Goal: Communication & Community: Answer question/provide support

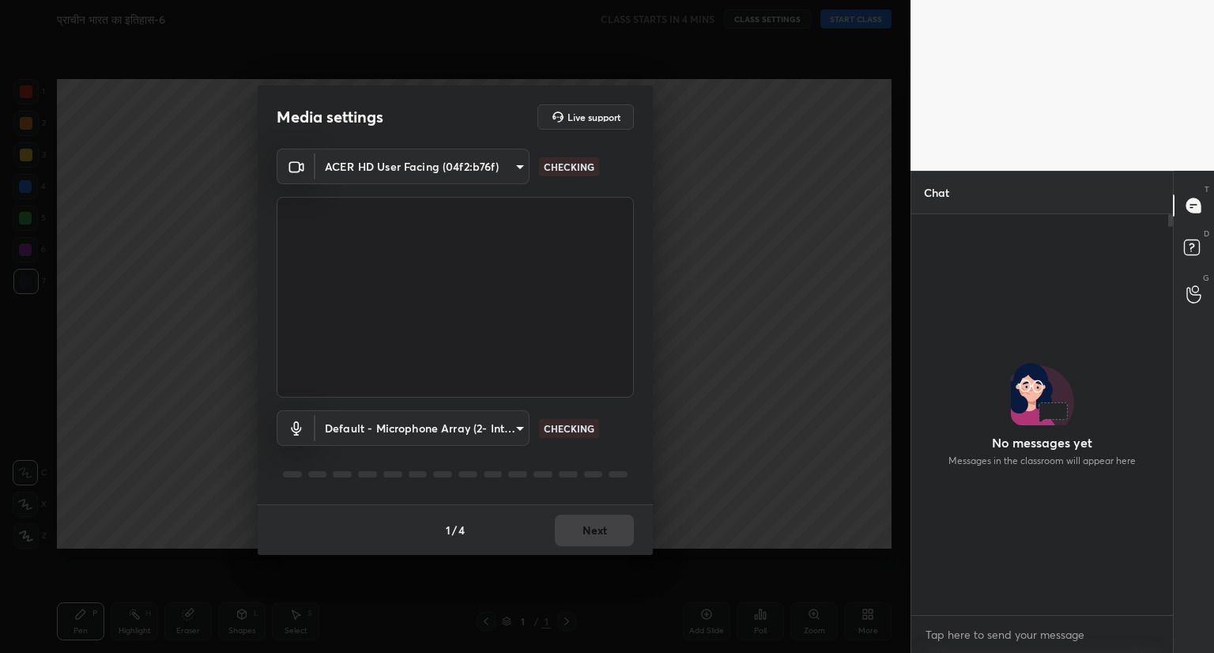
scroll to position [396, 257]
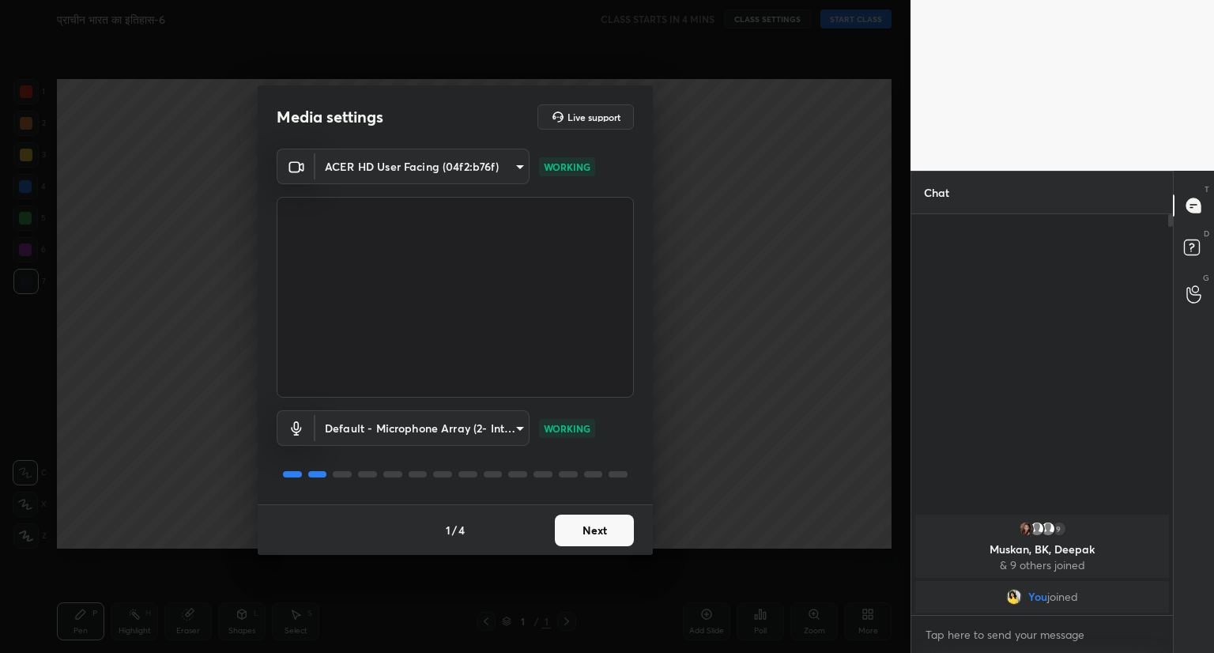
click at [602, 532] on button "Next" at bounding box center [594, 531] width 79 height 32
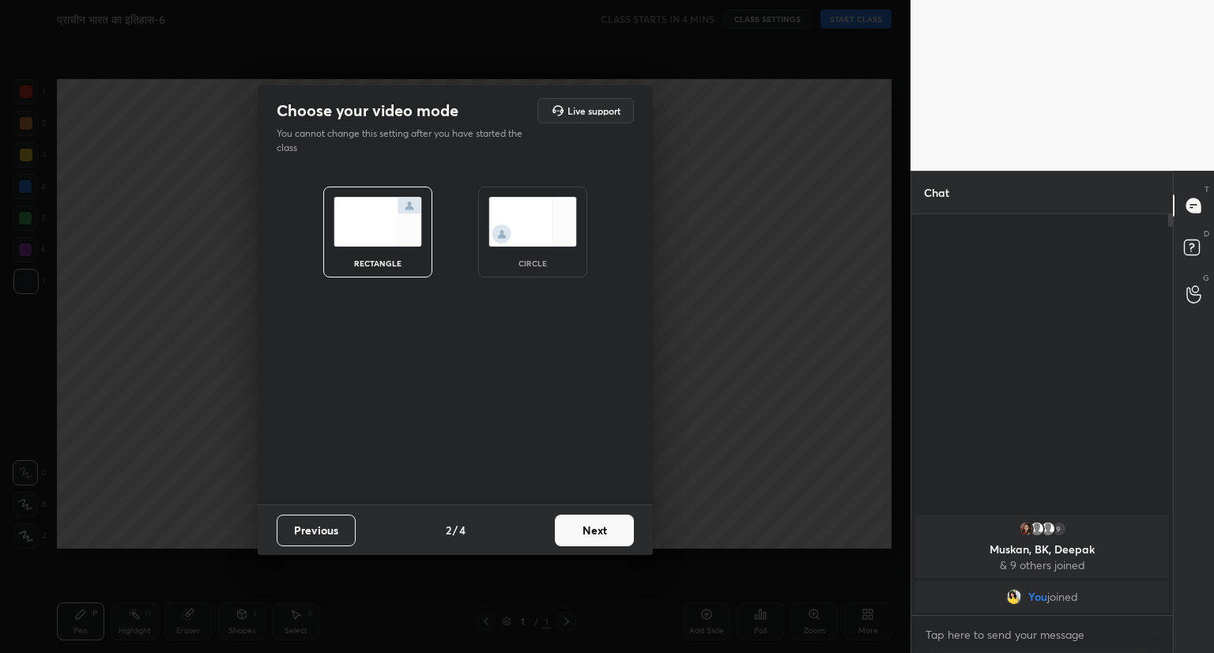
click at [602, 532] on button "Next" at bounding box center [594, 531] width 79 height 32
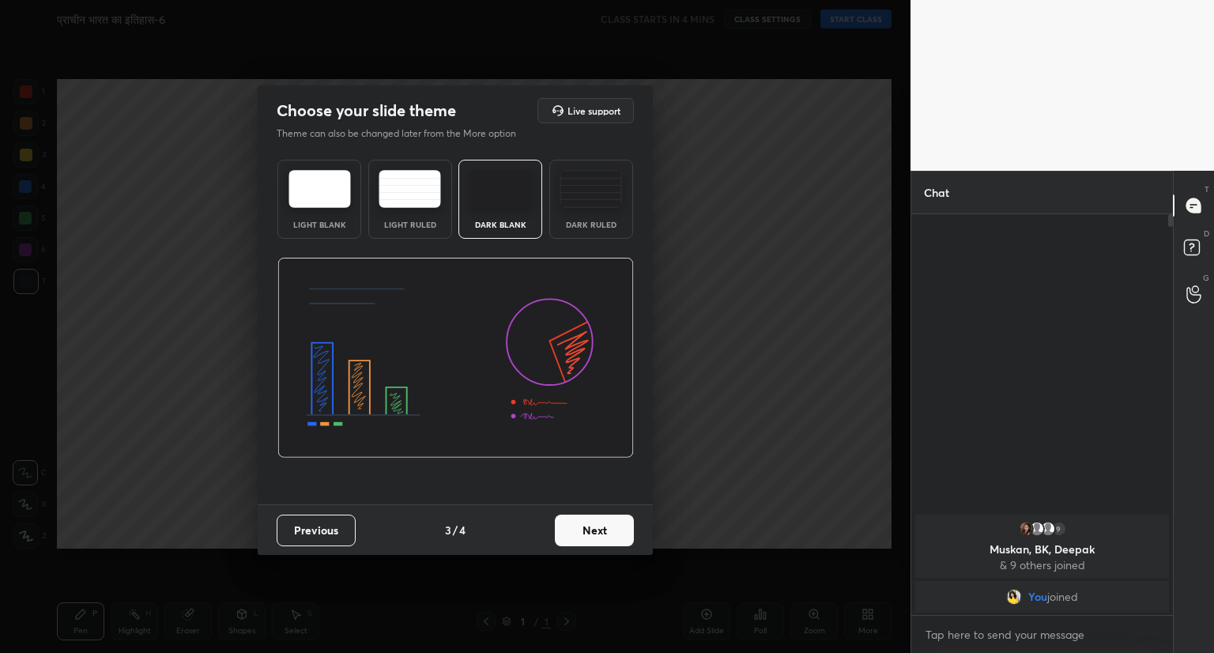
click at [602, 532] on button "Next" at bounding box center [594, 531] width 79 height 32
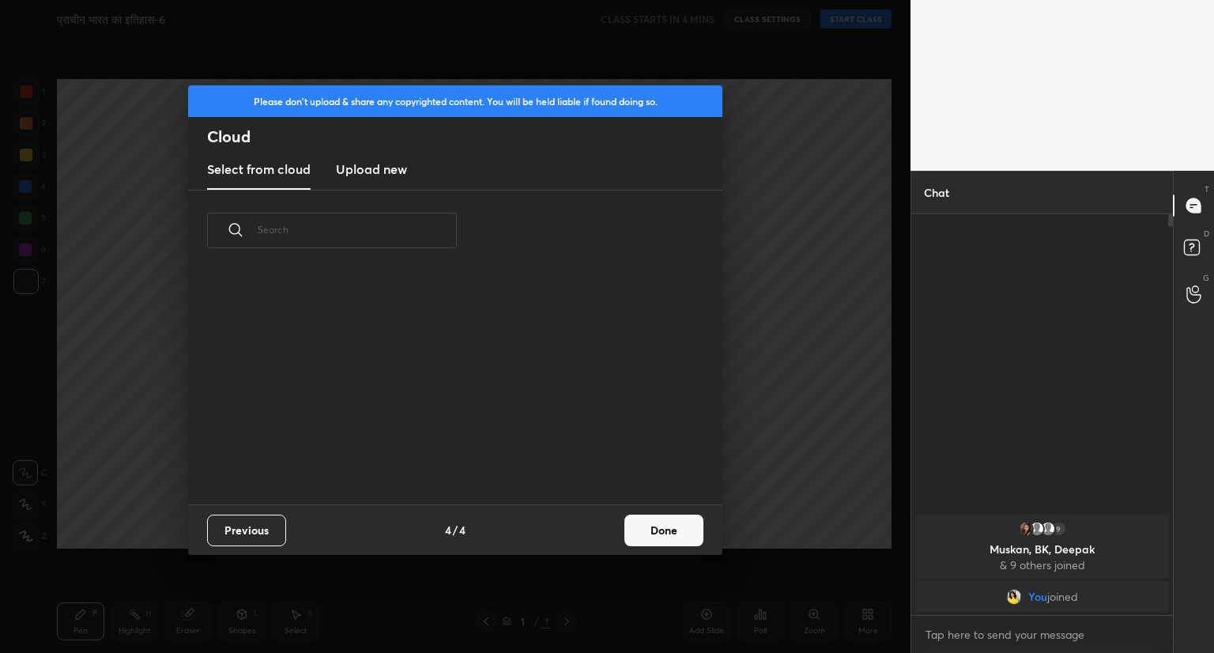
scroll to position [234, 507]
drag, startPoint x: 602, startPoint y: 532, endPoint x: 651, endPoint y: 533, distance: 49.0
click at [651, 533] on div "Previous 4 / 4 Done" at bounding box center [455, 529] width 534 height 51
click at [651, 533] on button "Done" at bounding box center [663, 531] width 79 height 32
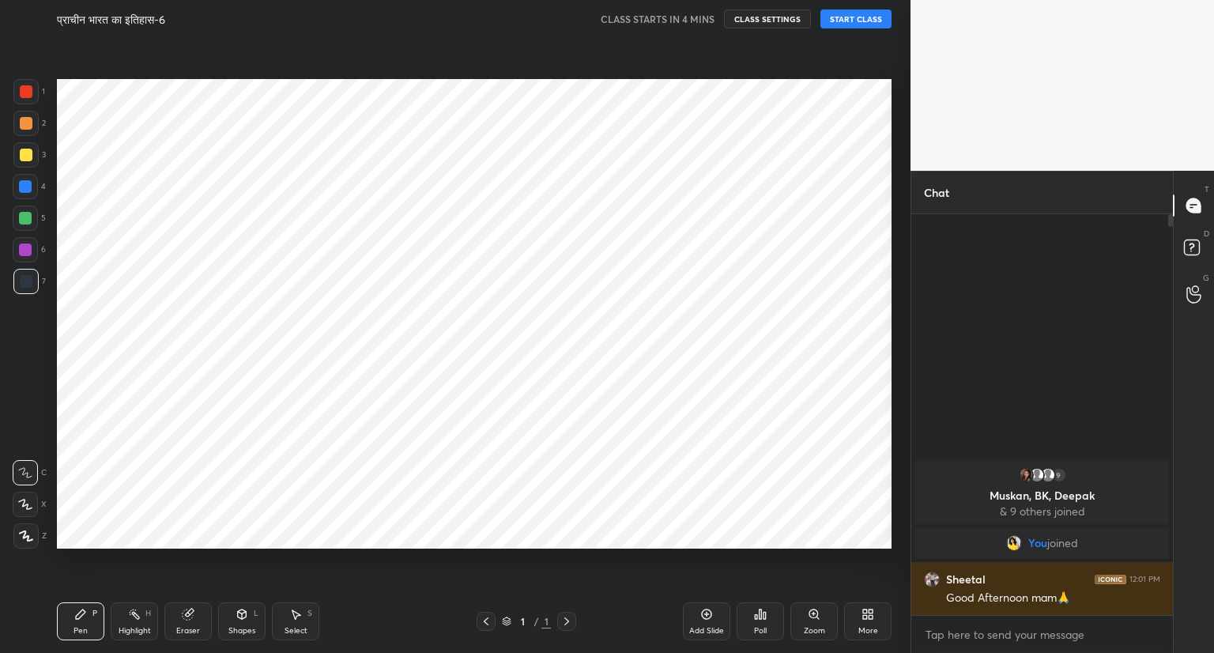
click at [855, 17] on button "START CLASS" at bounding box center [855, 18] width 71 height 19
click at [704, 614] on icon at bounding box center [706, 614] width 5 height 5
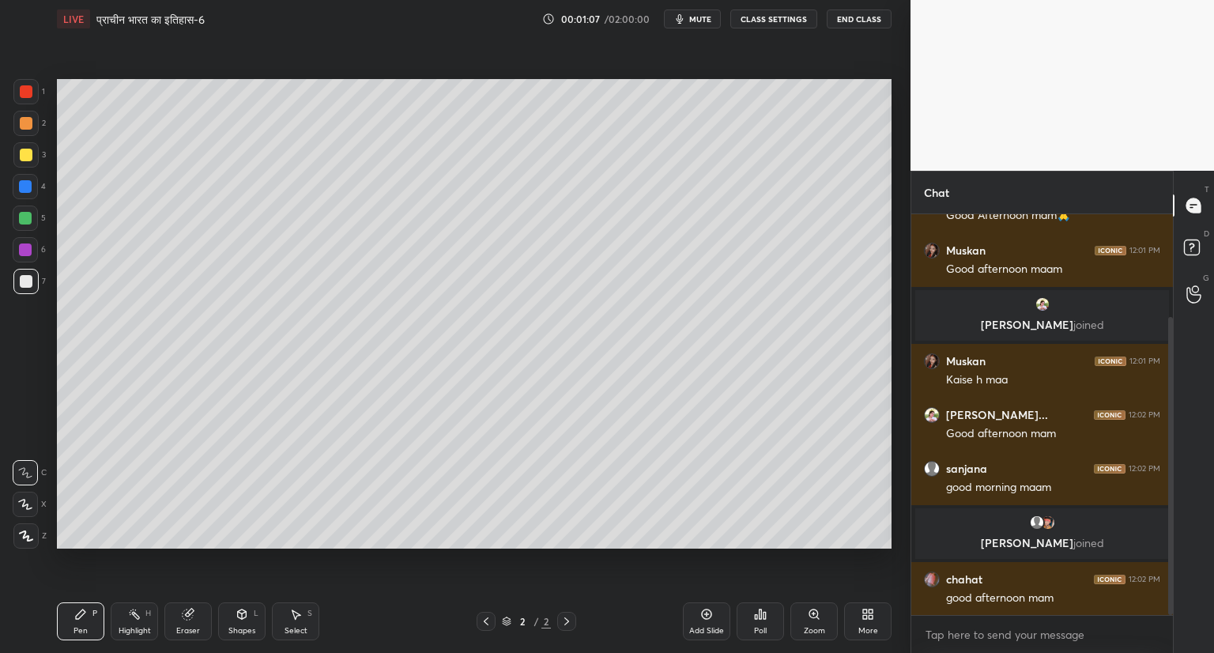
scroll to position [193, 0]
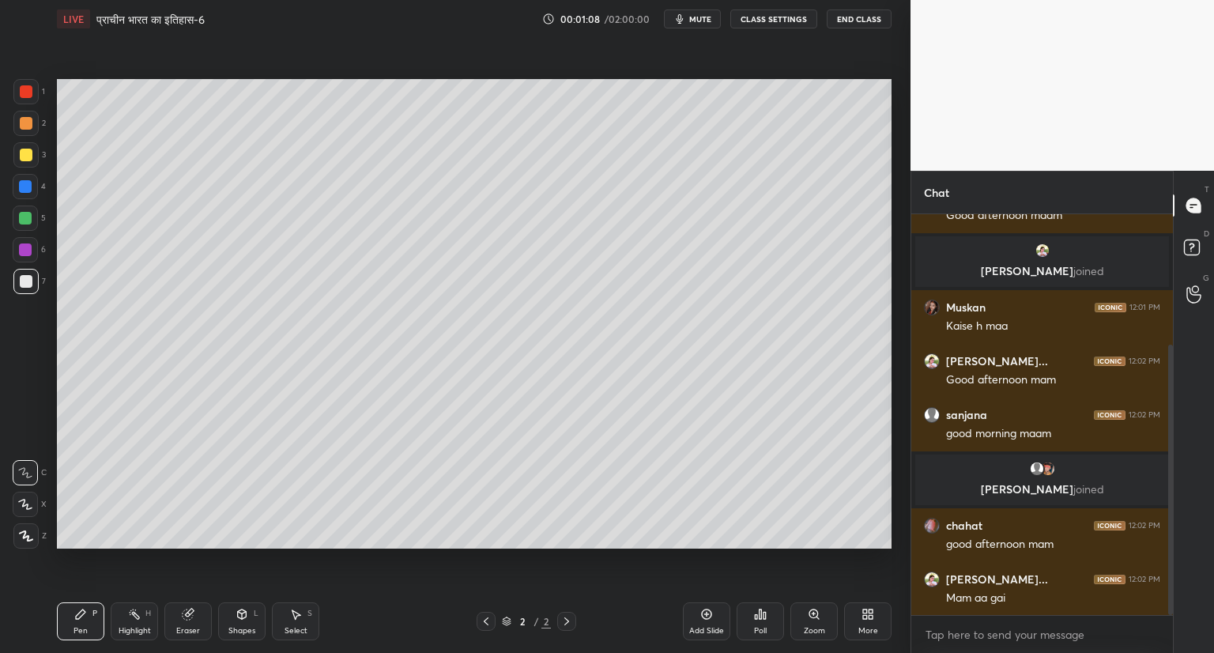
drag, startPoint x: 1171, startPoint y: 507, endPoint x: 1173, endPoint y: 653, distance: 146.2
click at [1173, 0] on html "1 2 3 4 5 6 7 C X Z C X Z E E Erase all H H LIVE प्राचीन भारत का इतिहास-6 00:01…" at bounding box center [607, 0] width 1214 height 0
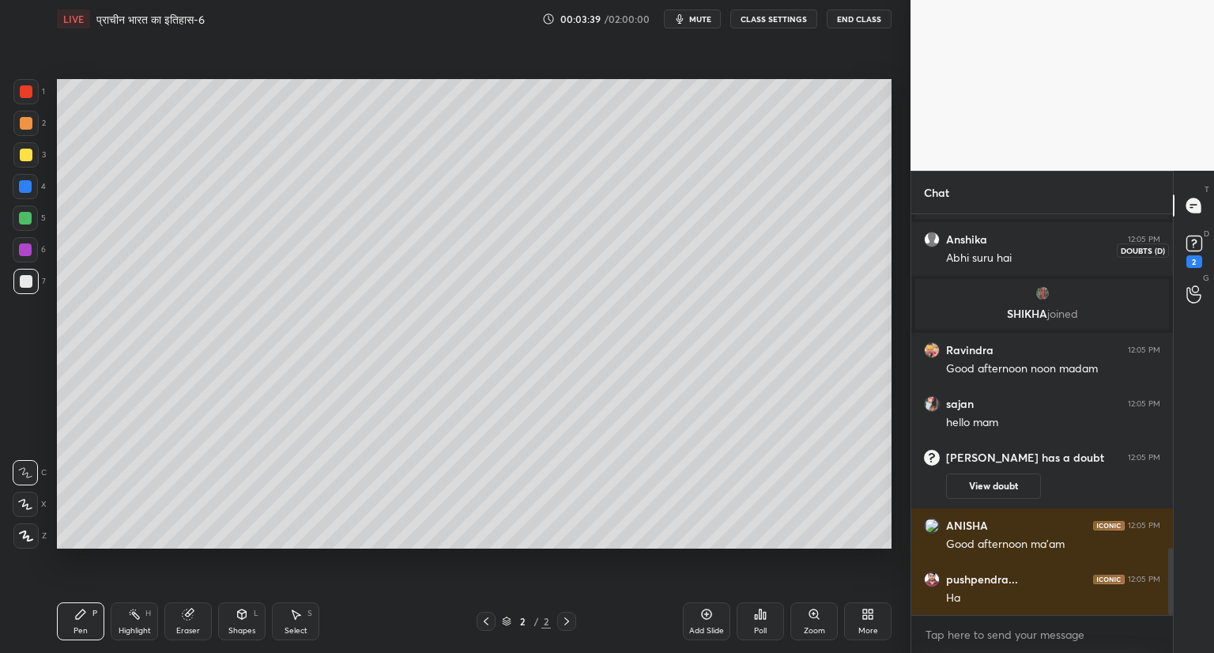
scroll to position [1982, 0]
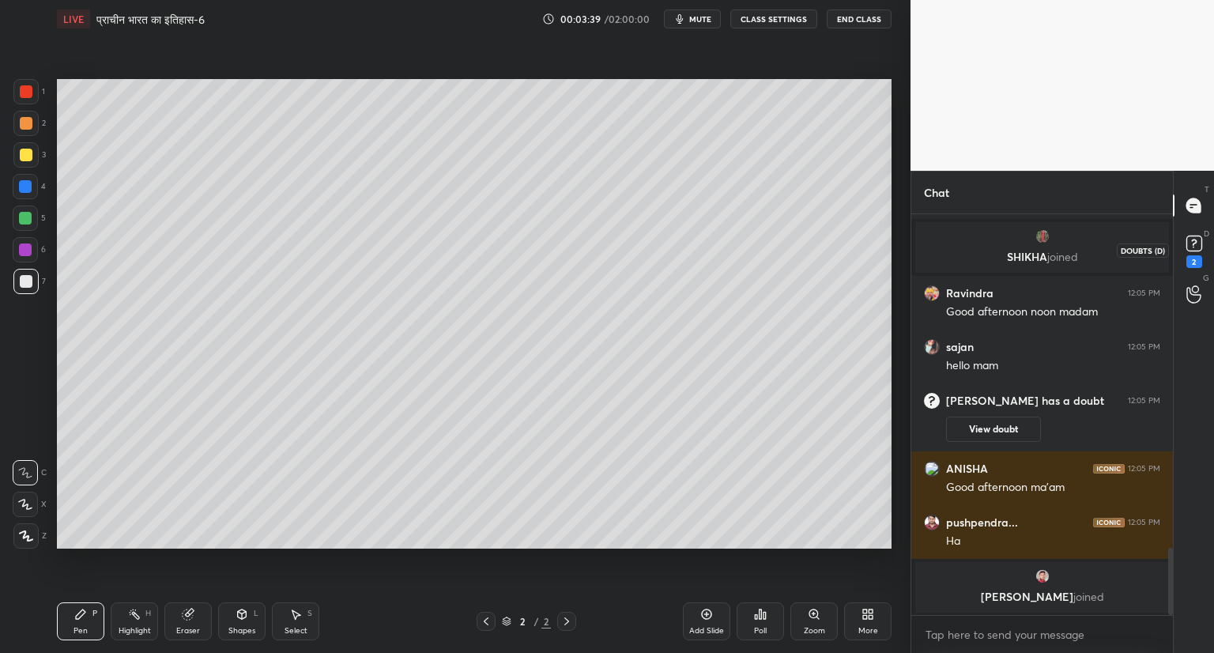
click at [1198, 247] on rect at bounding box center [1193, 243] width 15 height 15
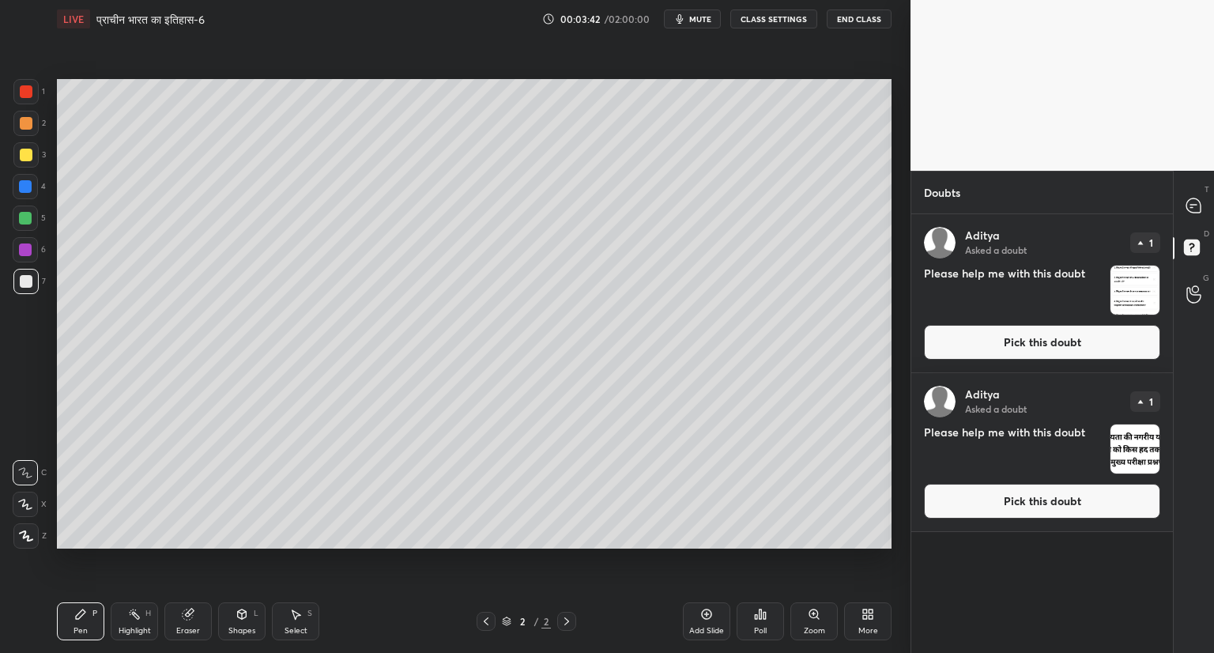
click at [1069, 331] on button "Pick this doubt" at bounding box center [1042, 342] width 236 height 35
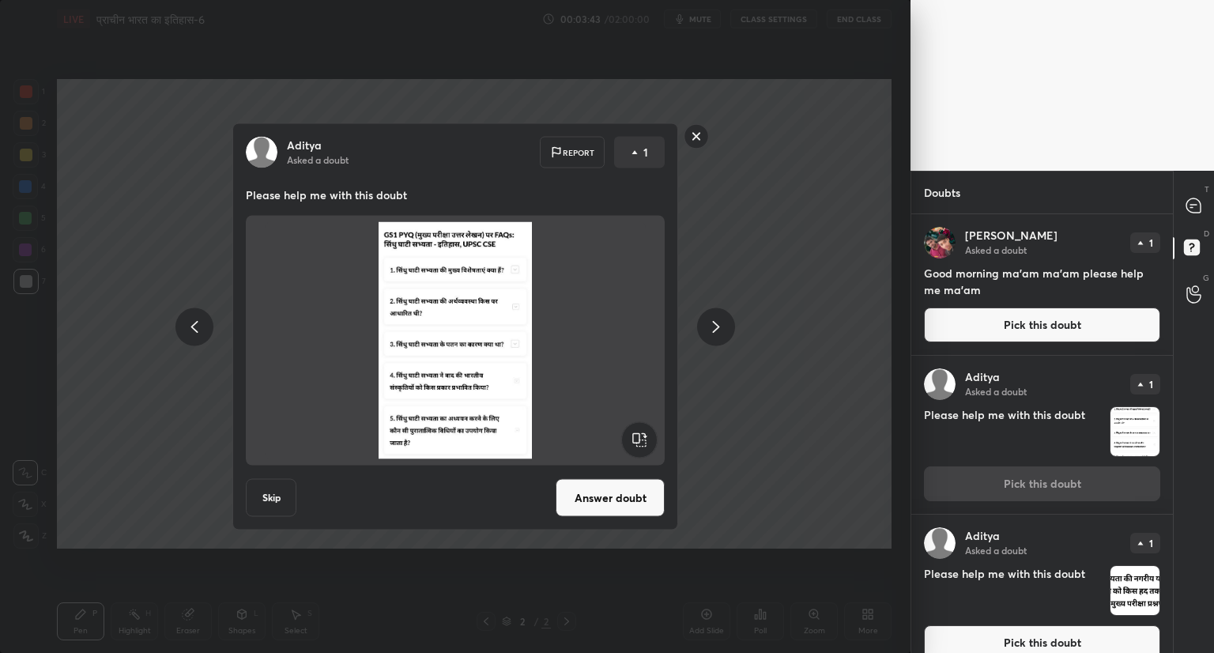
click at [609, 499] on button "Answer doubt" at bounding box center [610, 498] width 109 height 38
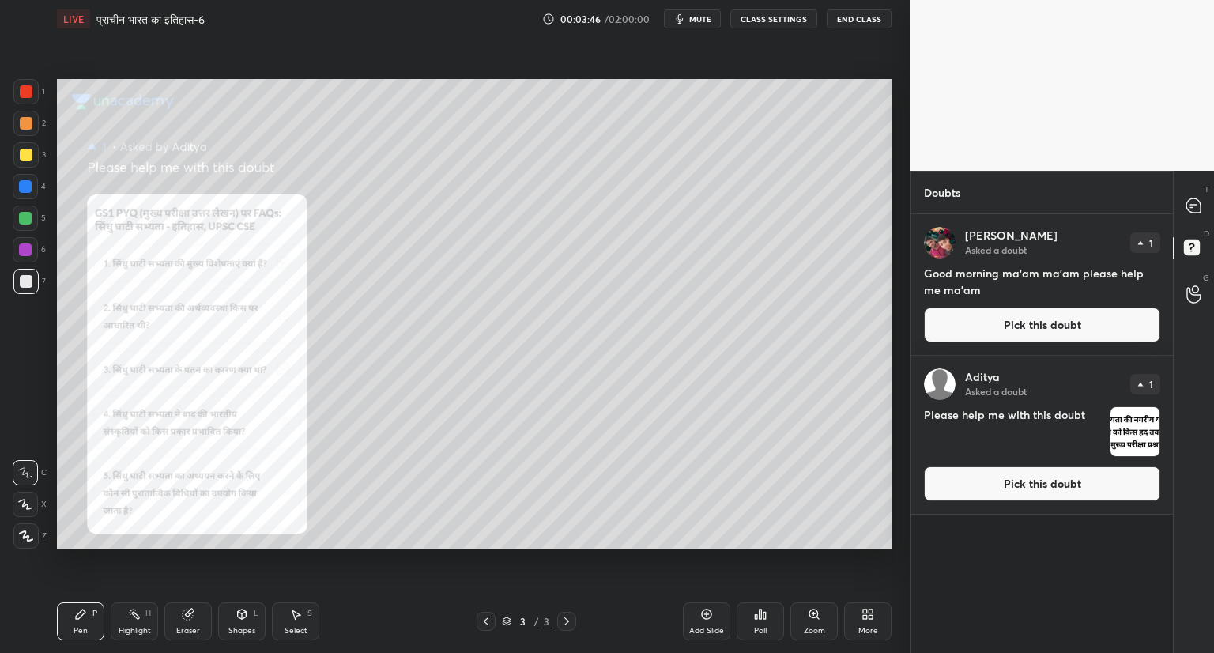
click at [1029, 315] on button "Pick this doubt" at bounding box center [1042, 324] width 236 height 35
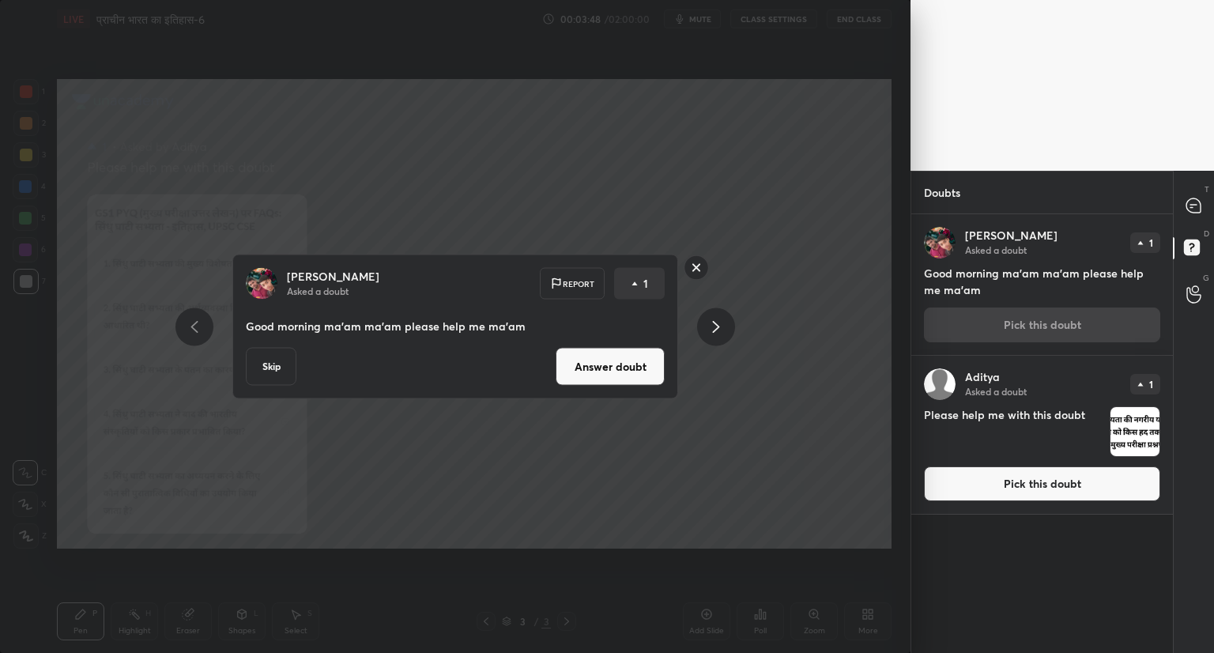
click at [612, 364] on button "Answer doubt" at bounding box center [610, 367] width 109 height 38
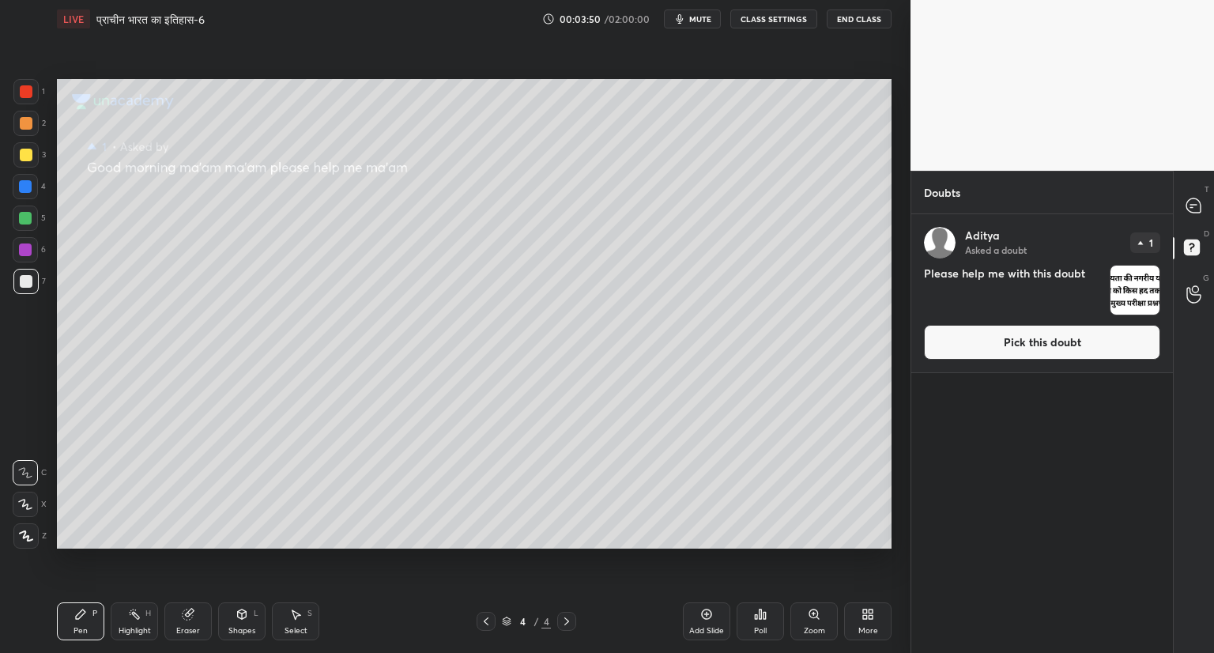
click at [1005, 327] on button "Pick this doubt" at bounding box center [1042, 342] width 236 height 35
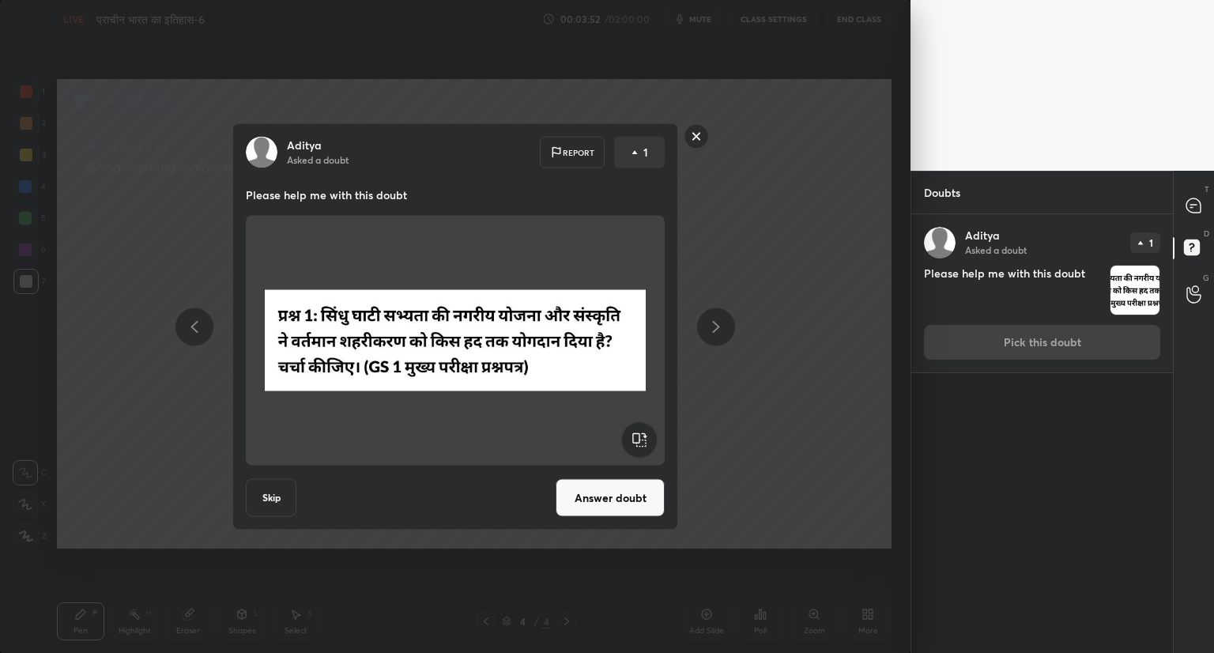
click at [612, 462] on div at bounding box center [455, 341] width 419 height 250
click at [592, 493] on button "Answer doubt" at bounding box center [610, 498] width 109 height 38
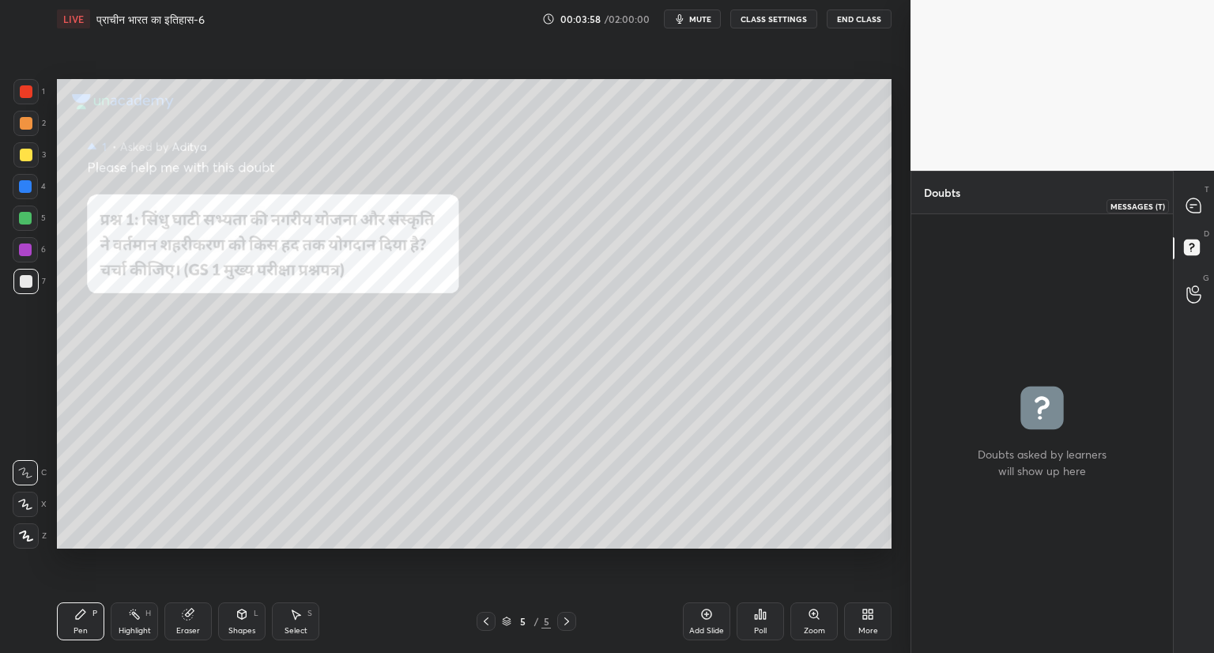
click at [1197, 200] on icon at bounding box center [1193, 205] width 14 height 14
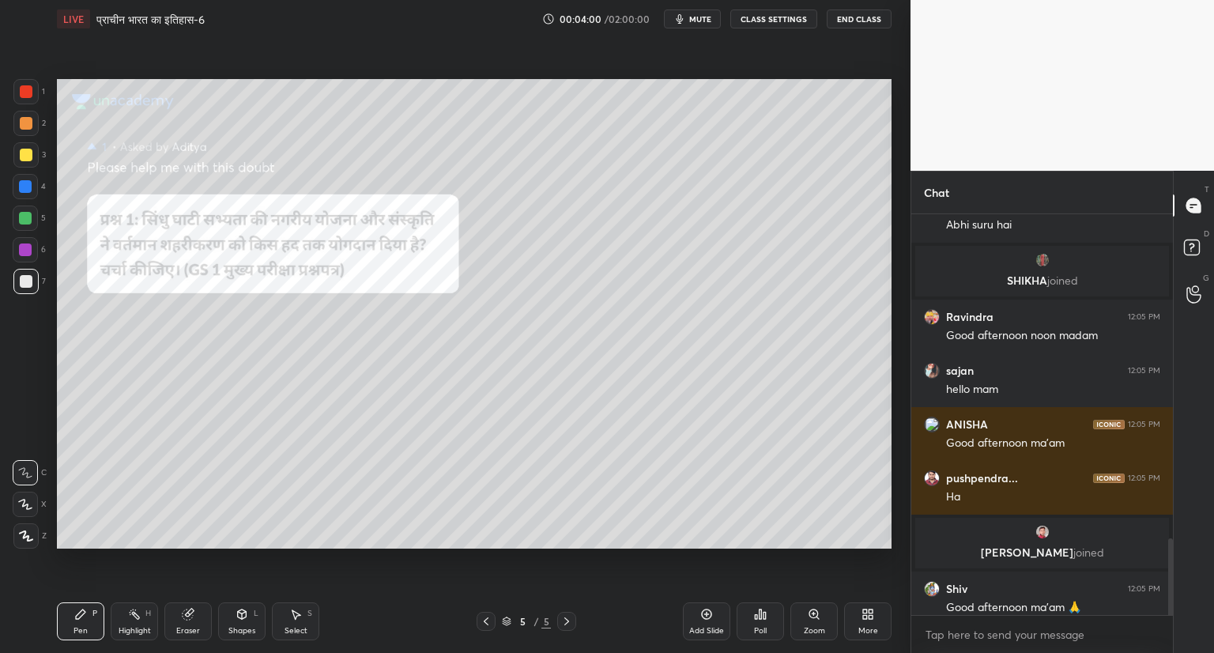
scroll to position [2109, 0]
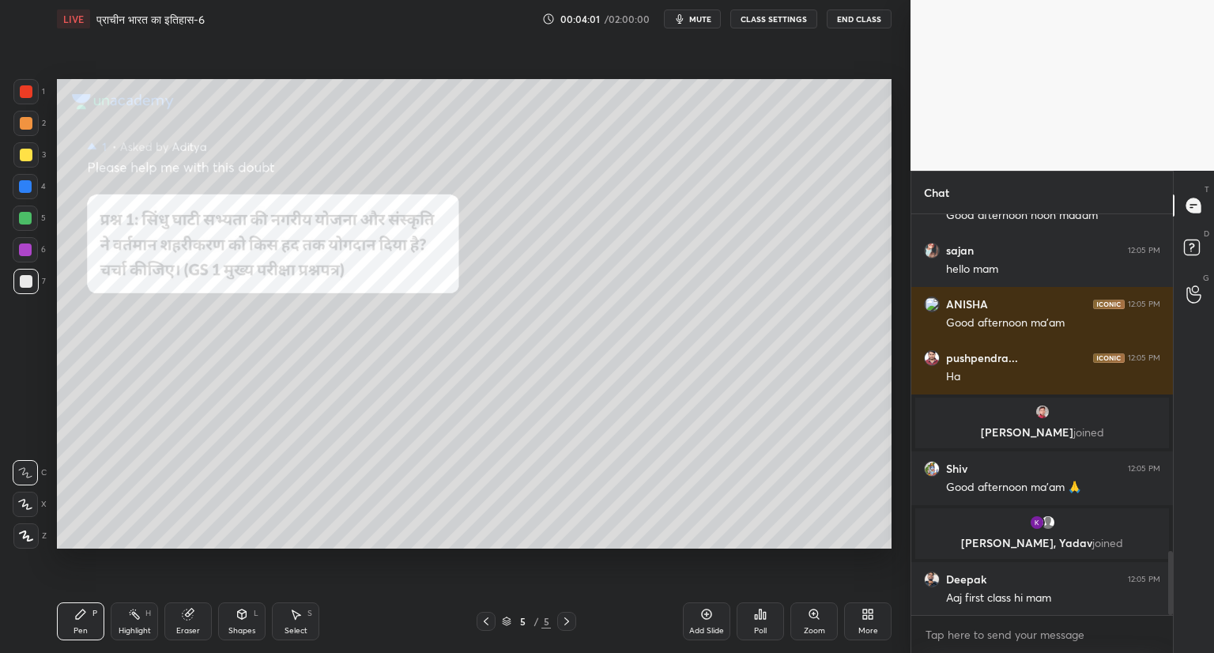
click at [481, 624] on icon at bounding box center [486, 621] width 13 height 13
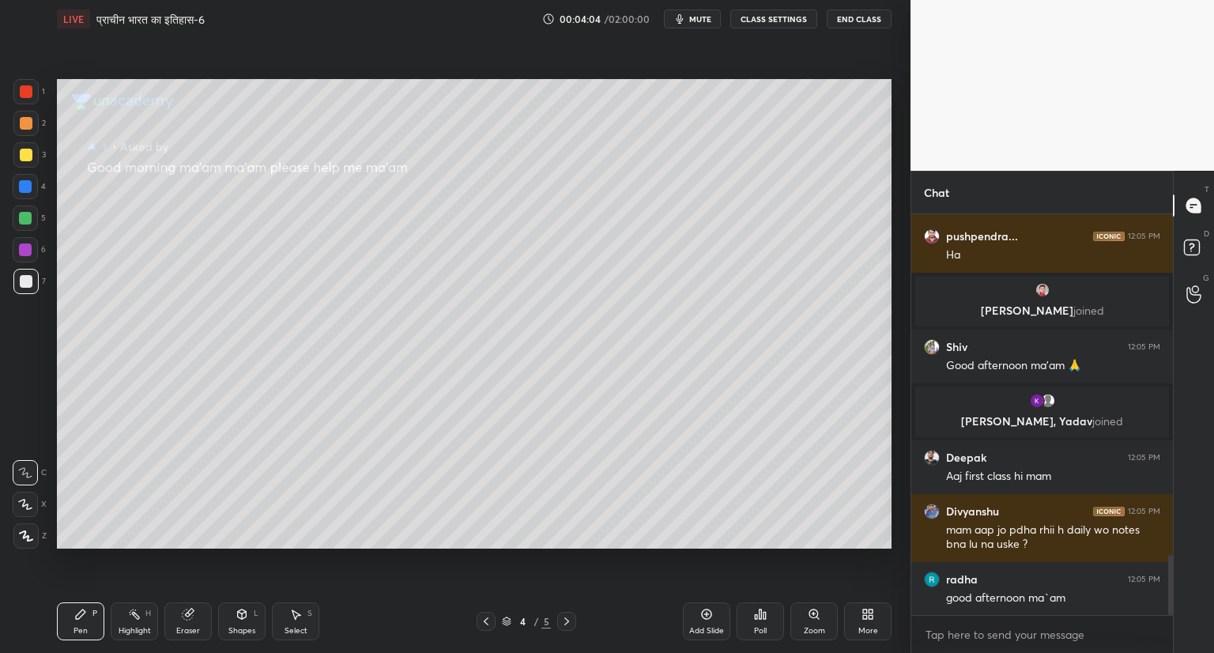
scroll to position [2287, 0]
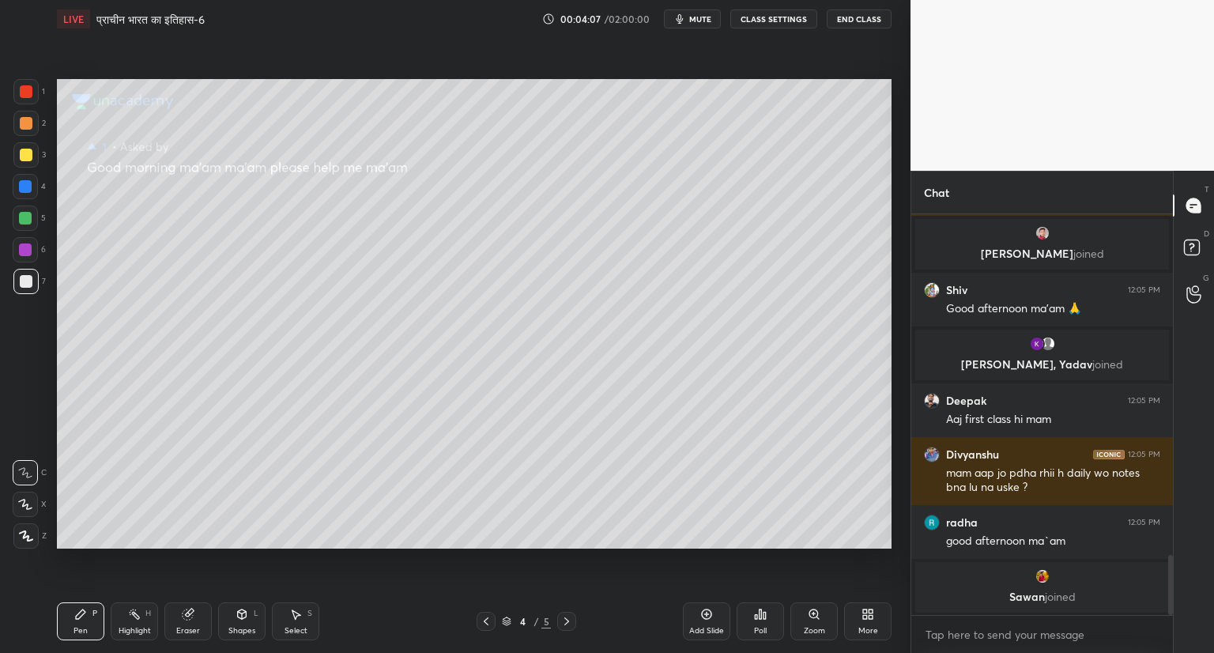
click at [488, 624] on icon at bounding box center [486, 621] width 13 height 13
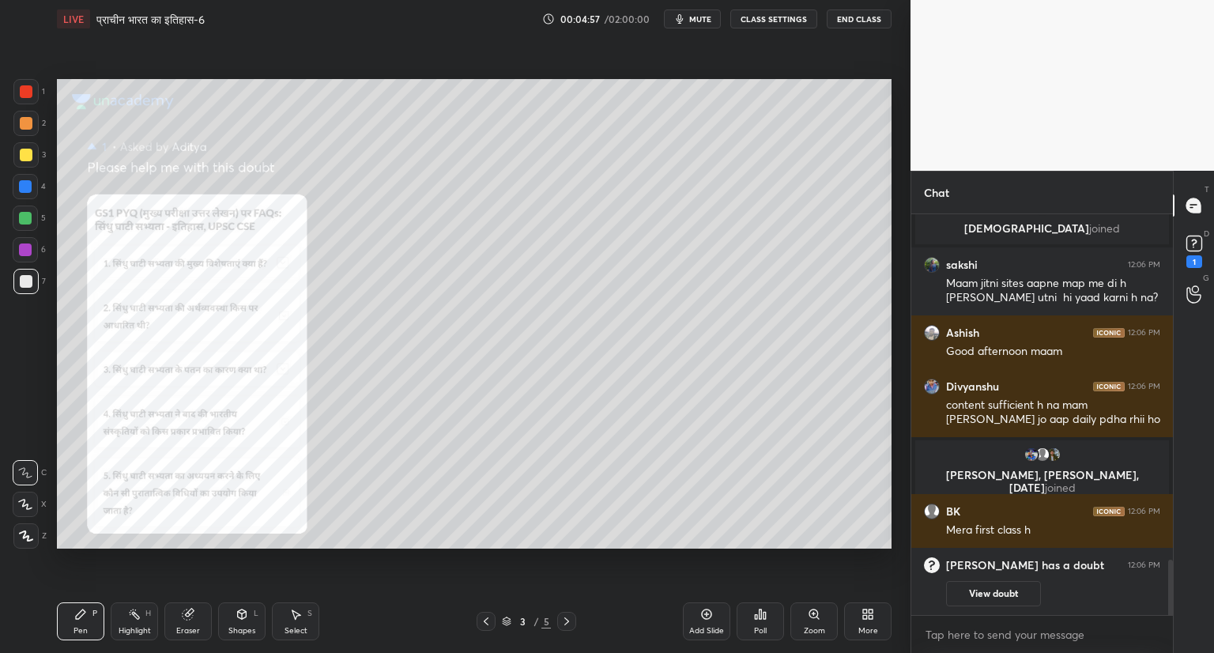
scroll to position [2542, 0]
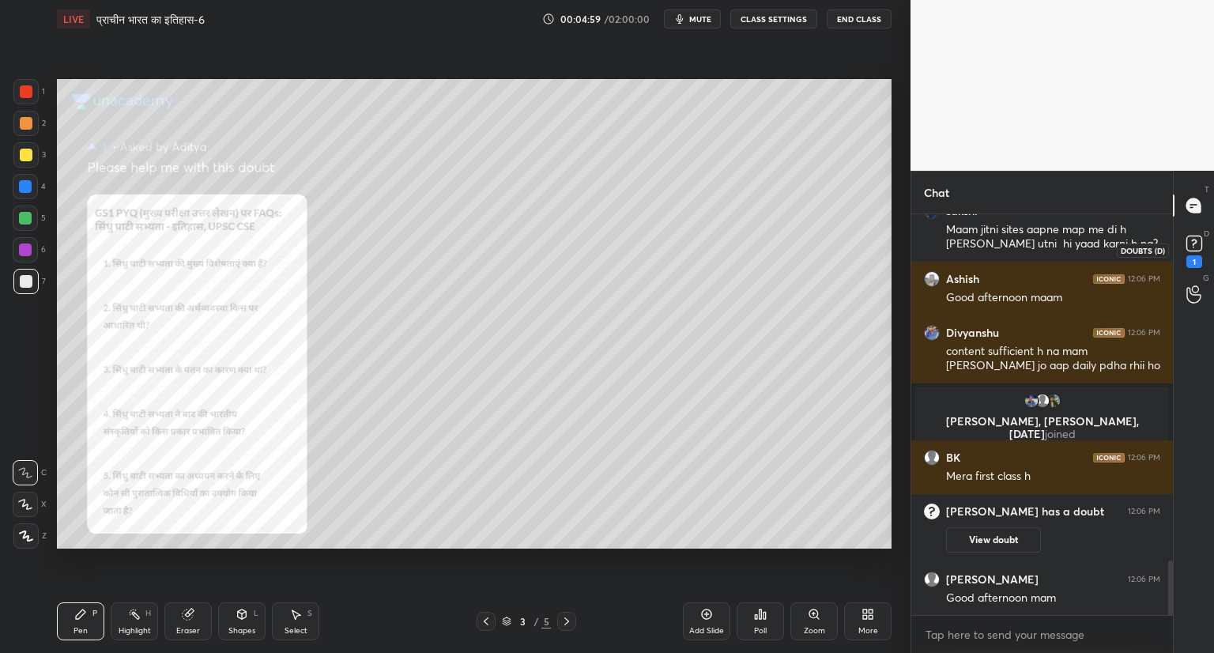
click at [1197, 251] on rect at bounding box center [1193, 243] width 15 height 15
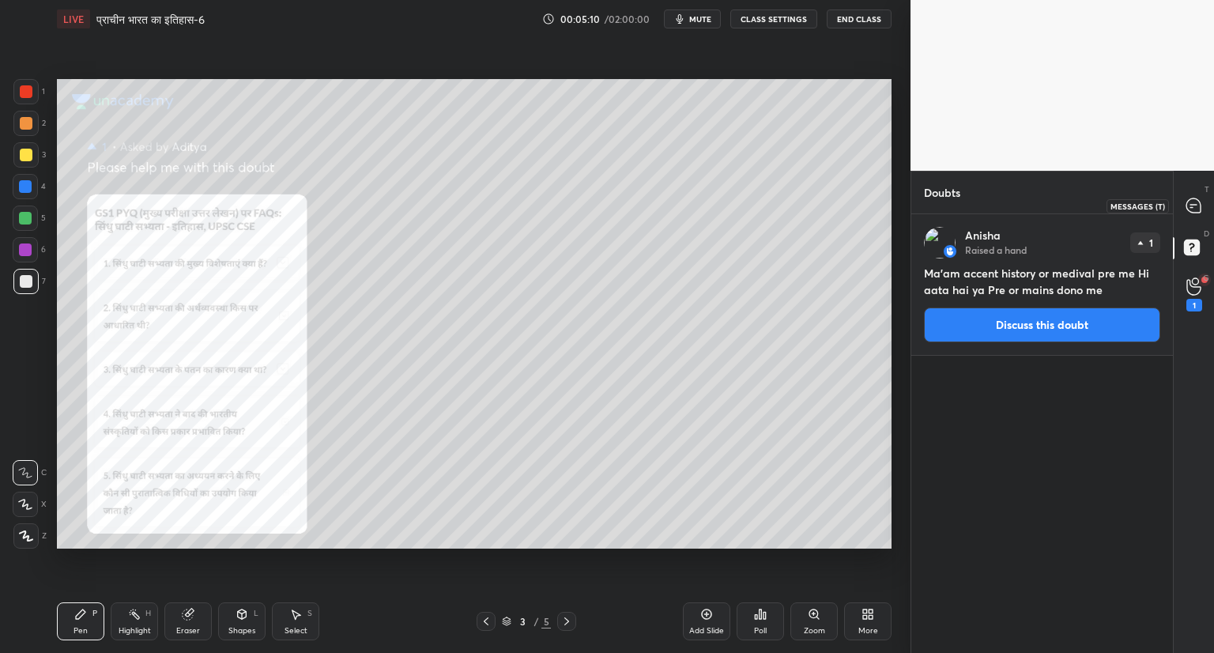
click at [1192, 213] on icon at bounding box center [1194, 206] width 17 height 17
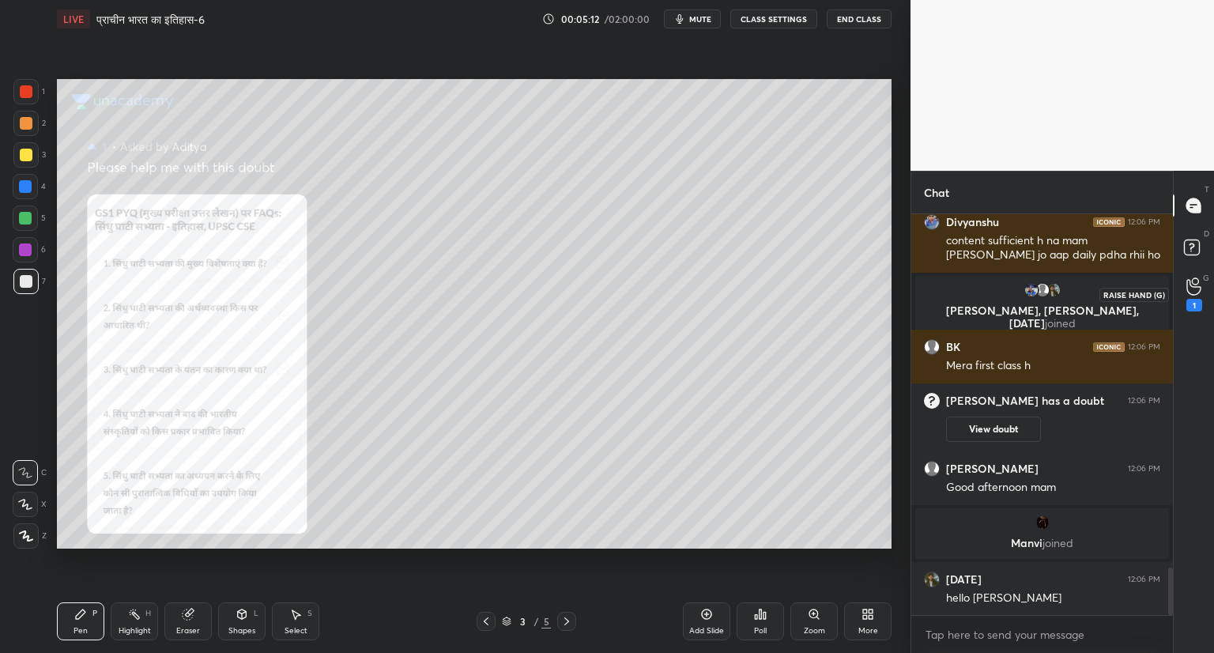
scroll to position [3021, 0]
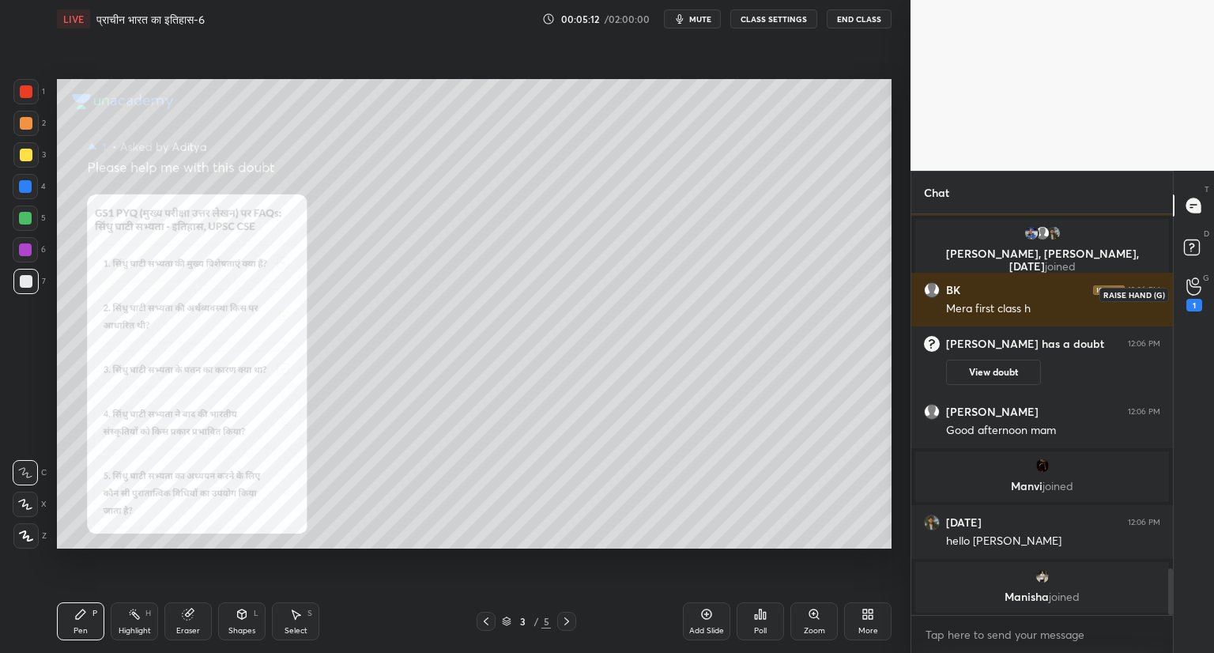
click at [1204, 291] on div "1" at bounding box center [1194, 294] width 32 height 28
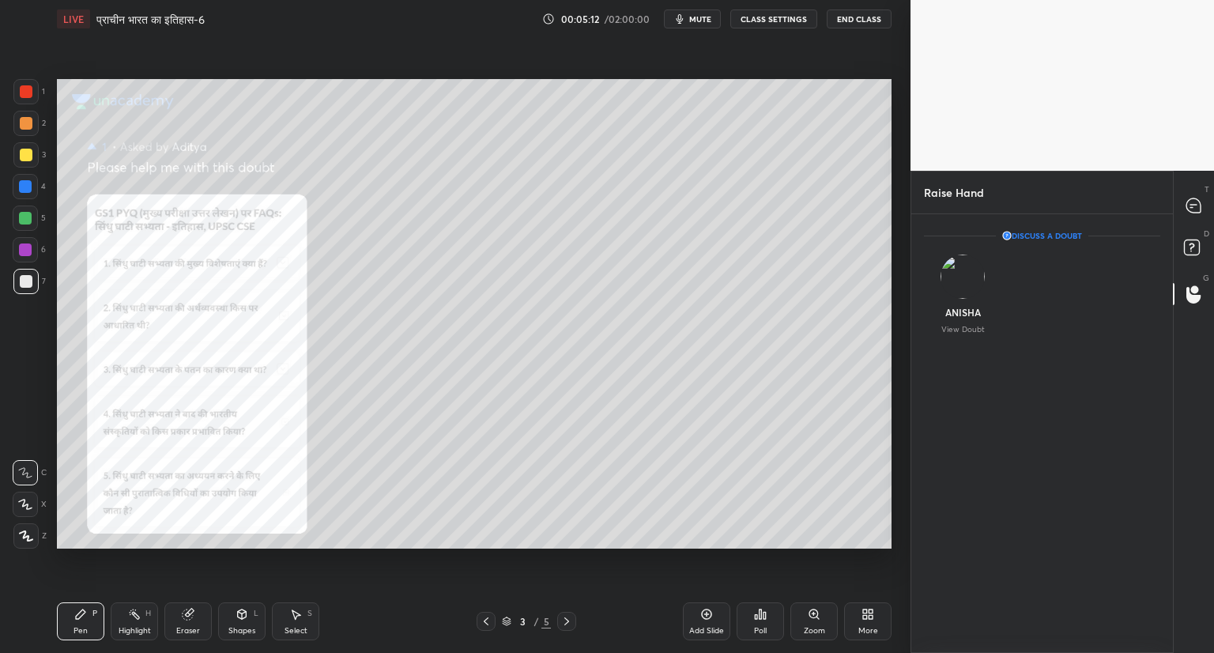
scroll to position [5, 5]
click at [1197, 209] on icon at bounding box center [1193, 205] width 14 height 14
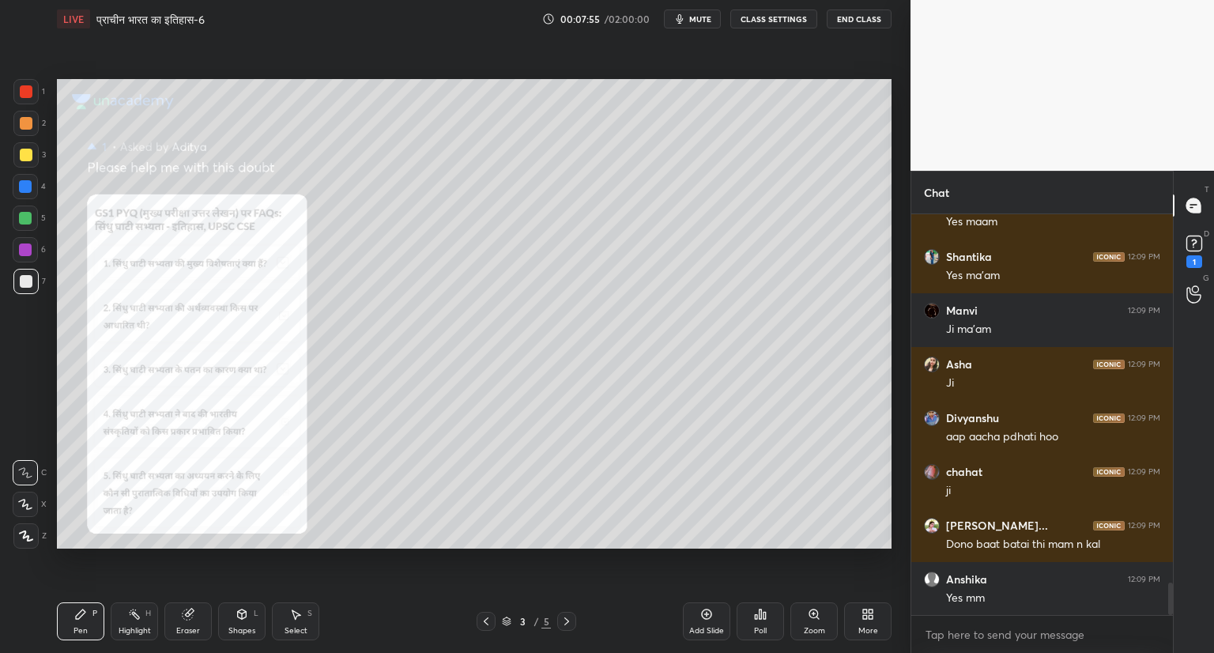
scroll to position [4233, 0]
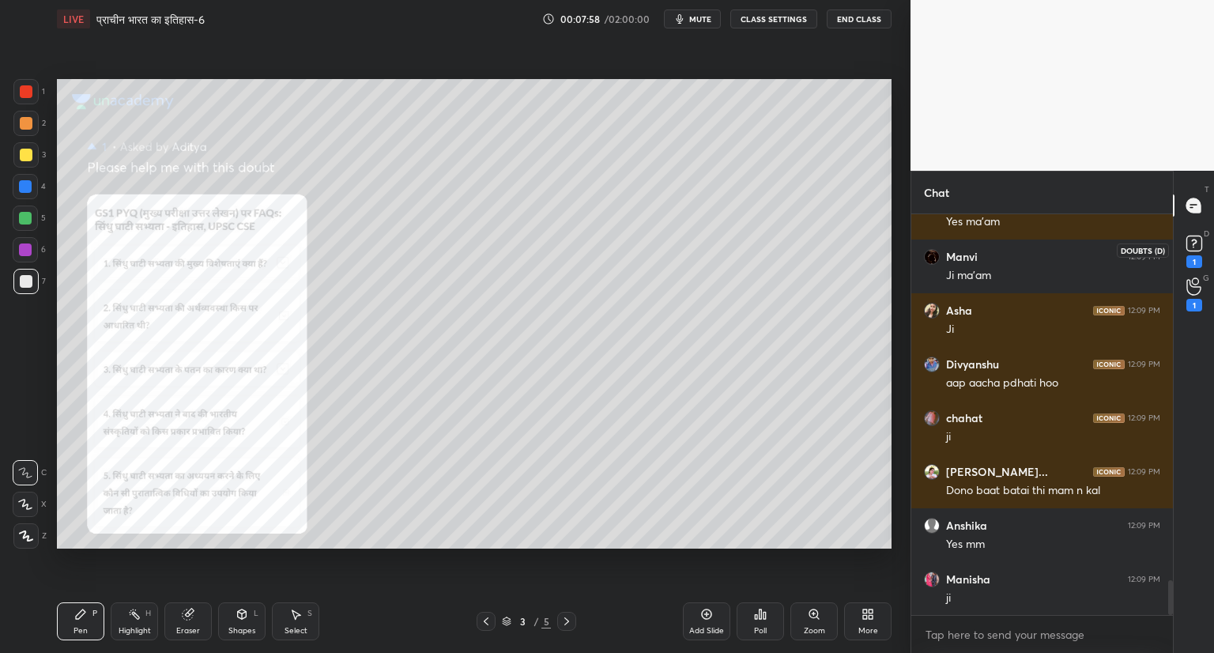
click at [1195, 247] on rect at bounding box center [1193, 243] width 15 height 15
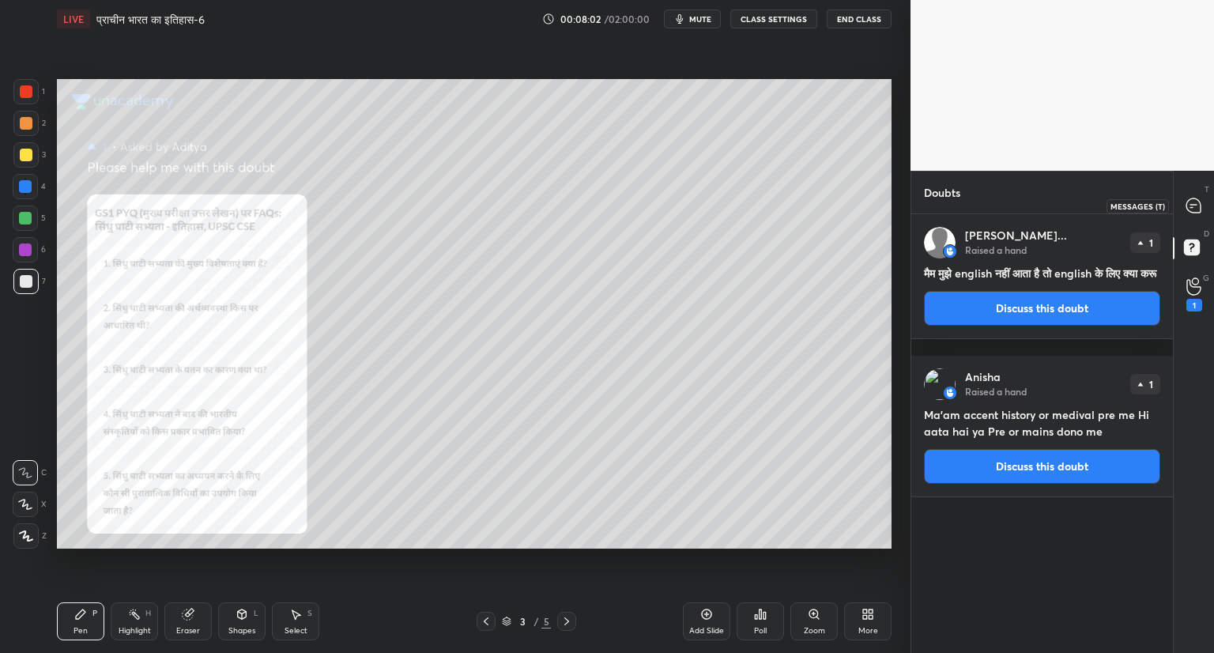
click at [1197, 199] on icon at bounding box center [1193, 205] width 14 height 14
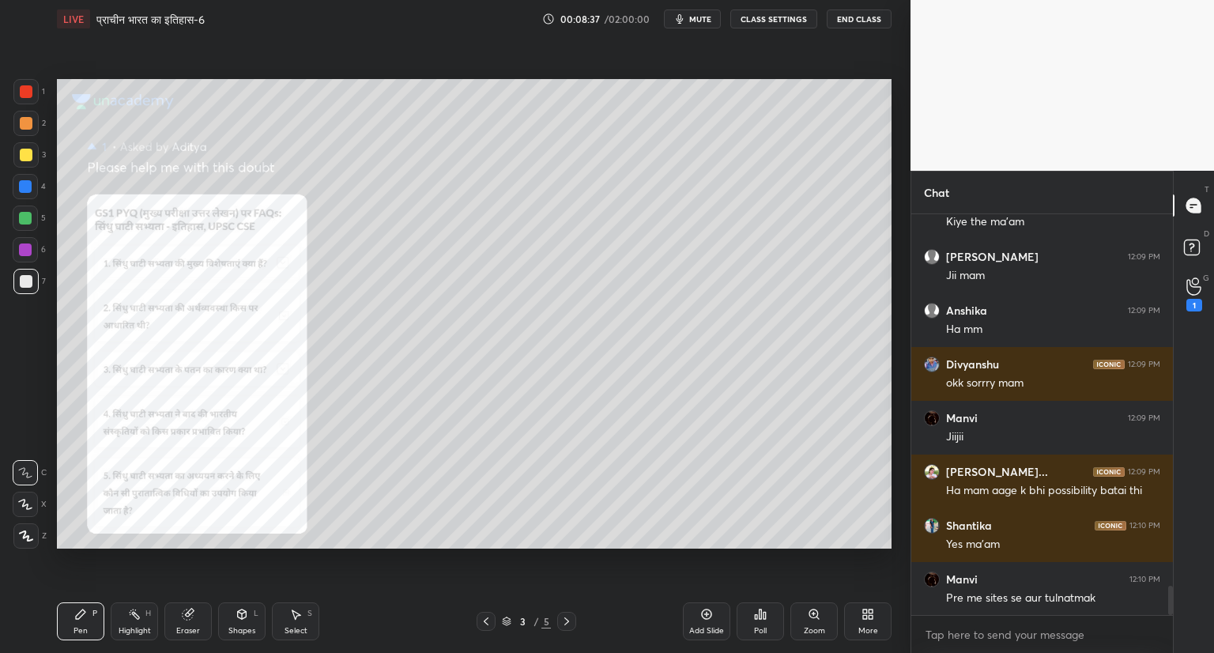
scroll to position [5044, 0]
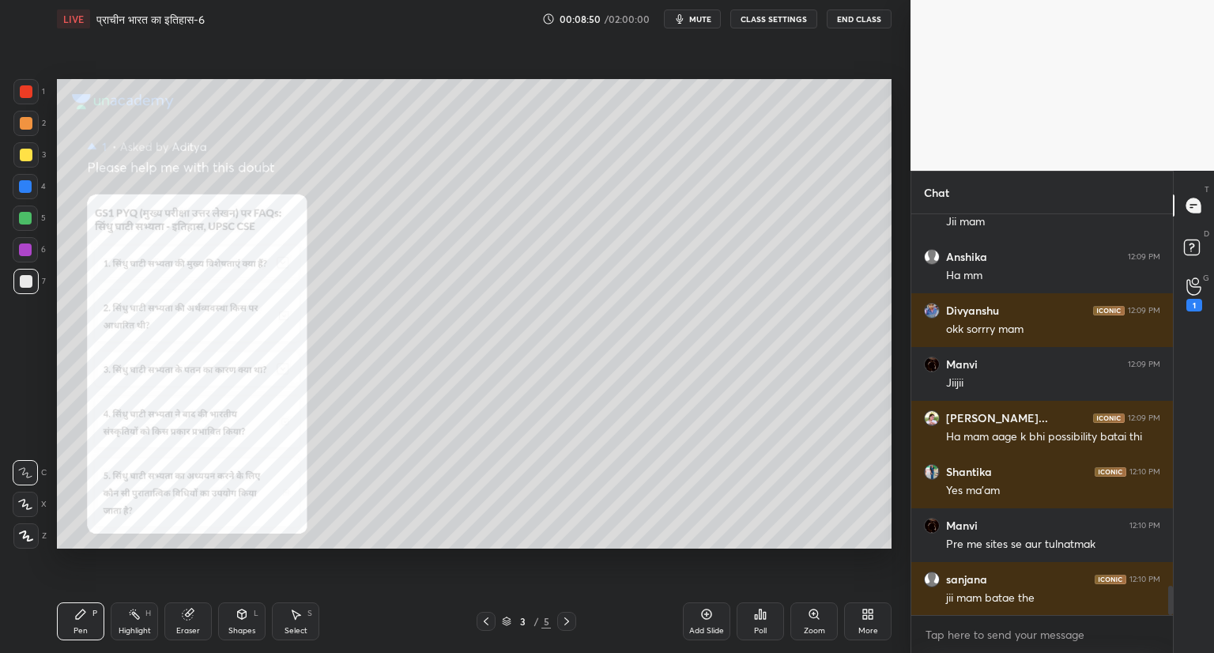
click at [563, 618] on icon at bounding box center [566, 621] width 13 height 13
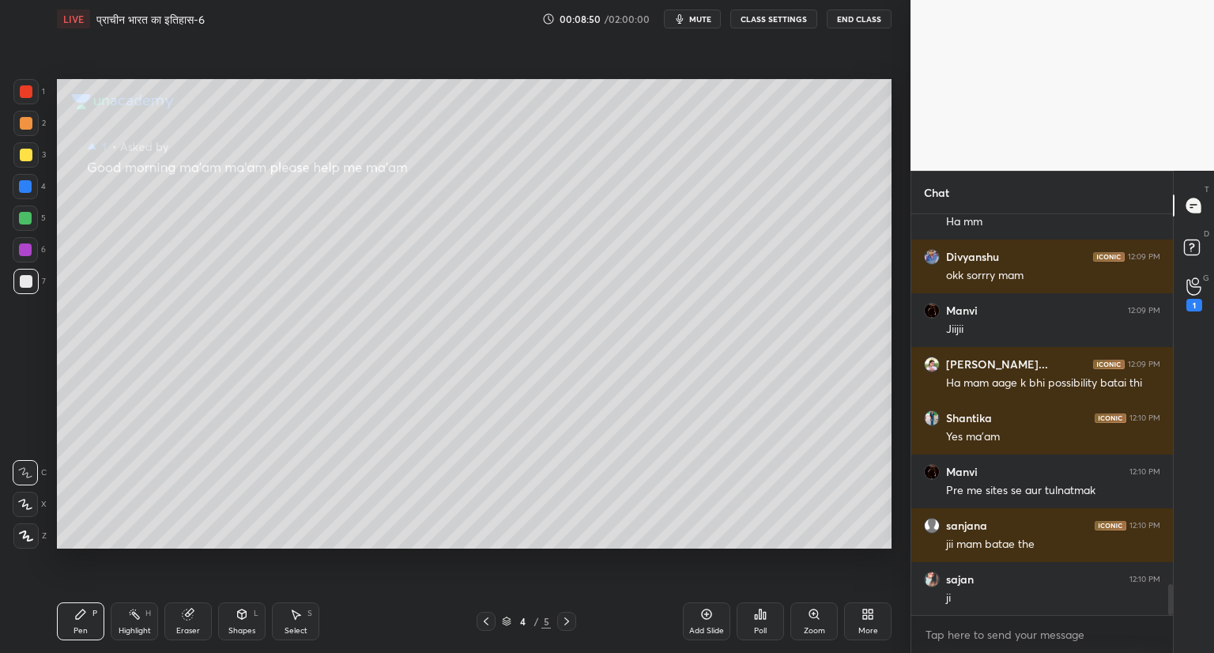
scroll to position [4758, 0]
click at [567, 619] on icon at bounding box center [566, 621] width 13 height 13
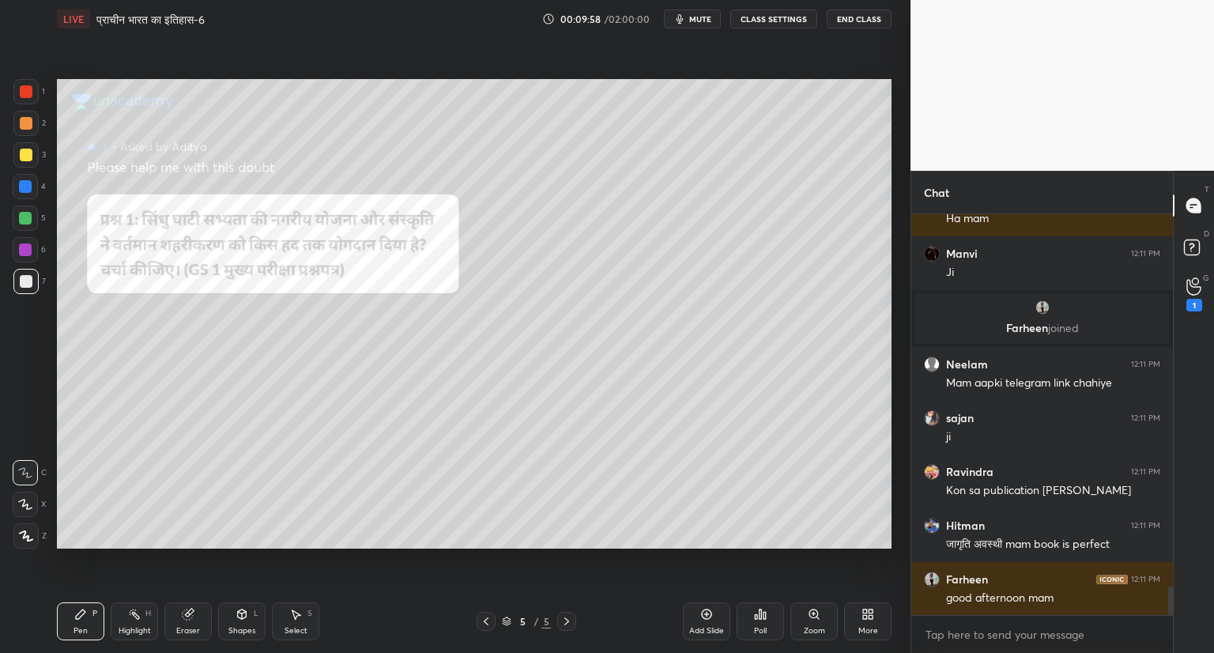
scroll to position [5332, 0]
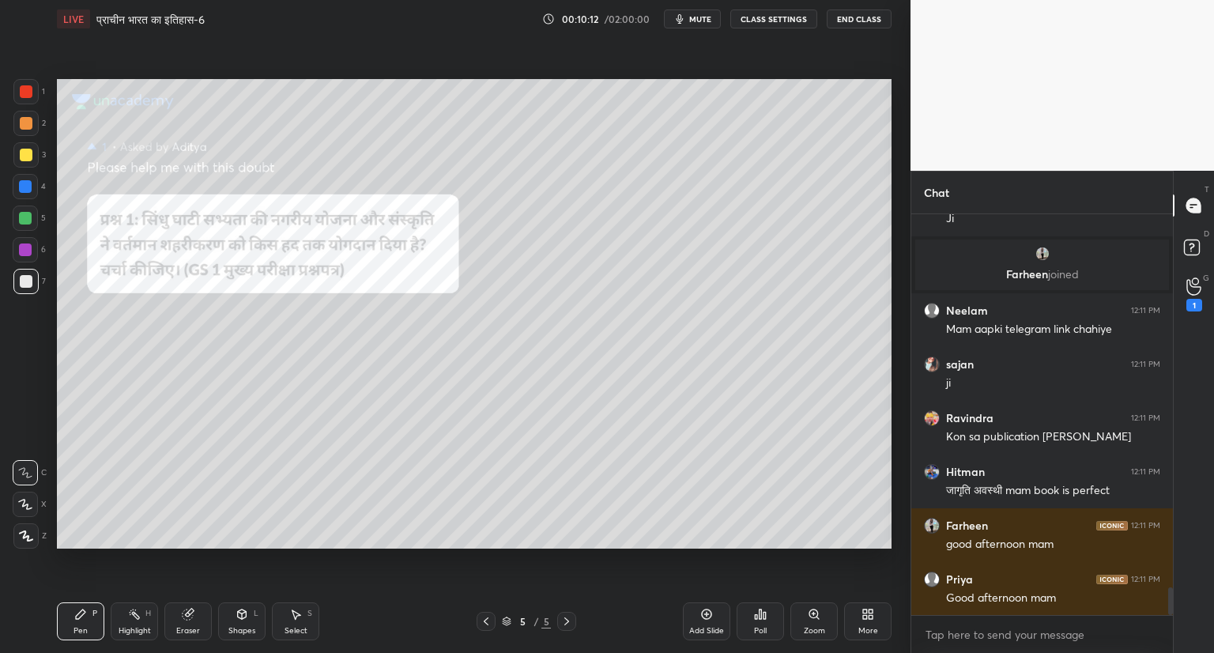
click at [709, 615] on icon at bounding box center [706, 614] width 13 height 13
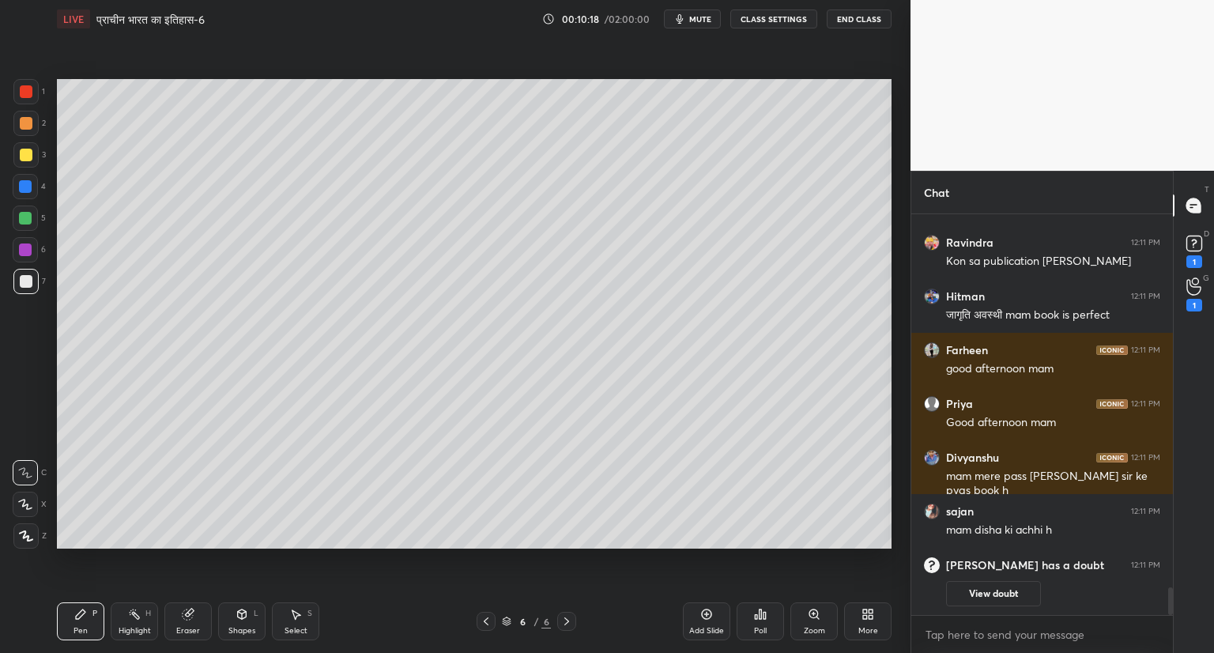
scroll to position [0, 0]
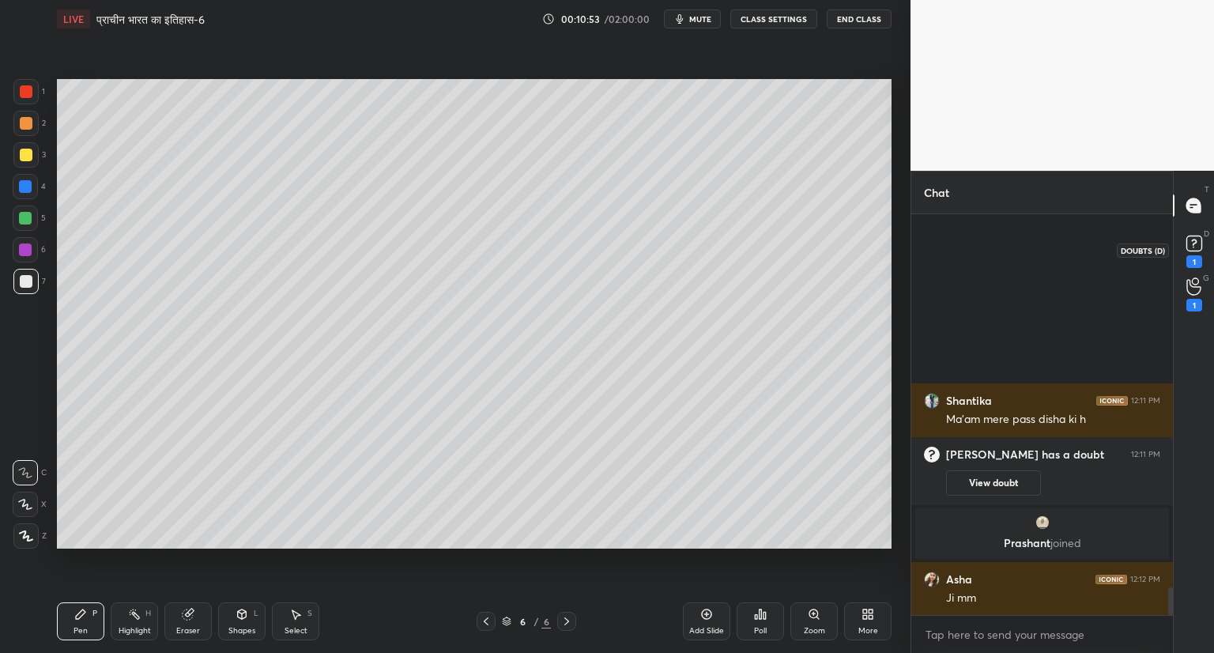
click at [1193, 251] on rect at bounding box center [1193, 243] width 15 height 15
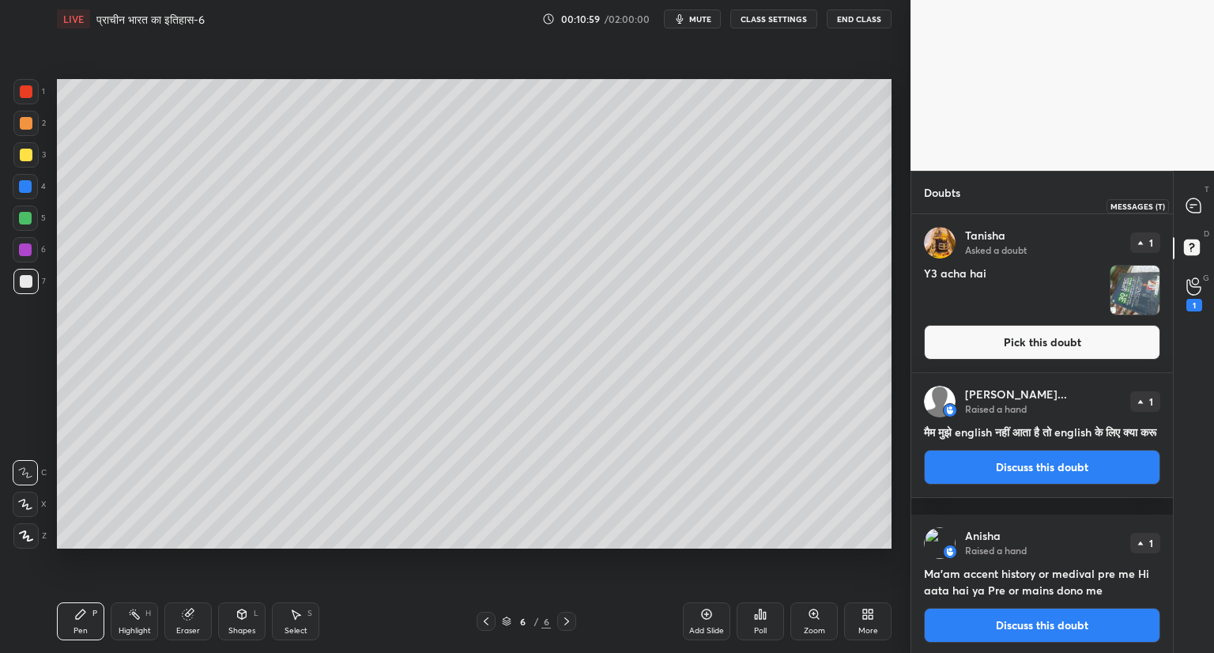
click at [1198, 198] on icon at bounding box center [1194, 206] width 17 height 17
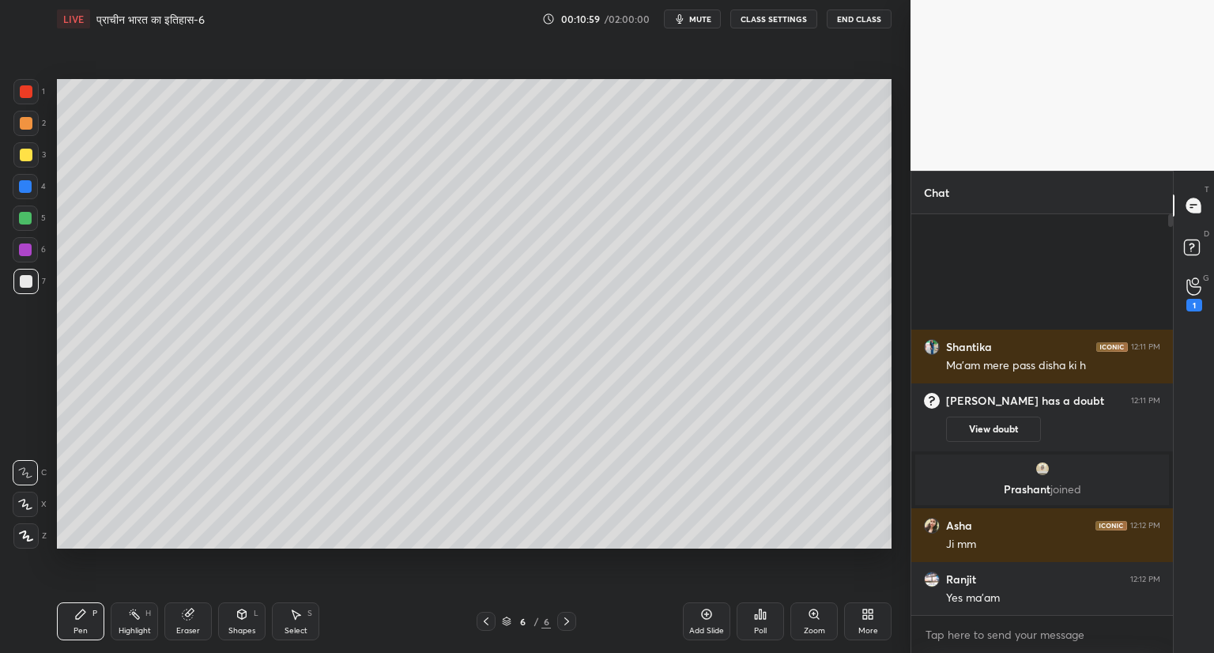
scroll to position [396, 257]
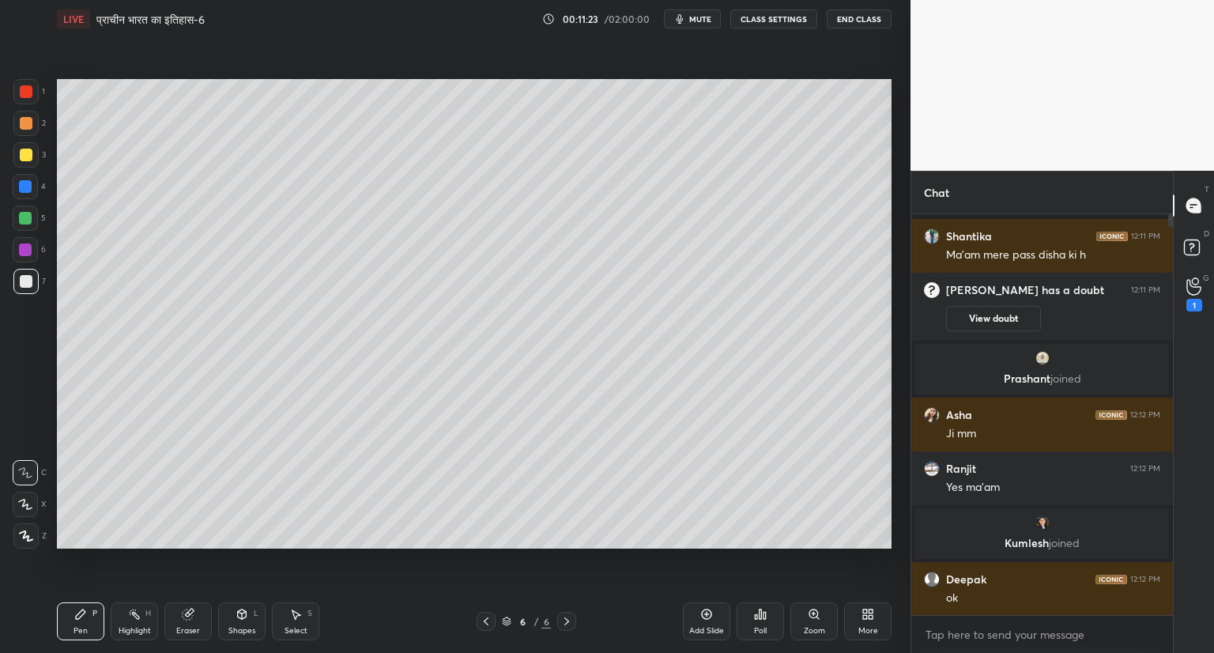
click at [28, 509] on icon at bounding box center [25, 503] width 13 height 9
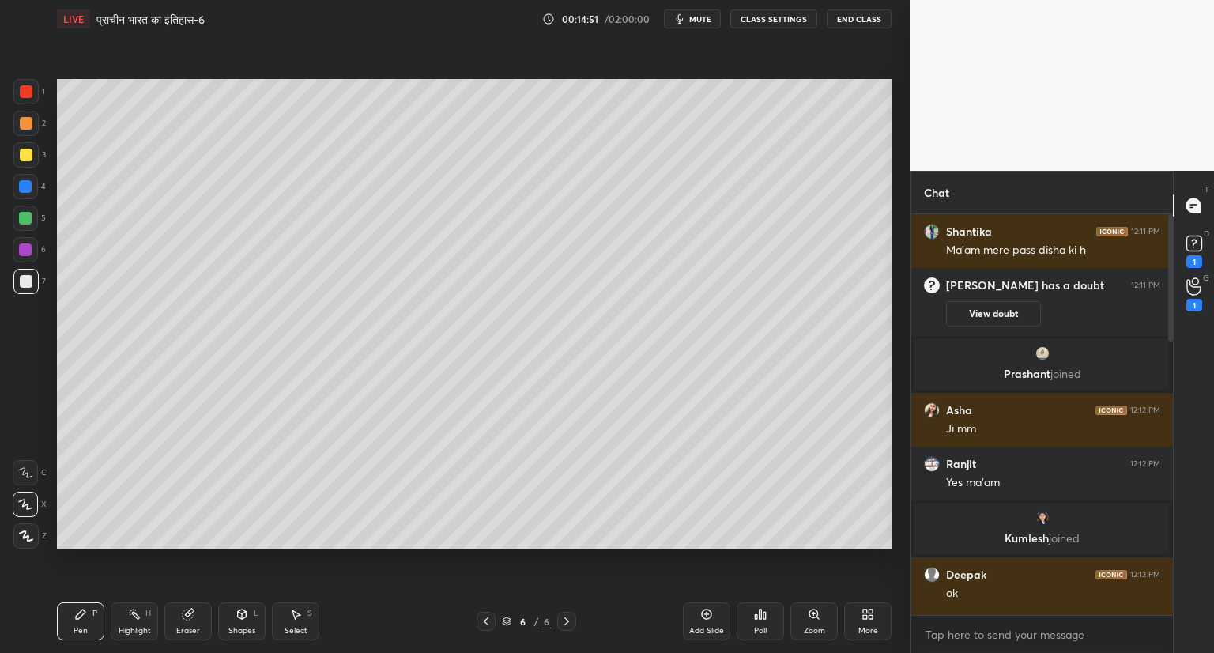
click at [708, 611] on icon at bounding box center [706, 614] width 13 height 13
click at [187, 616] on icon at bounding box center [188, 614] width 10 height 10
click at [30, 533] on span "Erase all" at bounding box center [25, 535] width 24 height 11
click at [1197, 248] on rect at bounding box center [1193, 243] width 15 height 15
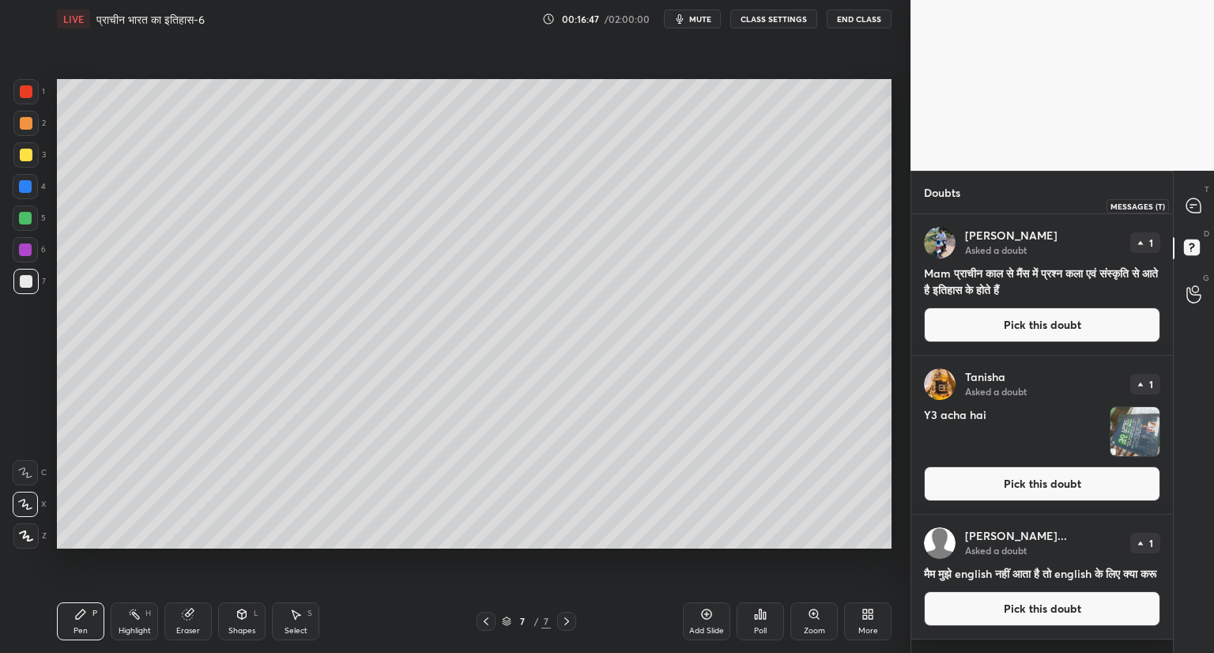
click at [1199, 204] on icon at bounding box center [1193, 205] width 14 height 14
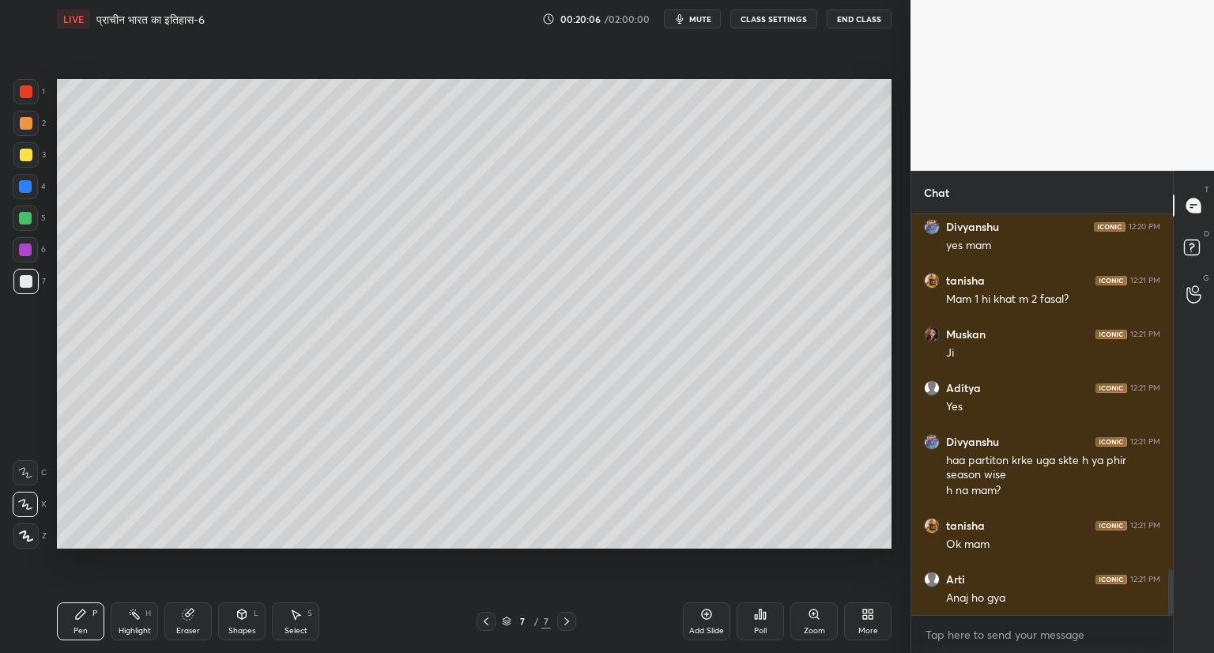
scroll to position [3147, 0]
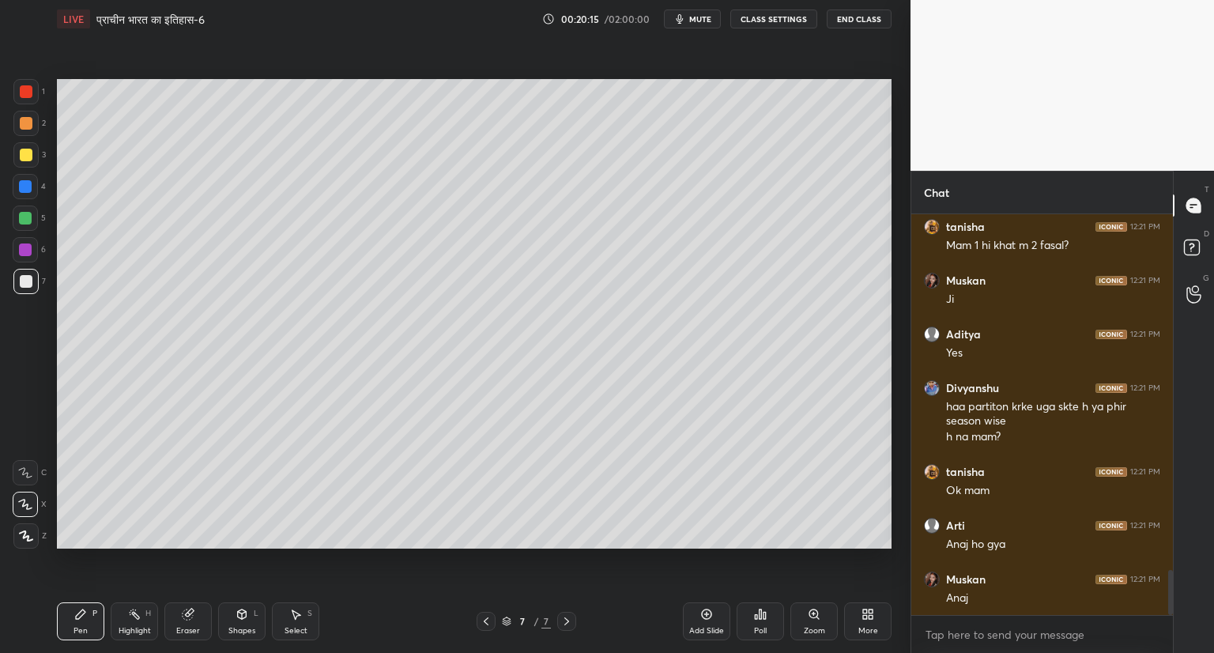
click at [705, 613] on icon at bounding box center [706, 614] width 13 height 13
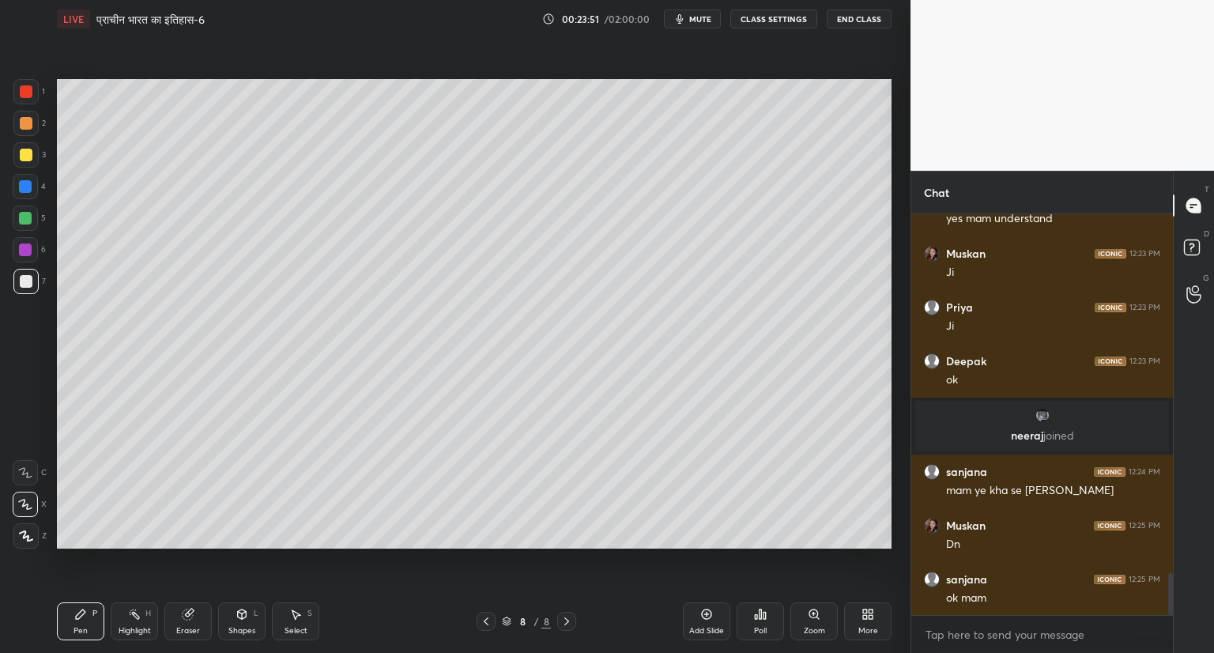
scroll to position [3465, 0]
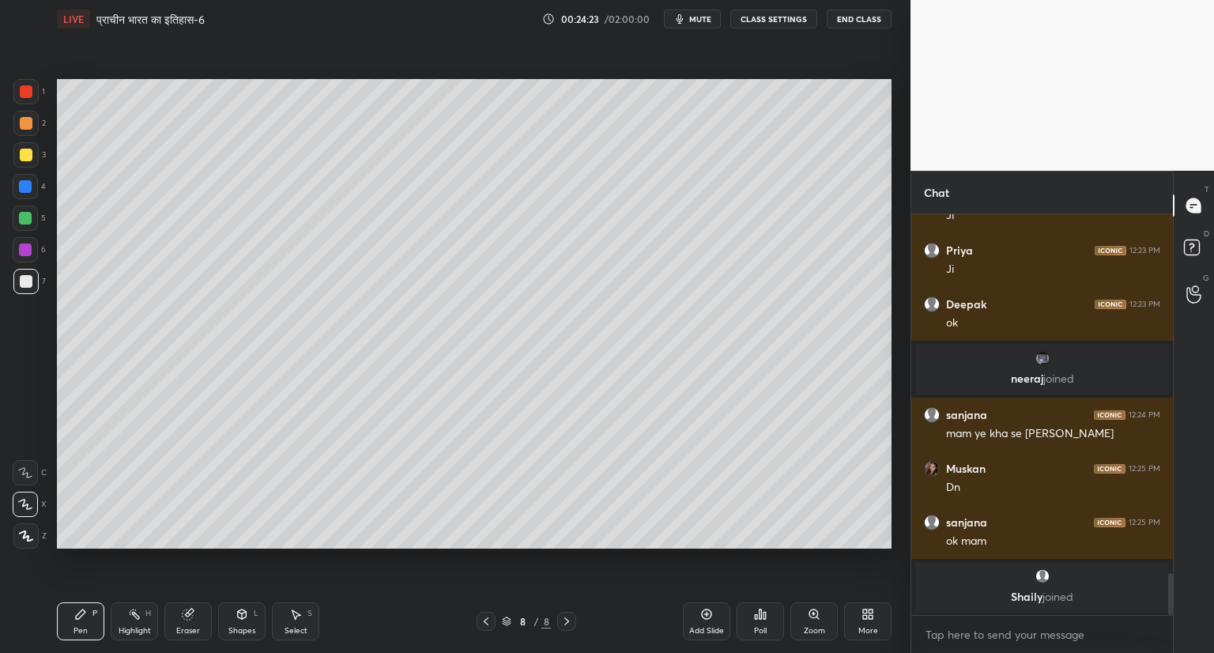
click at [710, 607] on div "Add Slide" at bounding box center [706, 621] width 47 height 38
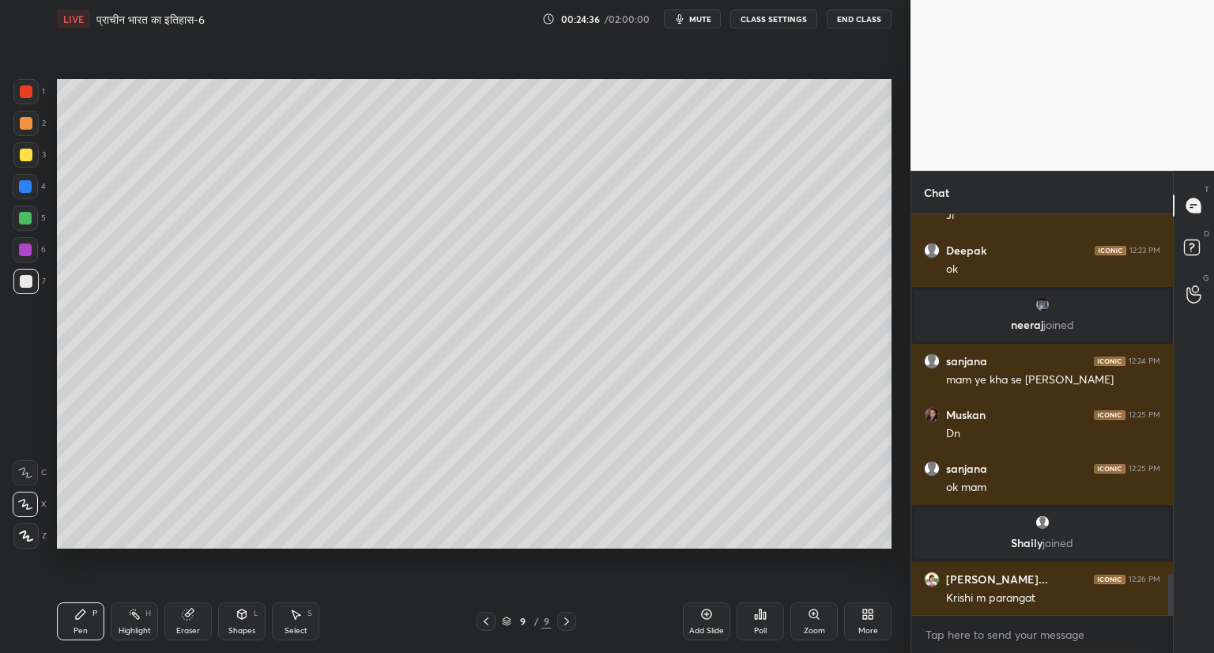
scroll to position [3547, 0]
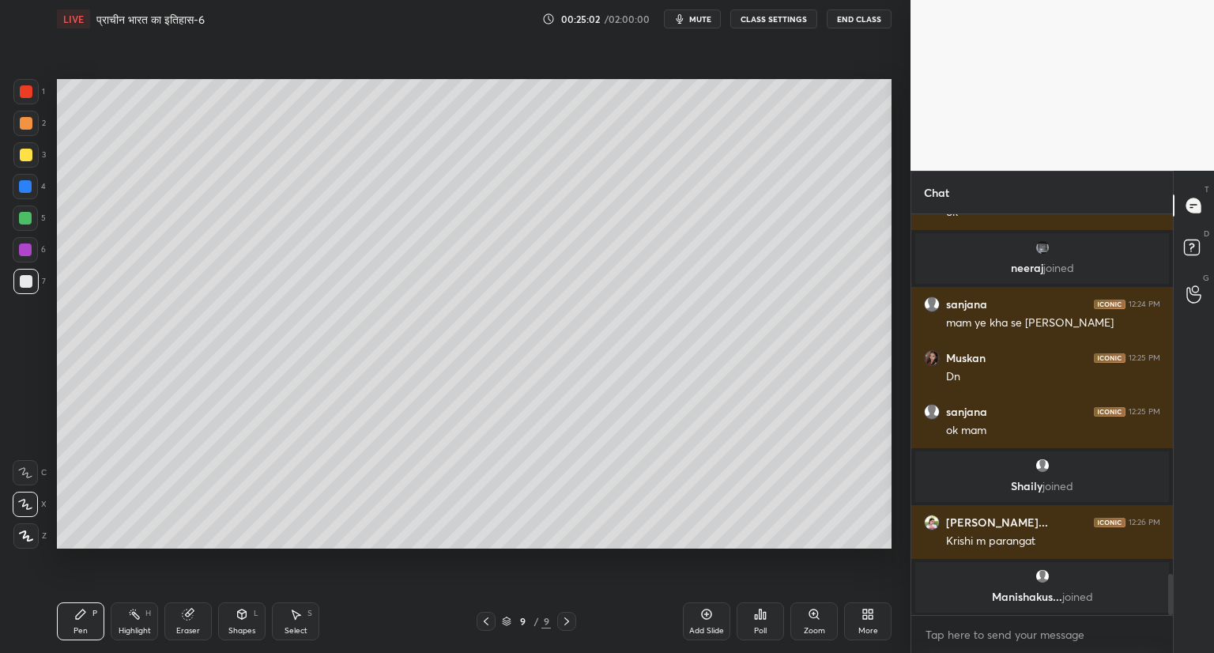
click at [484, 620] on icon at bounding box center [486, 621] width 13 height 13
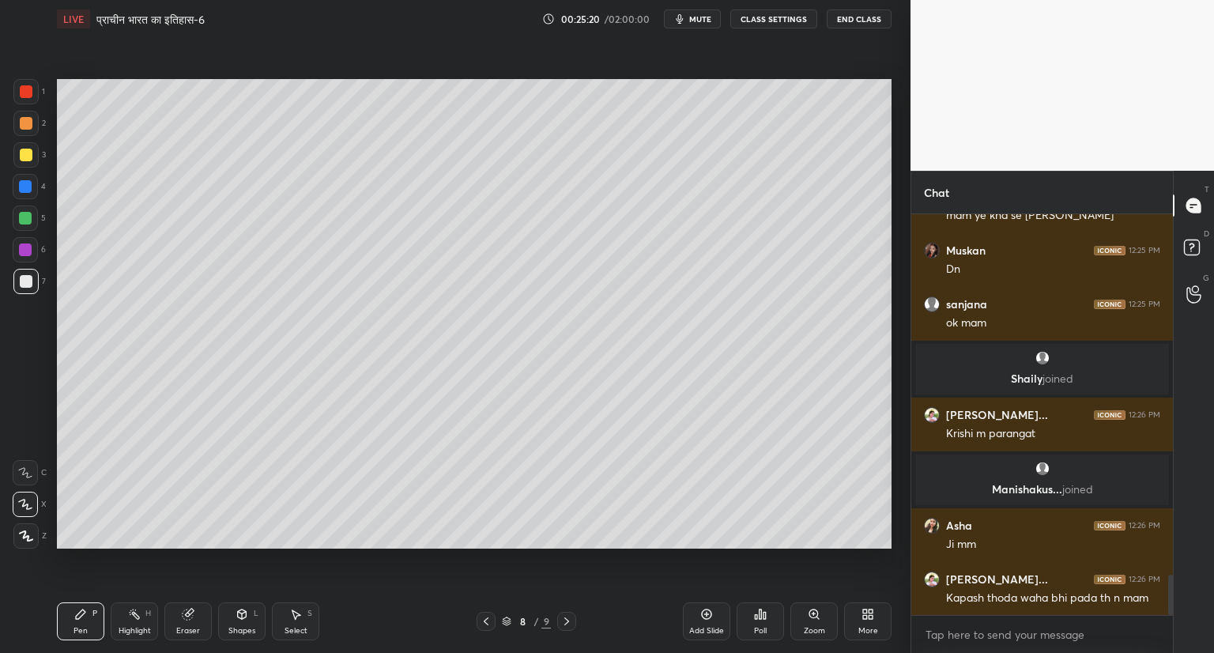
scroll to position [3680, 0]
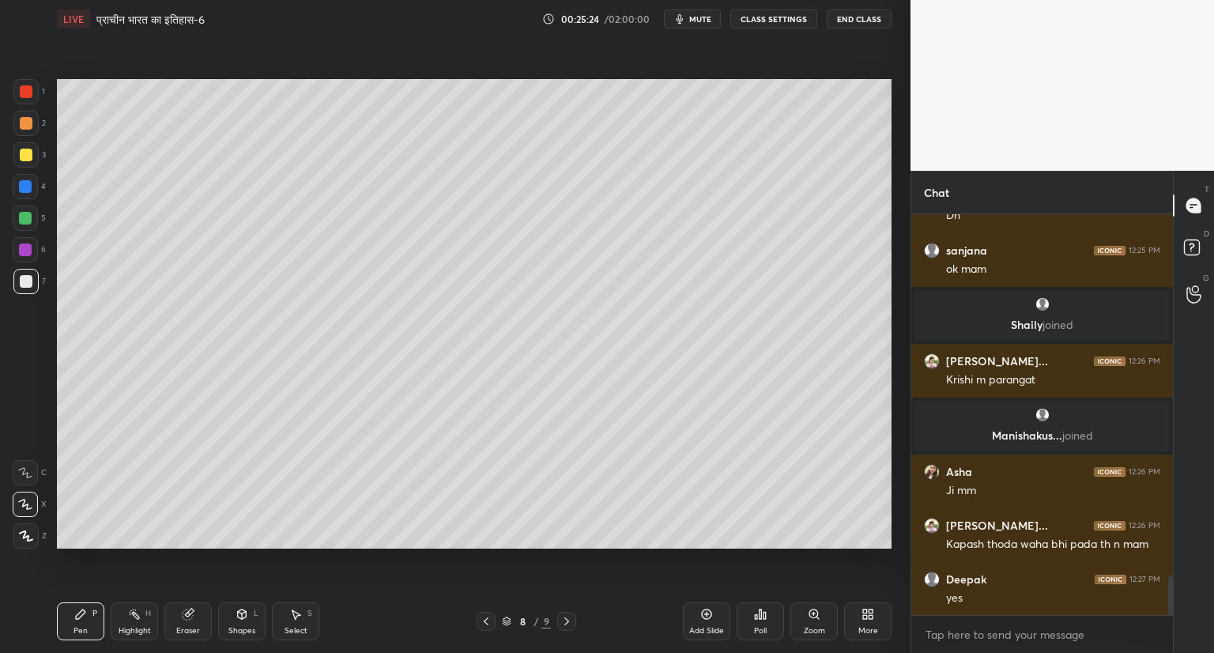
click at [388, 553] on div "Setting up your live class Poll for secs No correct answer Start poll" at bounding box center [474, 314] width 847 height 552
click at [567, 617] on icon at bounding box center [566, 621] width 13 height 13
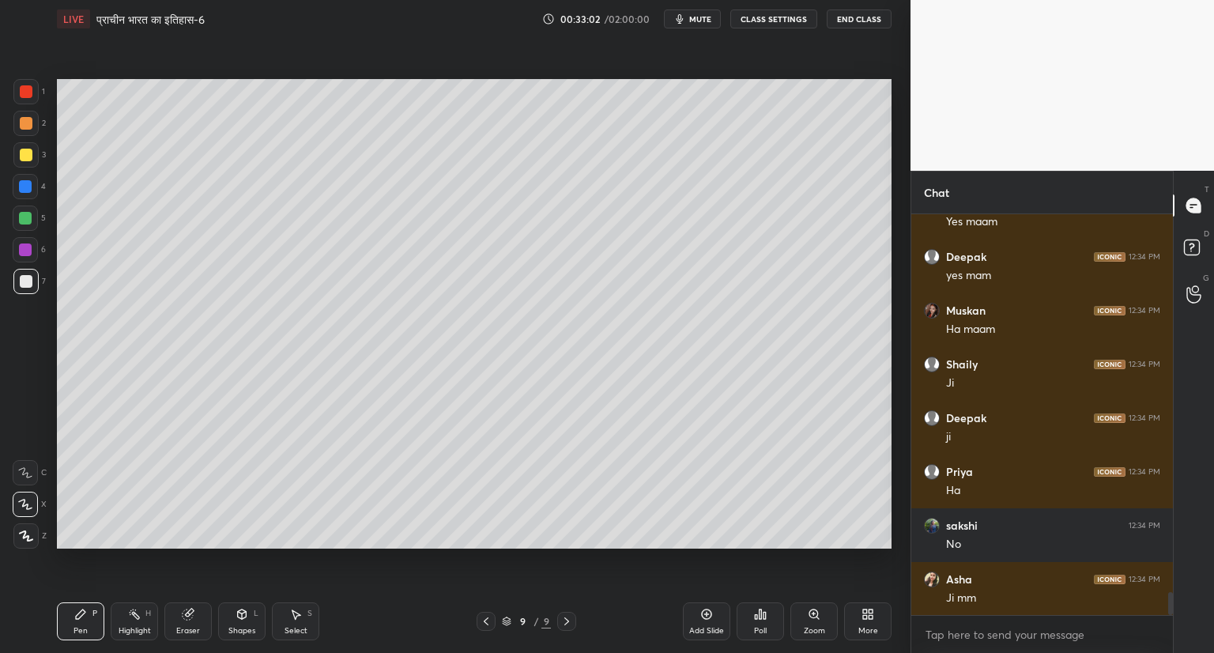
scroll to position [6495, 0]
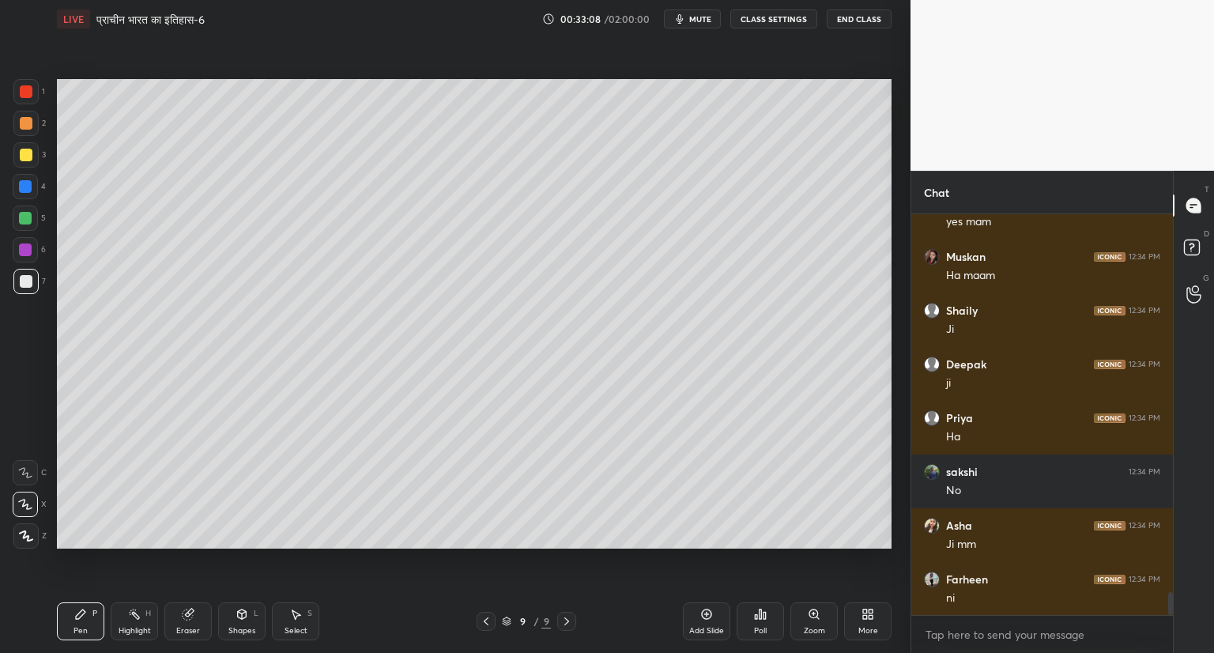
click at [450, 552] on div "Setting up your live class Poll for secs No correct answer Start poll" at bounding box center [474, 314] width 847 height 552
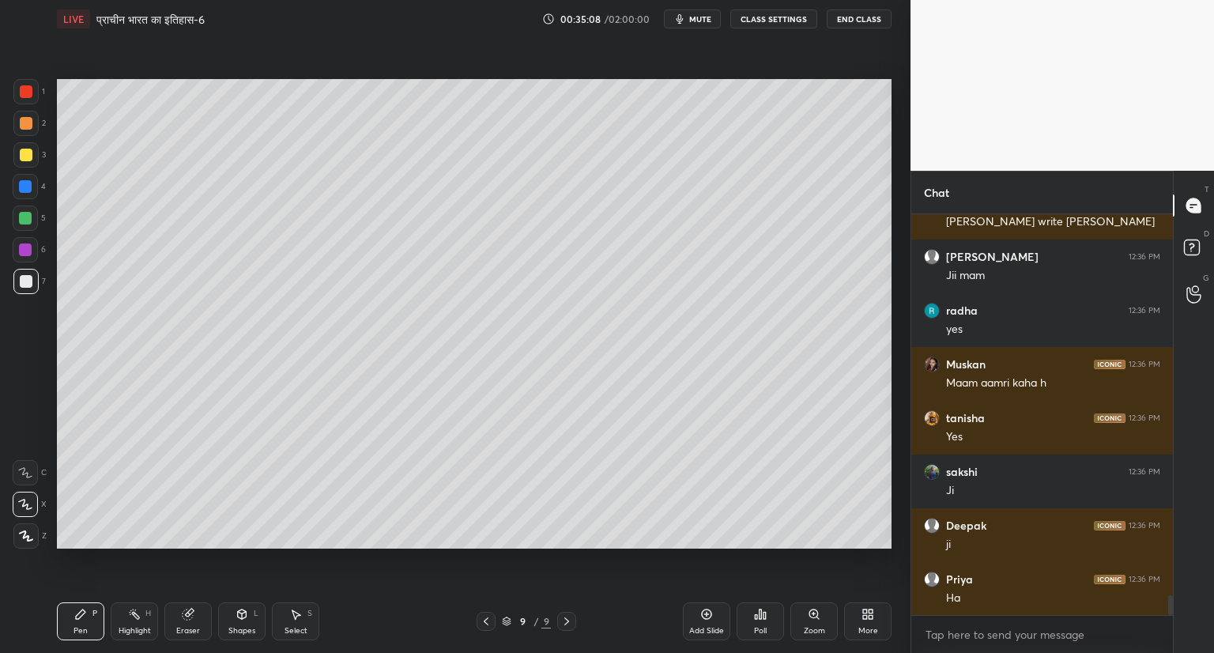
scroll to position [7839, 0]
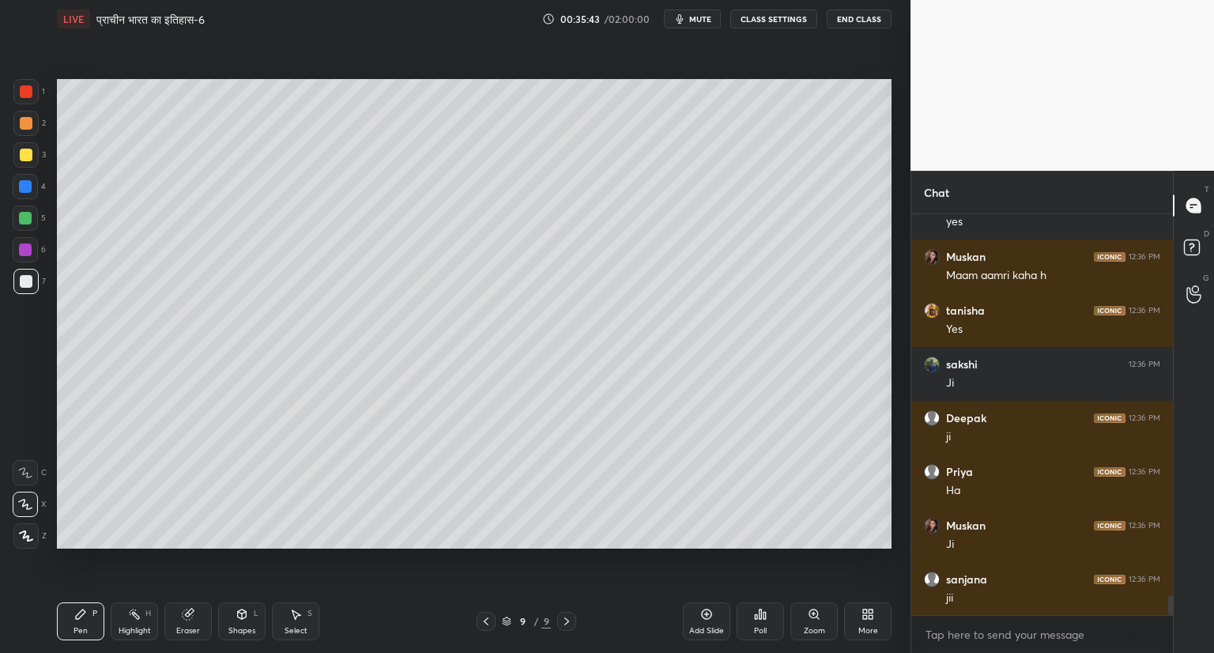
click at [705, 613] on icon at bounding box center [706, 614] width 13 height 13
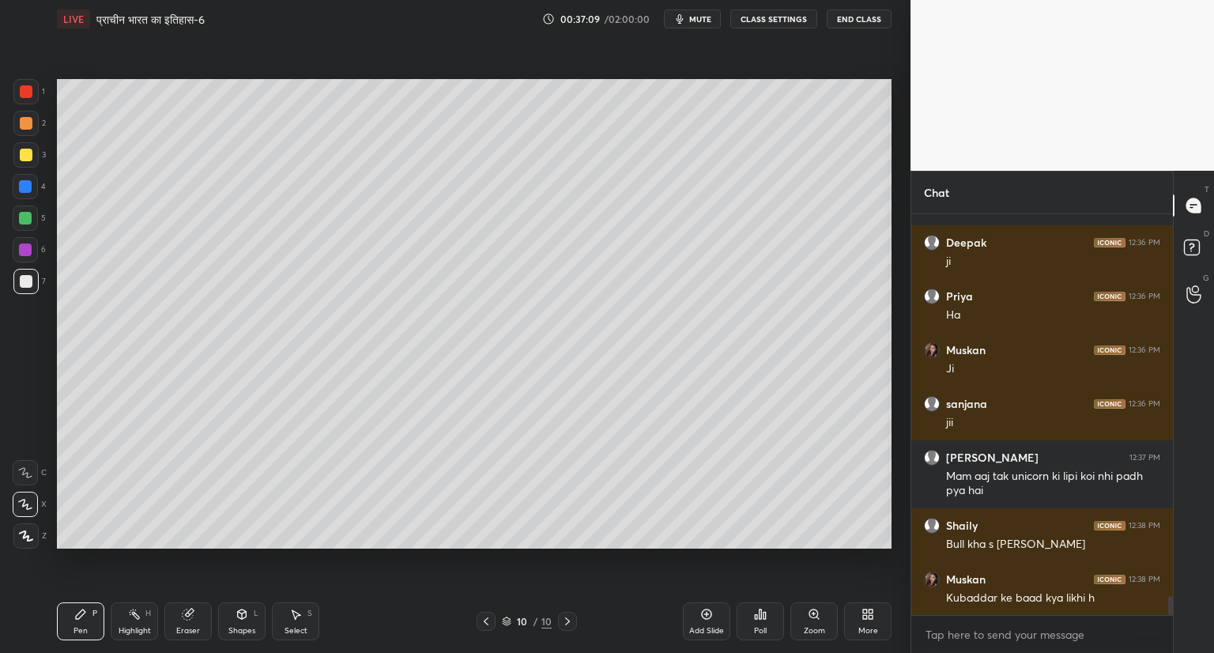
scroll to position [8030, 0]
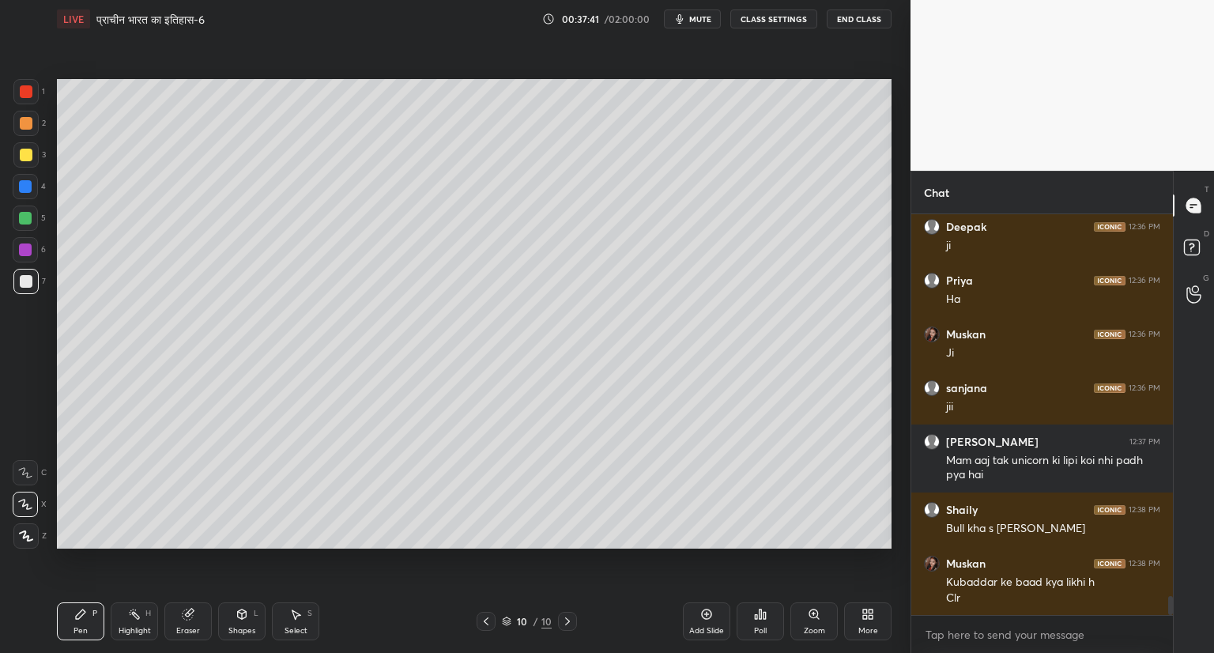
click at [562, 618] on icon at bounding box center [567, 621] width 13 height 13
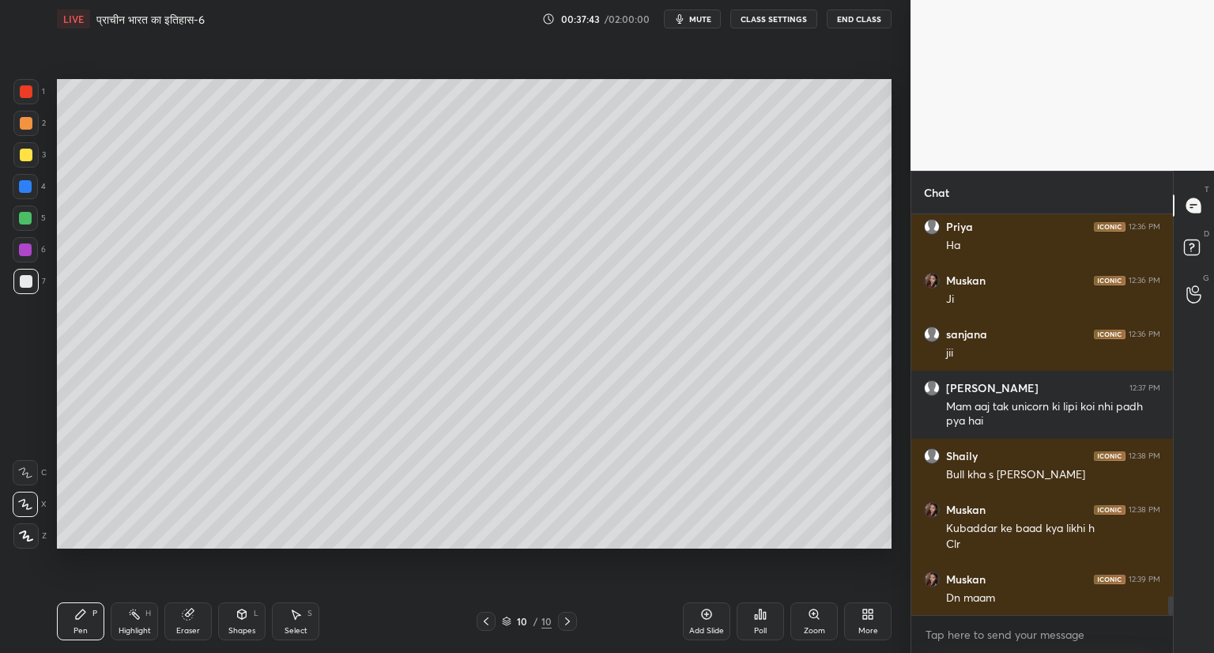
click at [569, 624] on icon at bounding box center [567, 621] width 13 height 13
click at [703, 611] on icon at bounding box center [707, 614] width 10 height 10
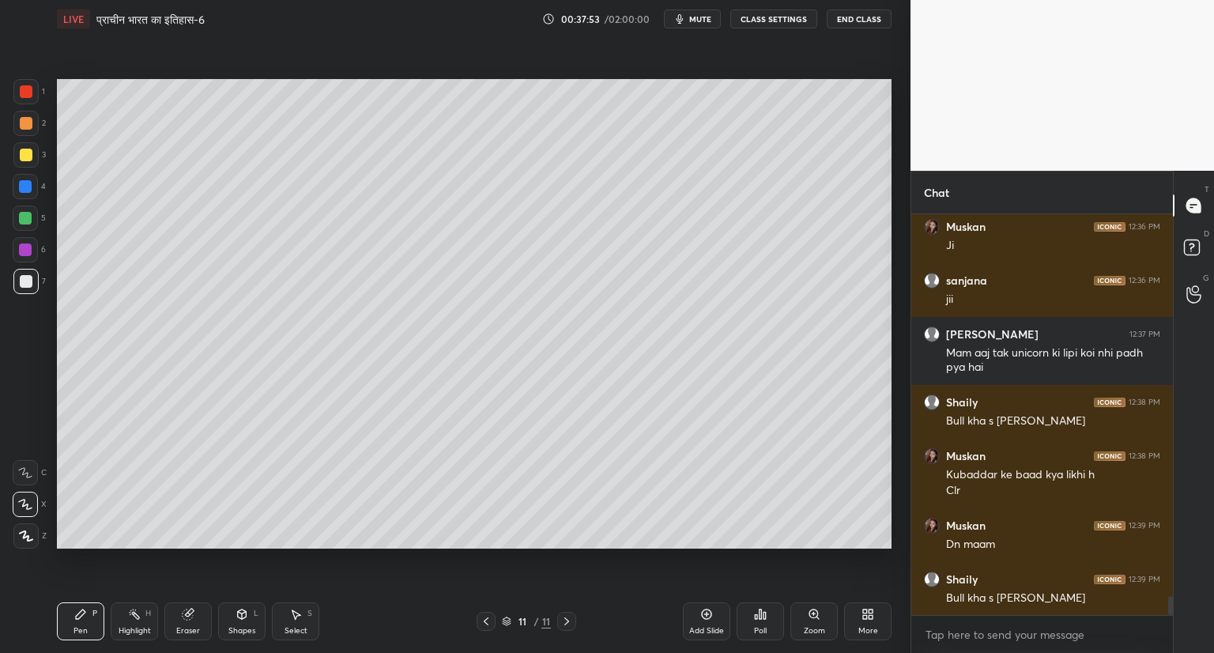
click at [487, 620] on icon at bounding box center [486, 621] width 13 height 13
click at [567, 620] on icon at bounding box center [566, 621] width 13 height 13
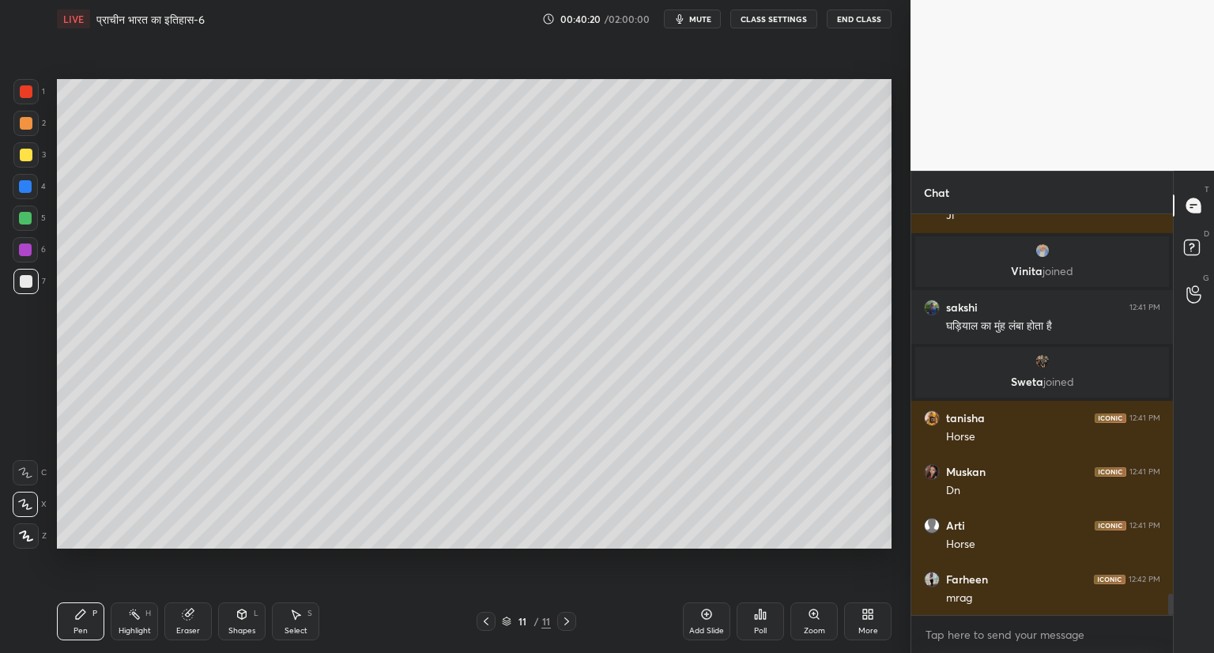
scroll to position [7315, 0]
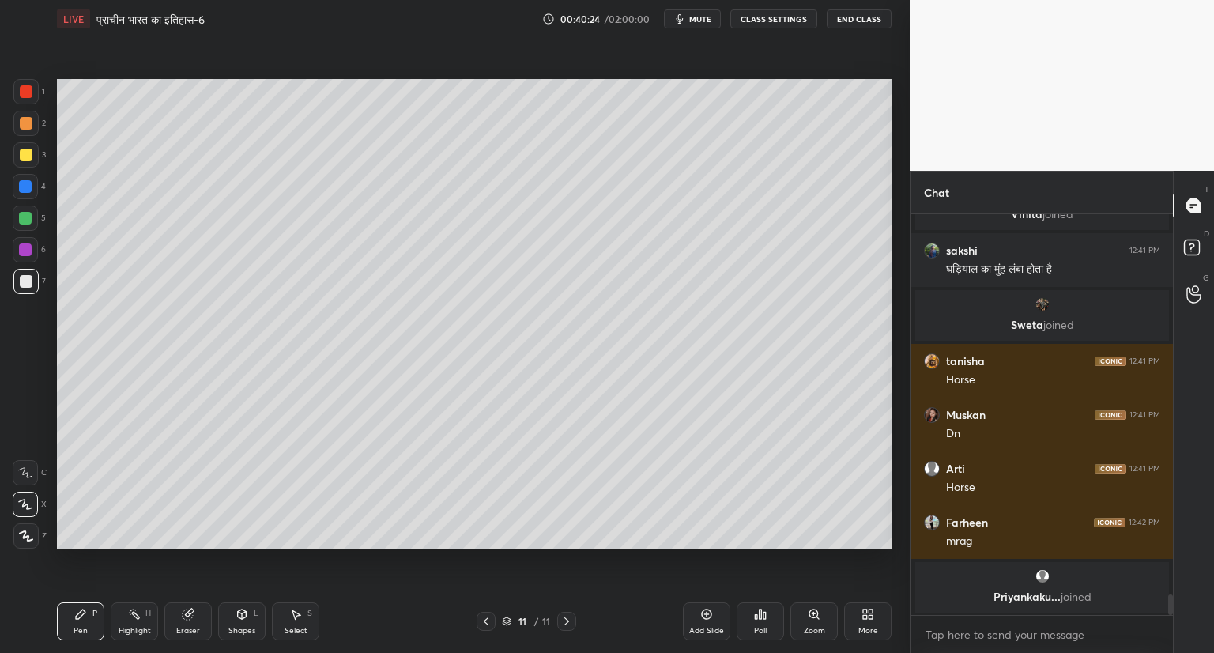
click at [708, 614] on icon at bounding box center [706, 614] width 5 height 5
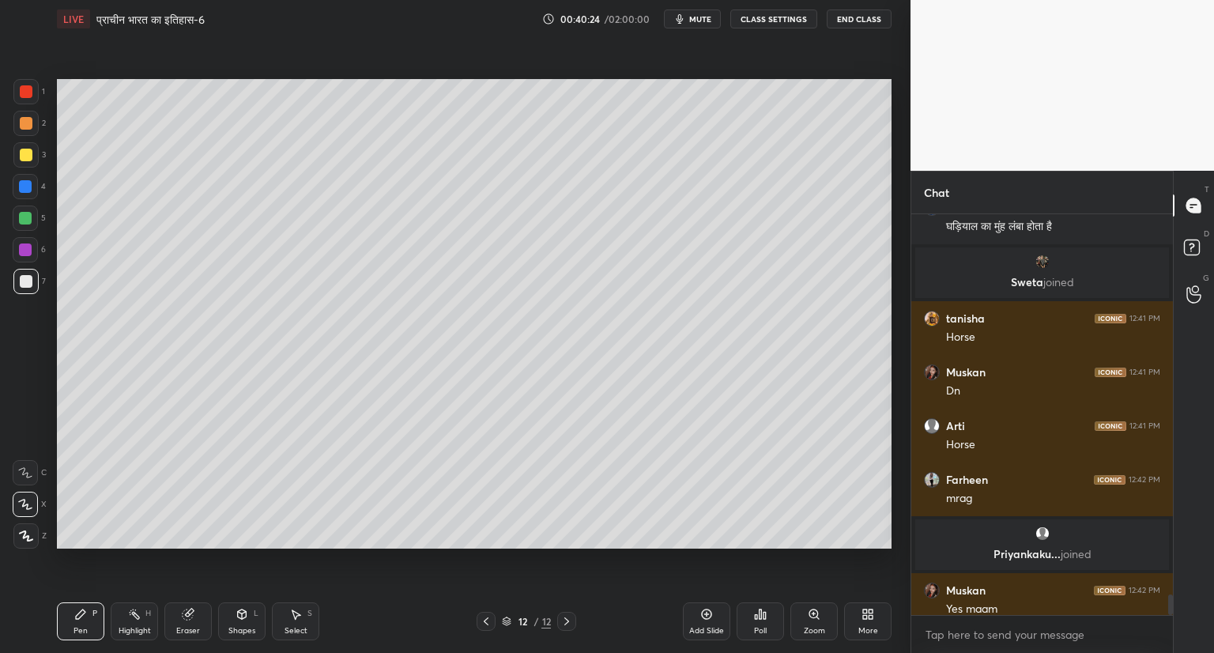
scroll to position [7326, 0]
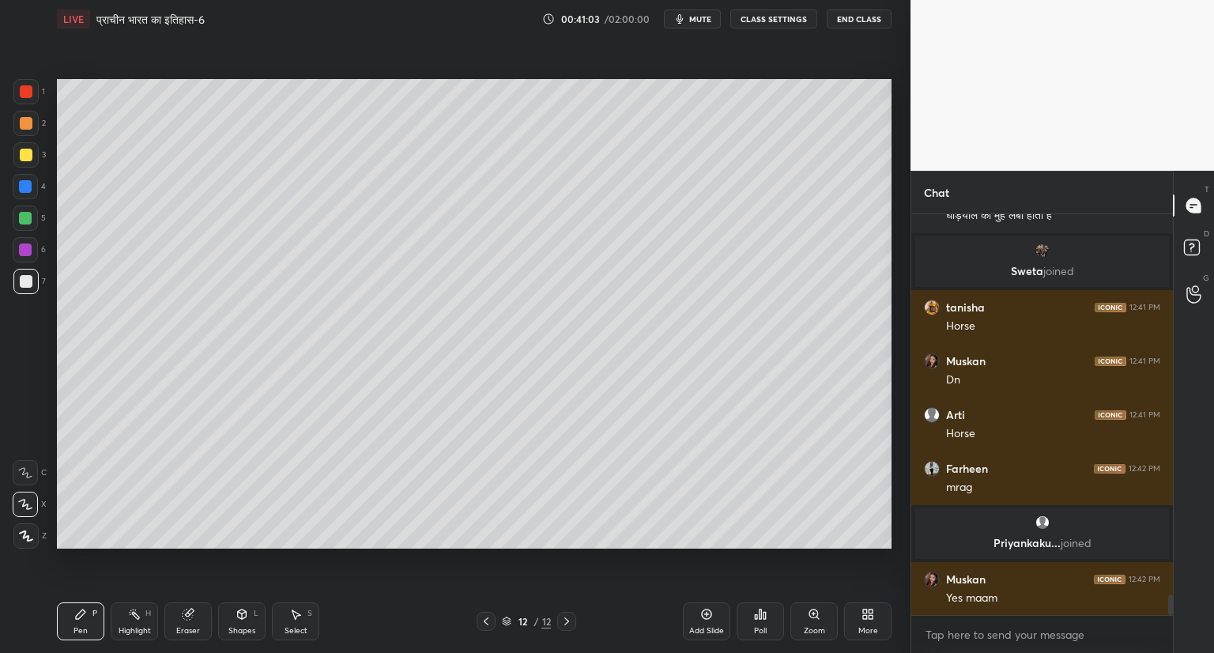
click at [187, 620] on icon at bounding box center [188, 614] width 10 height 10
click at [82, 614] on icon at bounding box center [80, 613] width 9 height 9
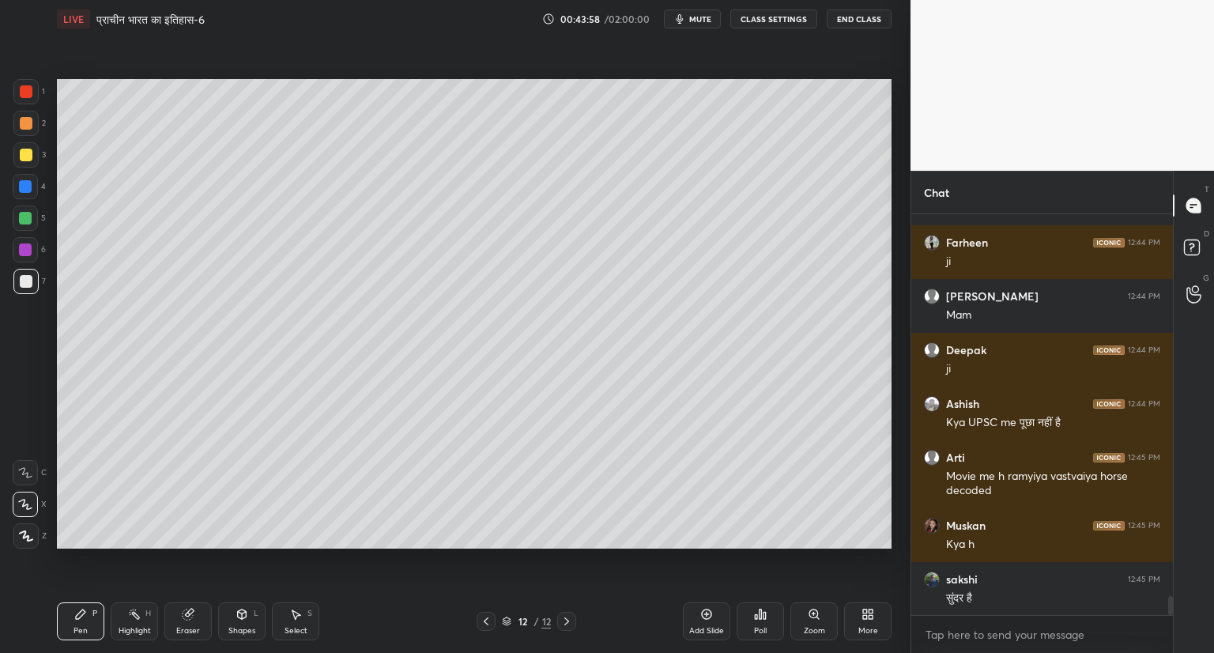
scroll to position [8039, 0]
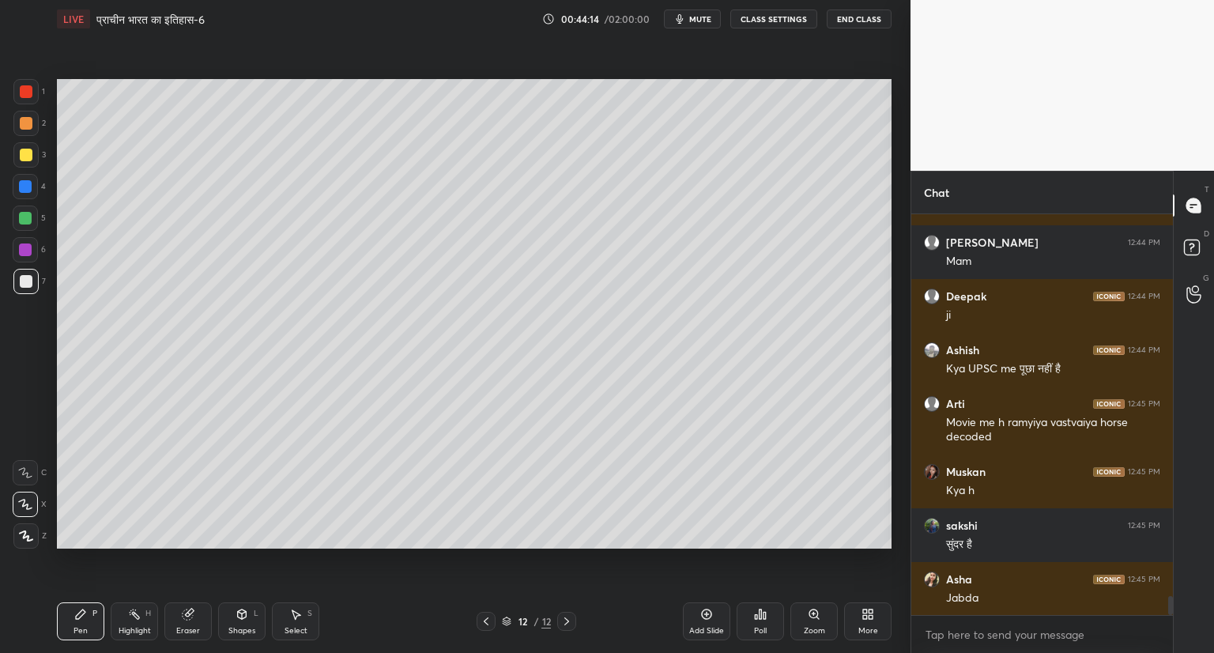
click at [707, 616] on icon at bounding box center [706, 614] width 5 height 5
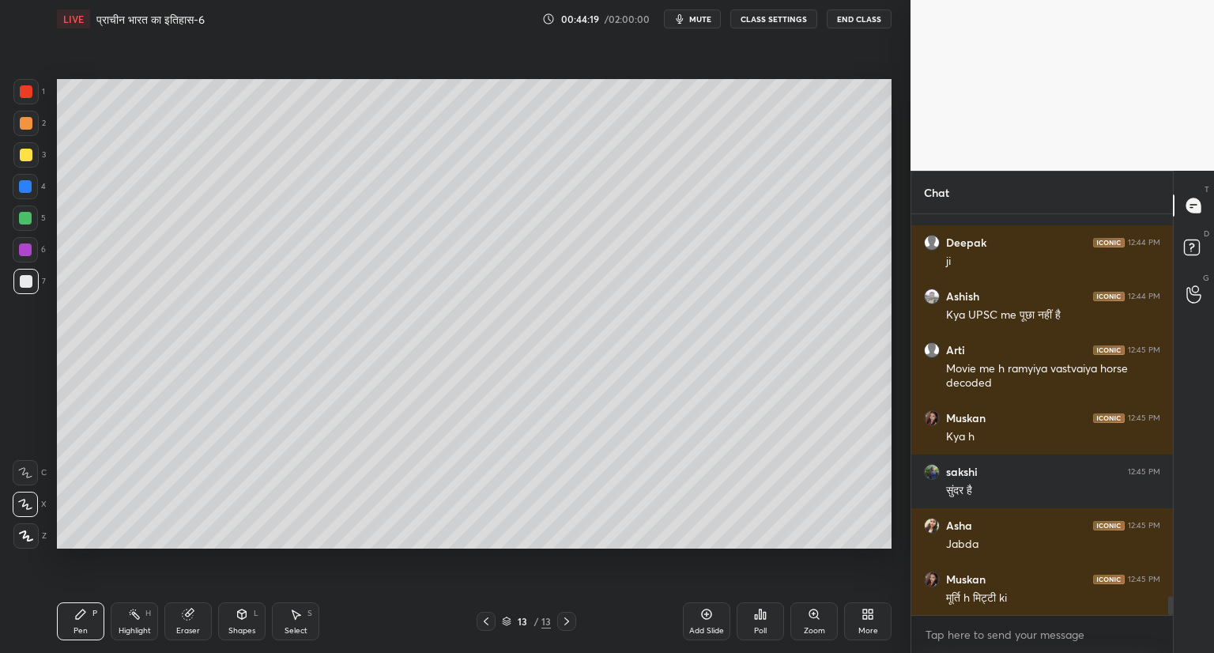
scroll to position [8147, 0]
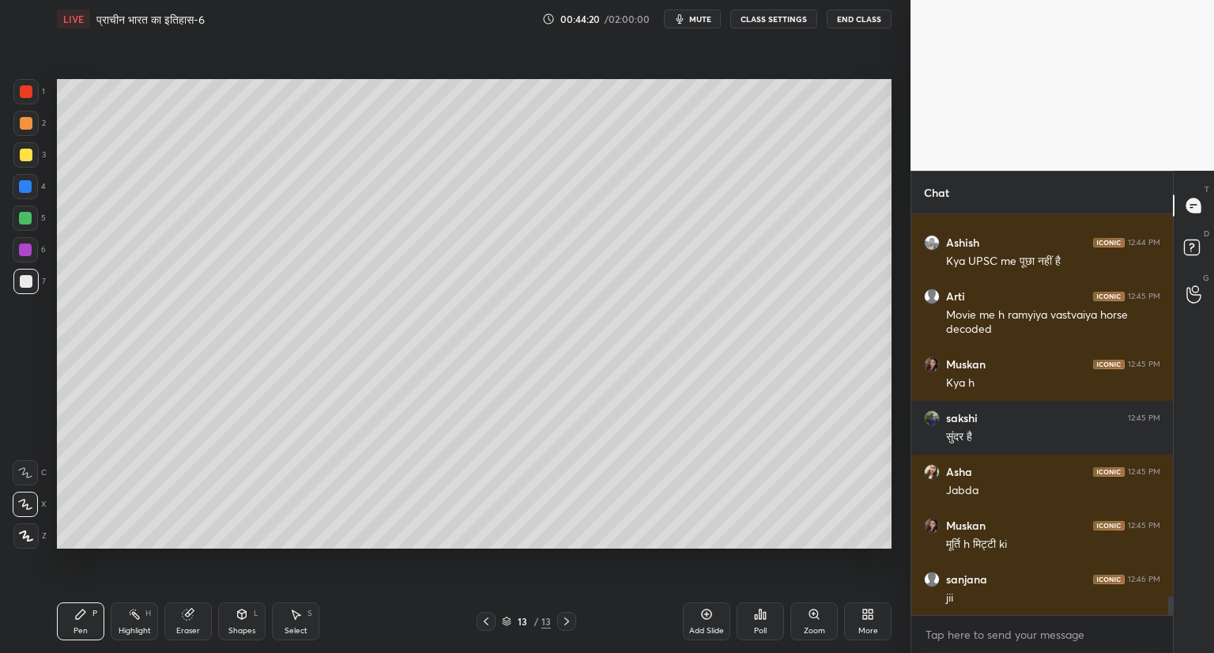
click at [481, 620] on icon at bounding box center [486, 621] width 13 height 13
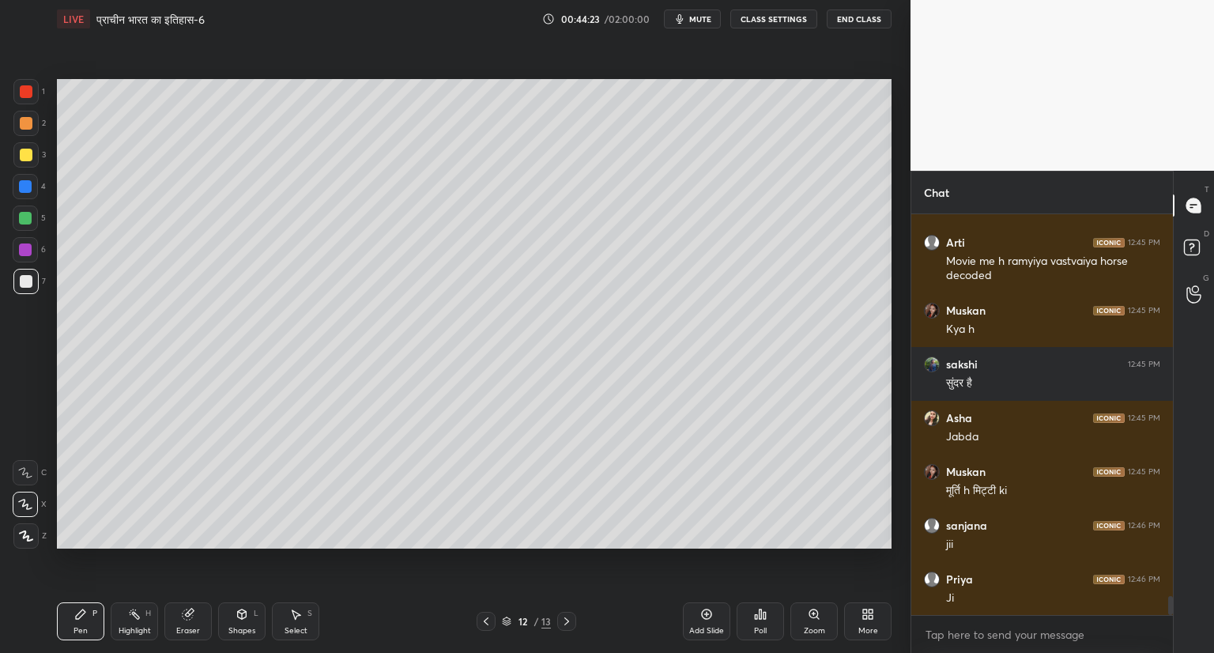
click at [564, 620] on icon at bounding box center [566, 621] width 13 height 13
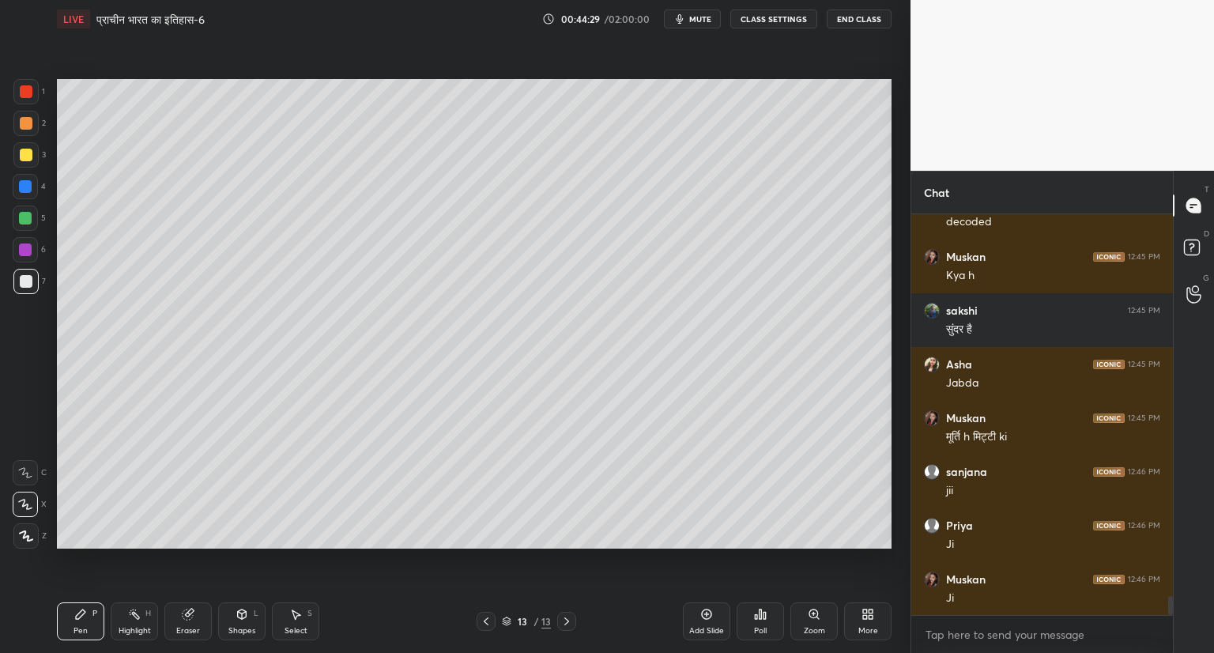
click at [184, 618] on icon at bounding box center [188, 614] width 10 height 10
click at [32, 532] on span "Erase all" at bounding box center [25, 535] width 24 height 11
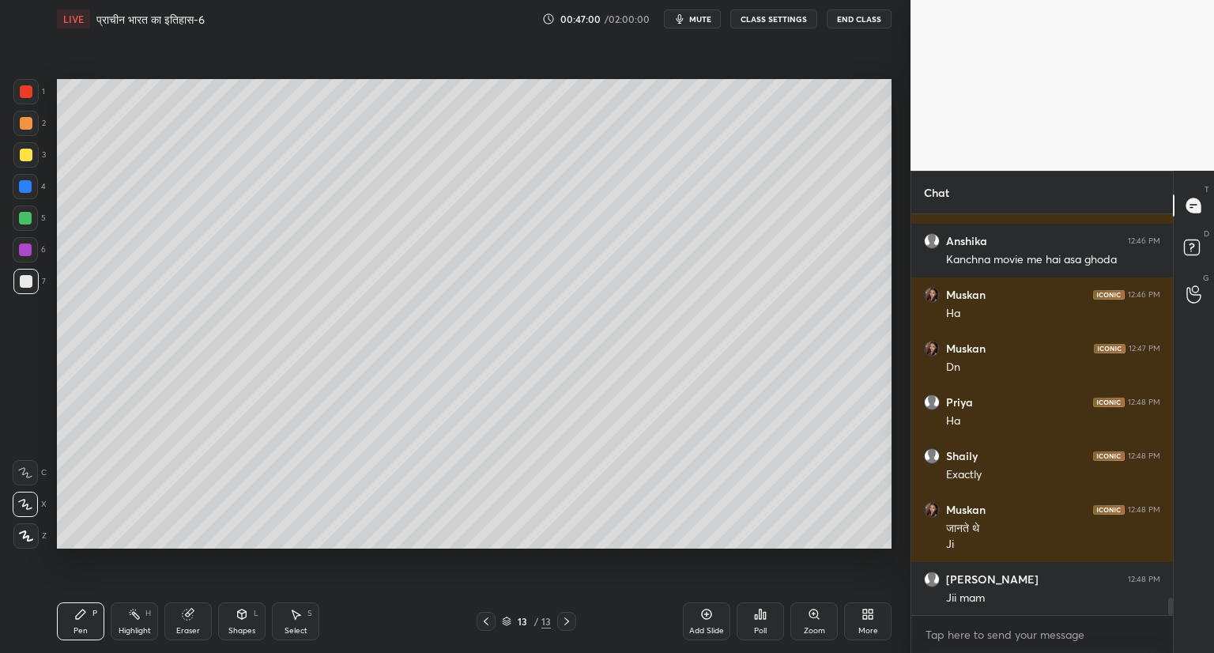
scroll to position [8700, 0]
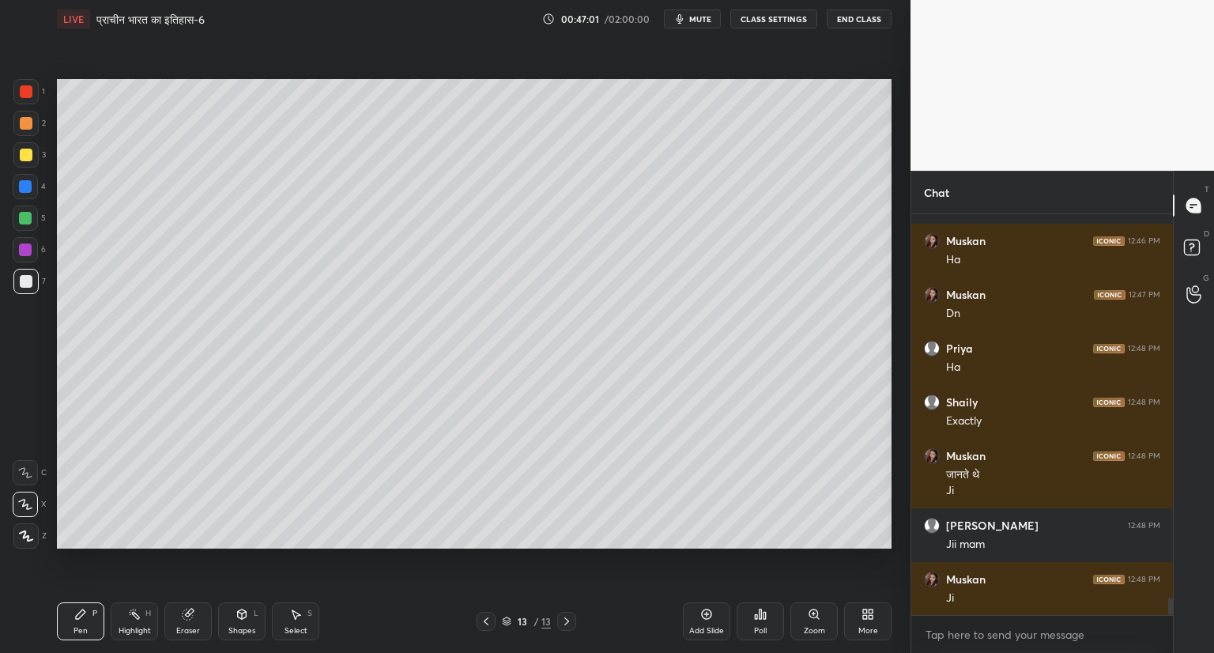
click at [707, 613] on icon at bounding box center [706, 614] width 5 height 5
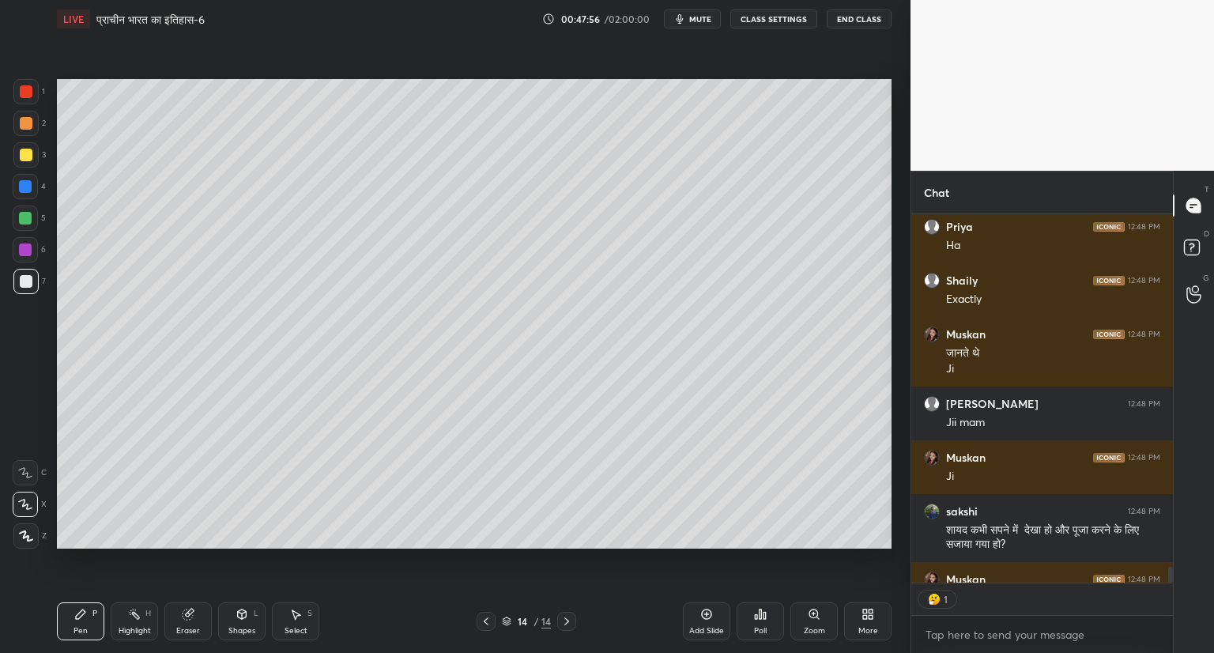
scroll to position [6, 5]
click at [481, 618] on icon at bounding box center [486, 621] width 13 height 13
click at [487, 620] on icon at bounding box center [486, 621] width 5 height 8
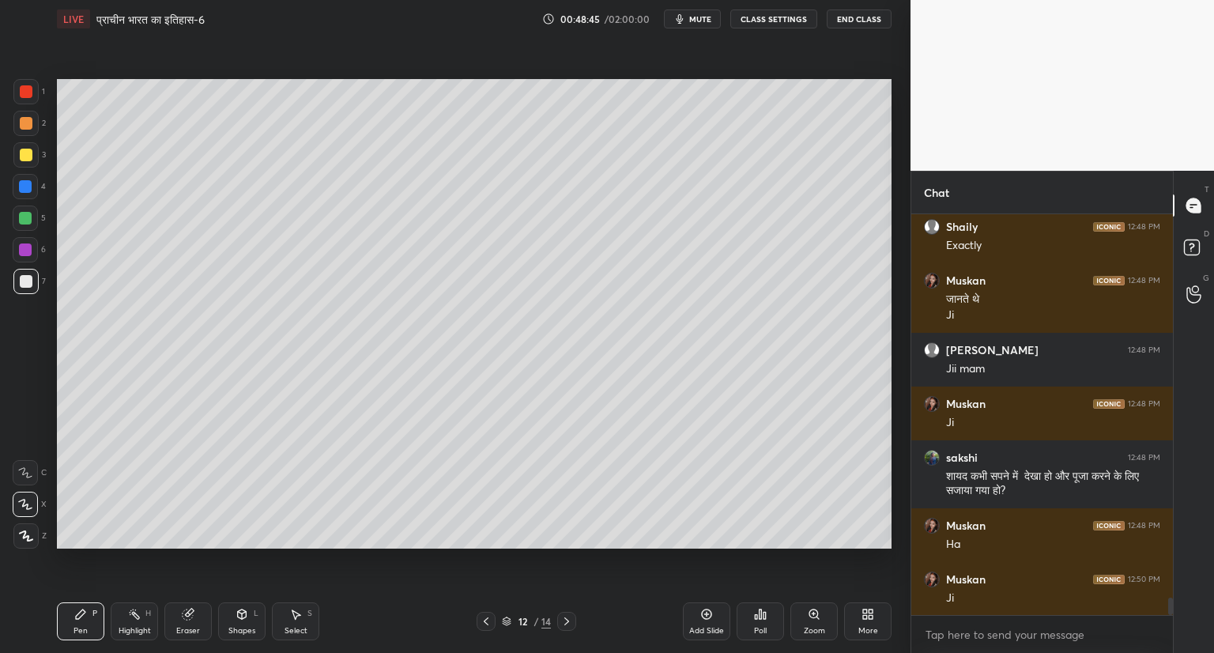
click at [573, 615] on div at bounding box center [566, 621] width 19 height 19
click at [571, 616] on icon at bounding box center [566, 621] width 13 height 13
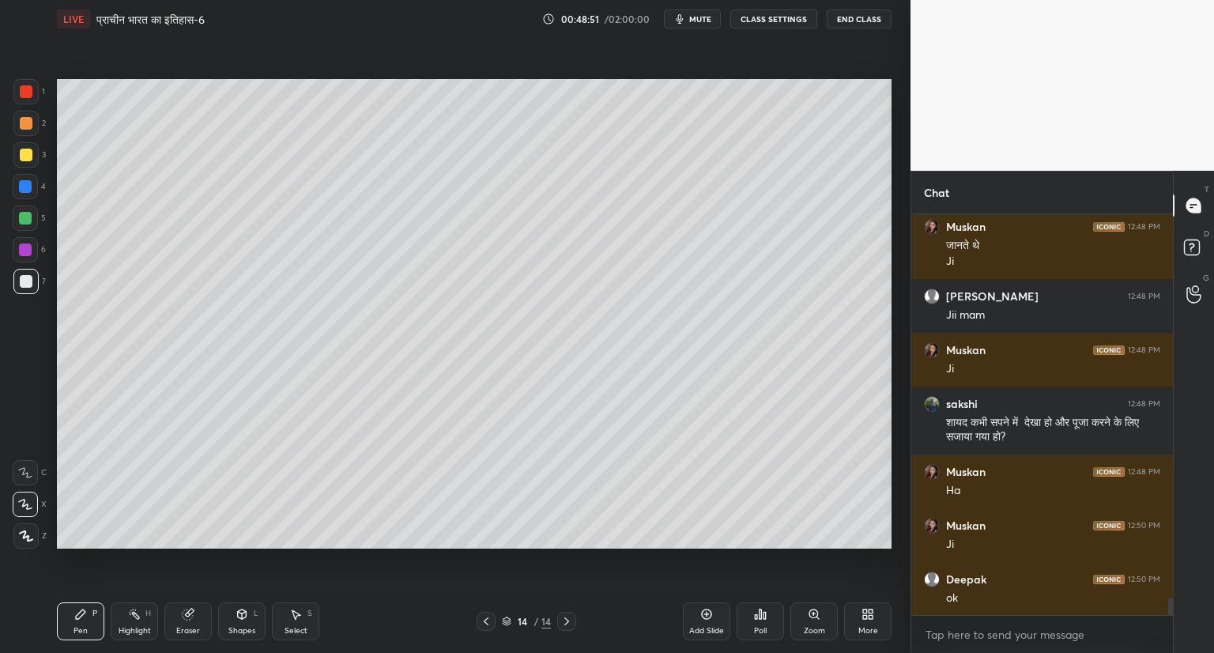
click at [569, 618] on icon at bounding box center [566, 621] width 13 height 13
click at [707, 612] on icon at bounding box center [706, 614] width 5 height 5
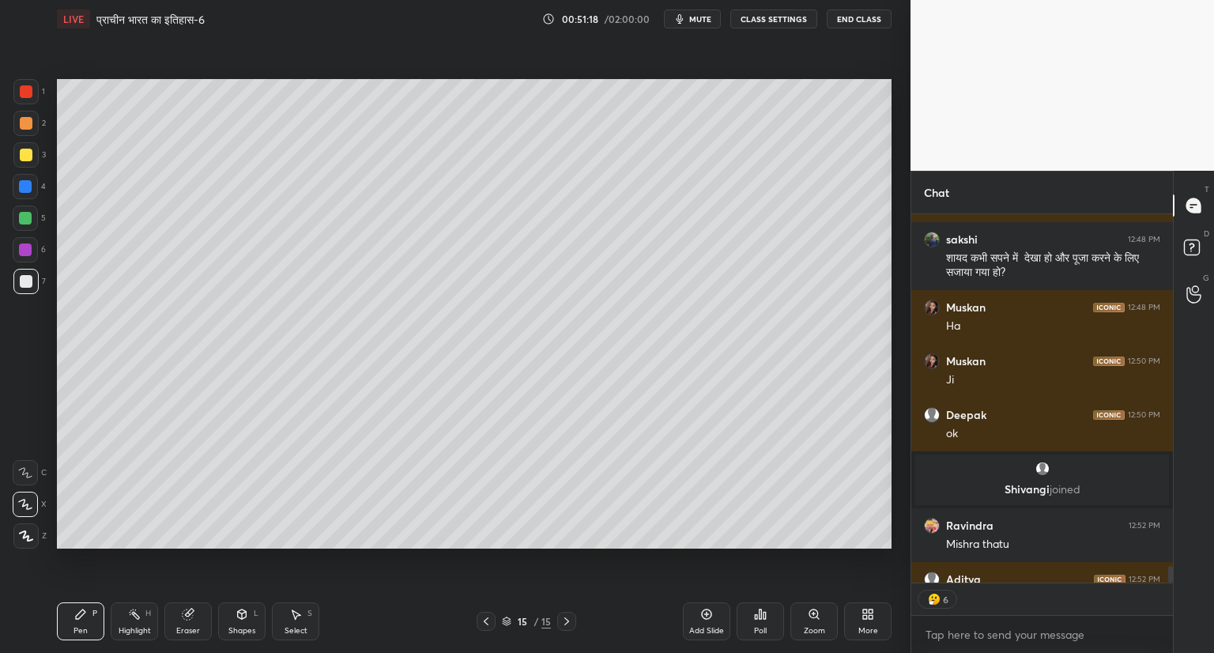
scroll to position [8656, 0]
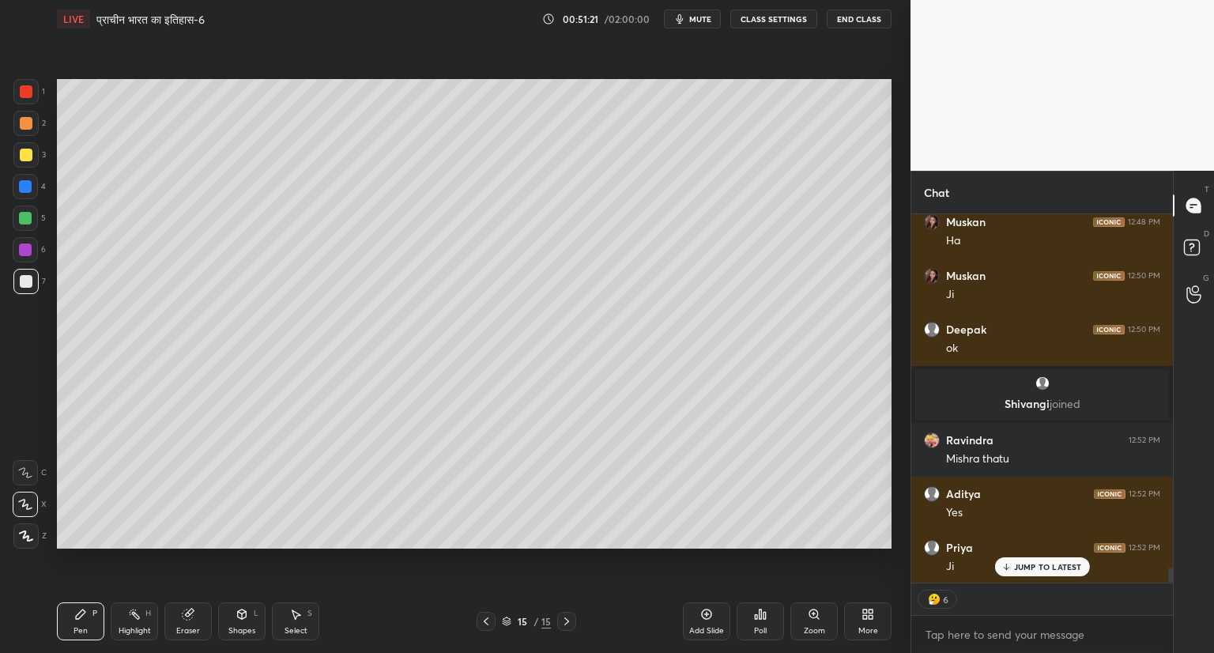
click at [707, 616] on icon at bounding box center [706, 614] width 5 height 5
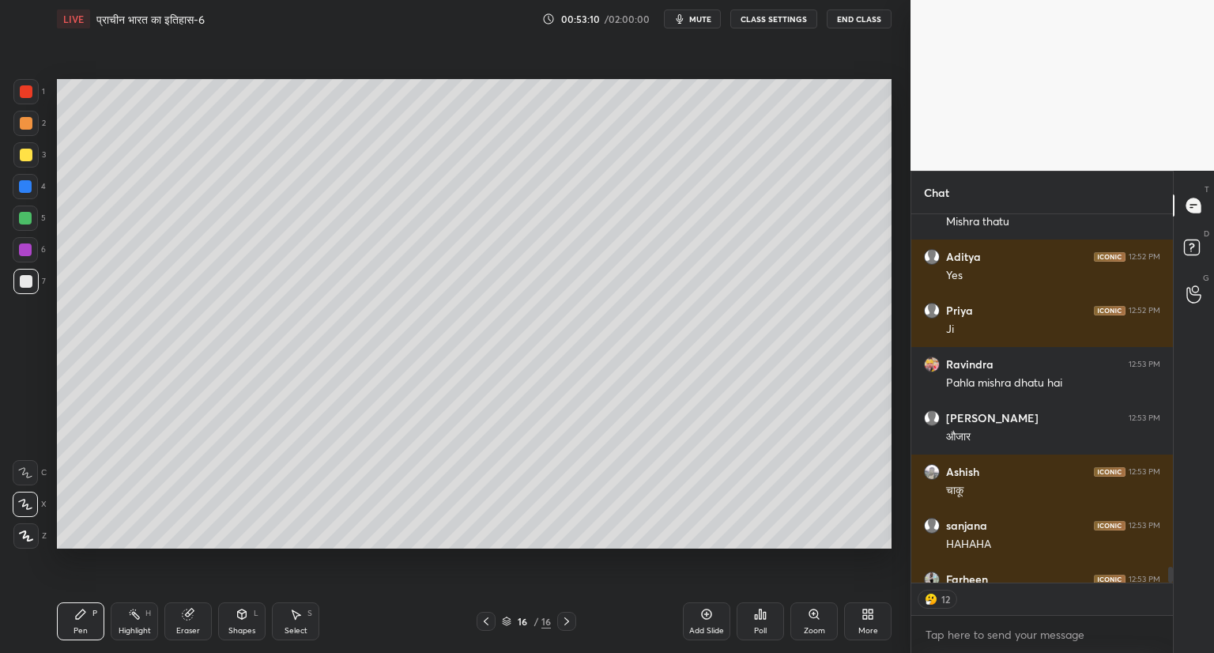
scroll to position [6, 5]
click at [866, 613] on icon at bounding box center [865, 611] width 4 height 4
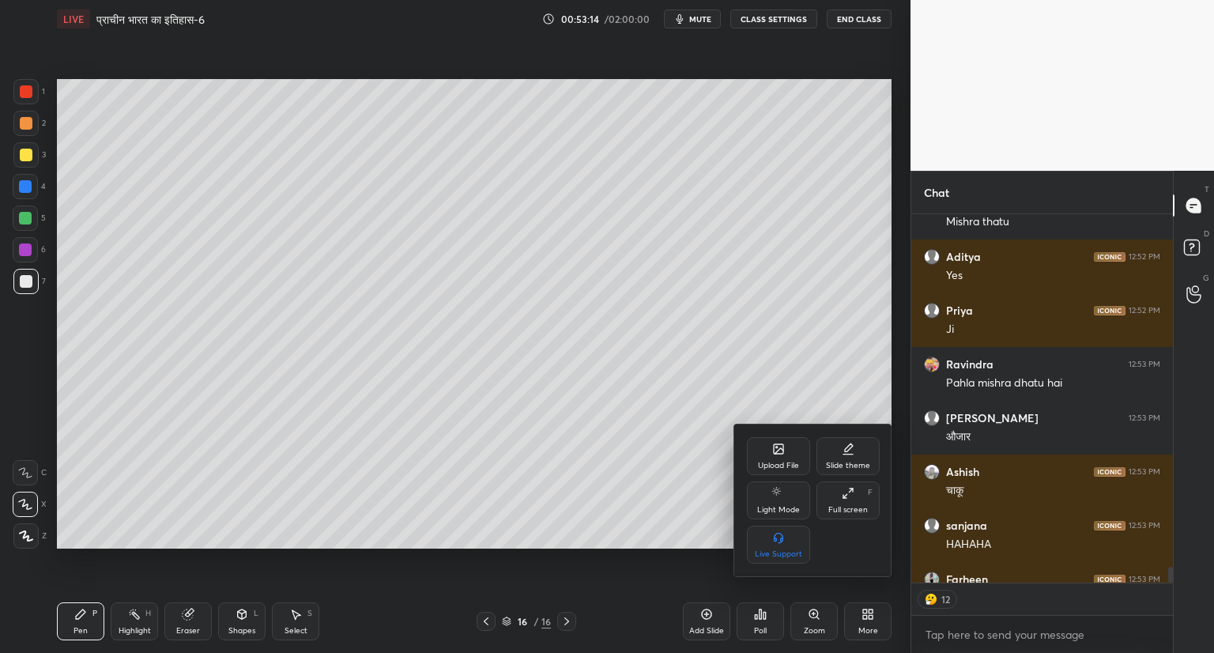
click at [773, 454] on icon at bounding box center [778, 449] width 13 height 13
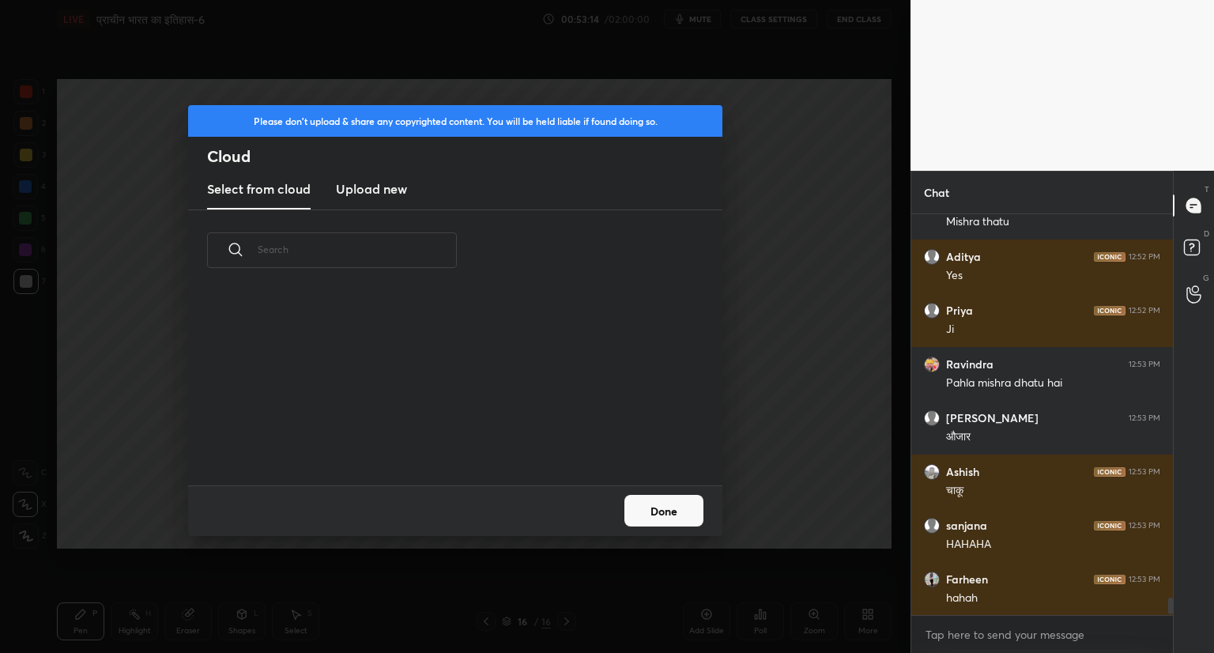
scroll to position [194, 507]
click at [371, 184] on h3 "Upload new" at bounding box center [371, 188] width 71 height 19
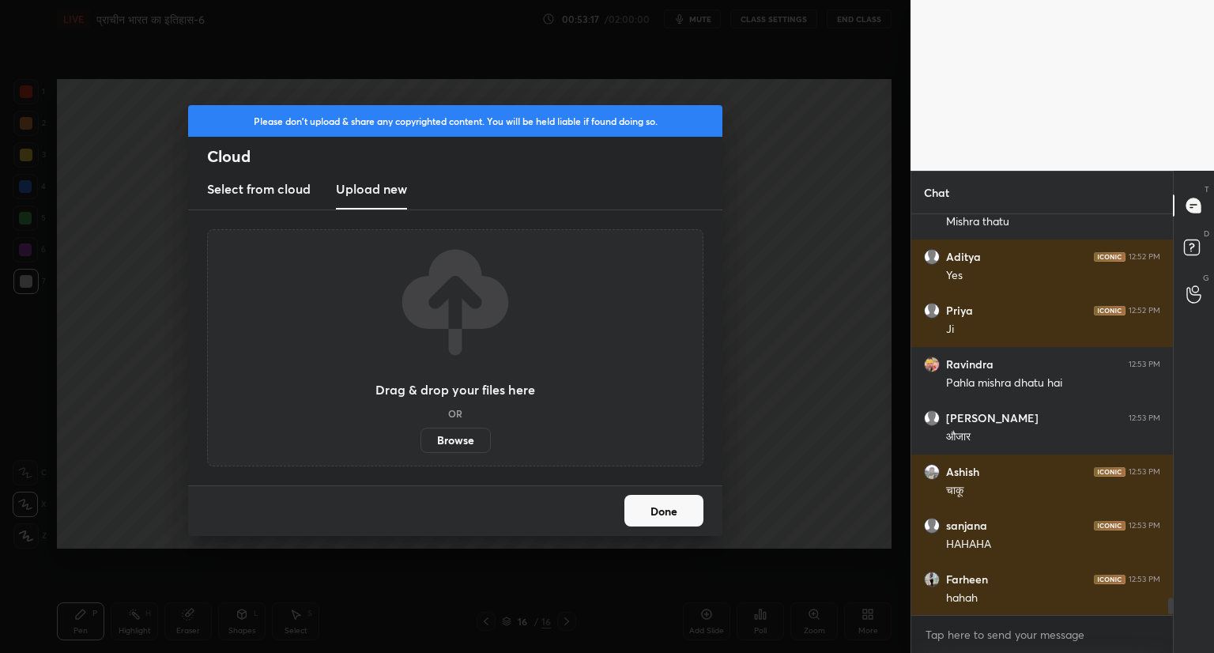
click at [452, 441] on label "Browse" at bounding box center [455, 440] width 70 height 25
click at [420, 441] on input "Browse" at bounding box center [420, 440] width 0 height 25
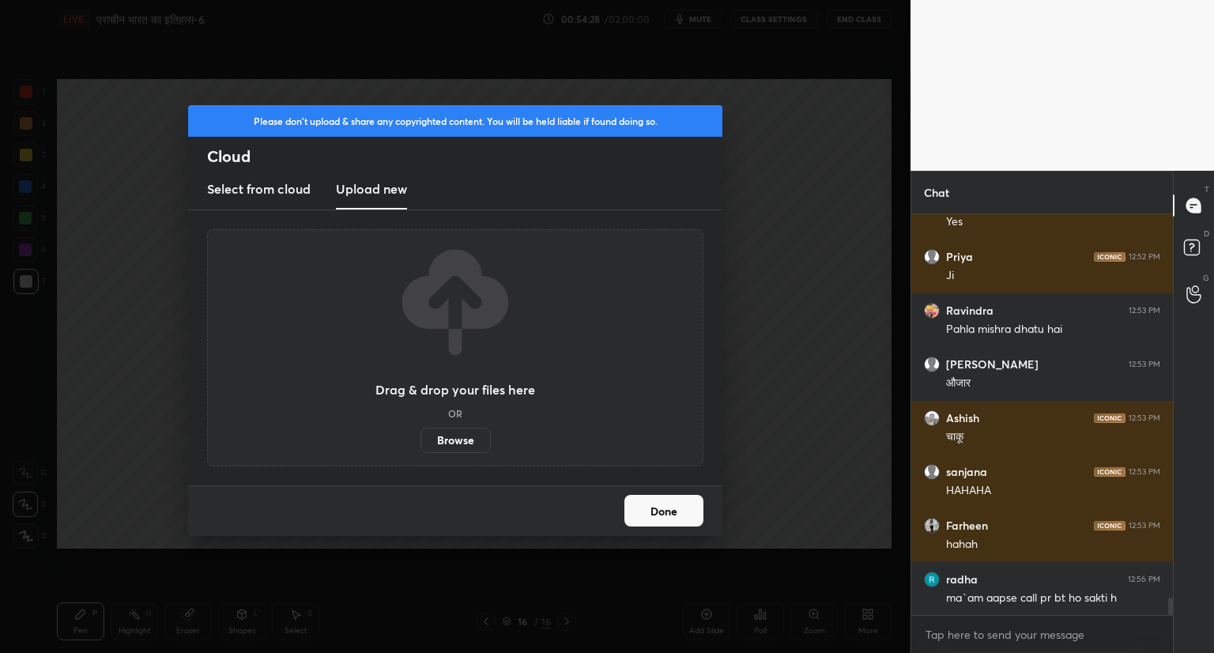
click at [643, 509] on button "Done" at bounding box center [663, 511] width 79 height 32
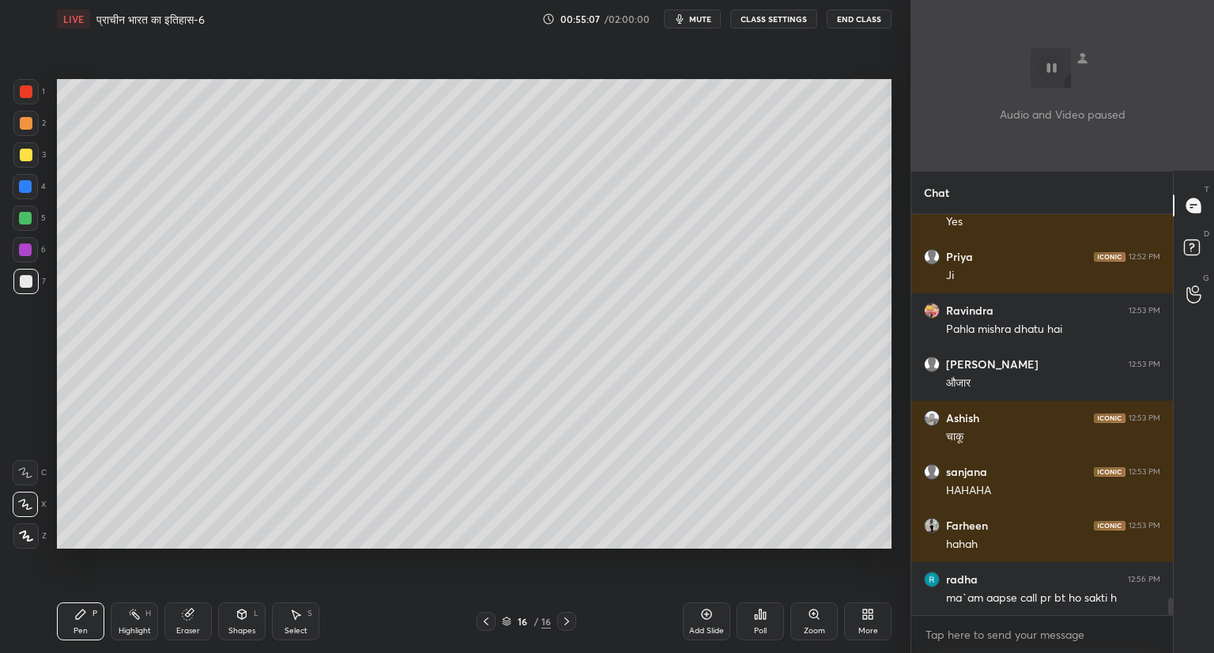
scroll to position [9154, 0]
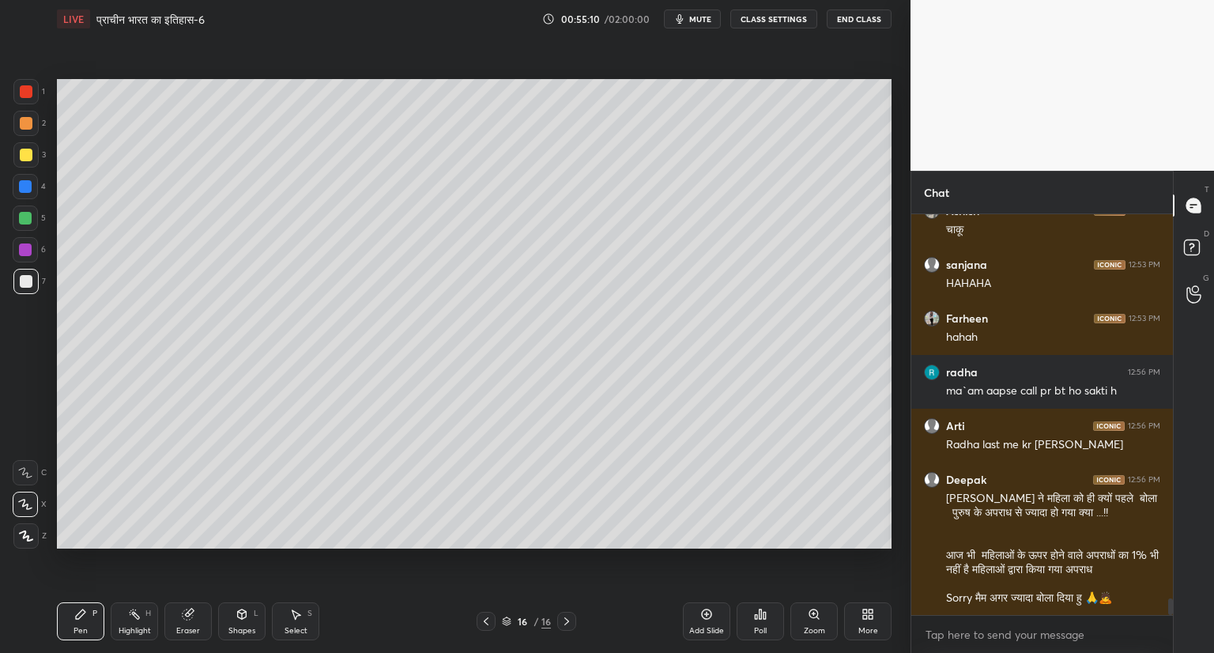
click at [869, 613] on icon at bounding box center [871, 611] width 4 height 4
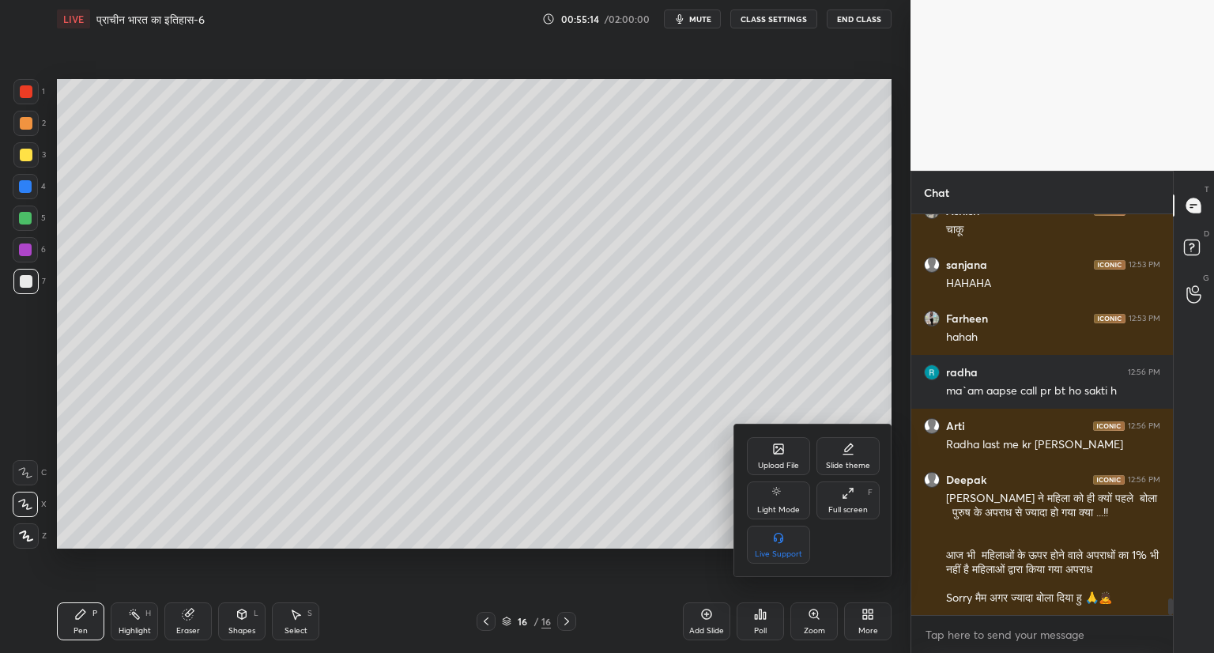
click at [780, 462] on div "Upload File" at bounding box center [778, 466] width 41 height 8
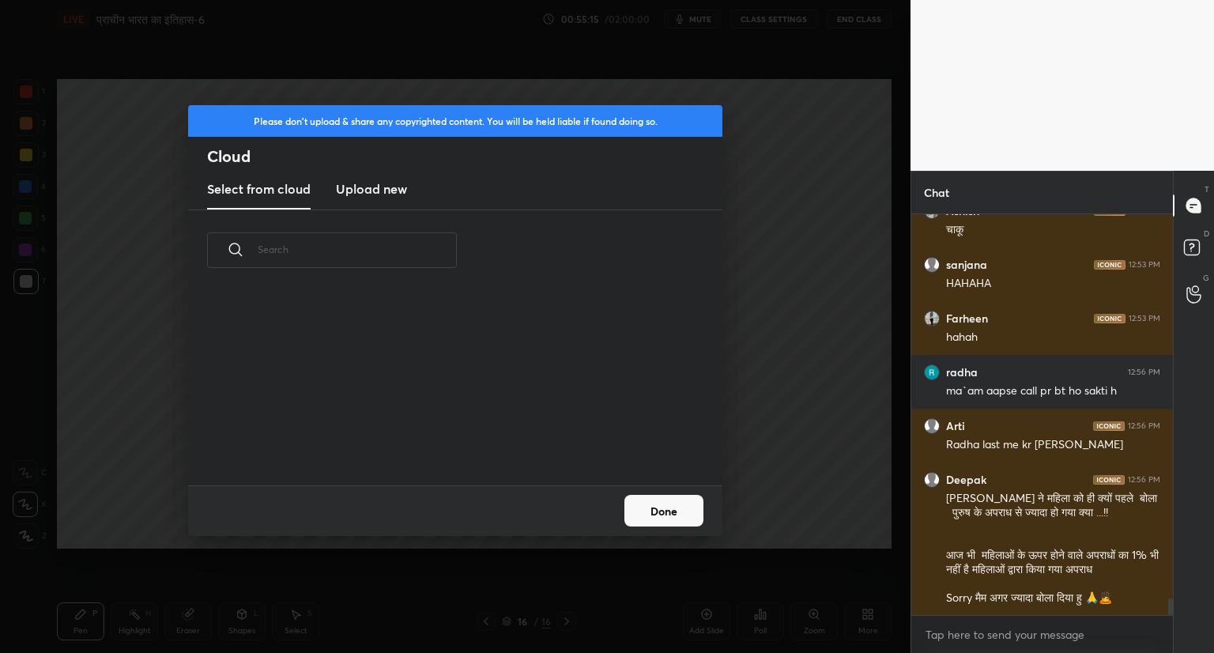
scroll to position [194, 507]
click at [390, 190] on h3 "Upload new" at bounding box center [371, 188] width 71 height 19
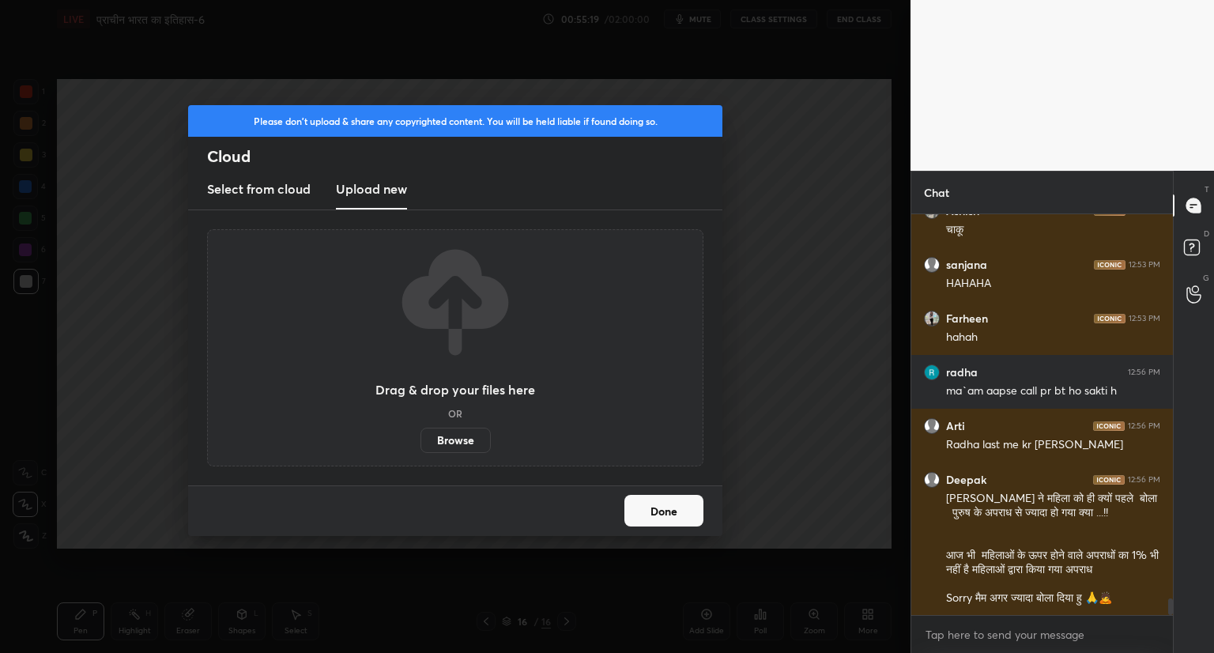
click at [454, 442] on label "Browse" at bounding box center [455, 440] width 70 height 25
click at [420, 442] on input "Browse" at bounding box center [420, 440] width 0 height 25
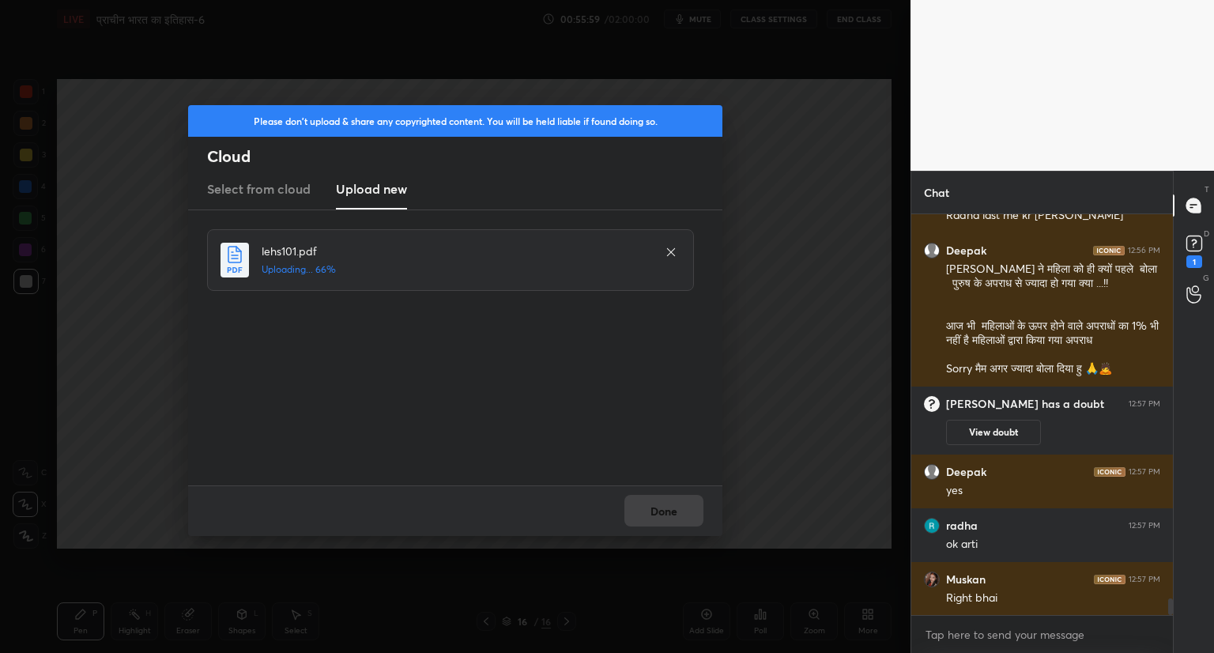
scroll to position [9250, 0]
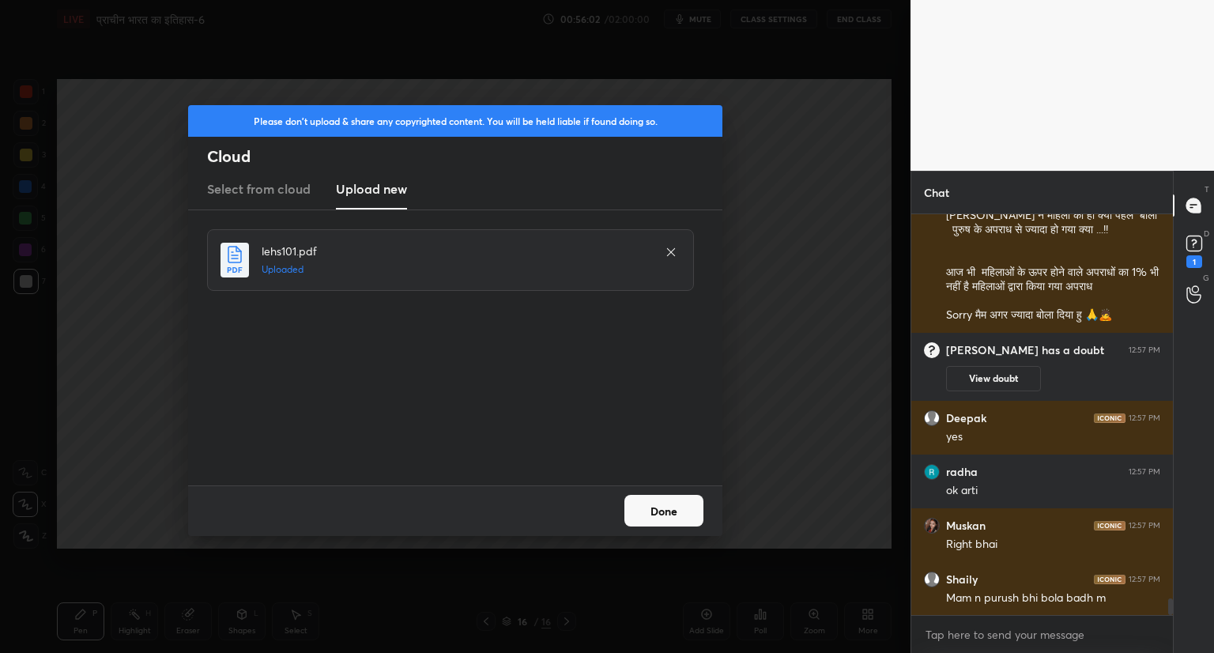
click at [672, 523] on button "Done" at bounding box center [663, 511] width 79 height 32
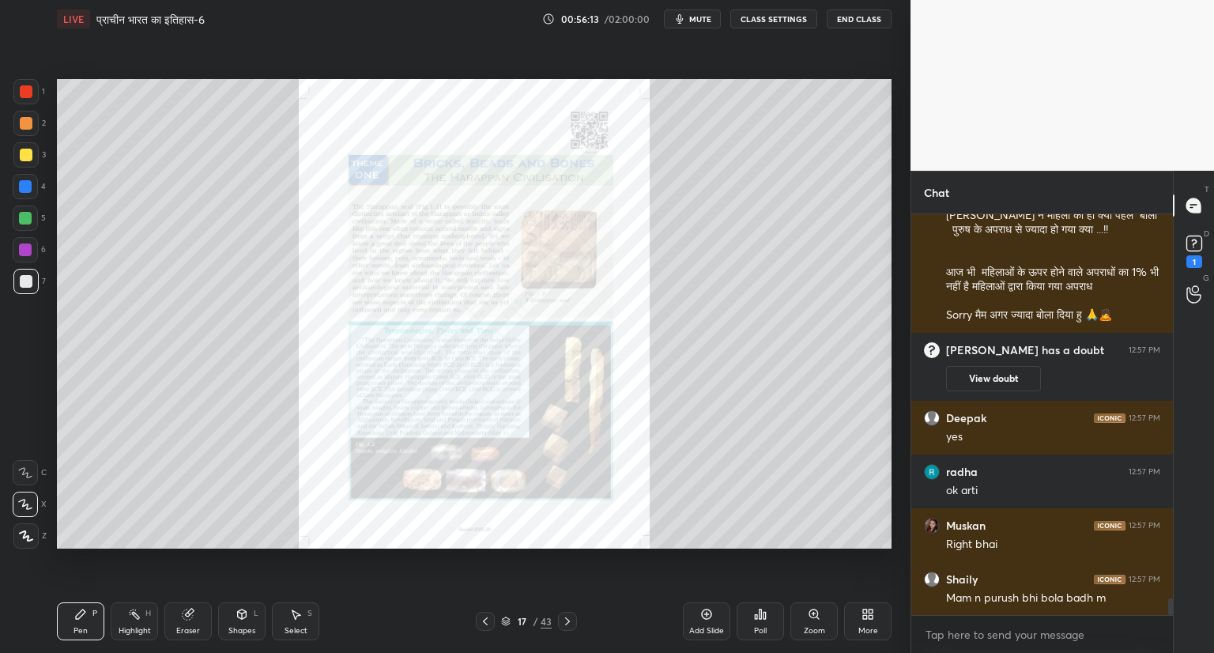
scroll to position [9304, 0]
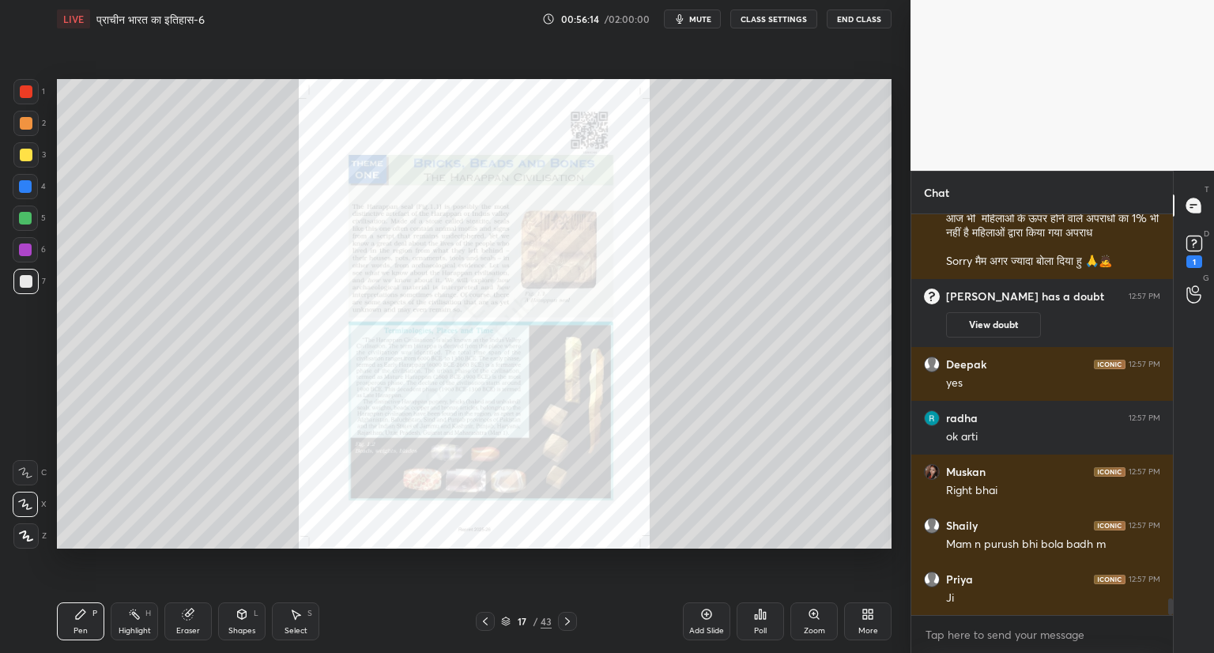
click at [568, 623] on icon at bounding box center [567, 621] width 13 height 13
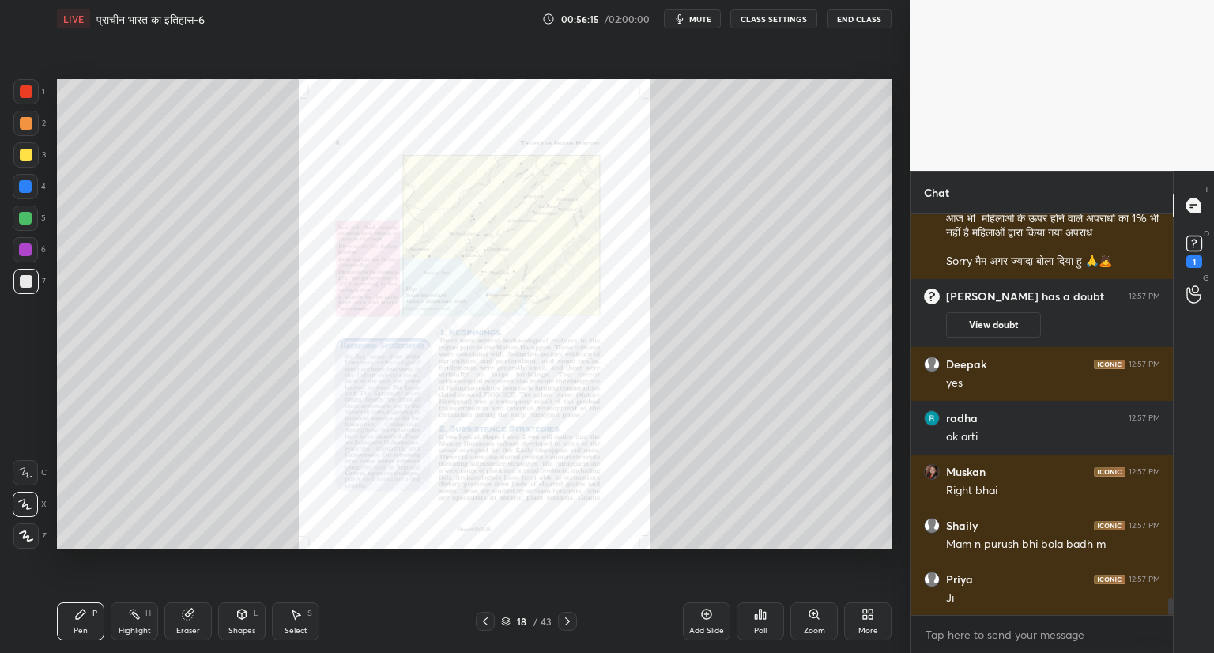
click at [568, 623] on icon at bounding box center [567, 621] width 13 height 13
click at [568, 620] on icon at bounding box center [567, 621] width 5 height 8
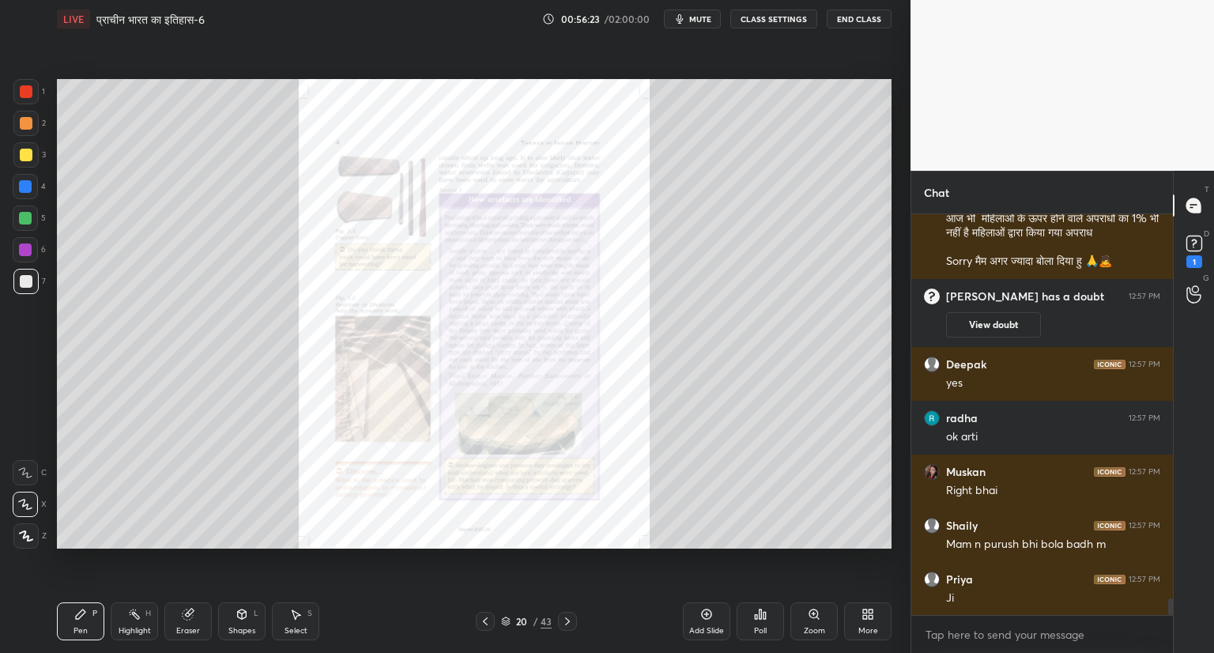
click at [568, 620] on icon at bounding box center [567, 621] width 5 height 8
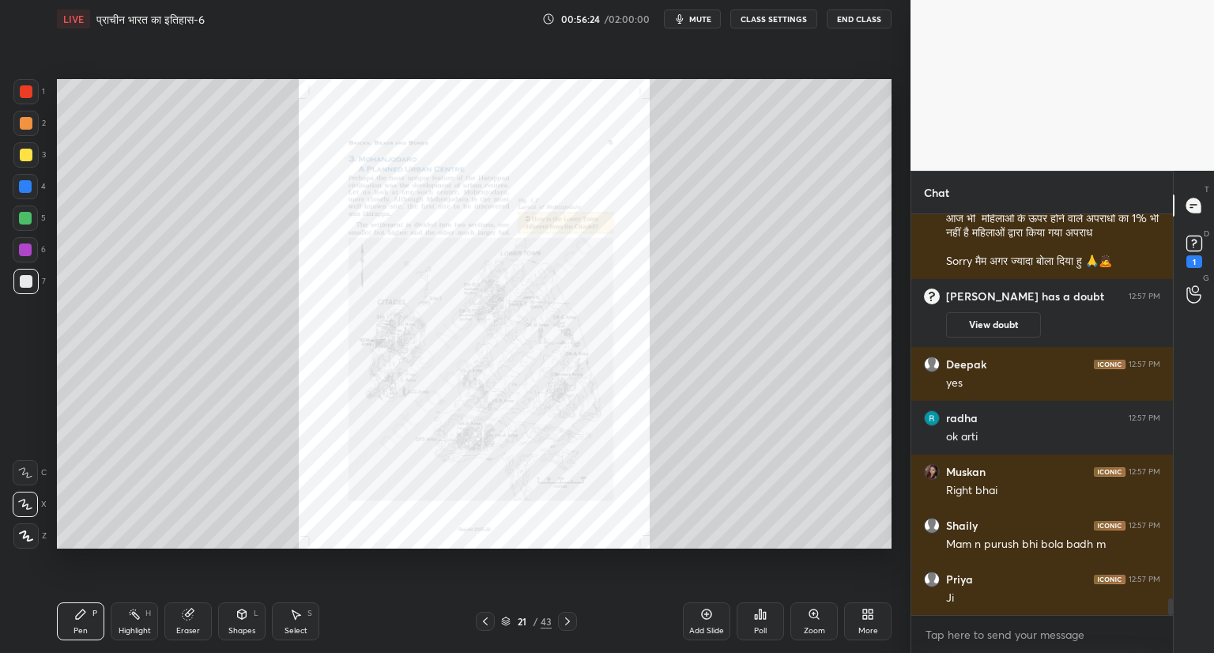
scroll to position [9358, 0]
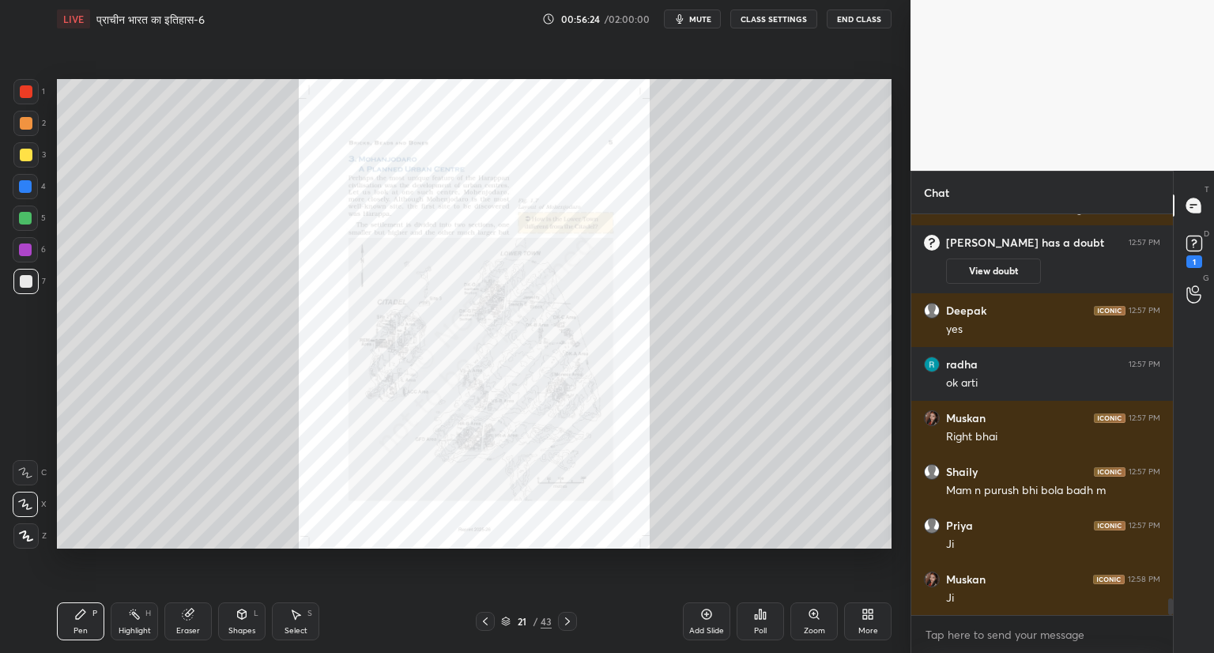
click at [568, 620] on icon at bounding box center [567, 621] width 5 height 8
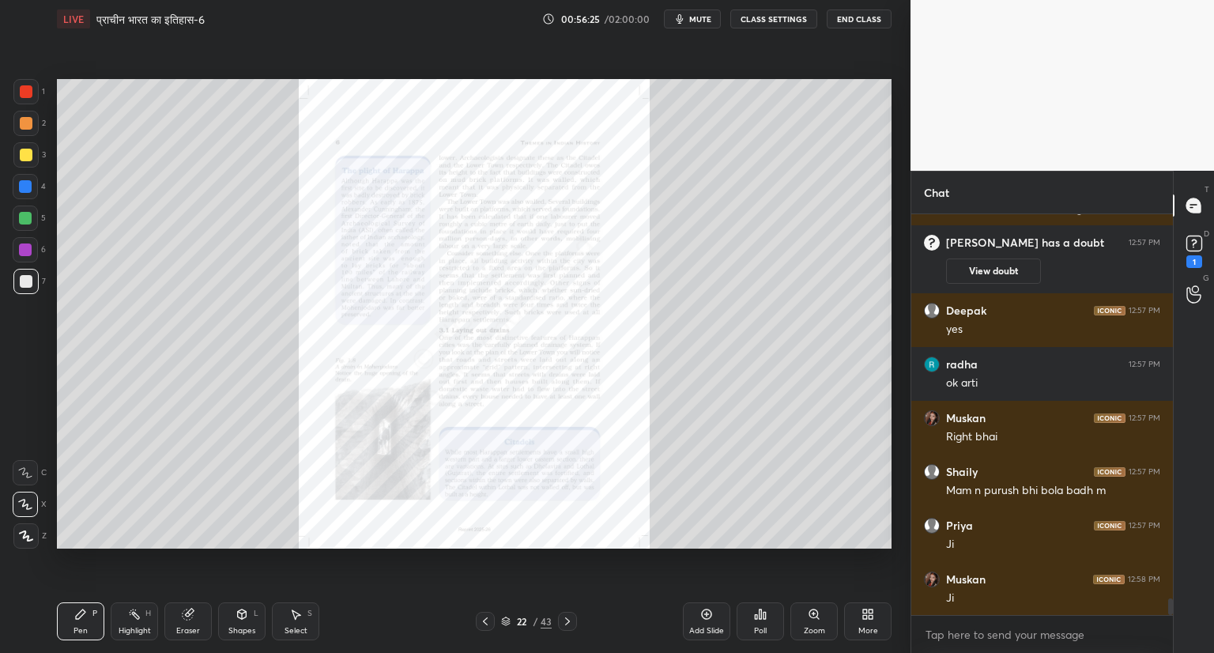
click at [568, 620] on icon at bounding box center [567, 621] width 5 height 8
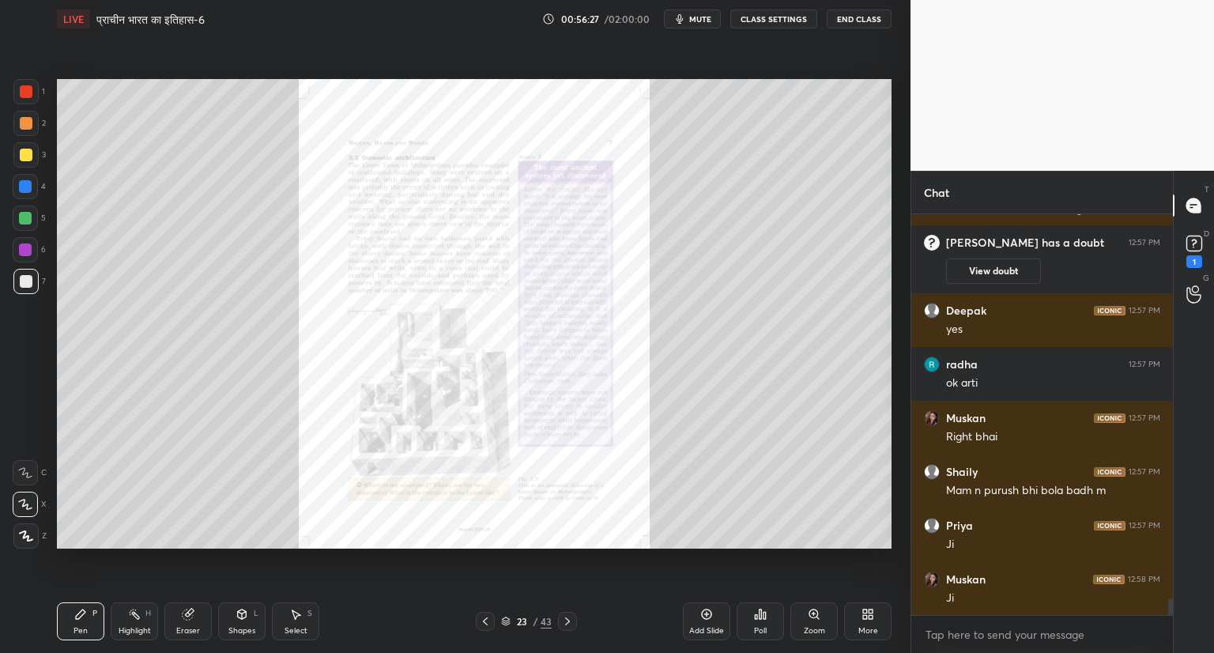
click at [568, 620] on icon at bounding box center [567, 621] width 5 height 8
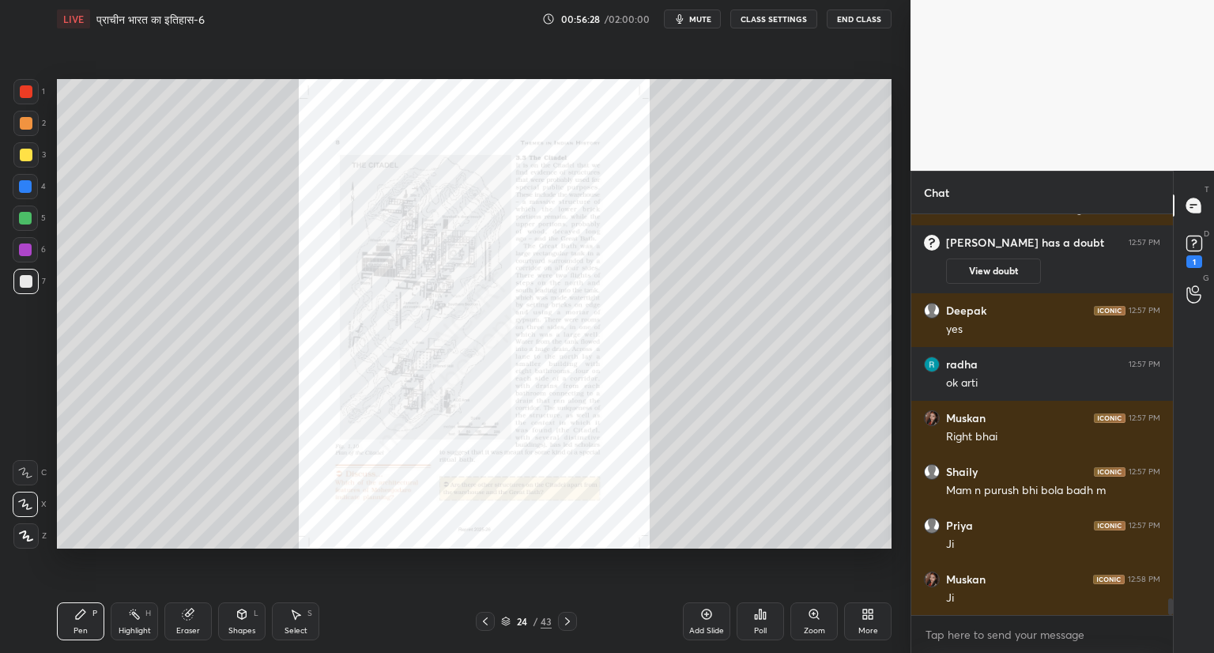
click at [568, 620] on icon at bounding box center [567, 621] width 5 height 8
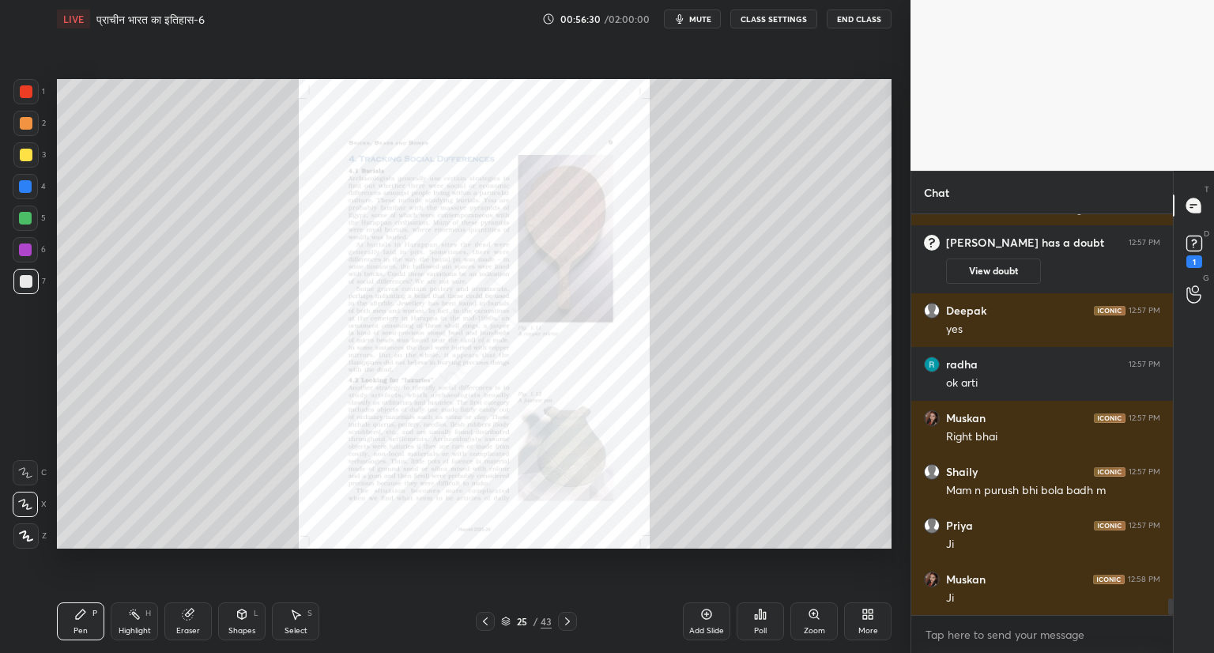
click at [808, 619] on icon at bounding box center [814, 614] width 13 height 13
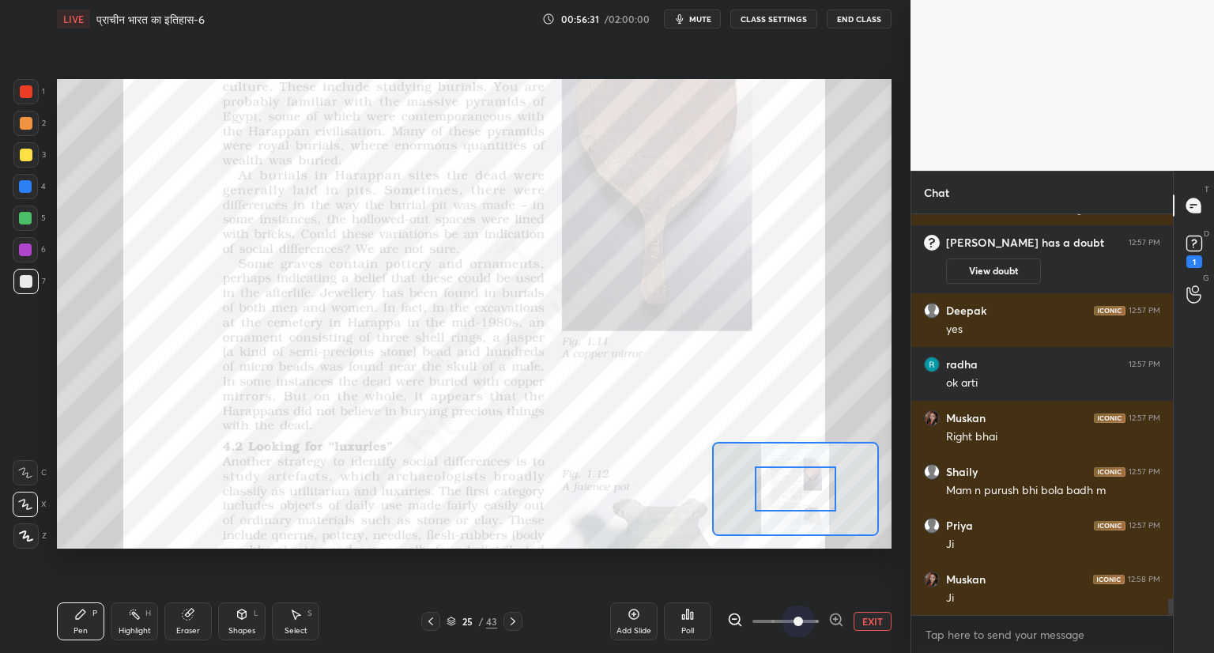
click at [807, 619] on span at bounding box center [785, 621] width 66 height 24
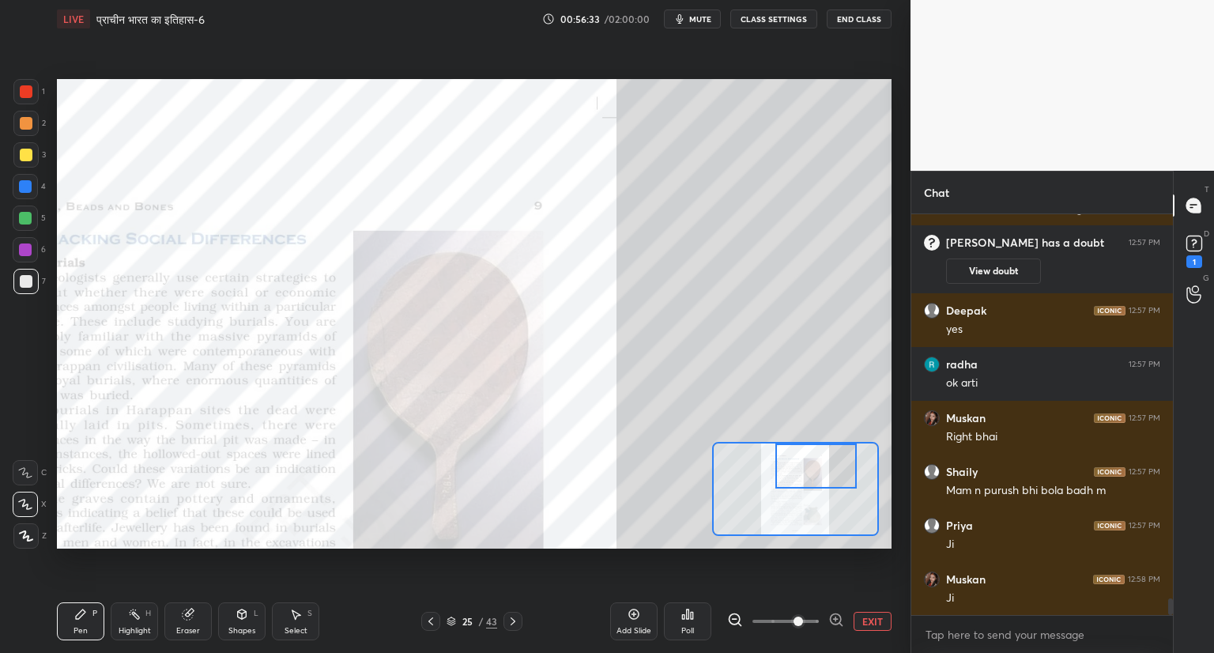
drag, startPoint x: 797, startPoint y: 487, endPoint x: 818, endPoint y: 447, distance: 44.5
click at [818, 447] on div at bounding box center [816, 465] width 82 height 45
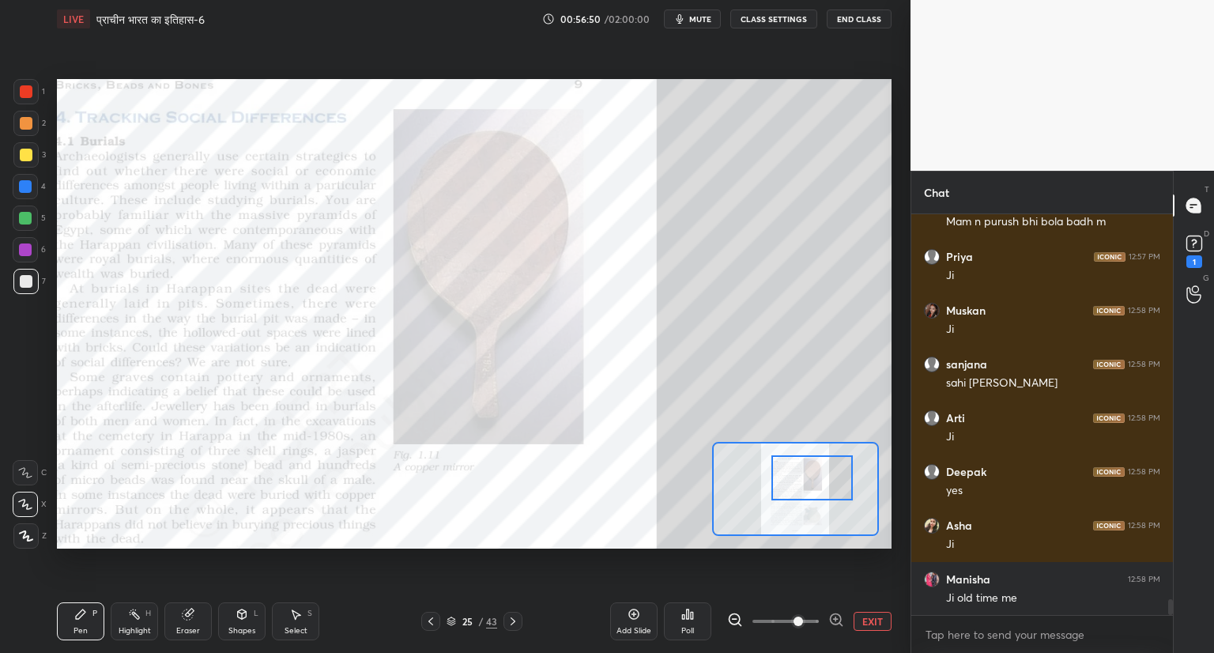
scroll to position [9680, 0]
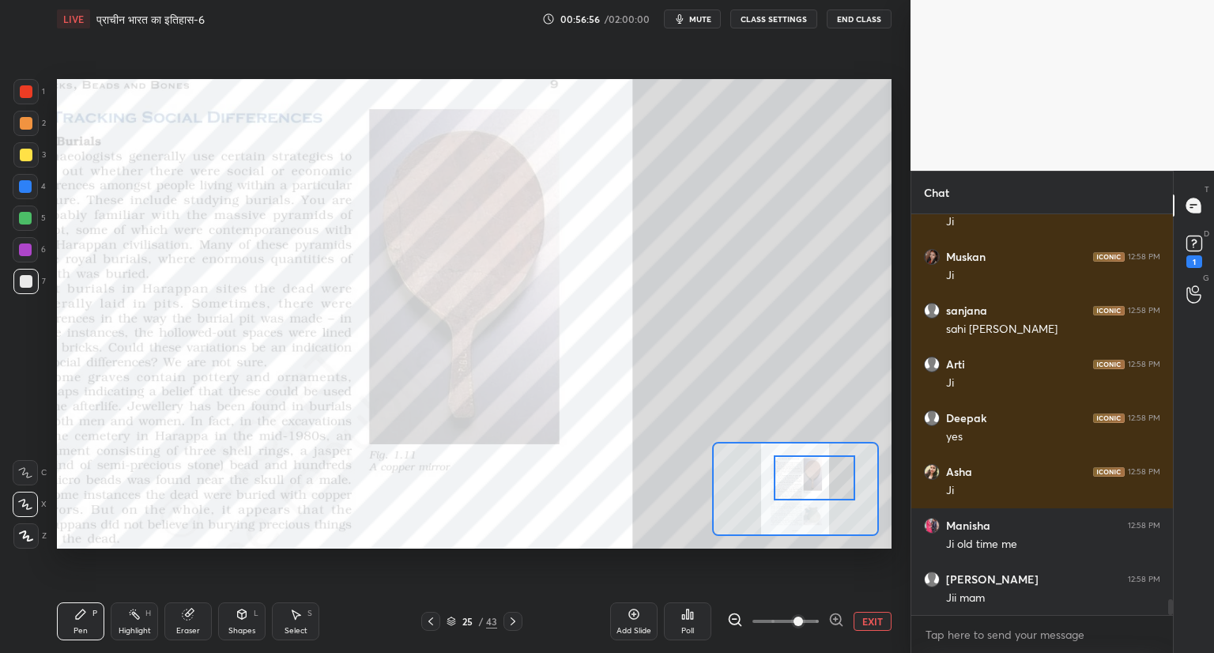
drag, startPoint x: 827, startPoint y: 473, endPoint x: 826, endPoint y: 484, distance: 11.1
click at [826, 484] on div at bounding box center [815, 477] width 82 height 45
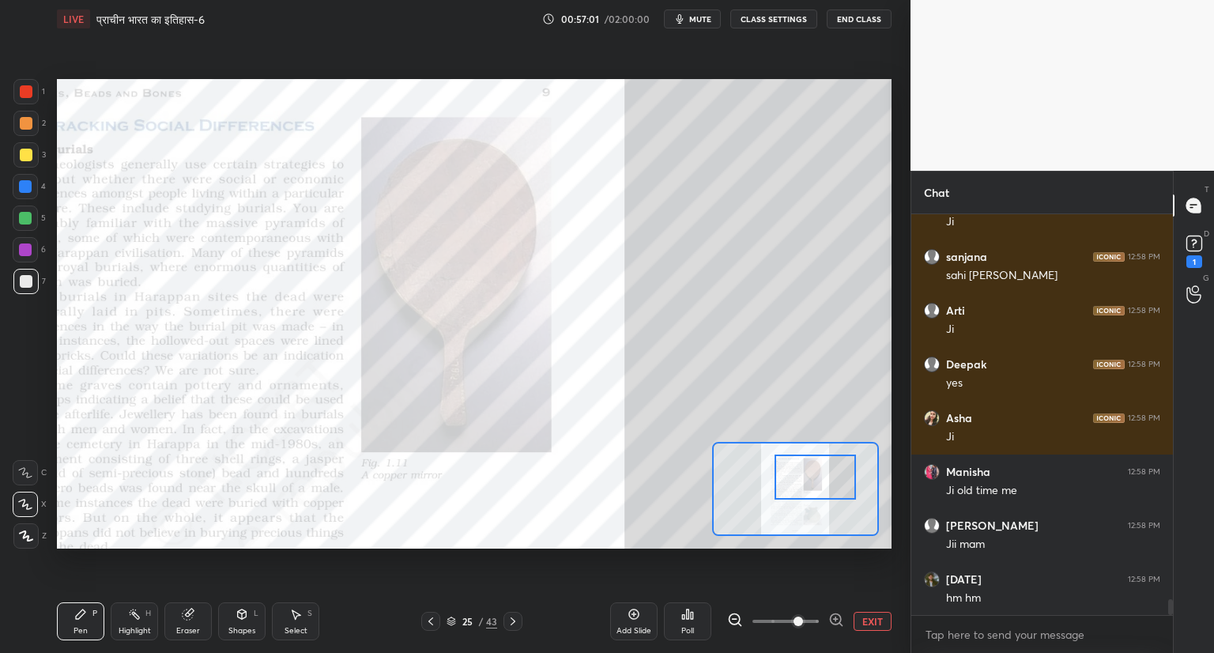
scroll to position [9788, 0]
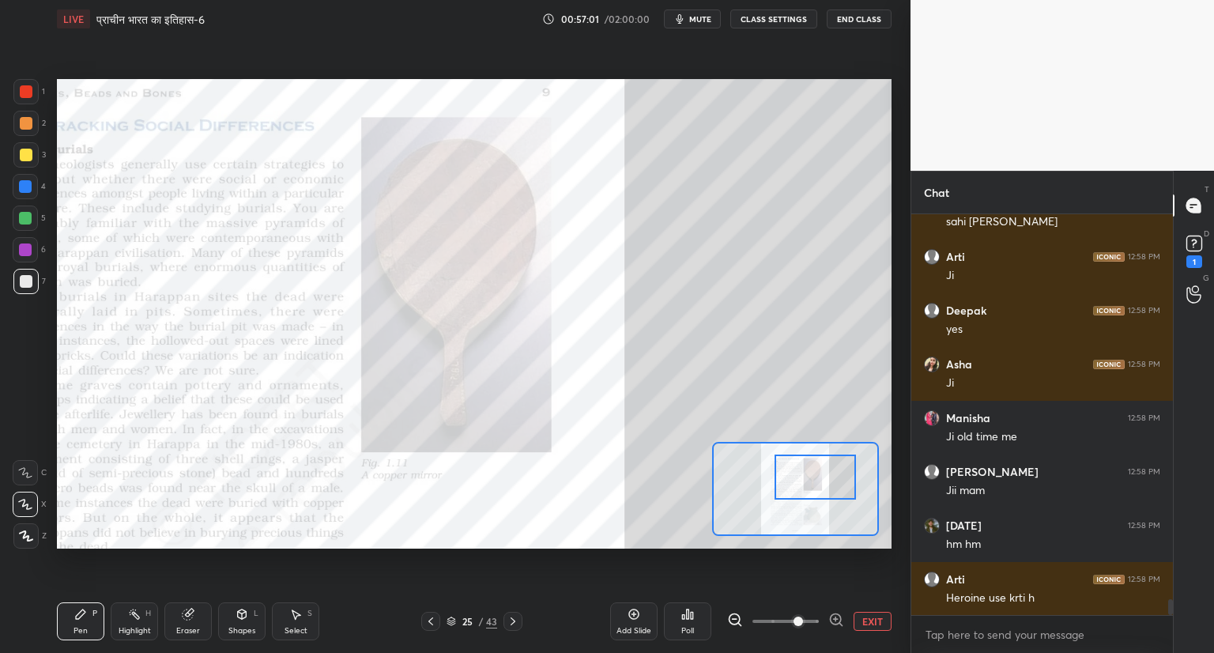
click at [510, 620] on icon at bounding box center [513, 621] width 13 height 13
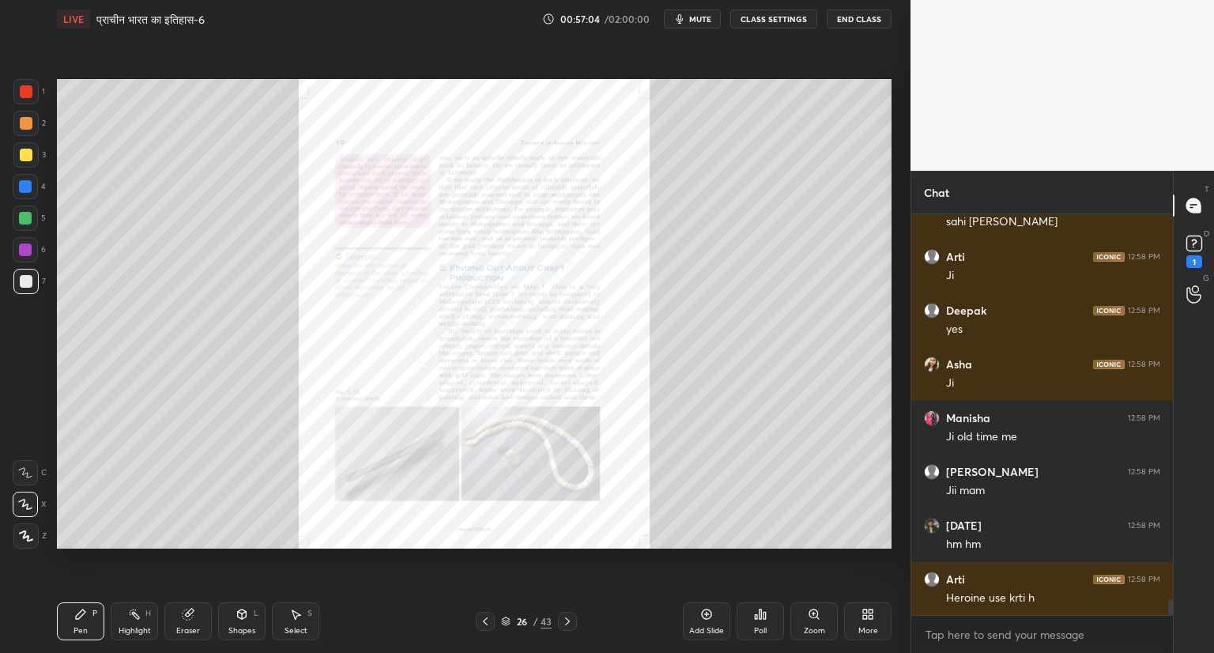
click at [568, 620] on icon at bounding box center [567, 621] width 13 height 13
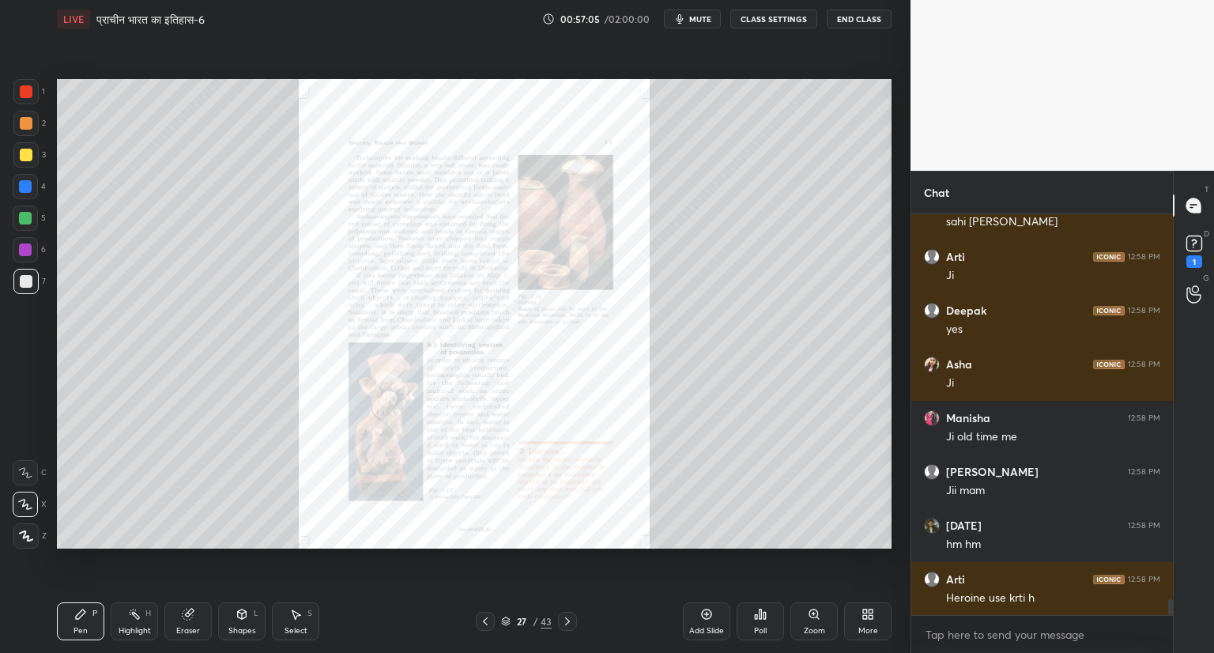
click at [568, 620] on icon at bounding box center [567, 621] width 13 height 13
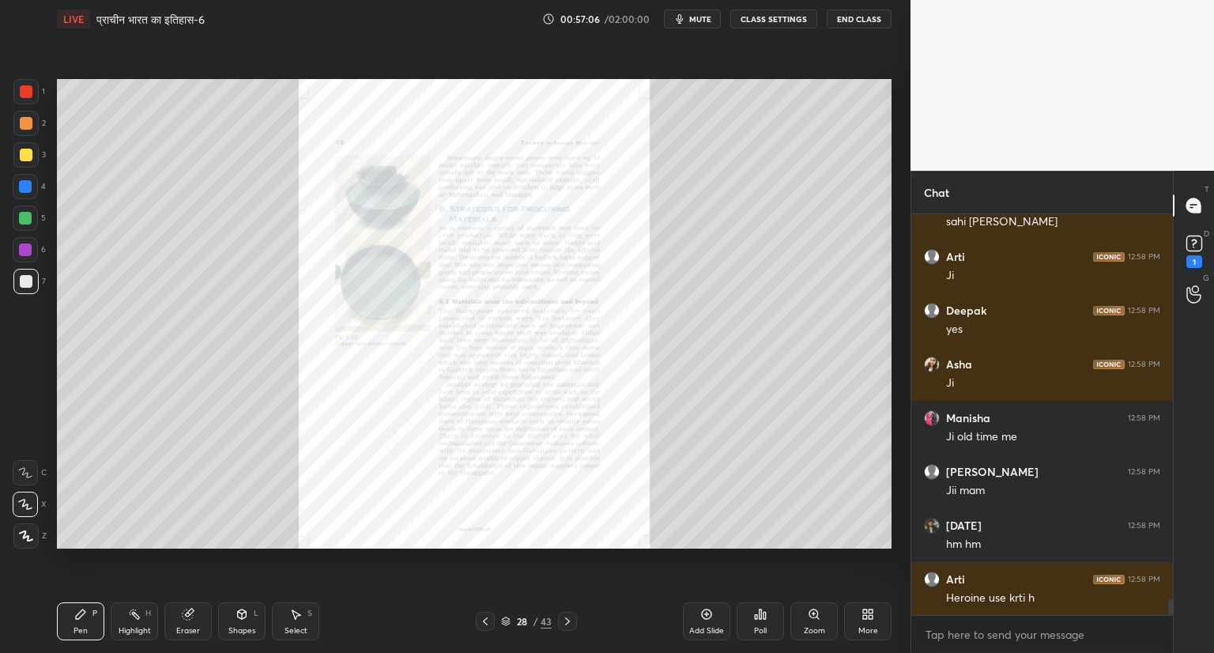
scroll to position [9841, 0]
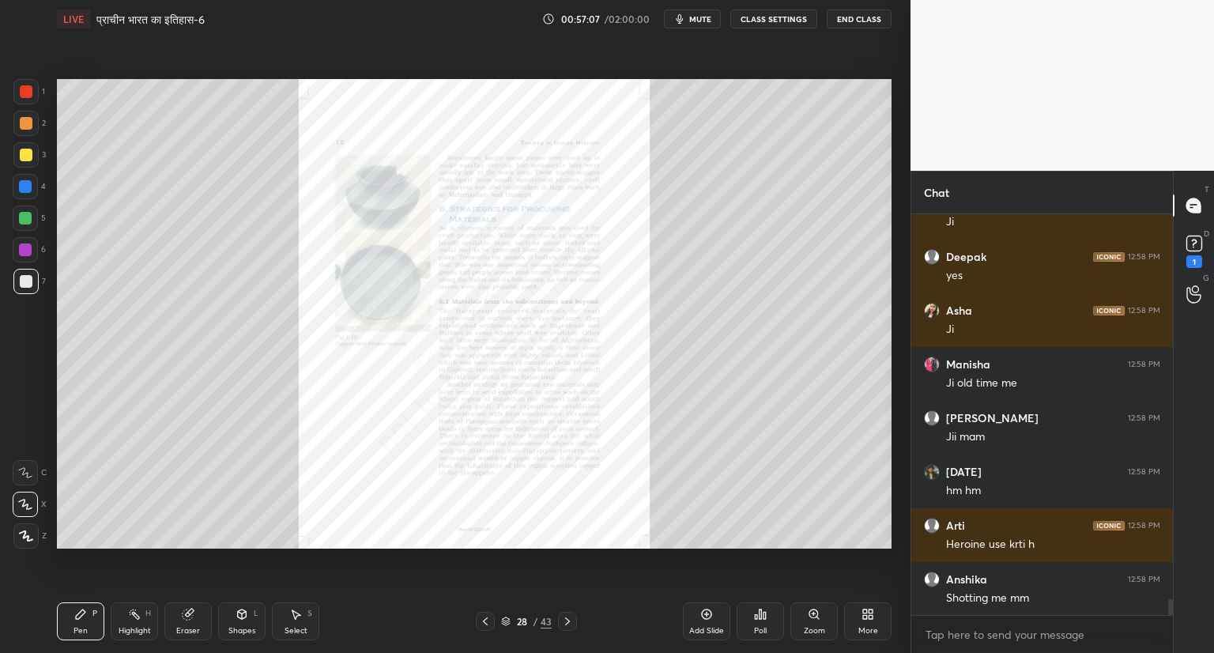
click at [814, 619] on icon at bounding box center [814, 614] width 13 height 13
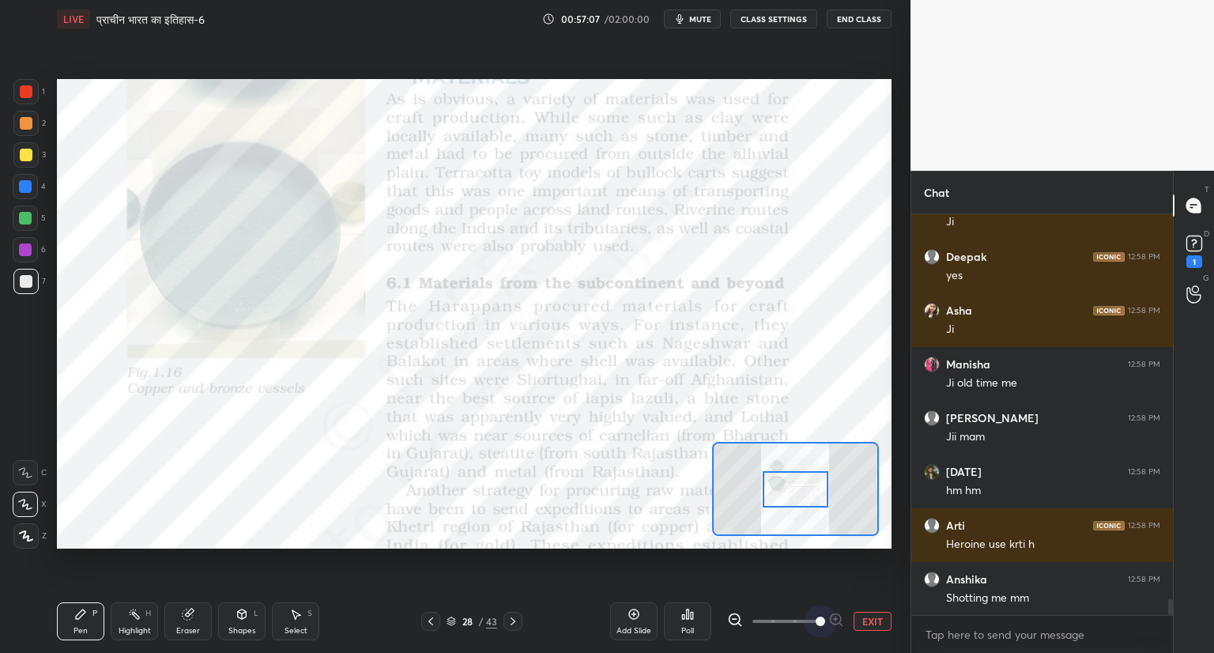
click at [814, 619] on span at bounding box center [785, 621] width 66 height 24
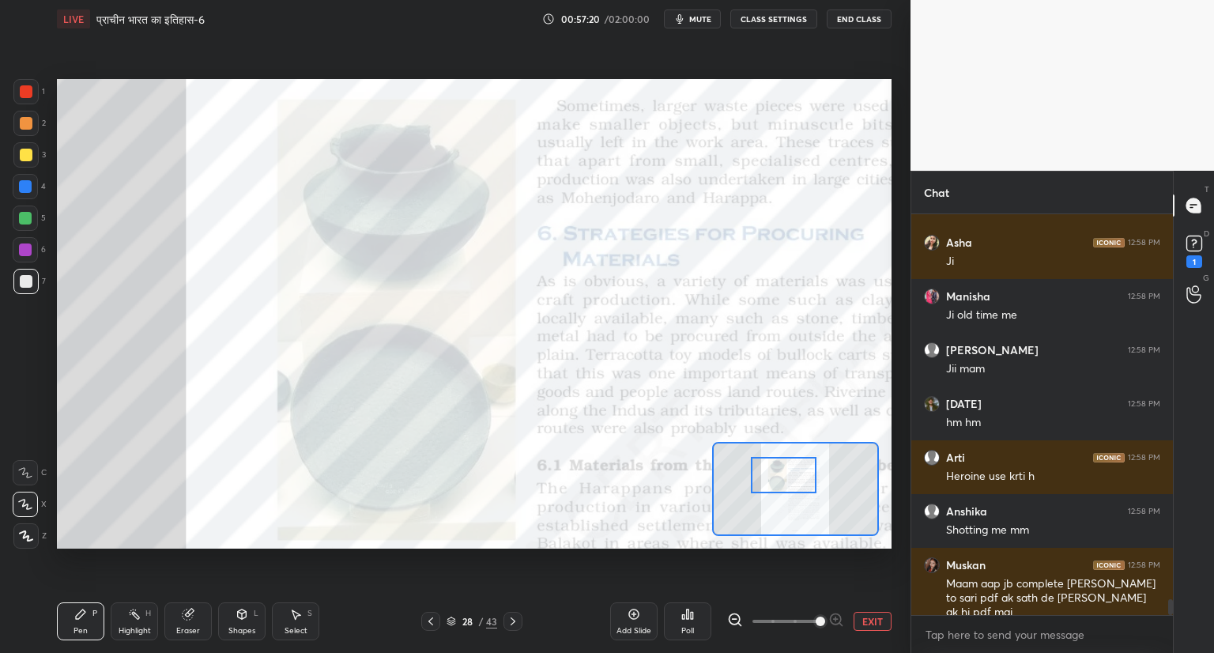
scroll to position [9963, 0]
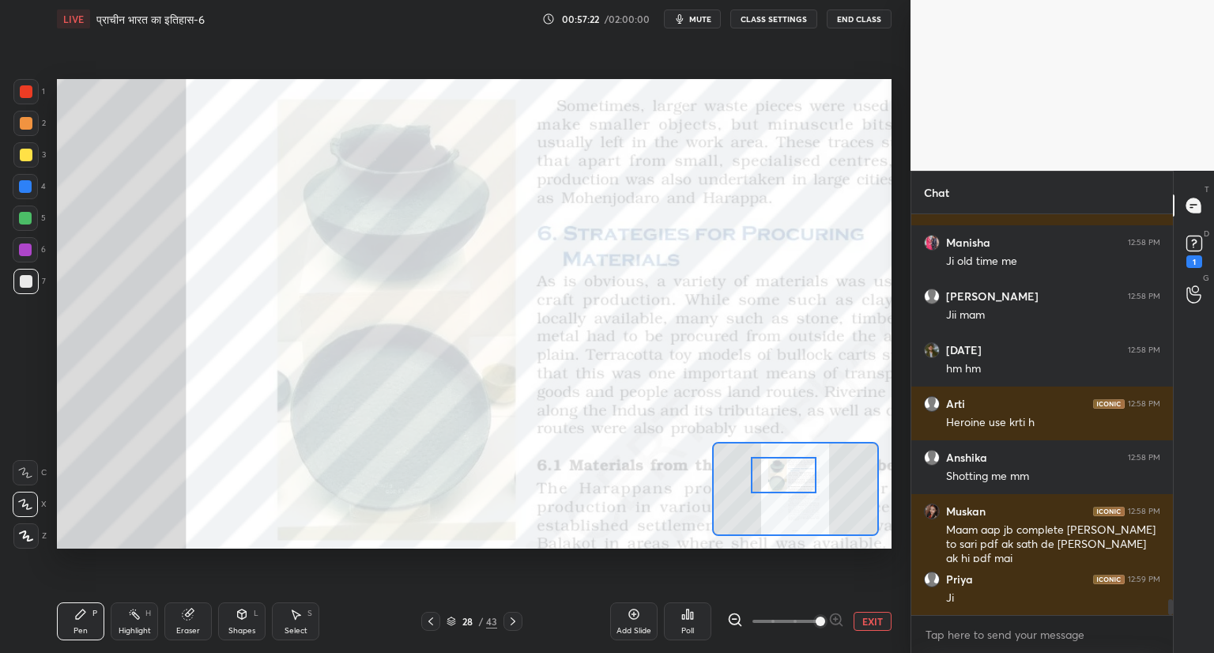
drag, startPoint x: 799, startPoint y: 488, endPoint x: 787, endPoint y: 473, distance: 18.5
click at [787, 473] on div at bounding box center [784, 475] width 66 height 36
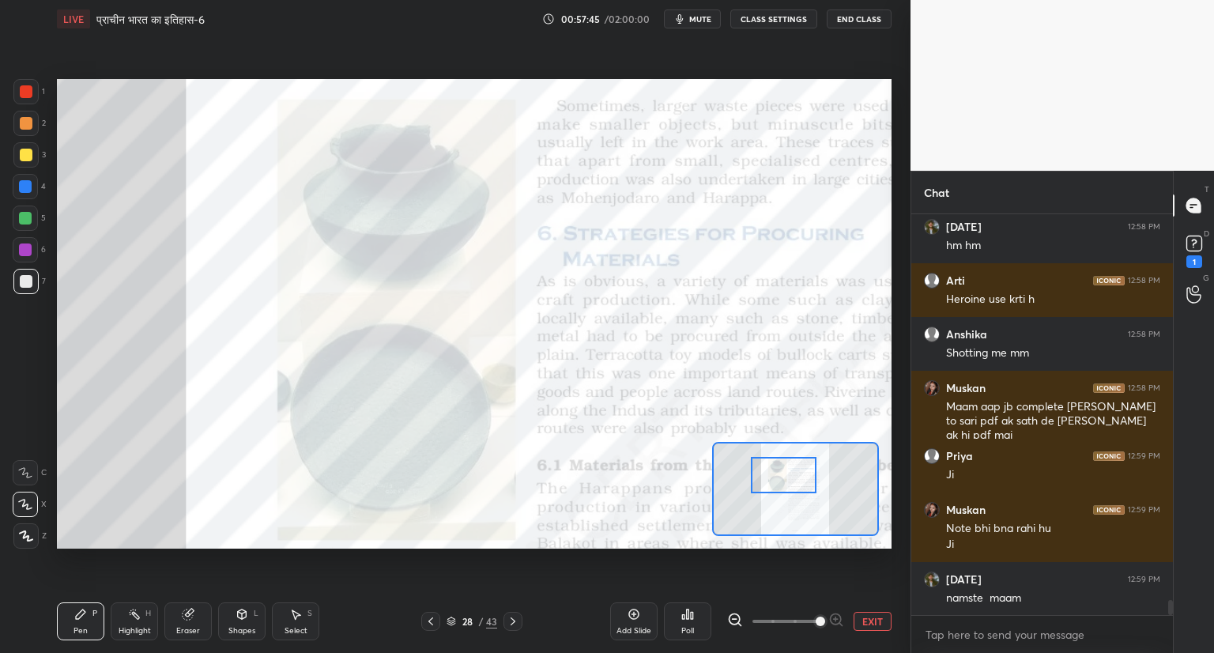
scroll to position [10140, 0]
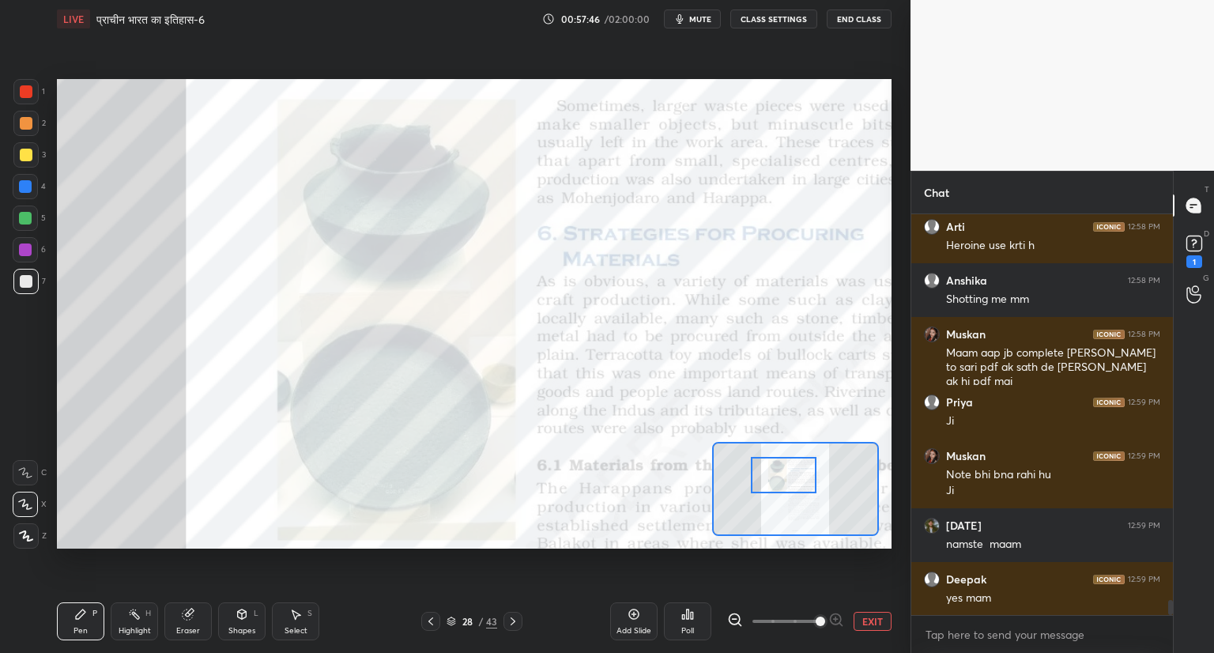
click at [449, 620] on icon at bounding box center [451, 619] width 8 height 4
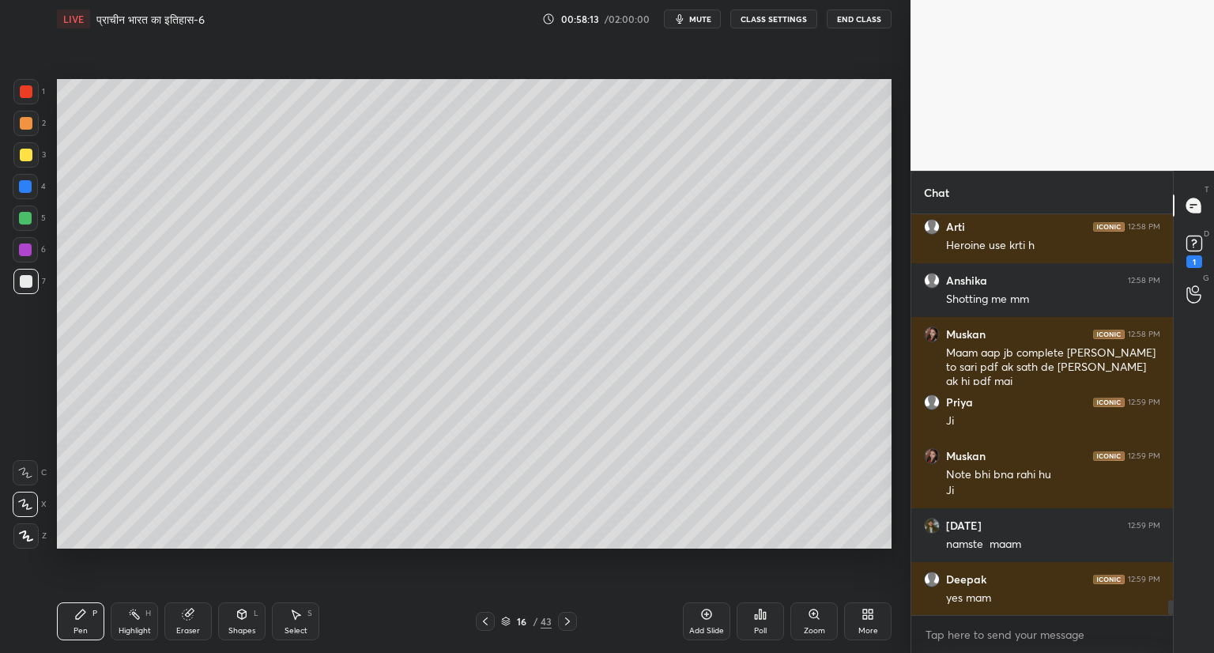
scroll to position [10194, 0]
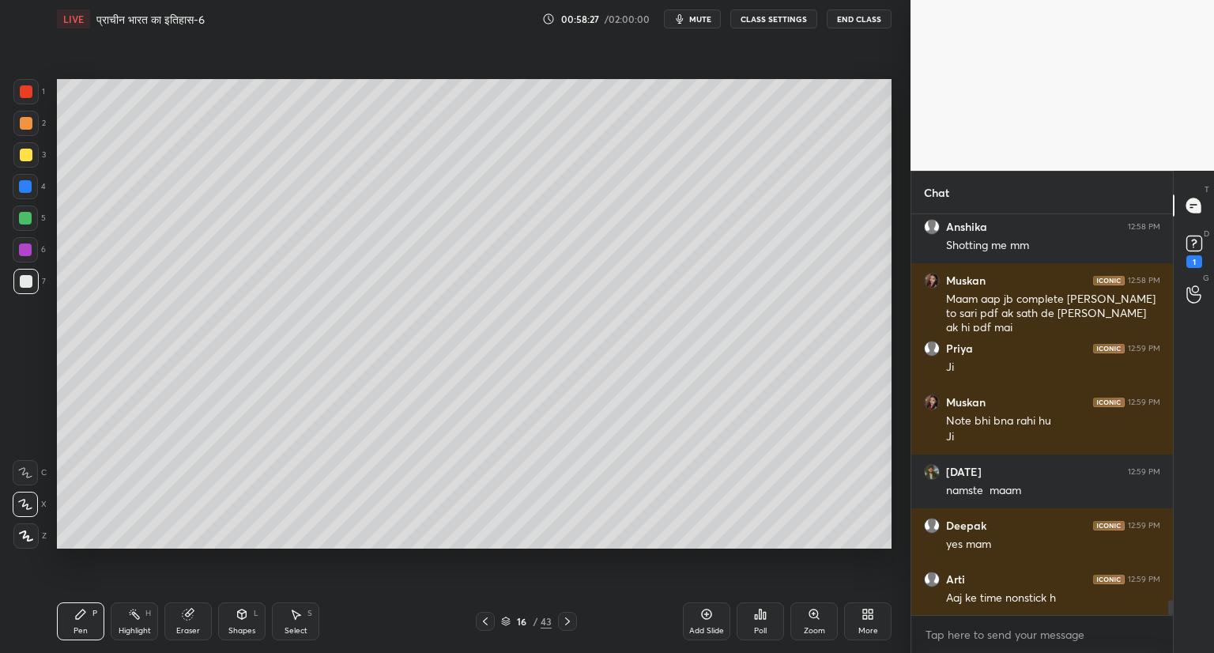
click at [183, 616] on icon at bounding box center [188, 614] width 10 height 10
click at [81, 620] on icon at bounding box center [80, 614] width 13 height 13
click at [31, 475] on icon at bounding box center [25, 472] width 14 height 11
click at [28, 506] on icon at bounding box center [25, 504] width 14 height 11
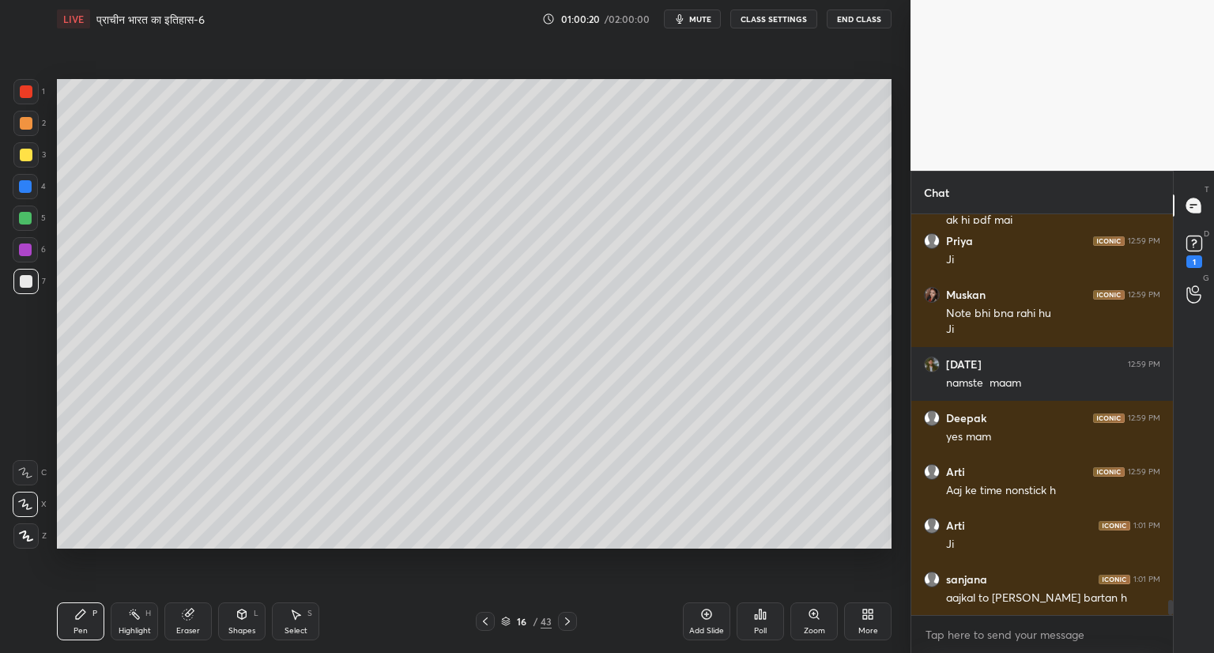
scroll to position [10355, 0]
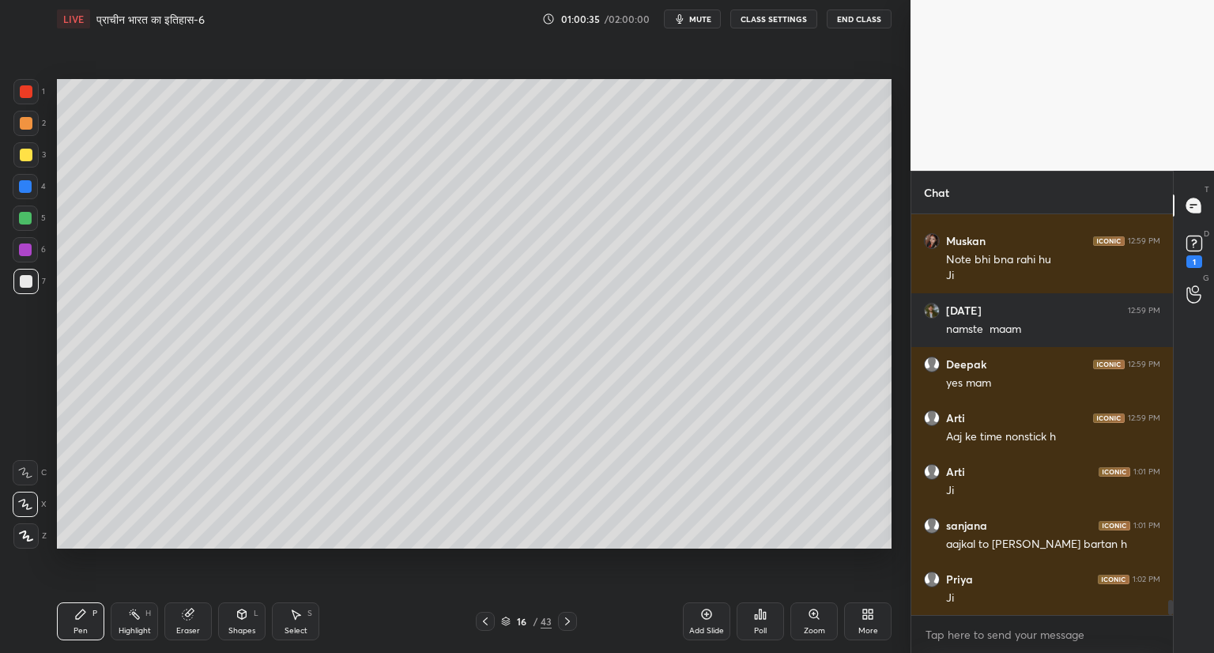
click at [708, 613] on icon at bounding box center [706, 614] width 13 height 13
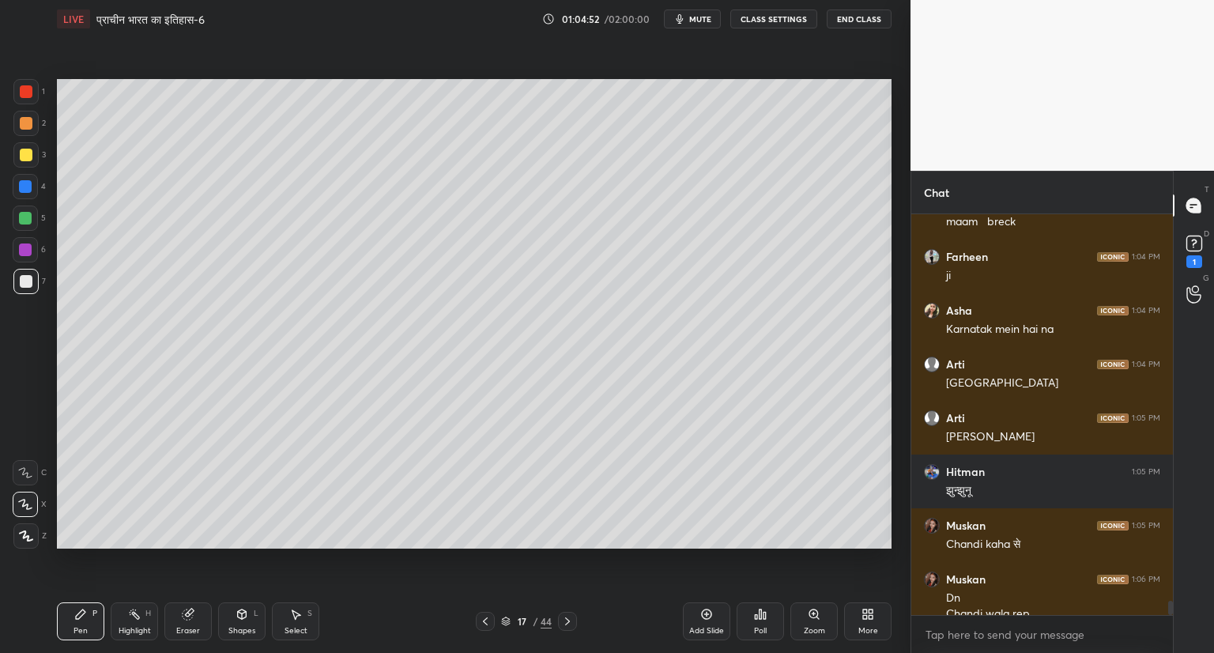
scroll to position [11220, 0]
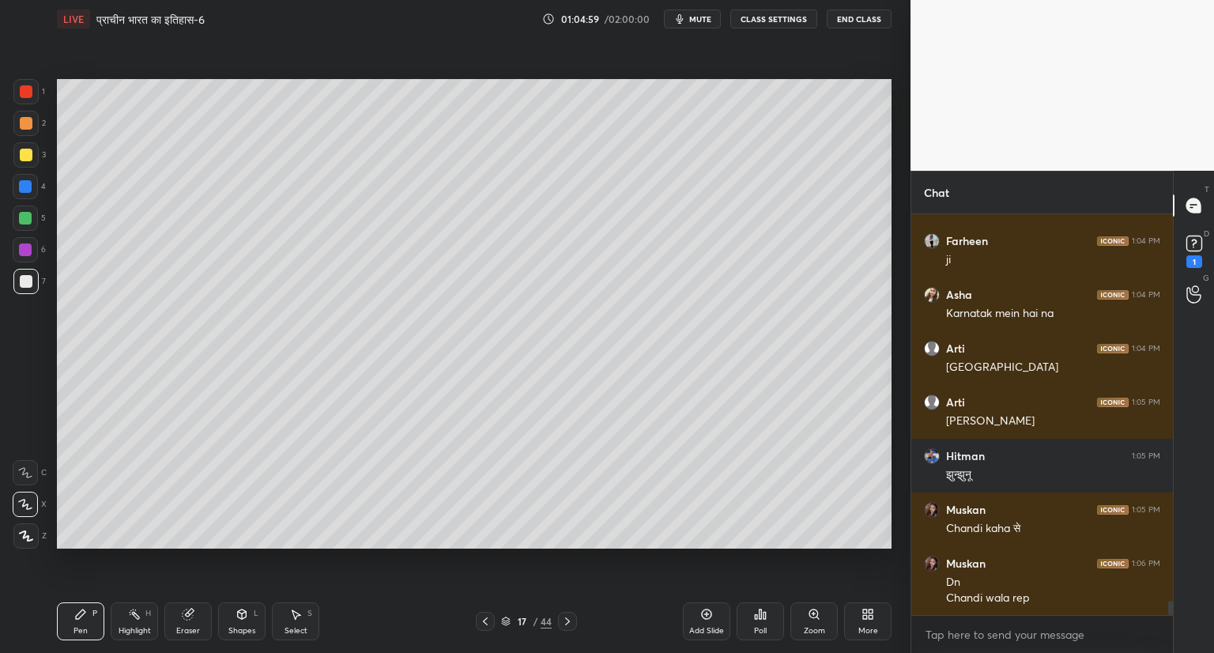
click at [711, 614] on icon at bounding box center [707, 614] width 10 height 10
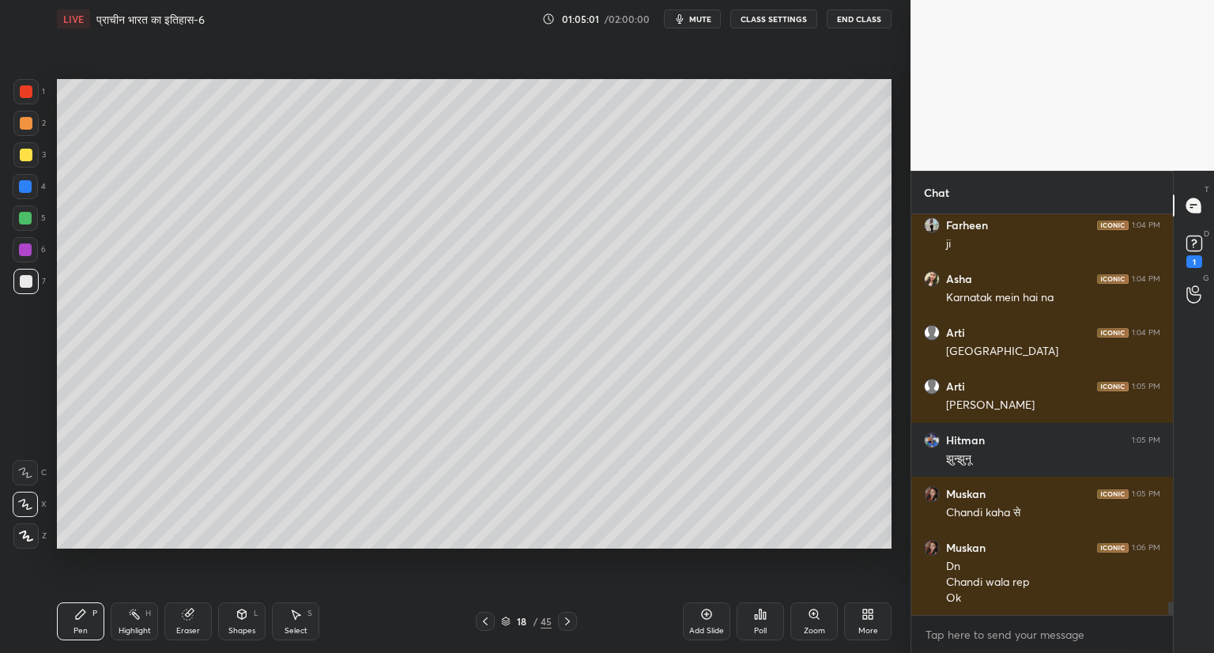
scroll to position [11289, 0]
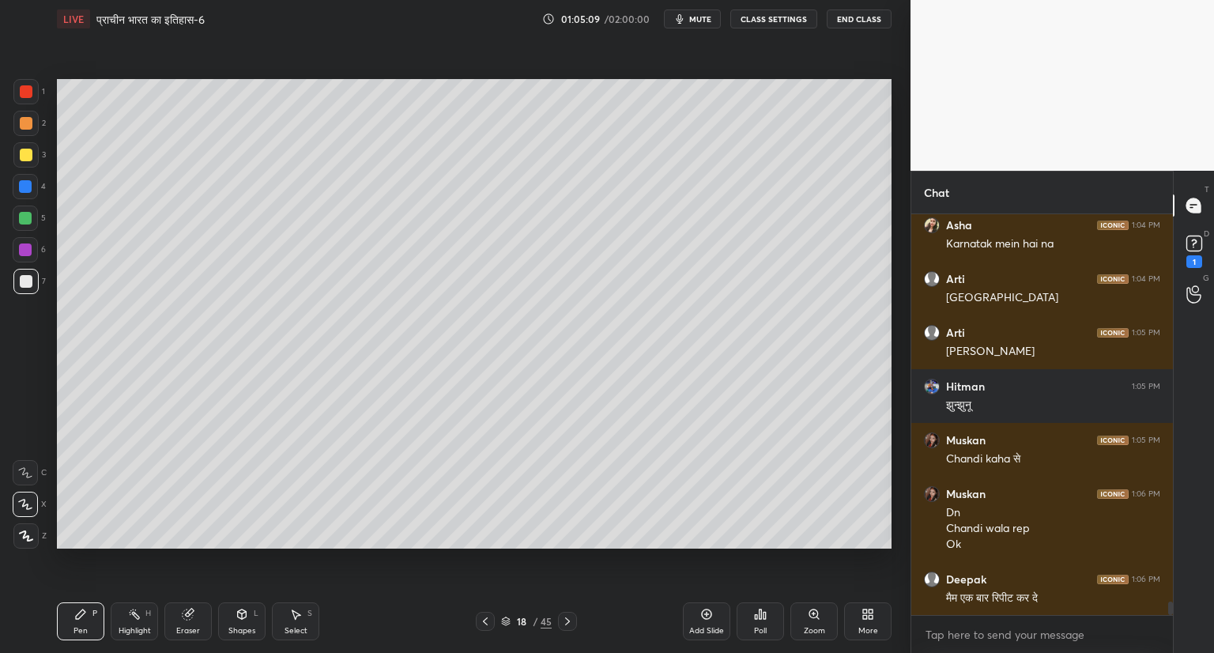
click at [492, 617] on div at bounding box center [485, 621] width 19 height 19
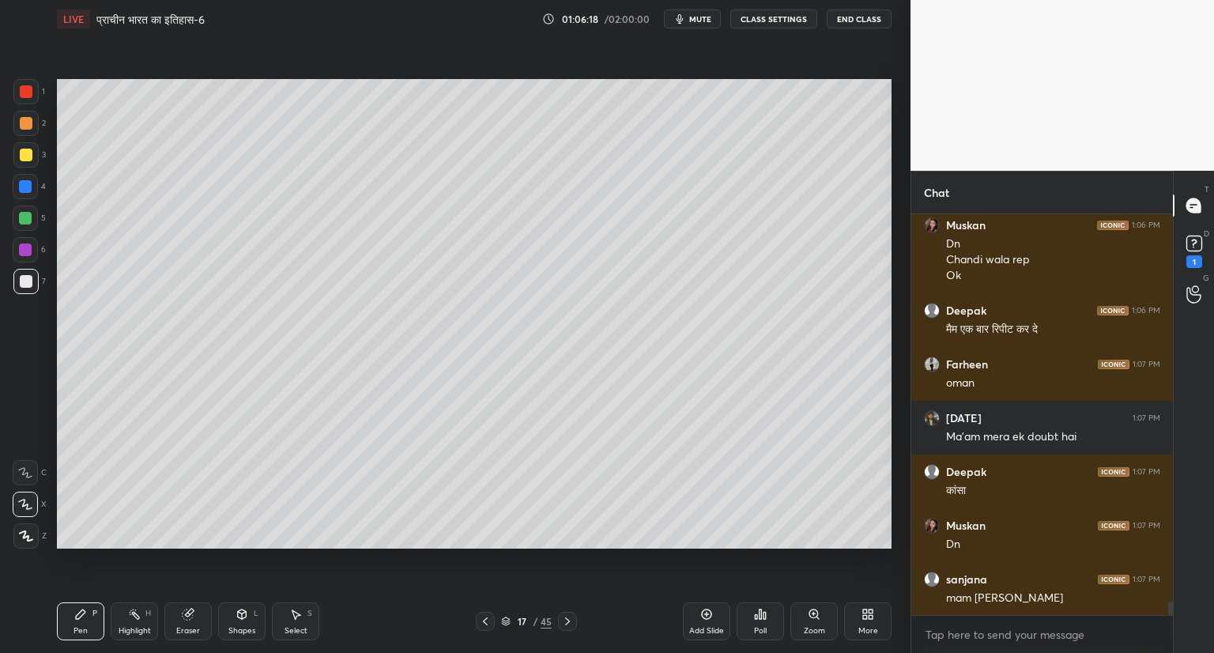
scroll to position [11665, 0]
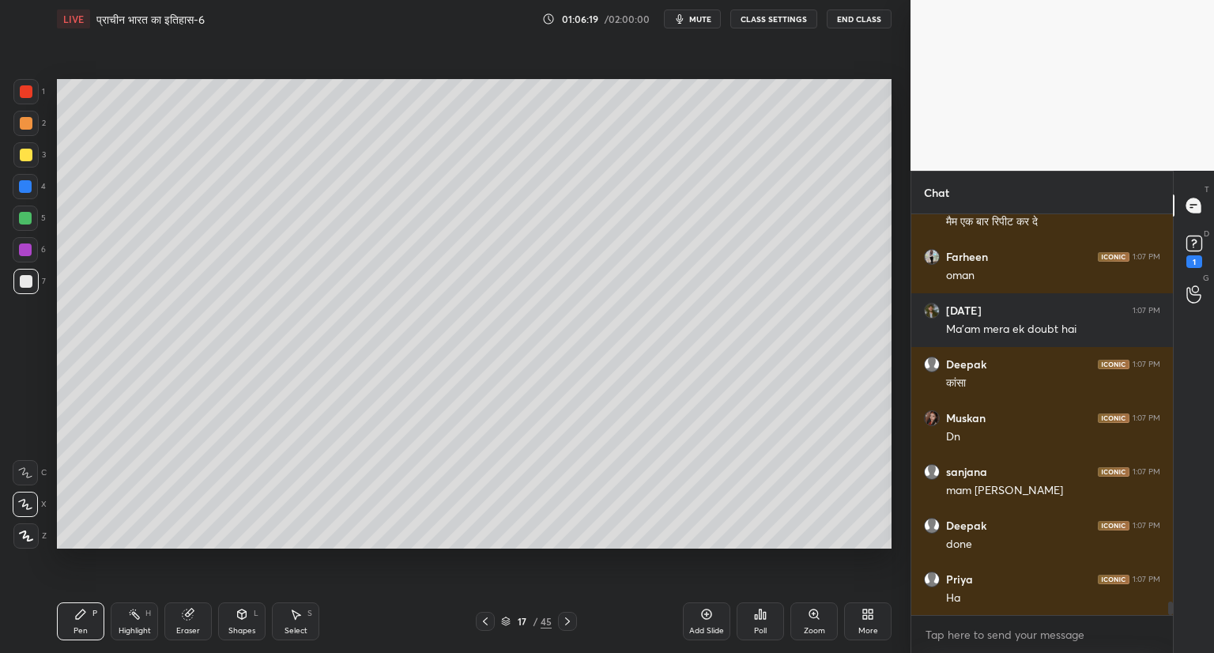
click at [567, 616] on icon at bounding box center [567, 621] width 13 height 13
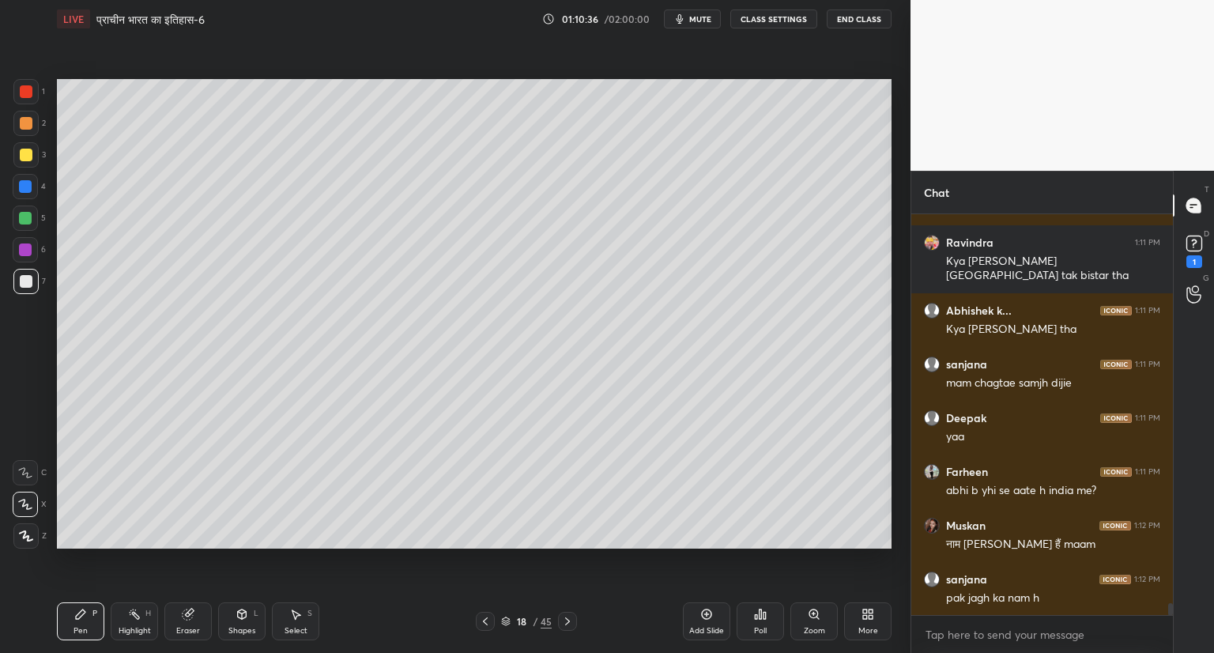
scroll to position [13037, 0]
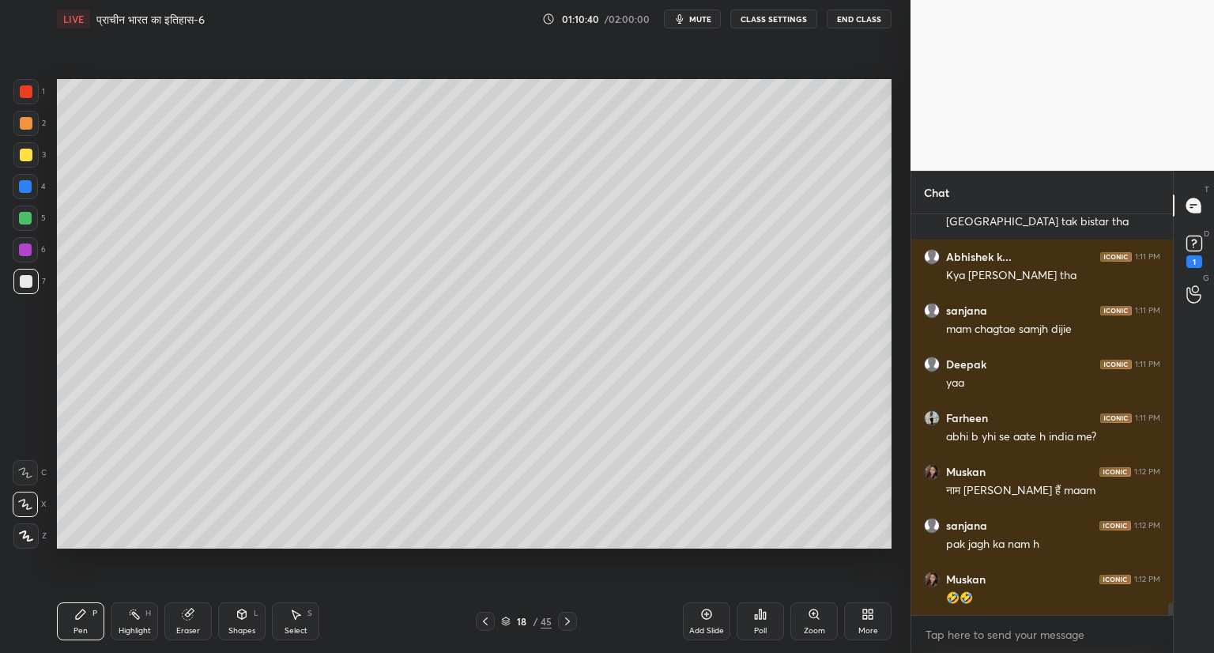
click at [502, 620] on icon at bounding box center [506, 619] width 8 height 4
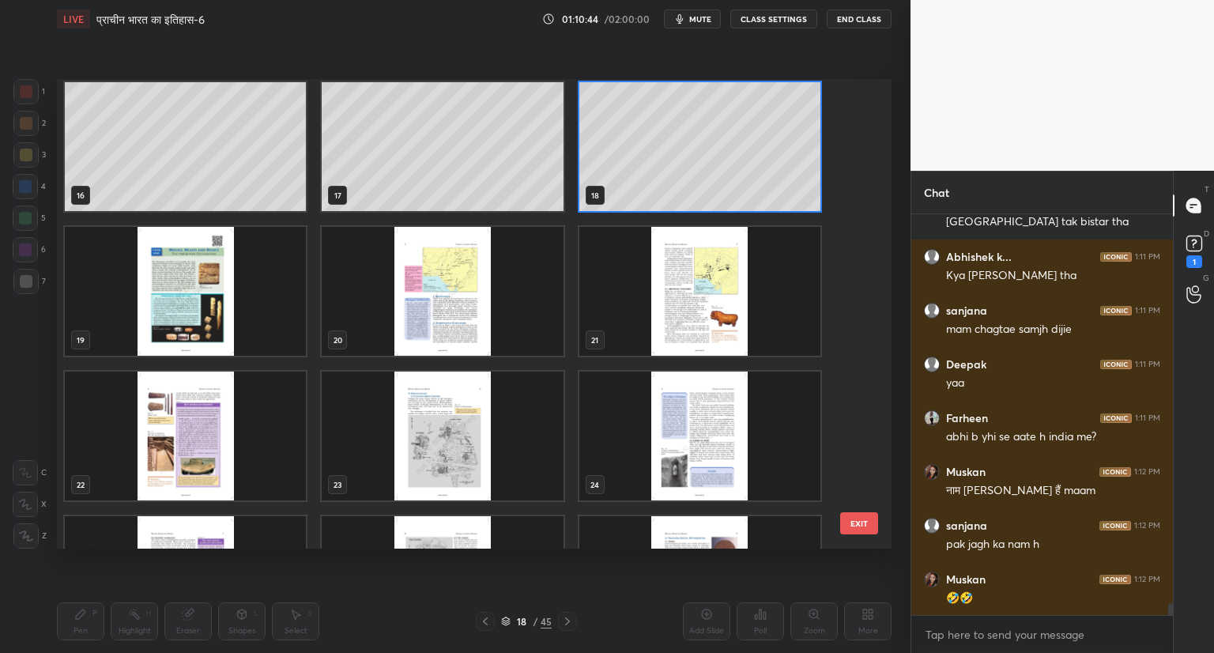
scroll to position [731, 0]
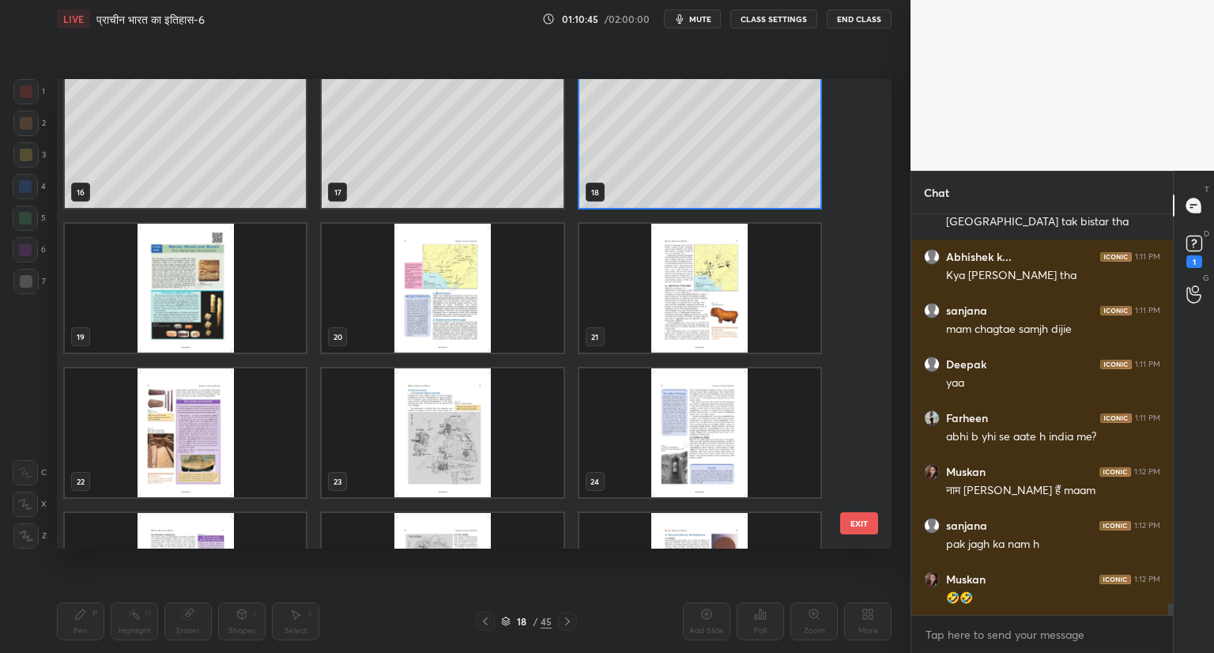
click at [183, 323] on img "grid" at bounding box center [185, 288] width 241 height 129
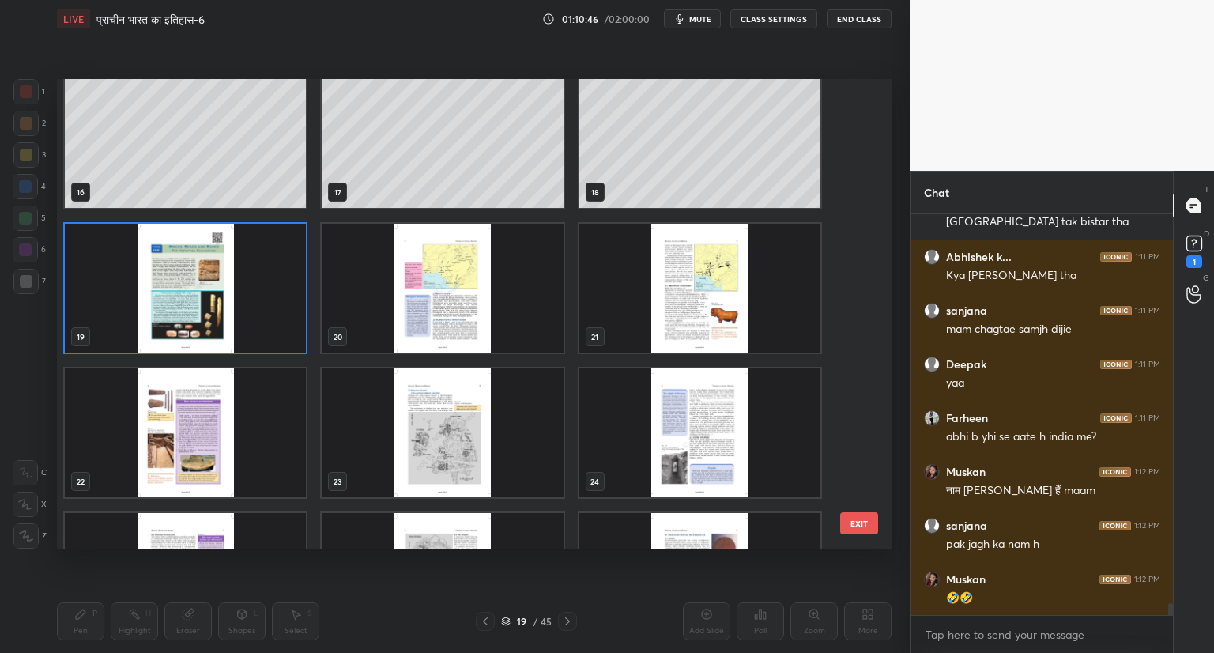
click at [183, 323] on img "grid" at bounding box center [185, 288] width 241 height 129
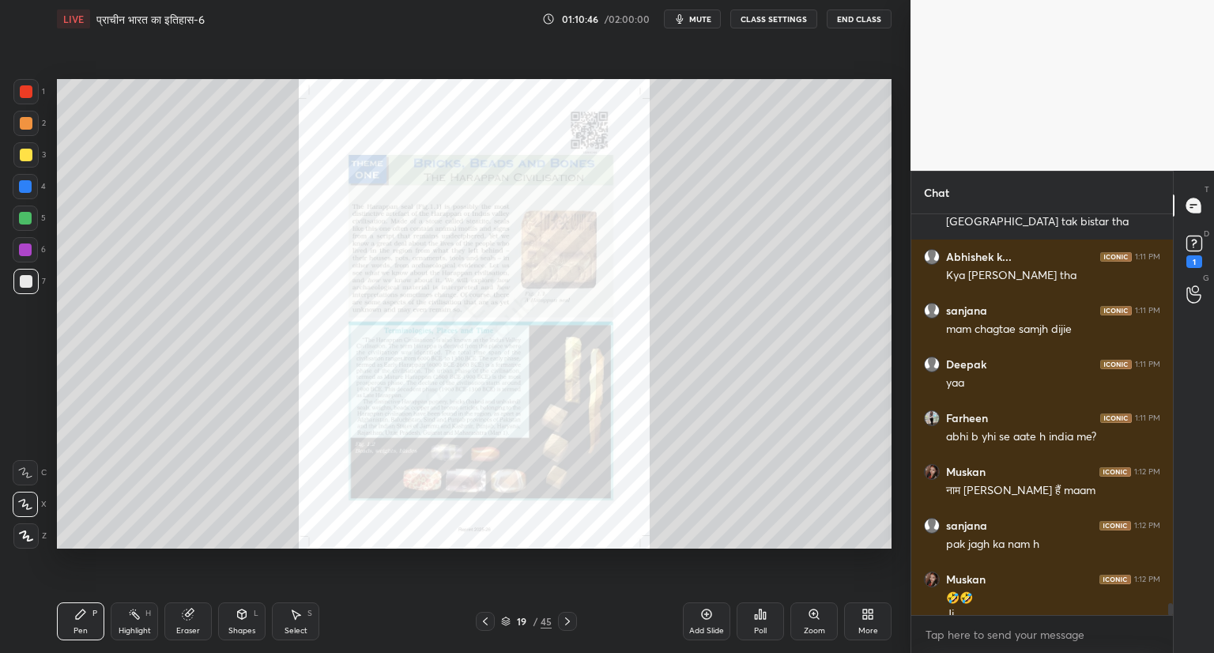
scroll to position [13053, 0]
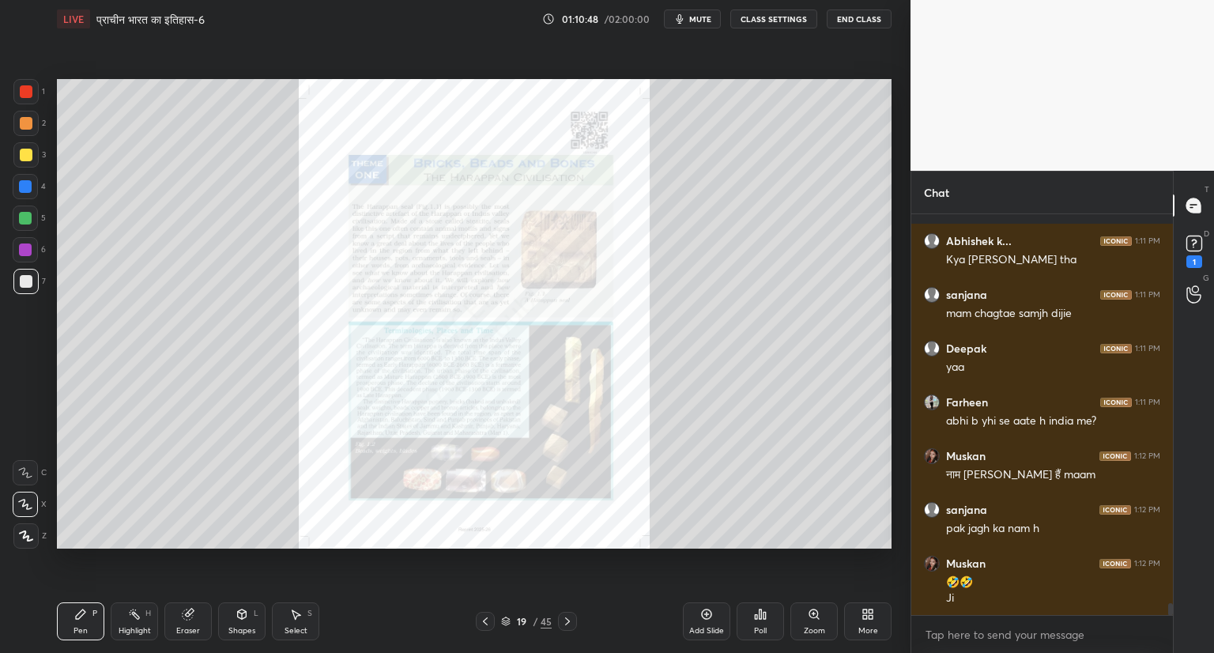
click at [815, 619] on icon at bounding box center [814, 614] width 13 height 13
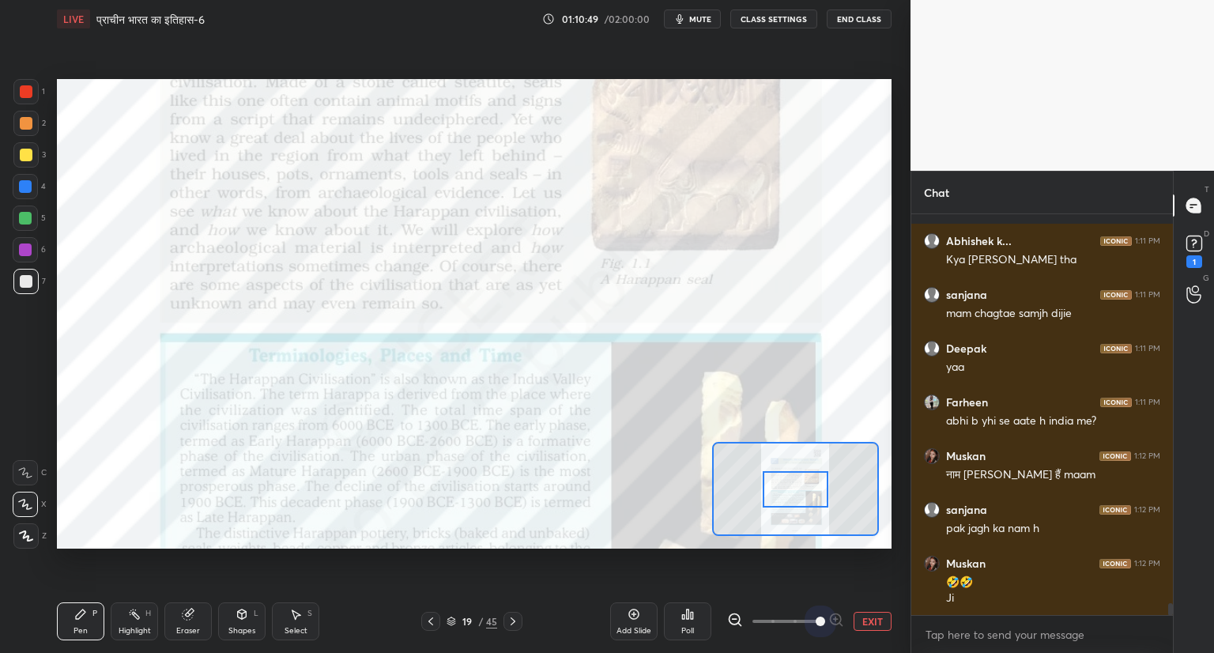
click at [815, 619] on span at bounding box center [785, 621] width 66 height 24
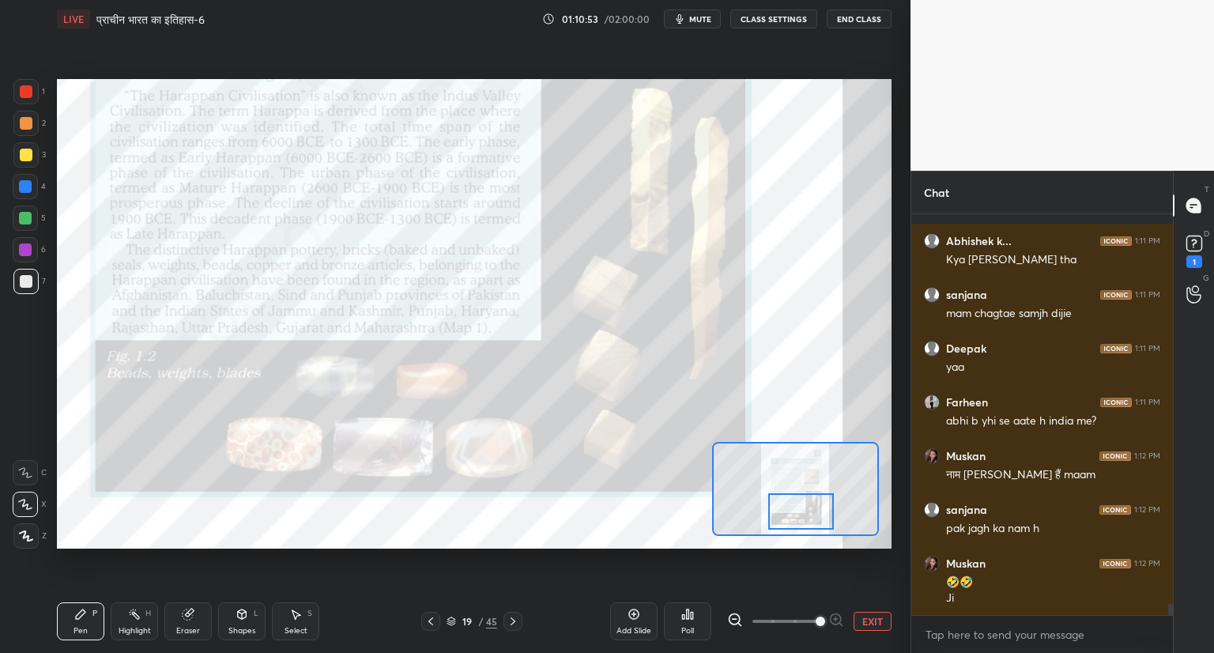
drag, startPoint x: 799, startPoint y: 491, endPoint x: 805, endPoint y: 513, distance: 22.8
click at [805, 513] on div at bounding box center [801, 511] width 66 height 36
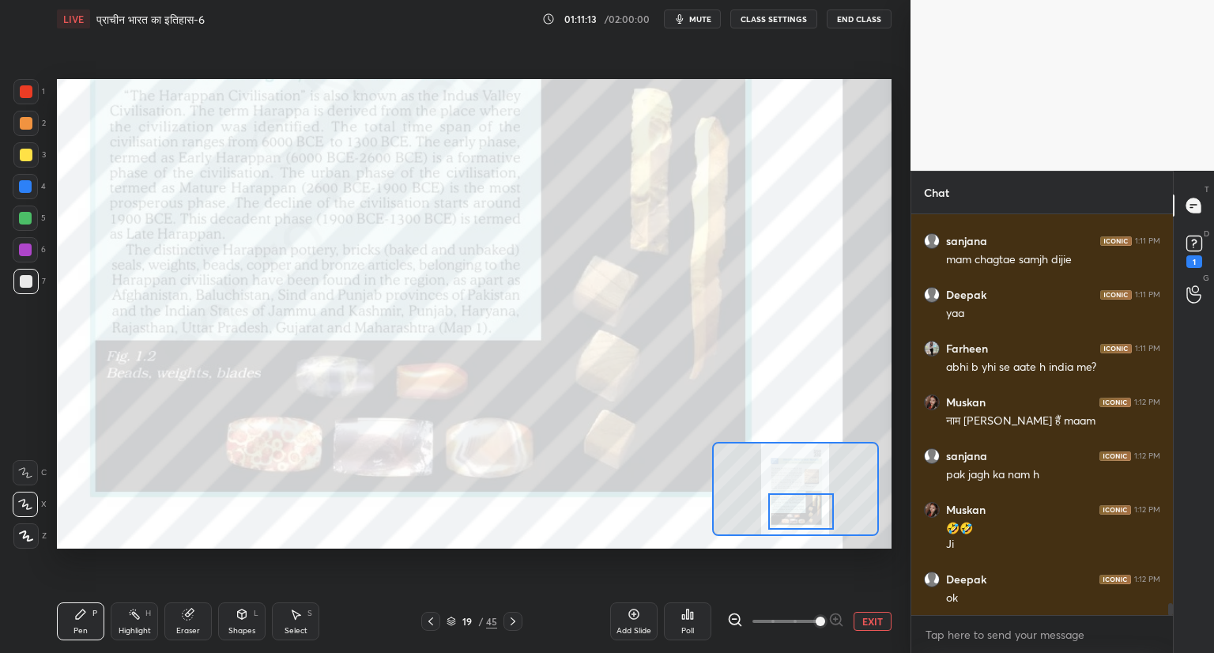
scroll to position [13161, 0]
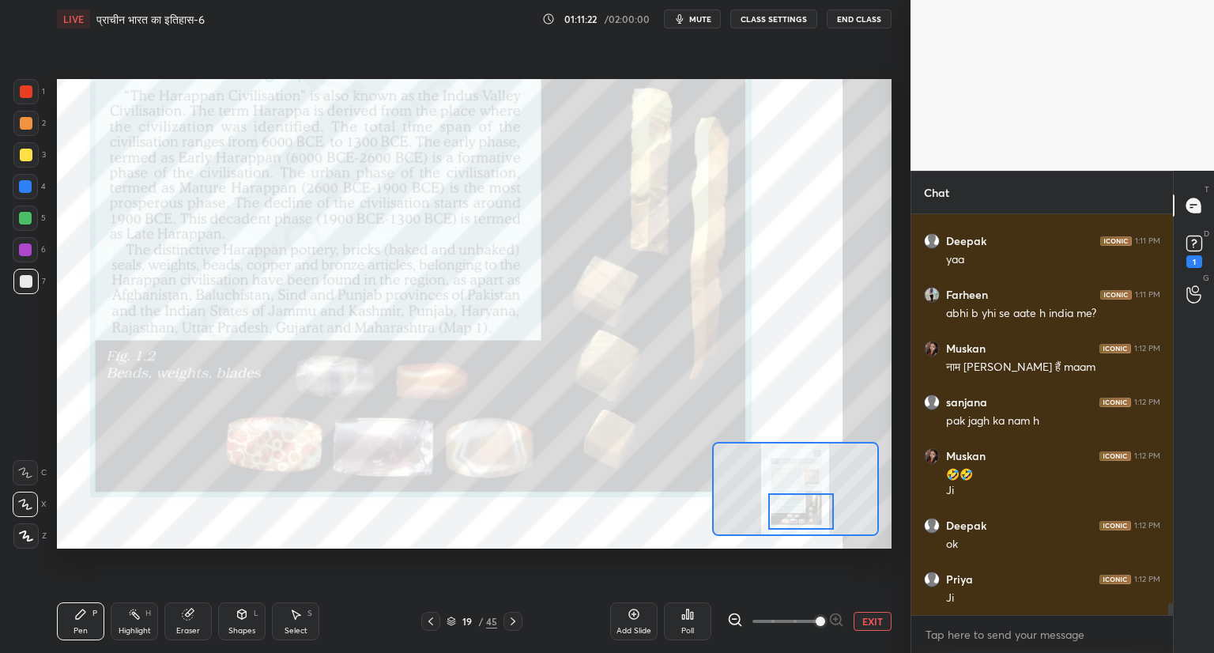
click at [510, 620] on icon at bounding box center [513, 621] width 13 height 13
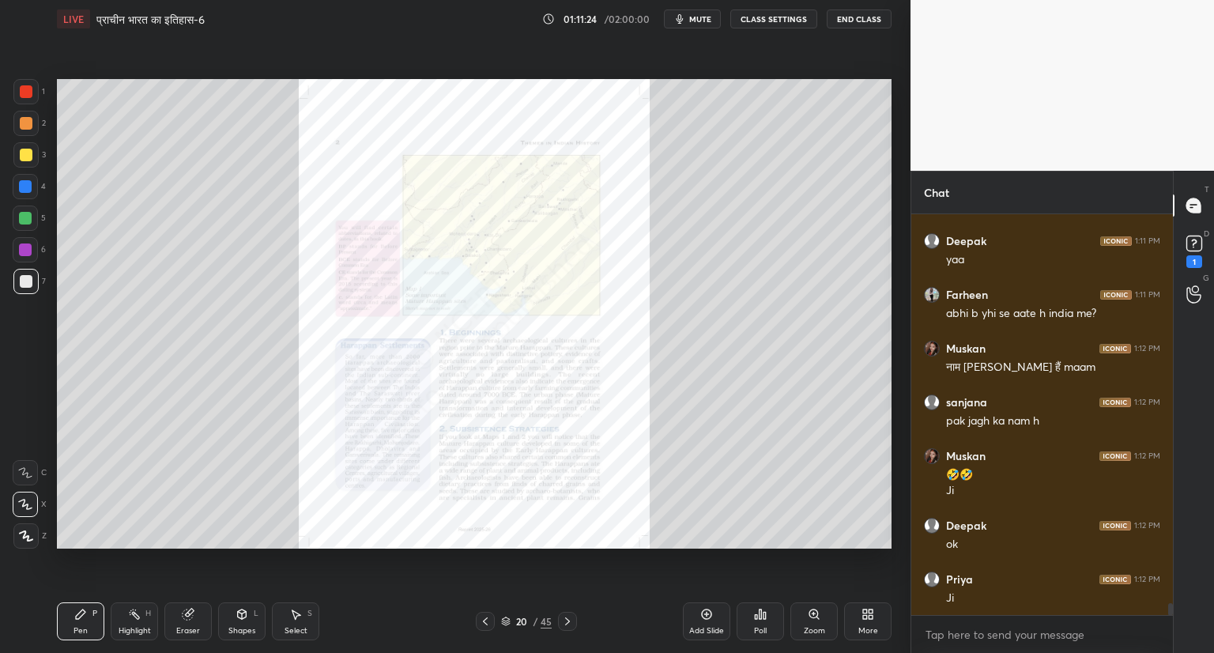
click at [484, 619] on icon at bounding box center [485, 621] width 13 height 13
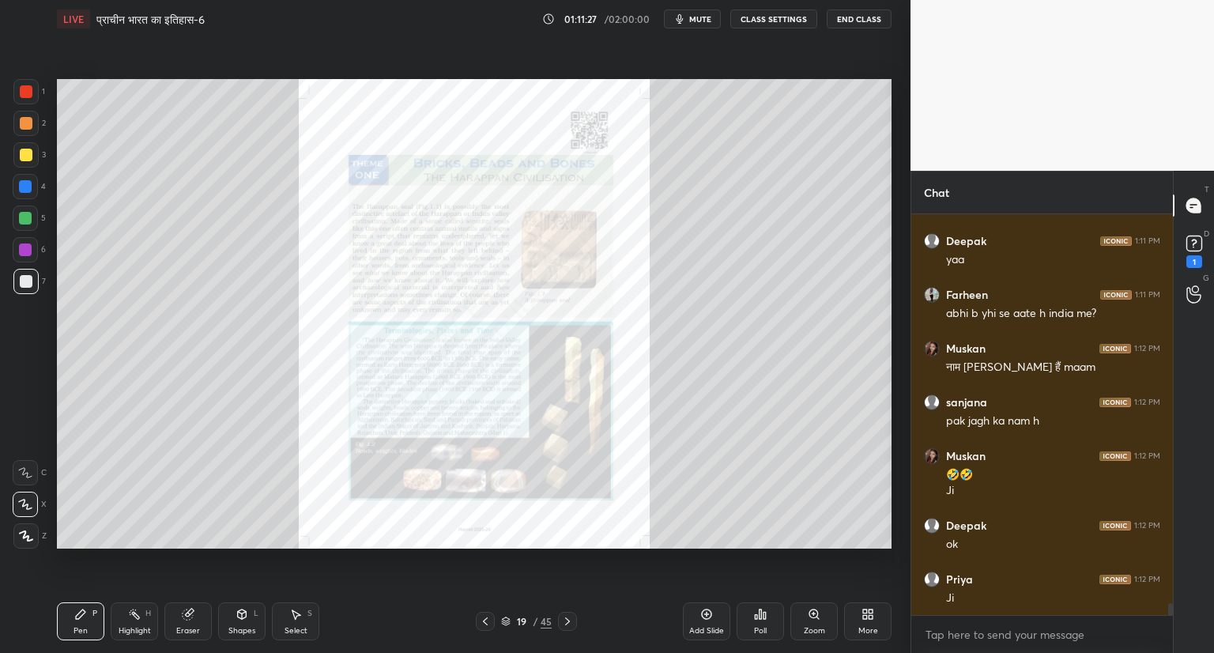
click at [504, 620] on icon at bounding box center [506, 619] width 8 height 4
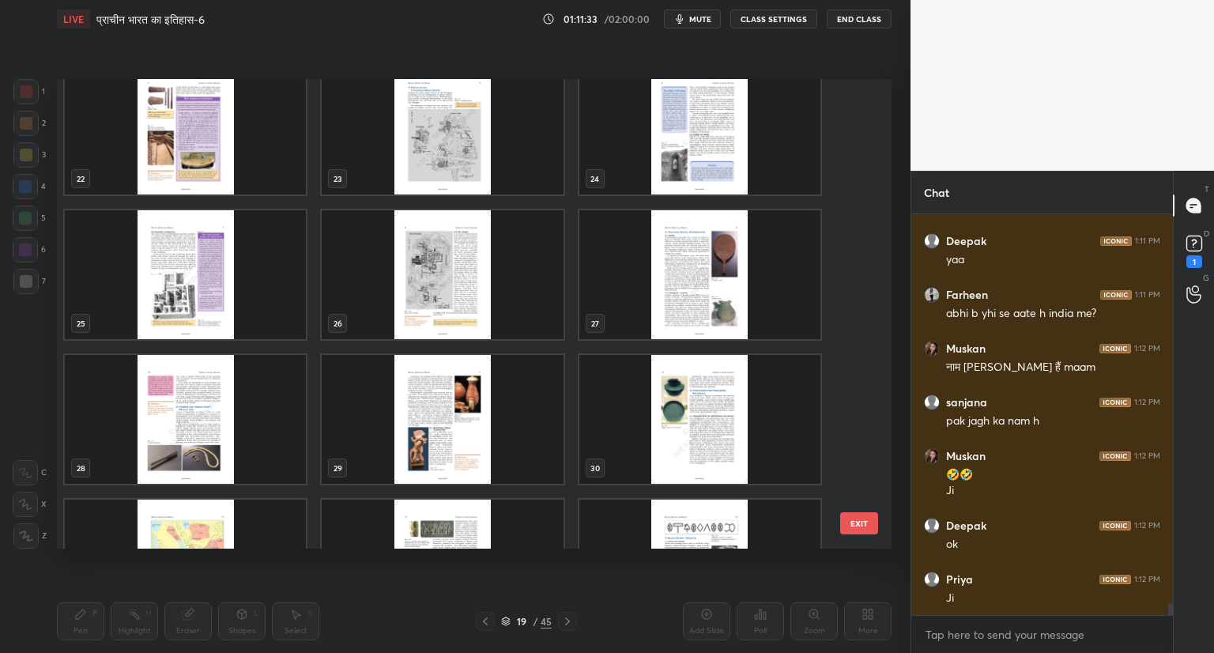
scroll to position [1037, 0]
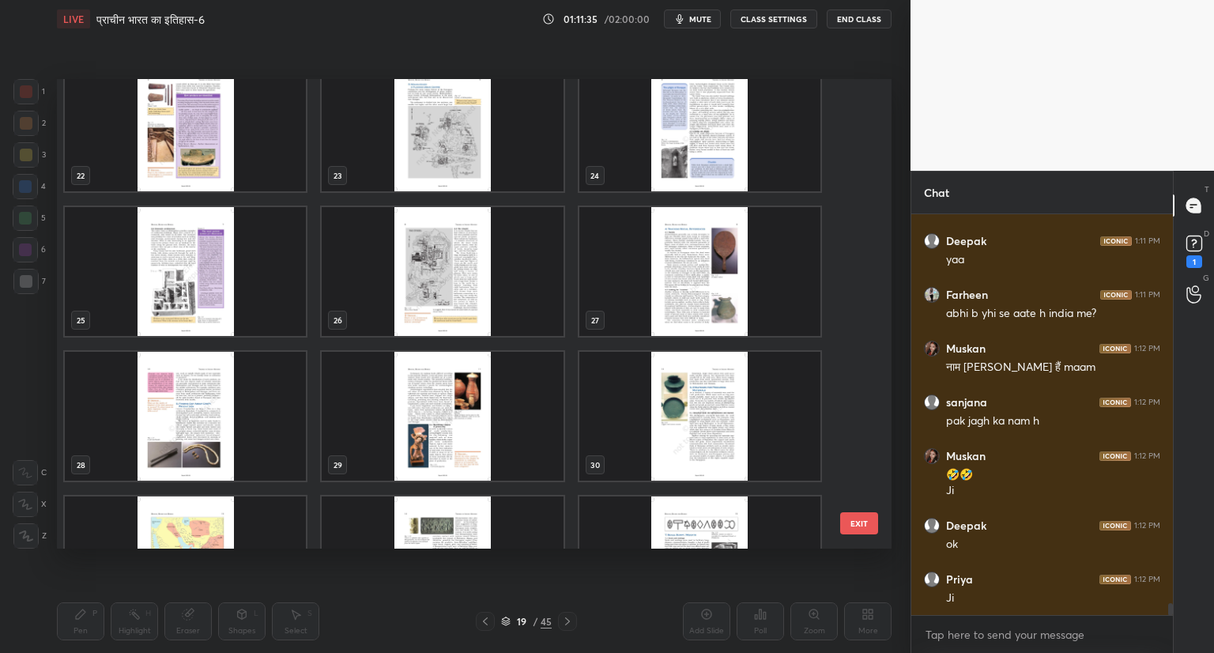
click at [175, 448] on img "grid" at bounding box center [185, 416] width 241 height 129
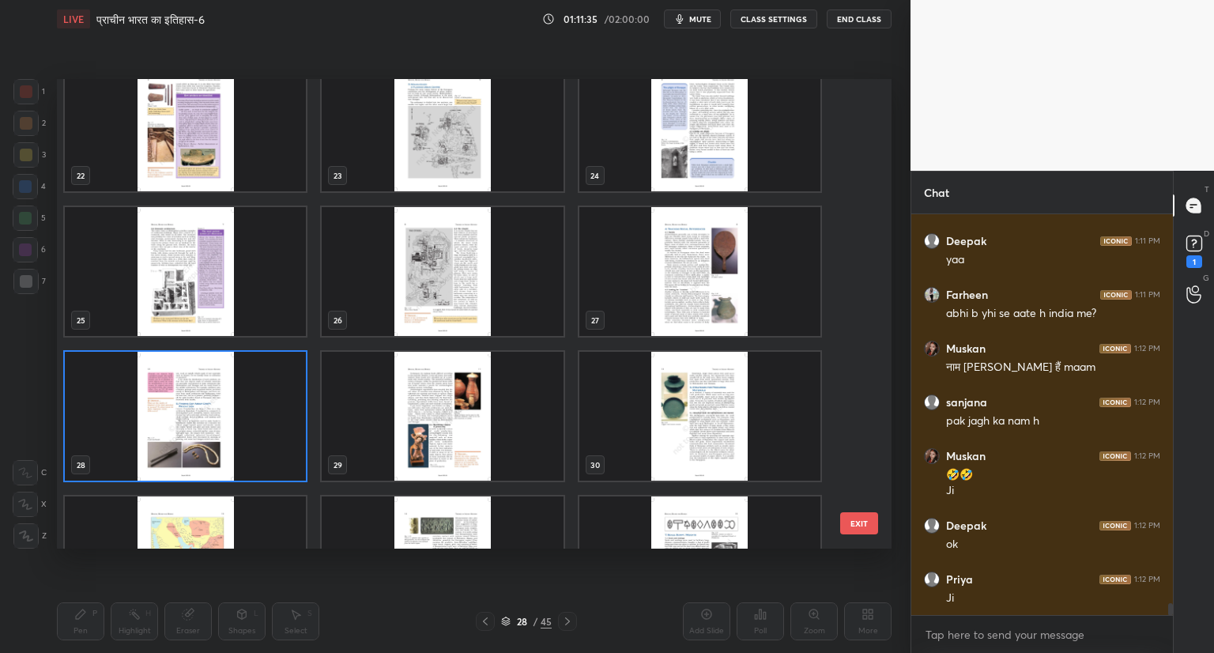
click at [175, 448] on img "grid" at bounding box center [185, 416] width 241 height 129
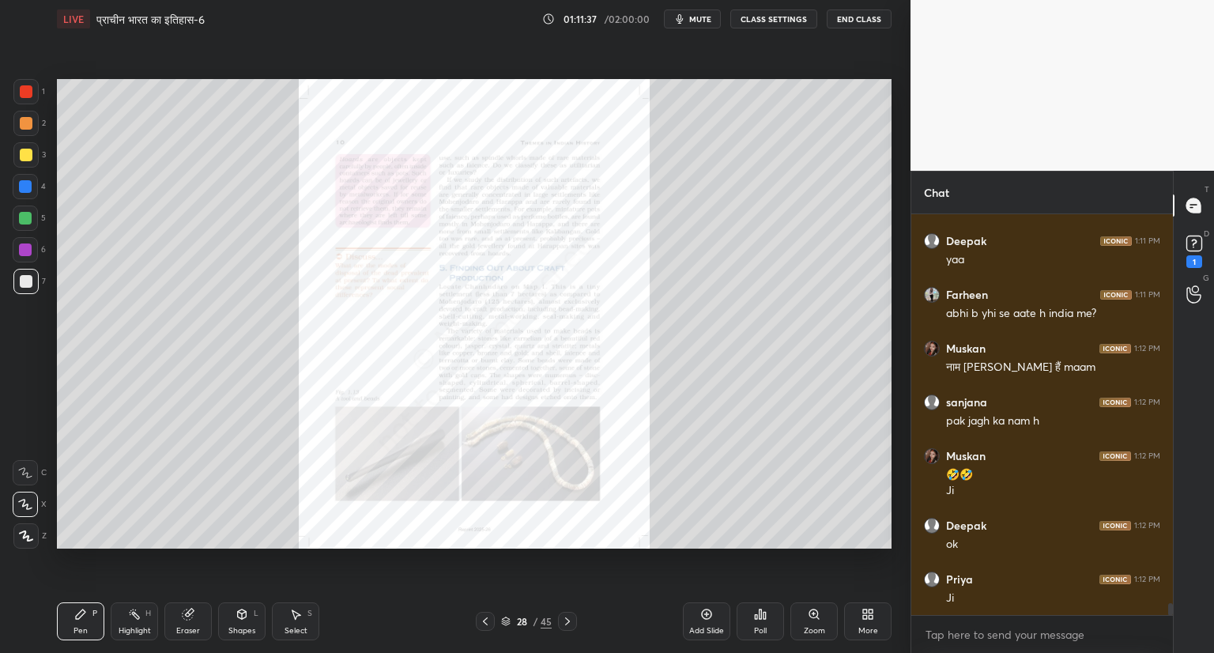
click at [827, 617] on div "Zoom" at bounding box center [813, 621] width 47 height 38
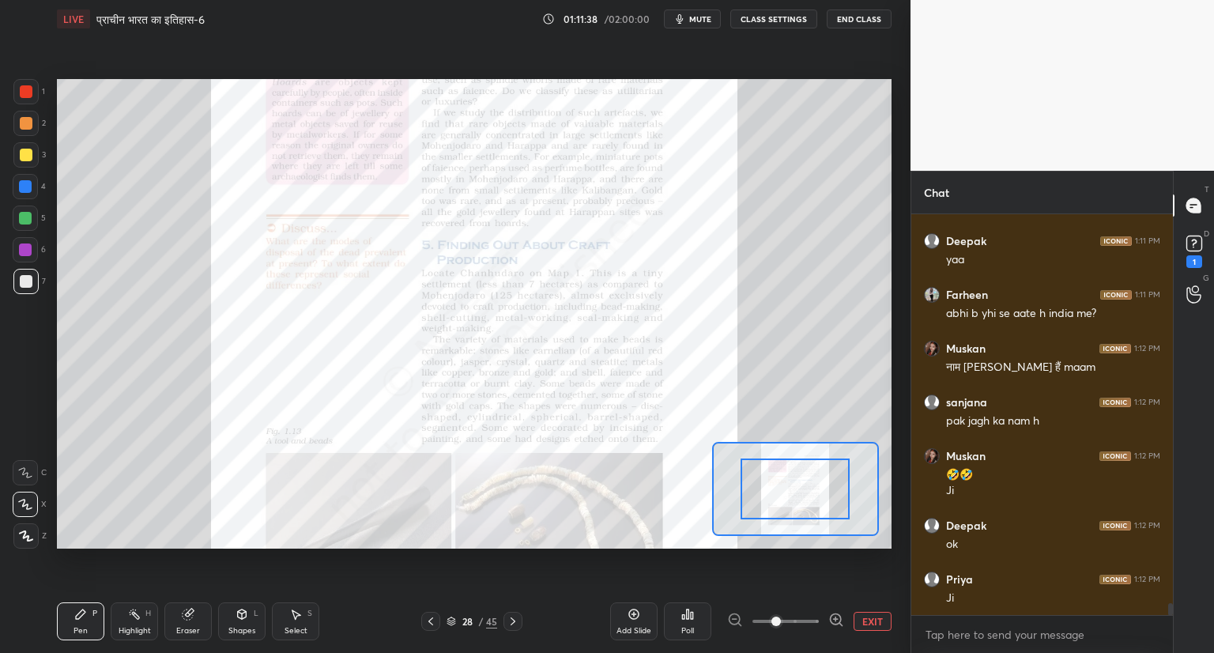
click at [827, 617] on div at bounding box center [785, 621] width 117 height 19
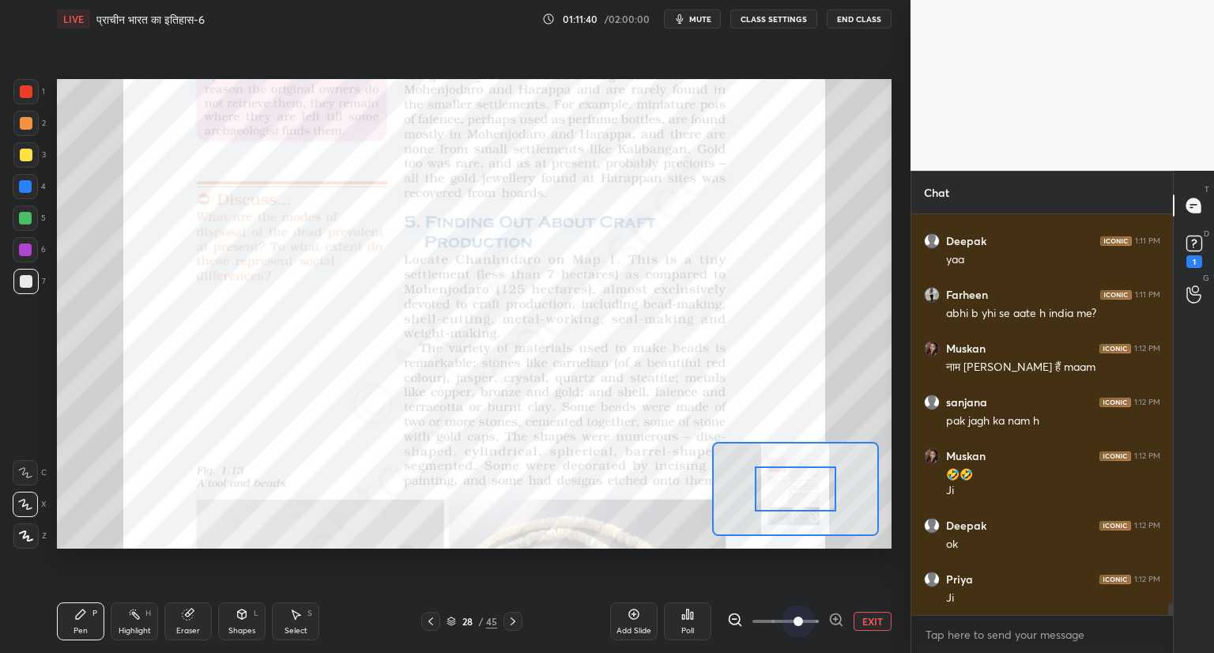
click at [793, 621] on span at bounding box center [785, 621] width 66 height 24
click at [784, 482] on div at bounding box center [796, 488] width 82 height 45
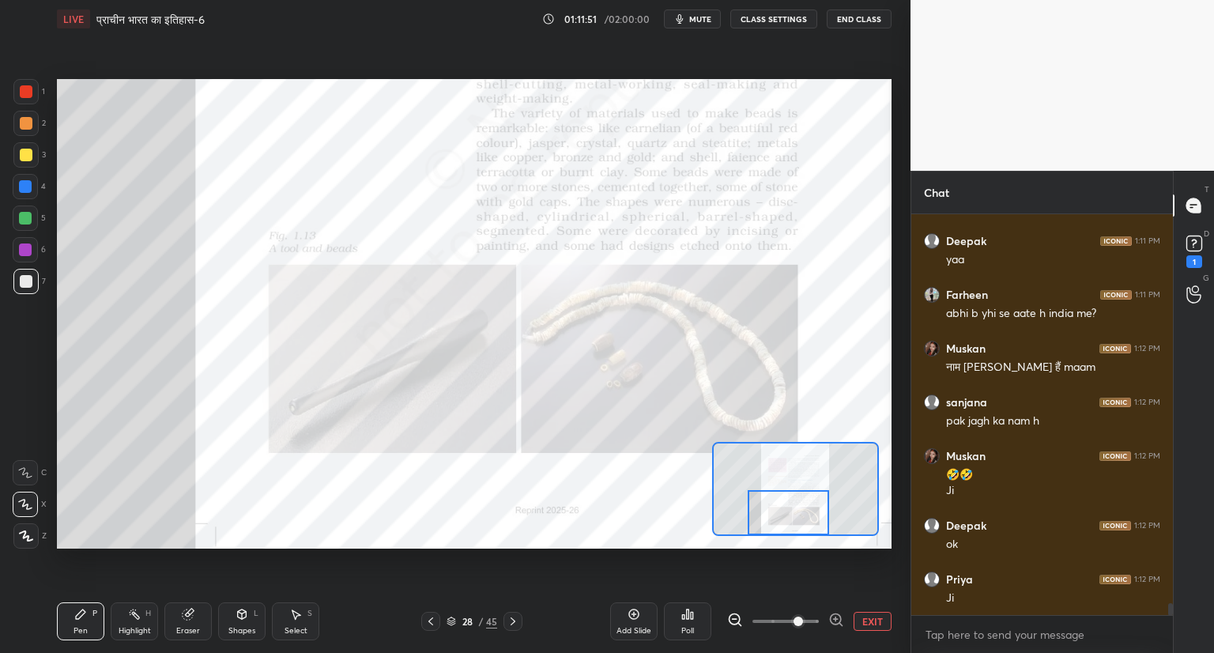
drag, startPoint x: 805, startPoint y: 482, endPoint x: 798, endPoint y: 507, distance: 26.3
click at [798, 507] on div at bounding box center [789, 512] width 82 height 45
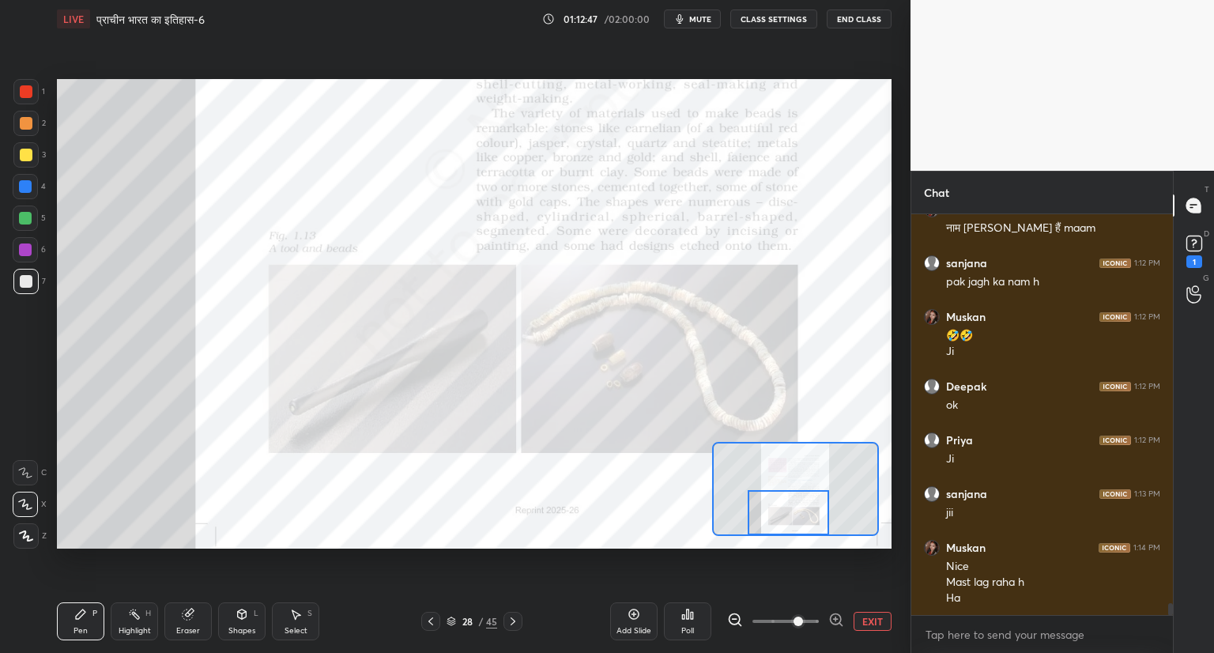
scroll to position [13354, 0]
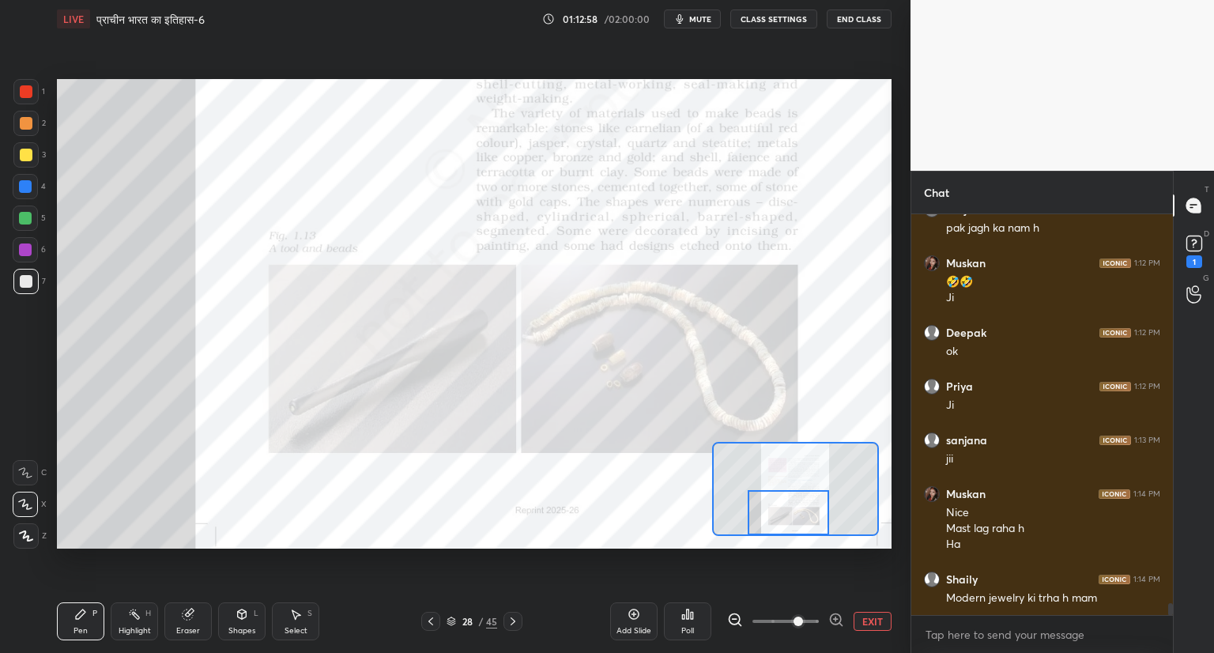
click at [25, 94] on div at bounding box center [26, 91] width 13 height 13
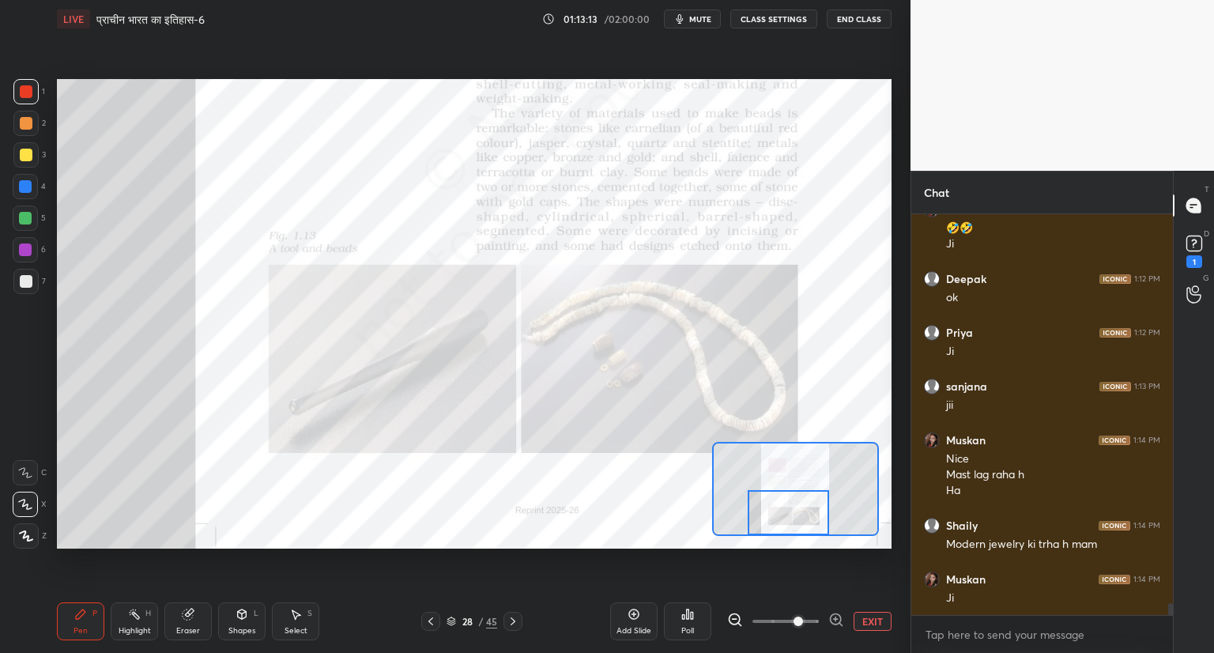
click at [30, 472] on icon at bounding box center [25, 472] width 14 height 11
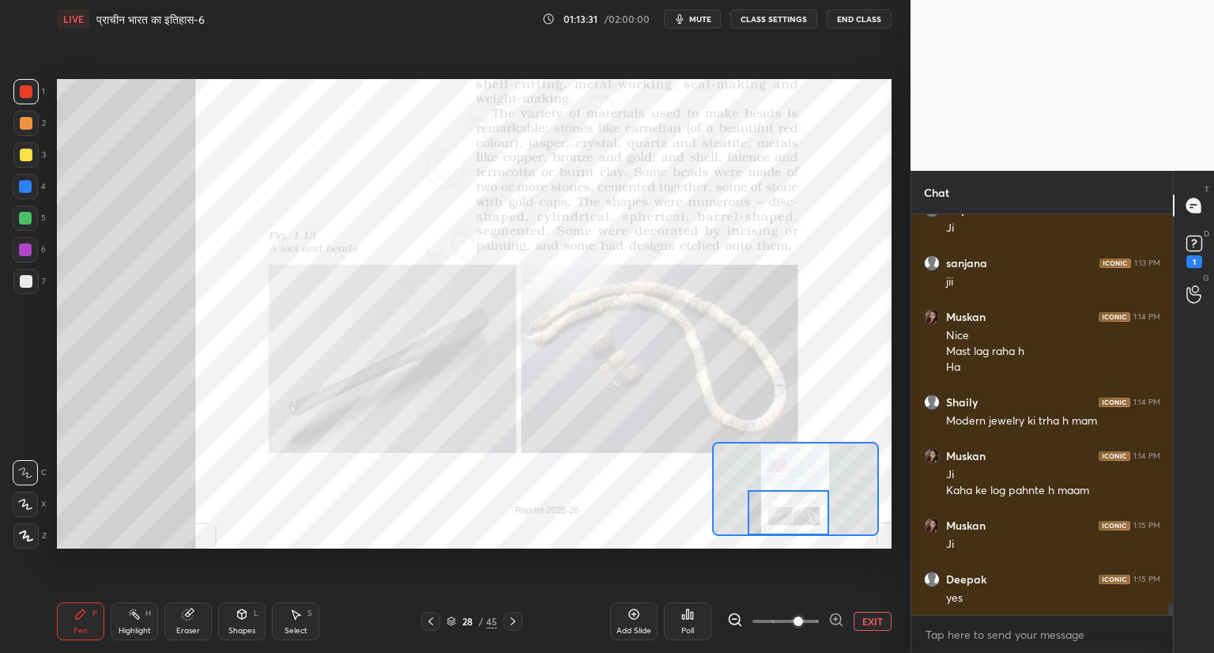
scroll to position [13584, 0]
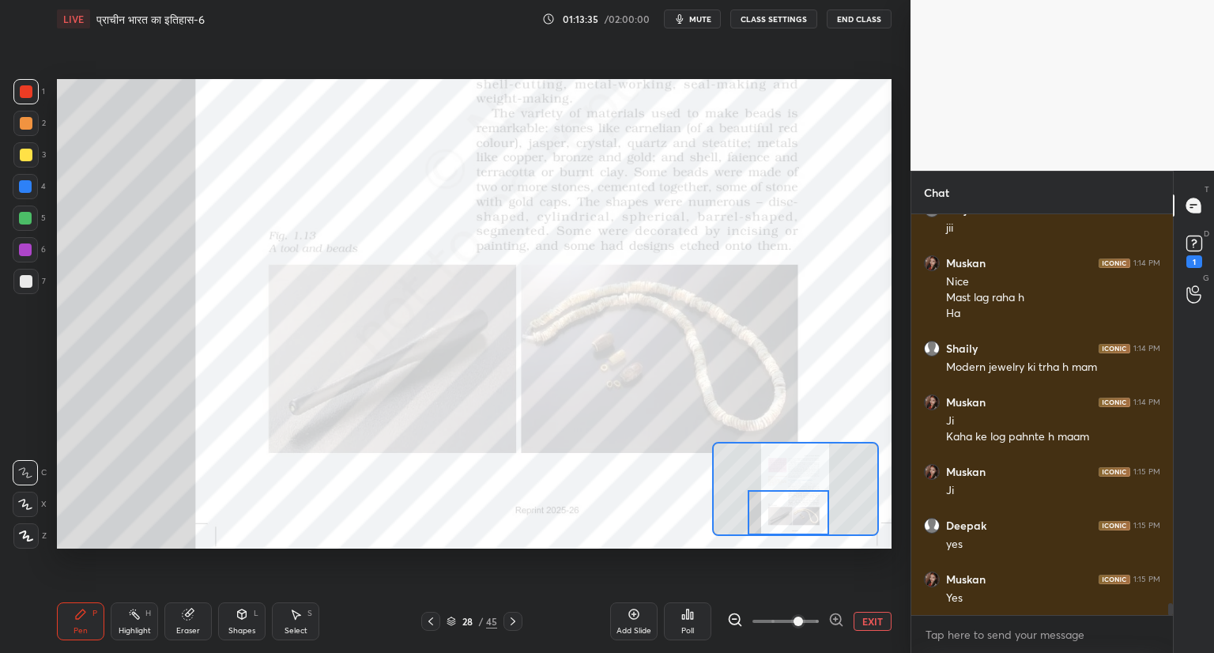
click at [454, 619] on icon at bounding box center [451, 619] width 8 height 4
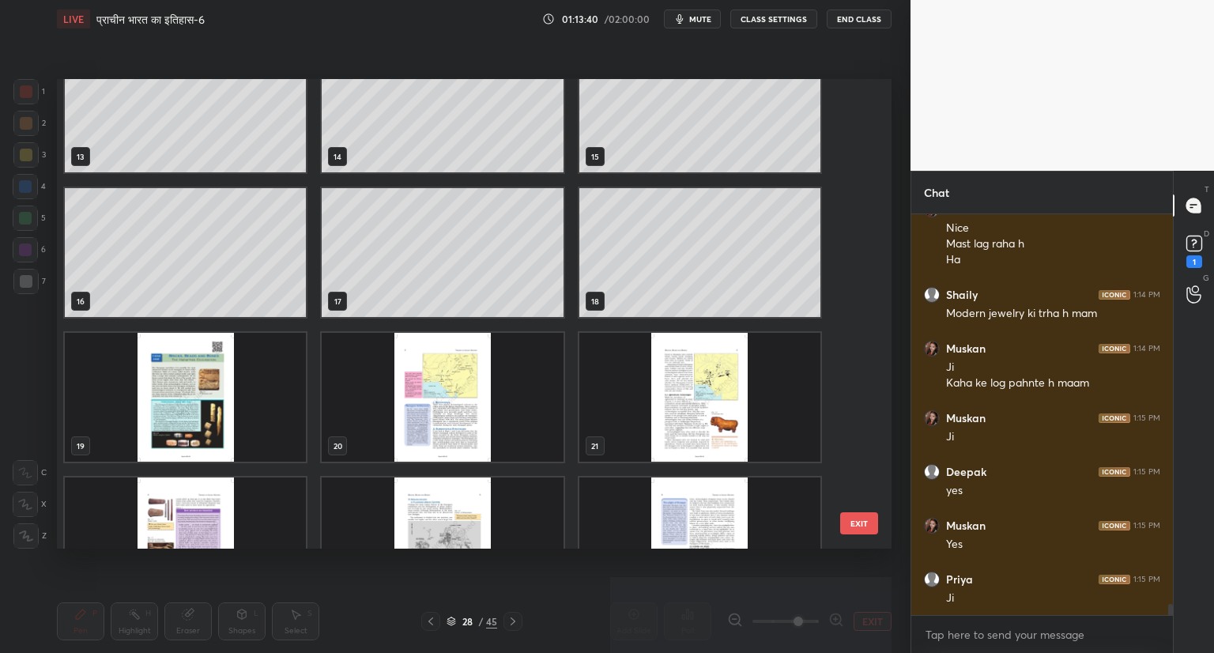
scroll to position [618, 0]
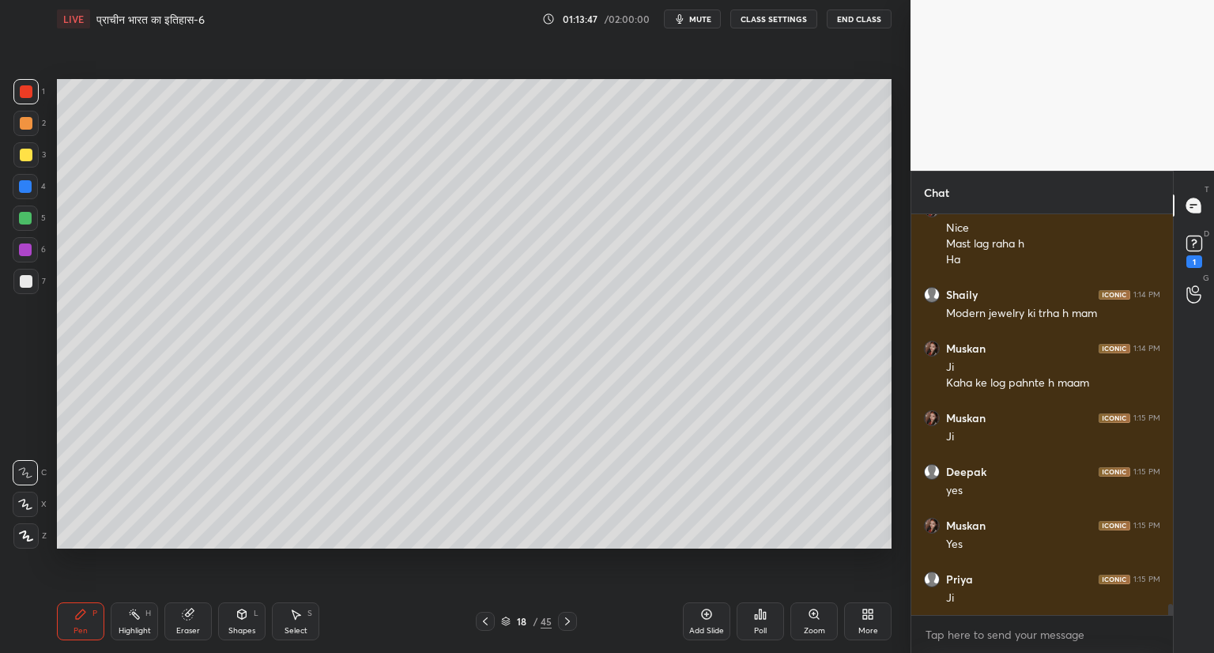
click at [30, 286] on div at bounding box center [26, 281] width 13 height 13
click at [567, 623] on icon at bounding box center [567, 621] width 5 height 8
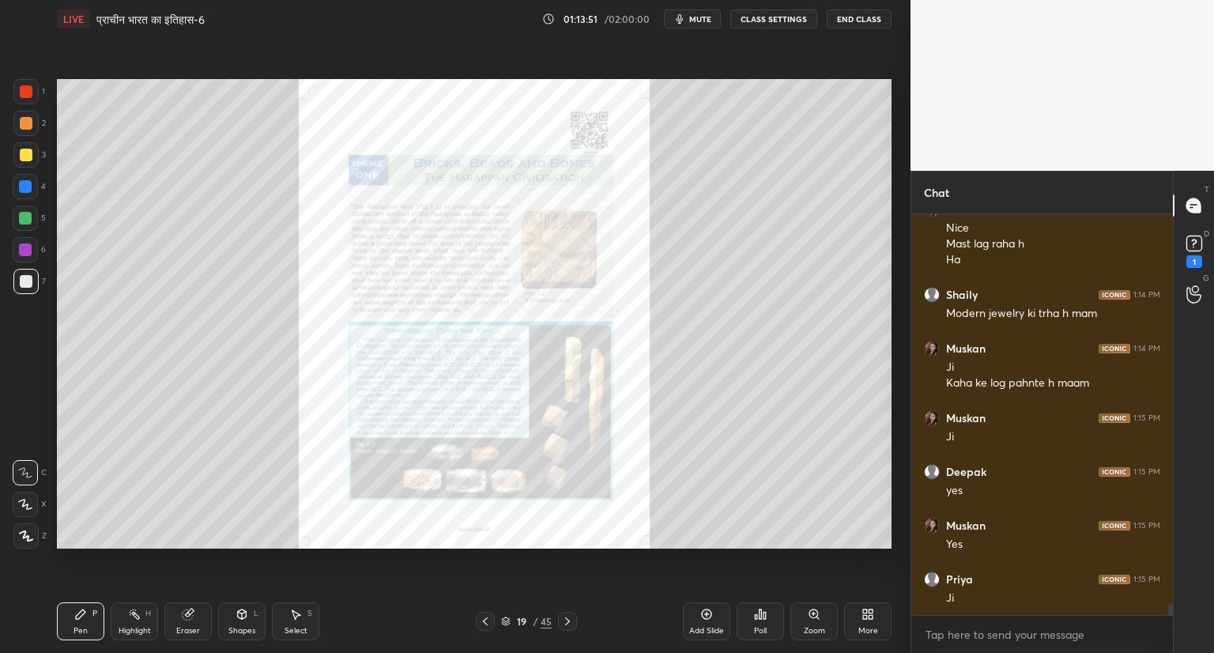
click at [484, 618] on icon at bounding box center [485, 621] width 13 height 13
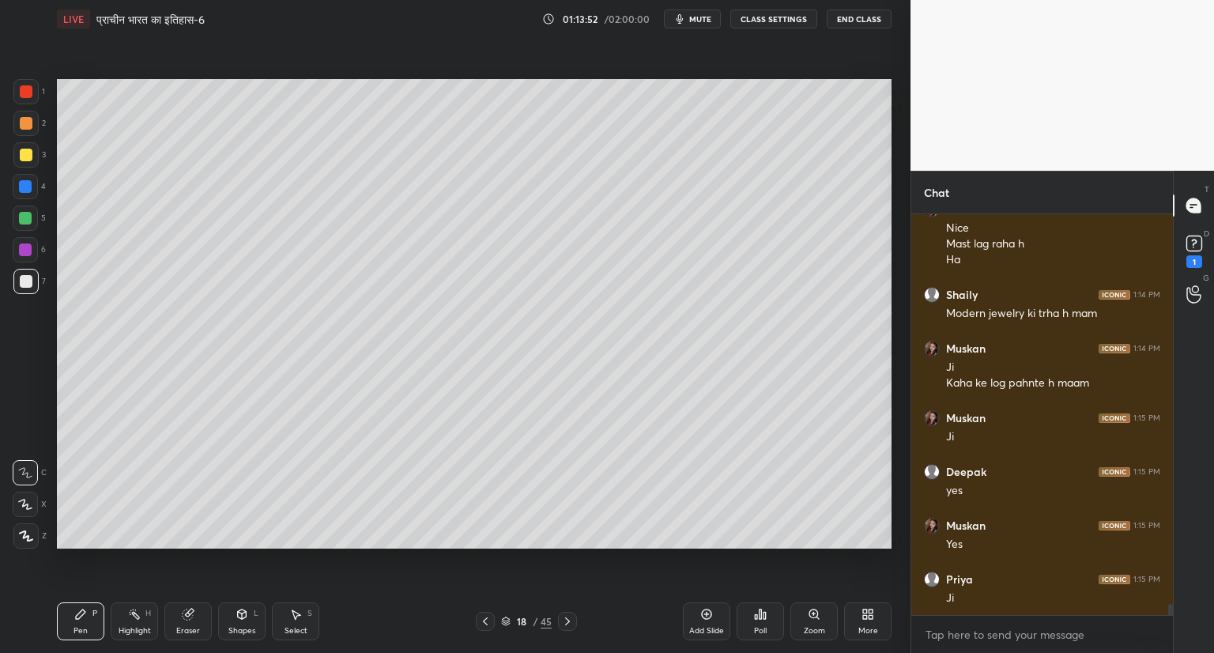
click at [714, 615] on div "Add Slide" at bounding box center [706, 621] width 47 height 38
click at [23, 503] on icon at bounding box center [25, 503] width 13 height 9
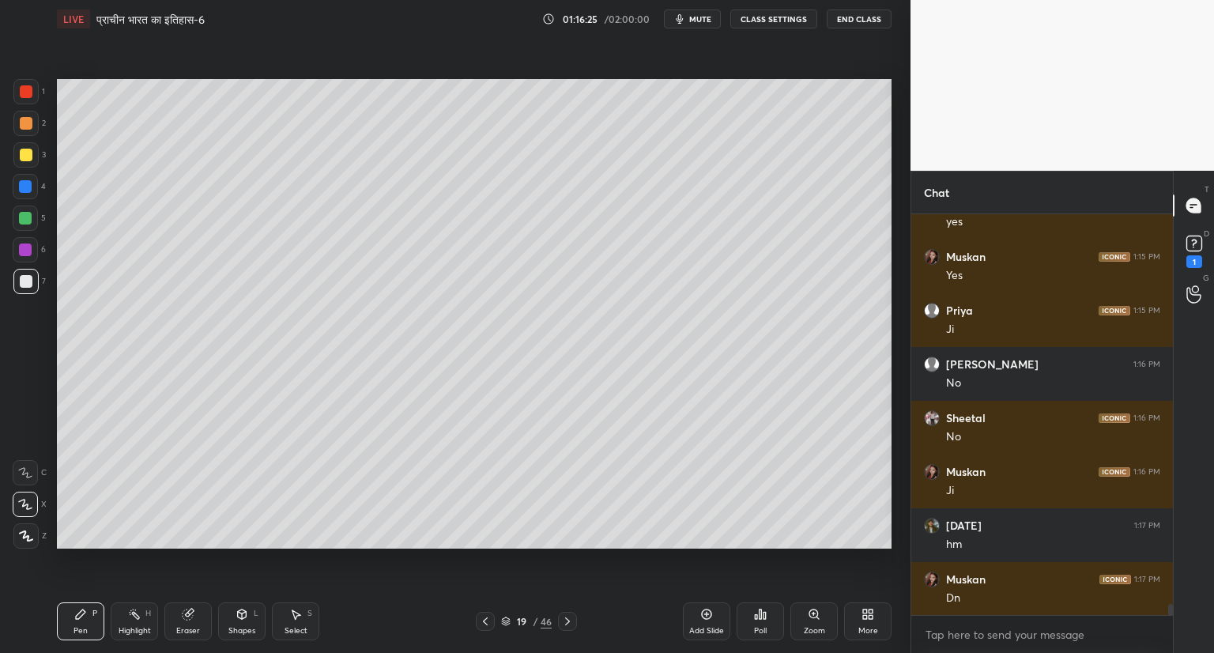
scroll to position [13961, 0]
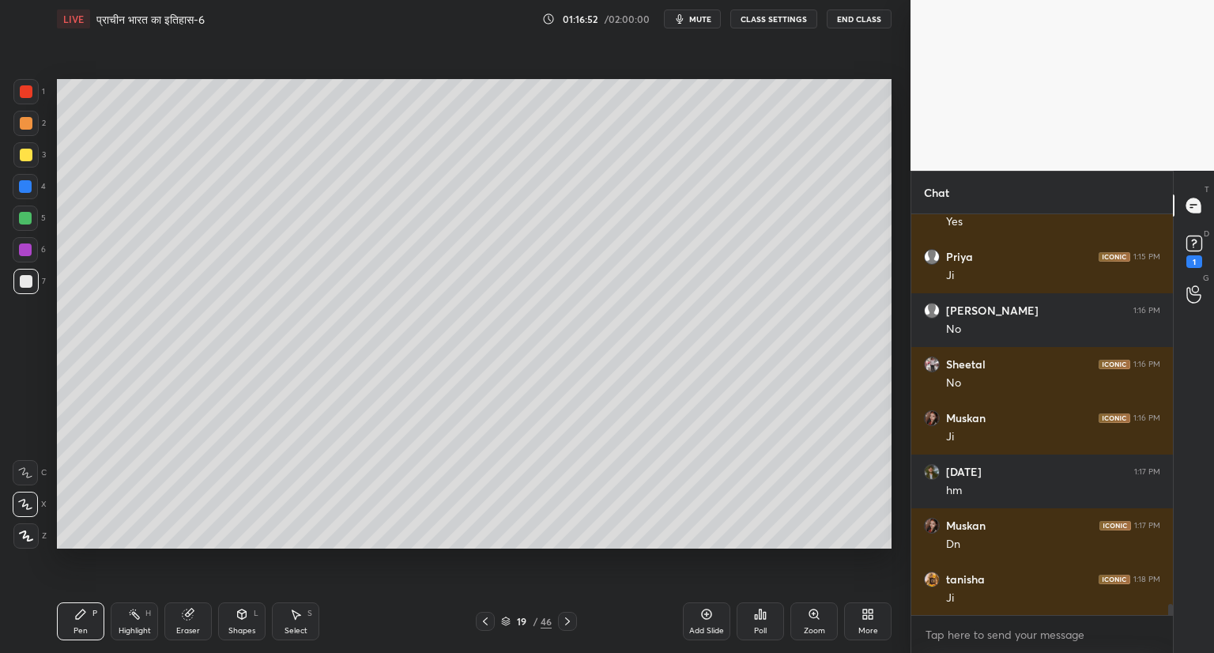
click at [710, 611] on icon at bounding box center [707, 614] width 10 height 10
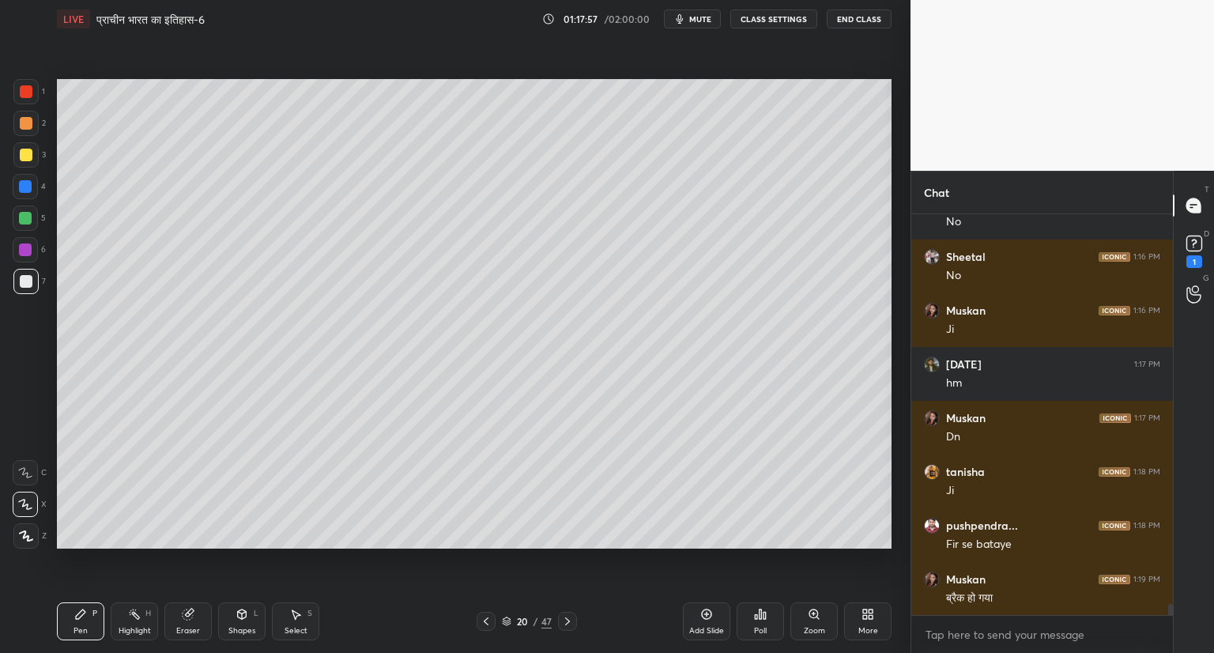
scroll to position [14084, 0]
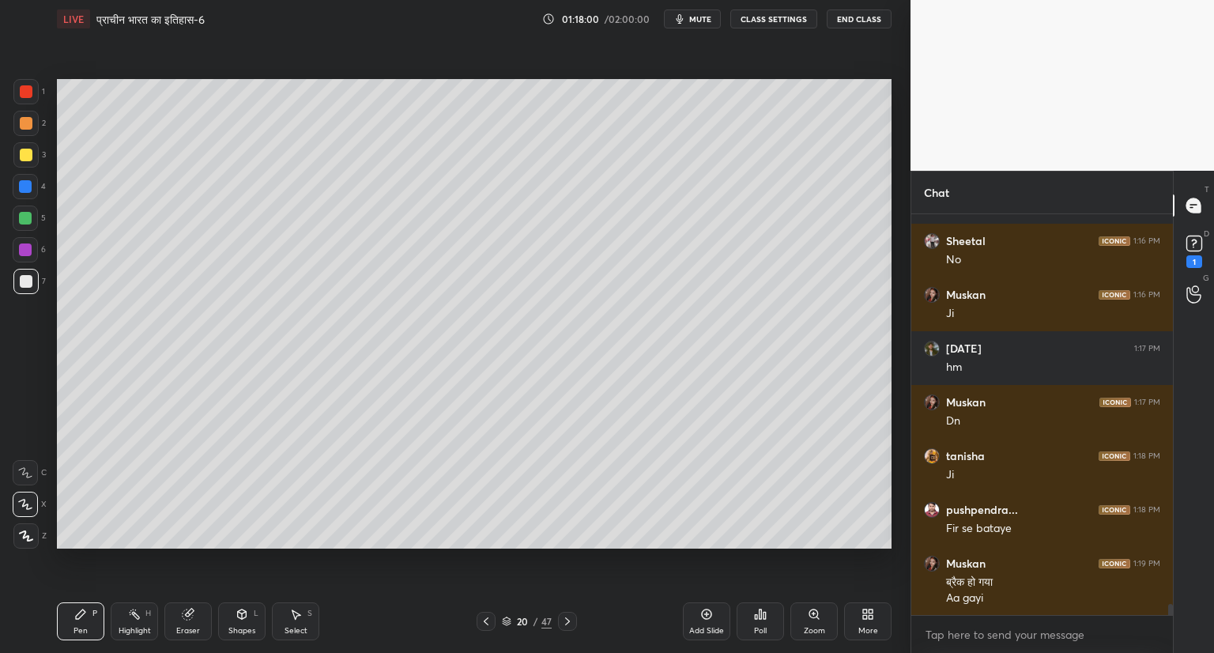
click at [487, 620] on icon at bounding box center [486, 621] width 13 height 13
click at [488, 620] on icon at bounding box center [486, 621] width 13 height 13
click at [488, 622] on icon at bounding box center [486, 621] width 13 height 13
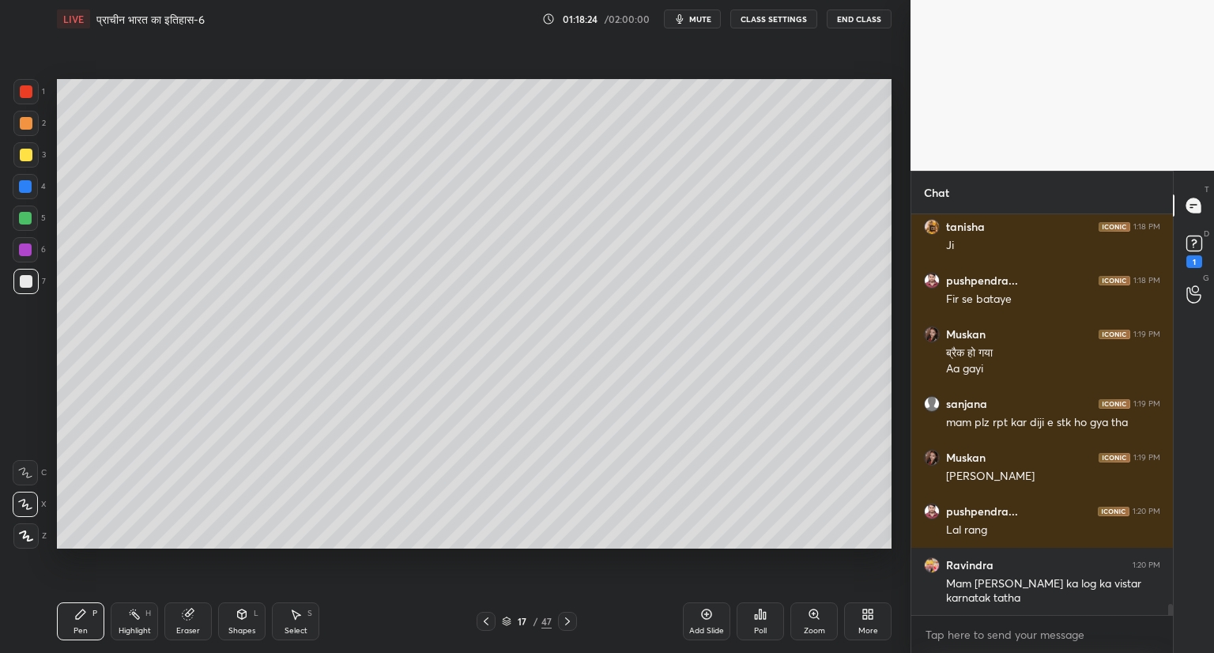
scroll to position [14367, 0]
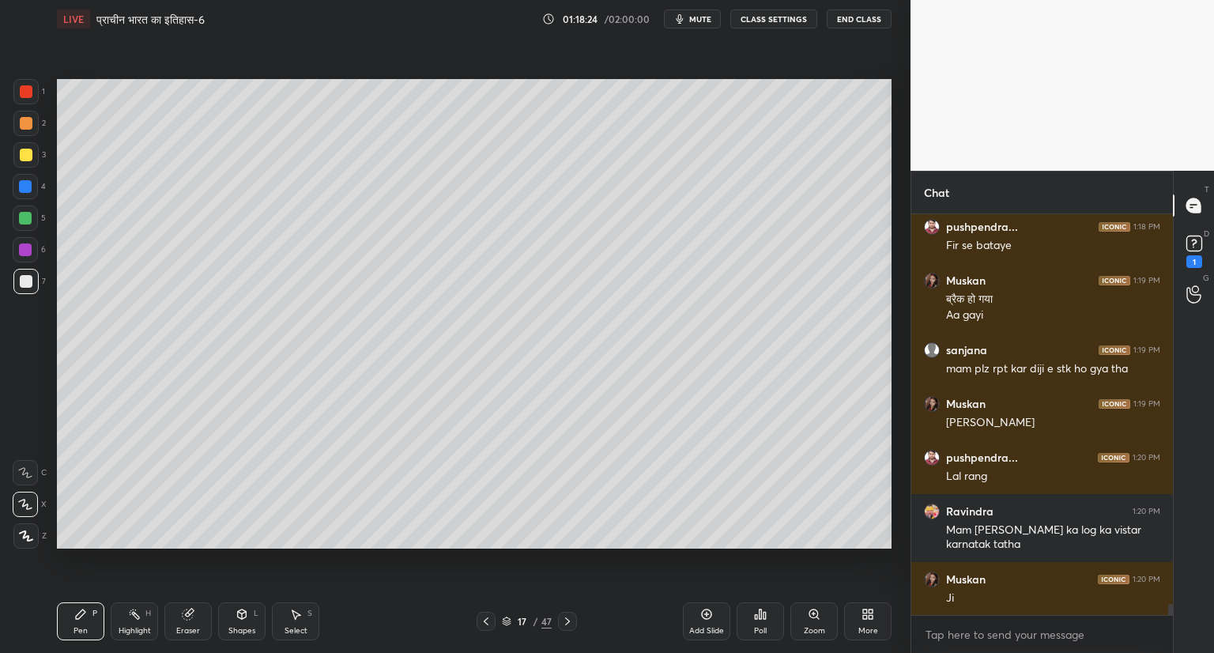
click at [566, 619] on icon at bounding box center [567, 621] width 5 height 8
click at [567, 613] on div at bounding box center [567, 621] width 19 height 19
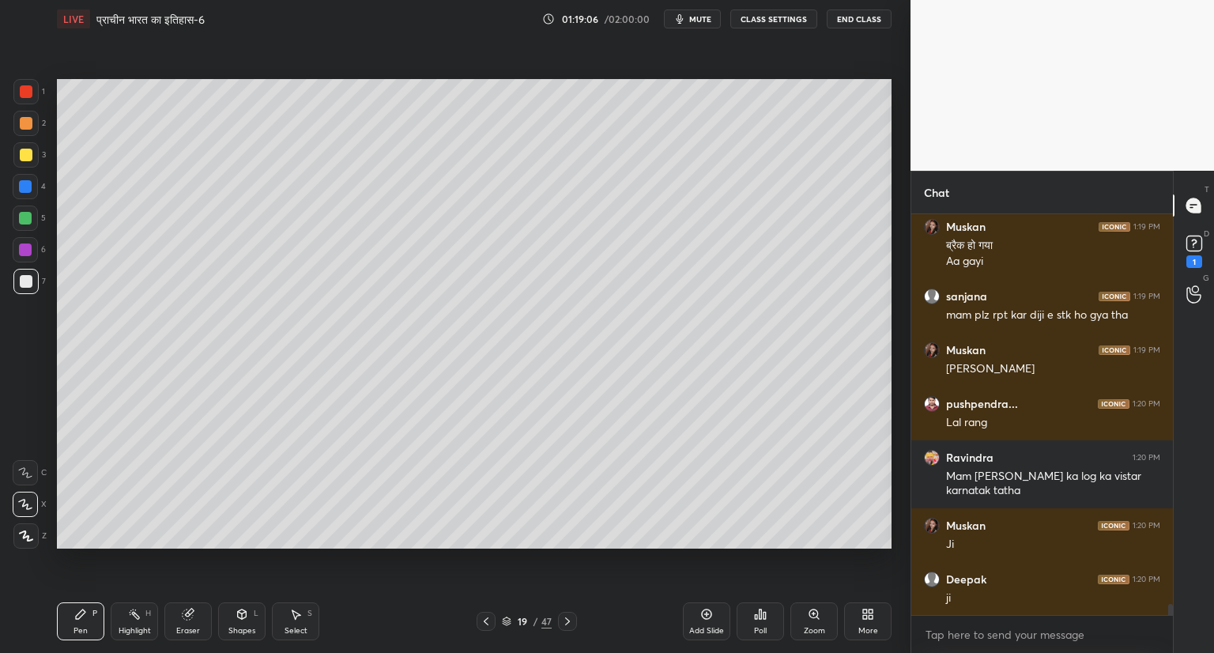
click at [904, 377] on div "1 2 3 4 5 6 7 C X Z C X Z E E Erase all H H LIVE प्राचीन भारत का इतिहास-6 01:19…" at bounding box center [455, 326] width 910 height 653
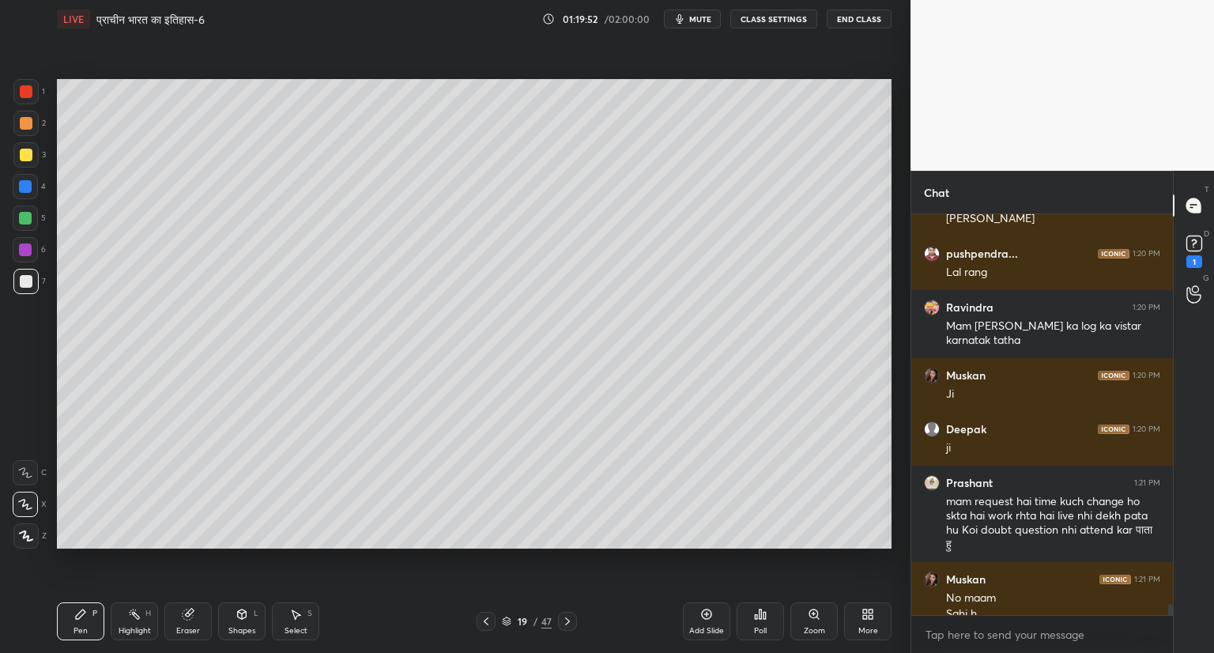
scroll to position [14586, 0]
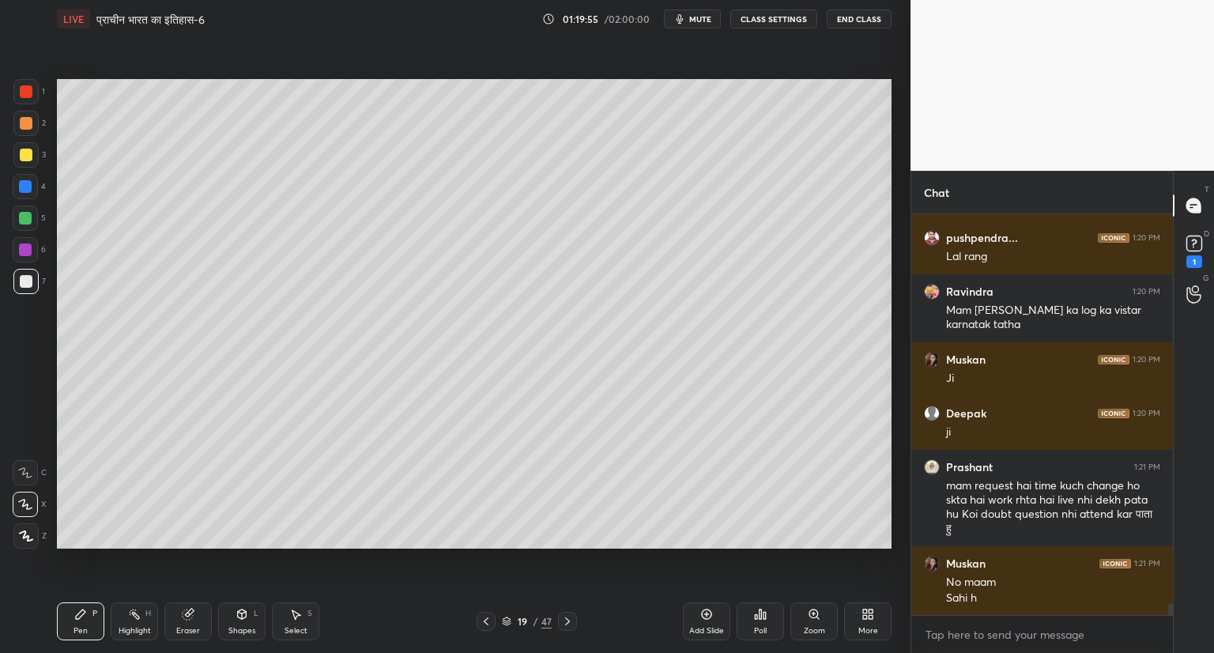
click at [569, 620] on icon at bounding box center [567, 621] width 13 height 13
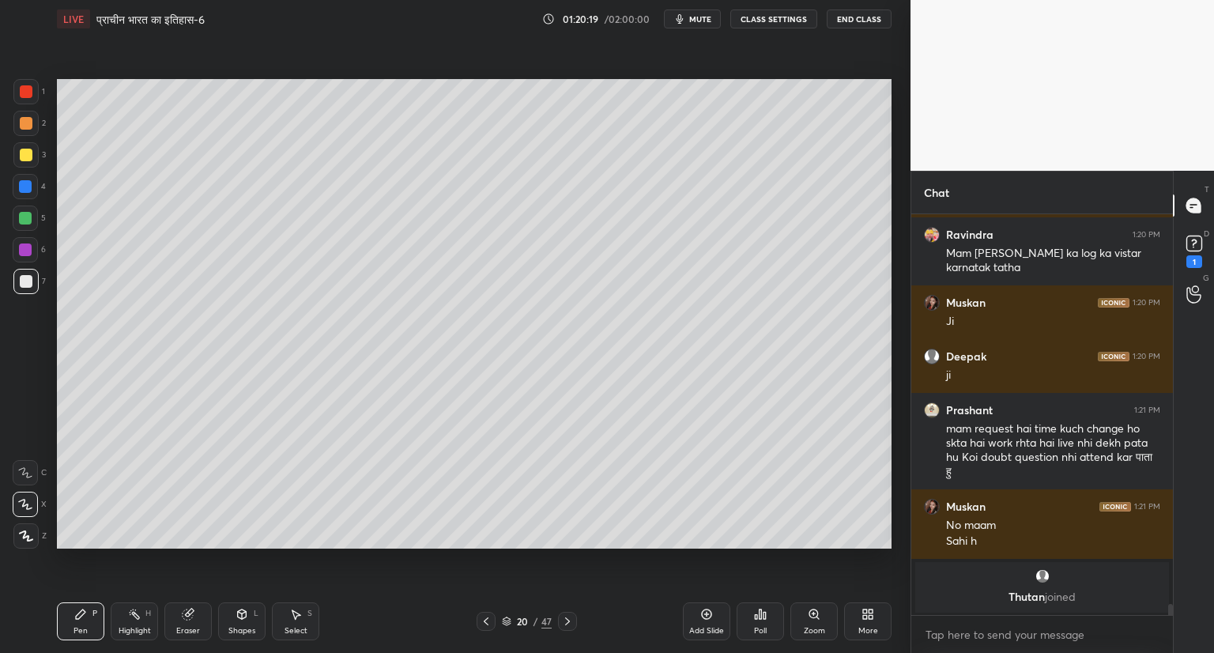
click at [240, 586] on div "Setting up your live class Poll for secs No correct answer Start poll" at bounding box center [474, 314] width 847 height 552
click at [196, 615] on div "Eraser" at bounding box center [187, 621] width 47 height 38
click at [79, 620] on icon at bounding box center [80, 614] width 13 height 13
click at [708, 614] on icon at bounding box center [706, 614] width 5 height 5
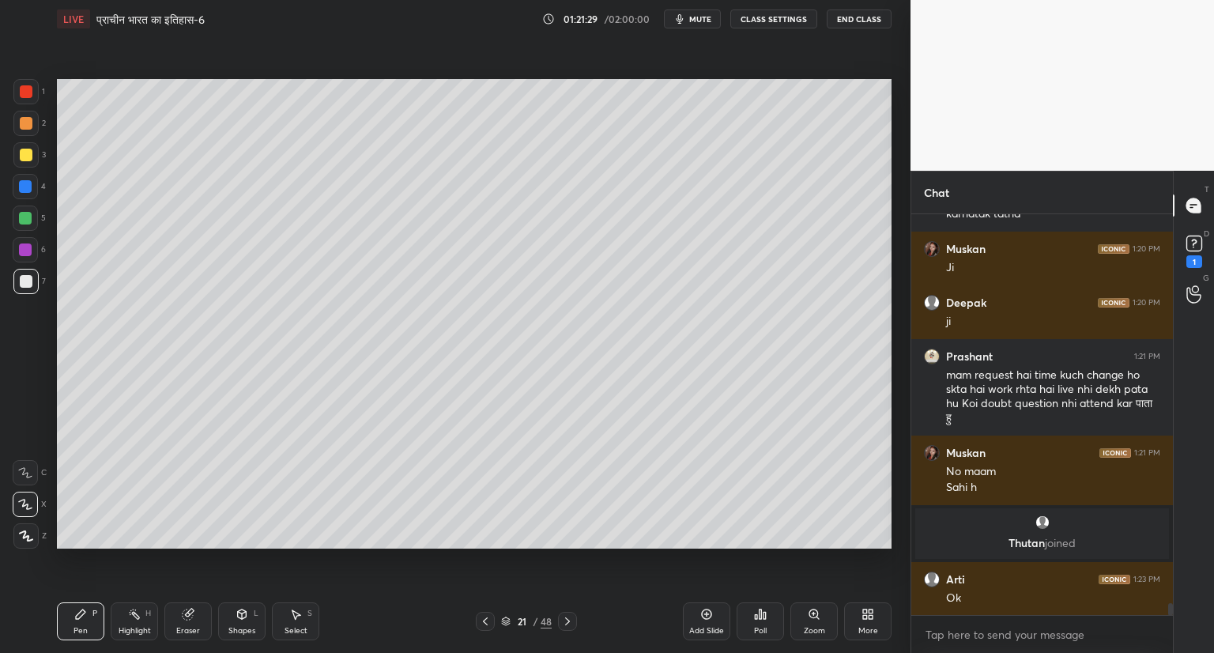
click at [509, 625] on icon at bounding box center [505, 620] width 9 height 9
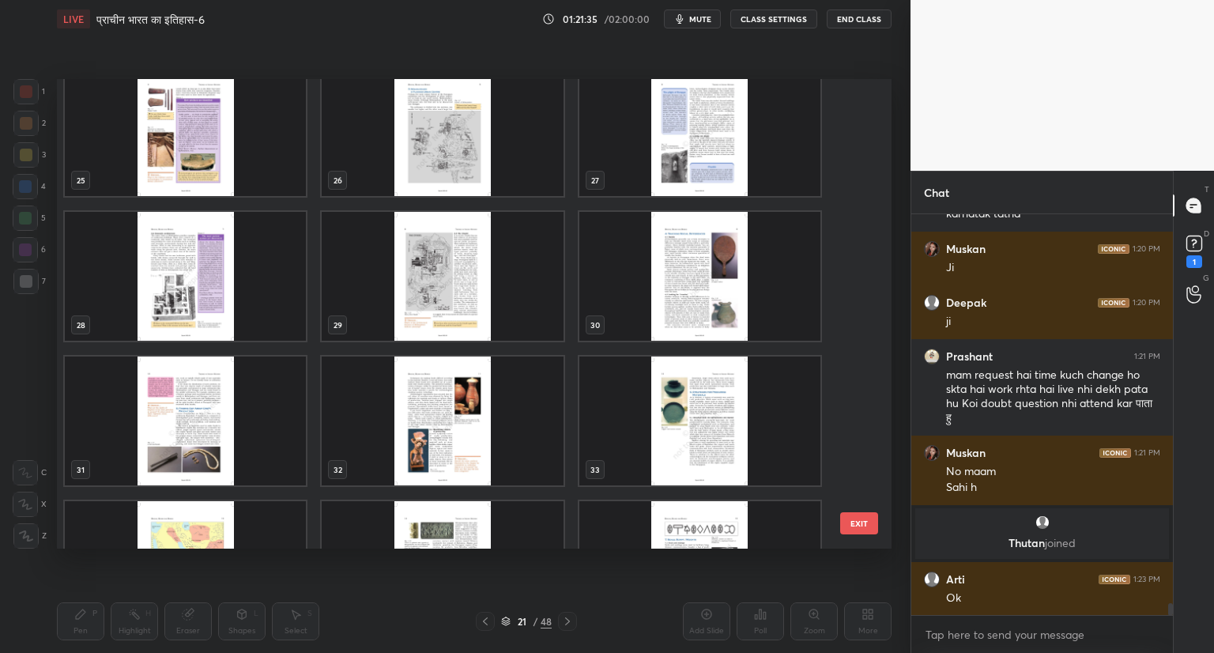
scroll to position [1185, 0]
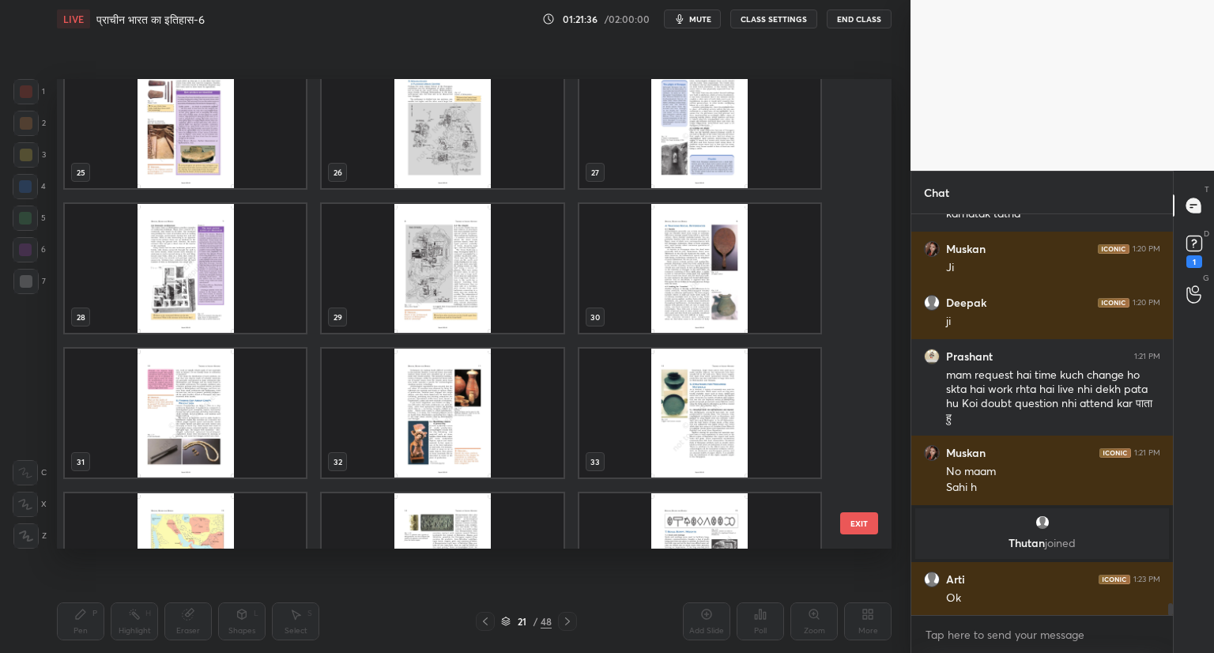
click at [433, 409] on img "grid" at bounding box center [442, 413] width 241 height 129
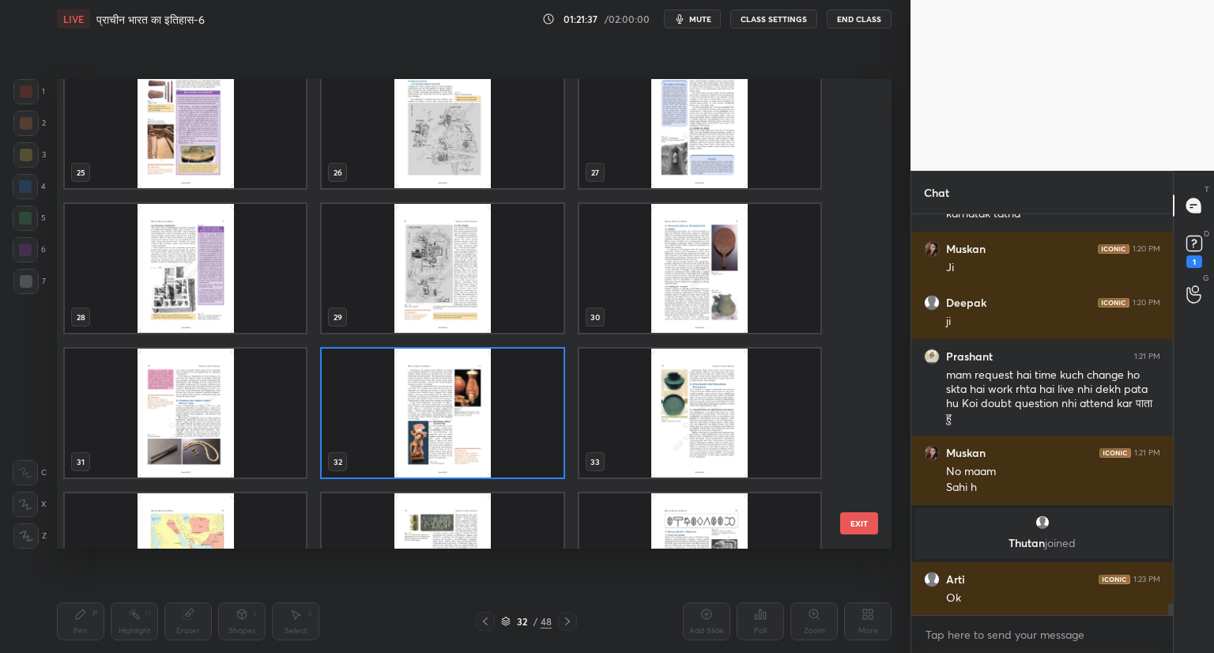
click at [433, 409] on img "grid" at bounding box center [442, 413] width 241 height 129
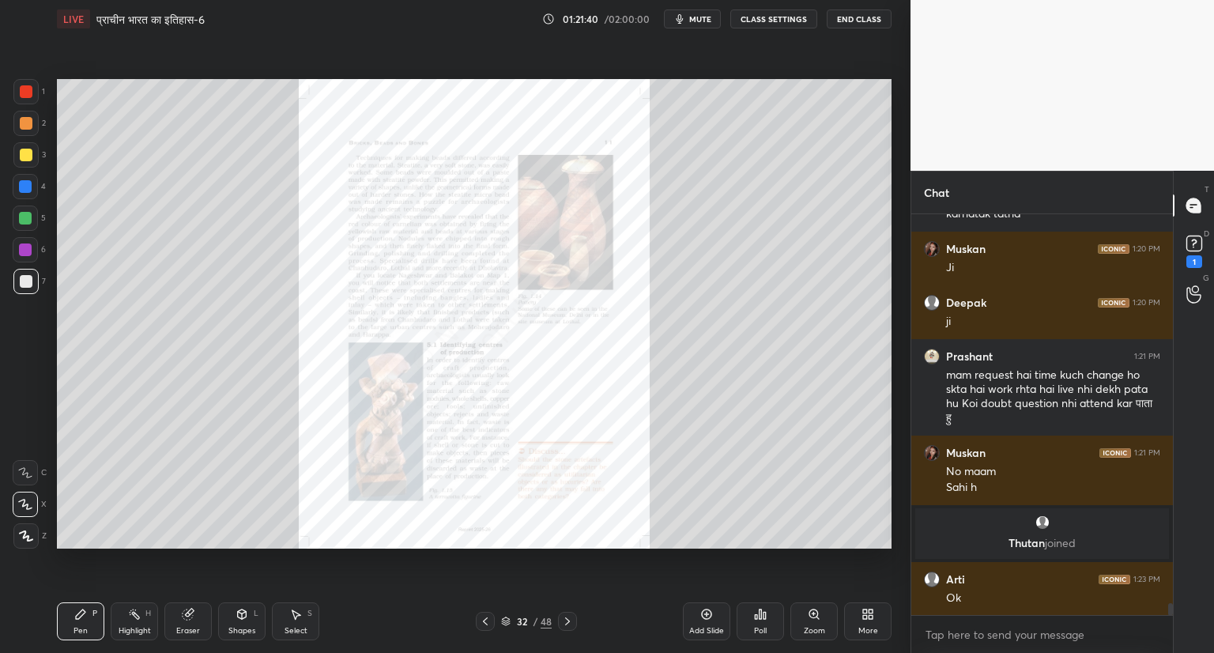
click at [812, 607] on div "Zoom" at bounding box center [813, 621] width 47 height 38
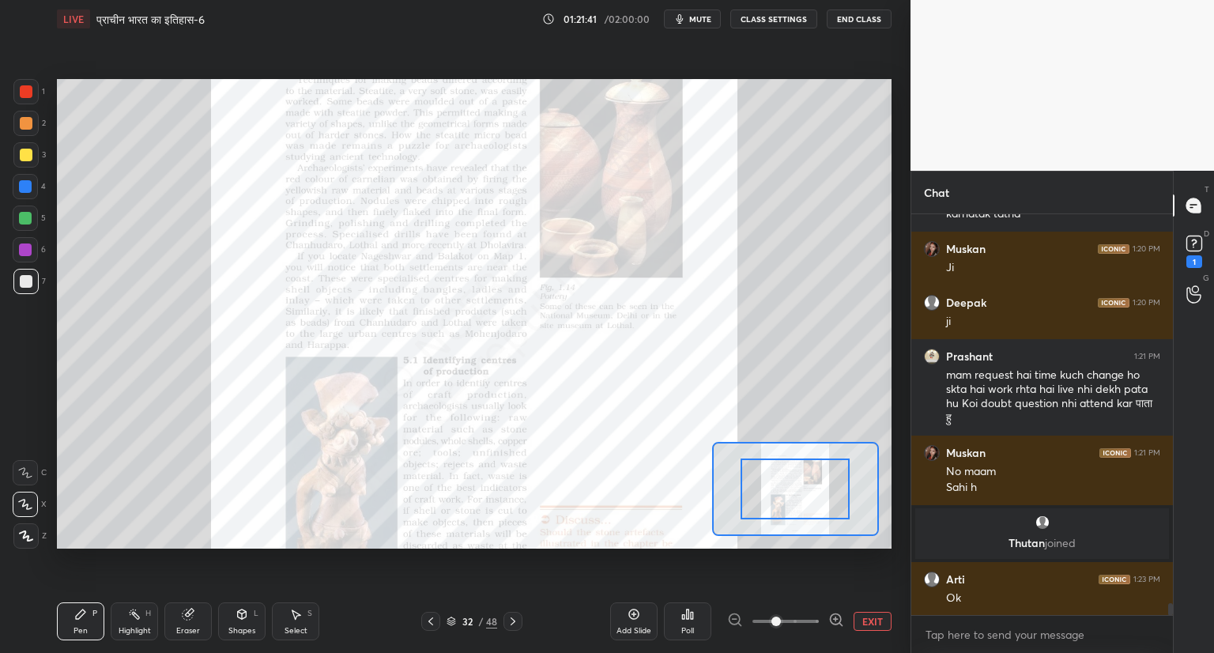
click at [812, 607] on div "Add Slide Poll EXIT" at bounding box center [750, 621] width 281 height 89
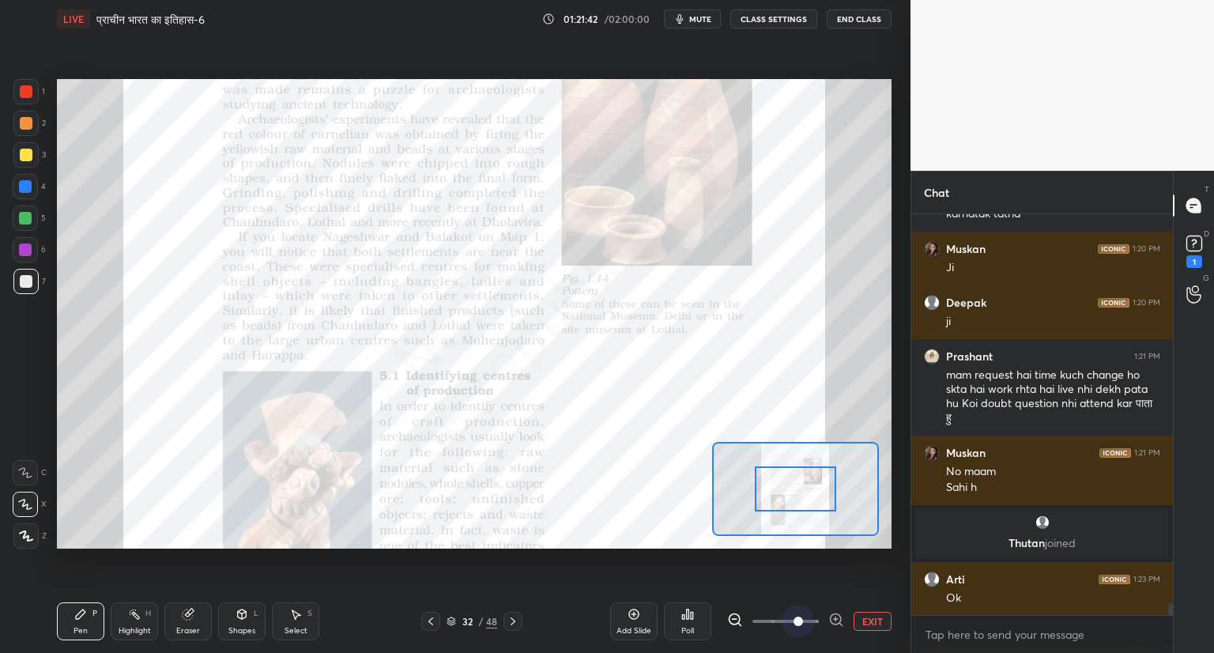
click at [796, 620] on span at bounding box center [785, 621] width 66 height 24
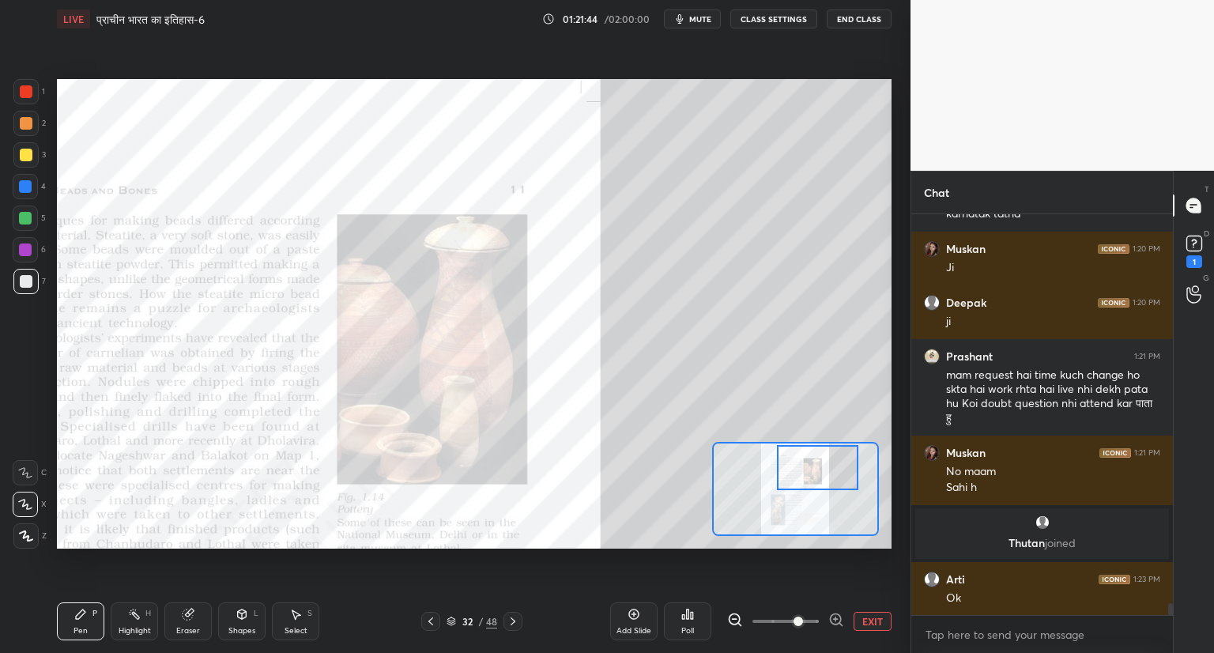
drag, startPoint x: 814, startPoint y: 496, endPoint x: 836, endPoint y: 475, distance: 30.7
click at [836, 475] on div at bounding box center [818, 467] width 82 height 45
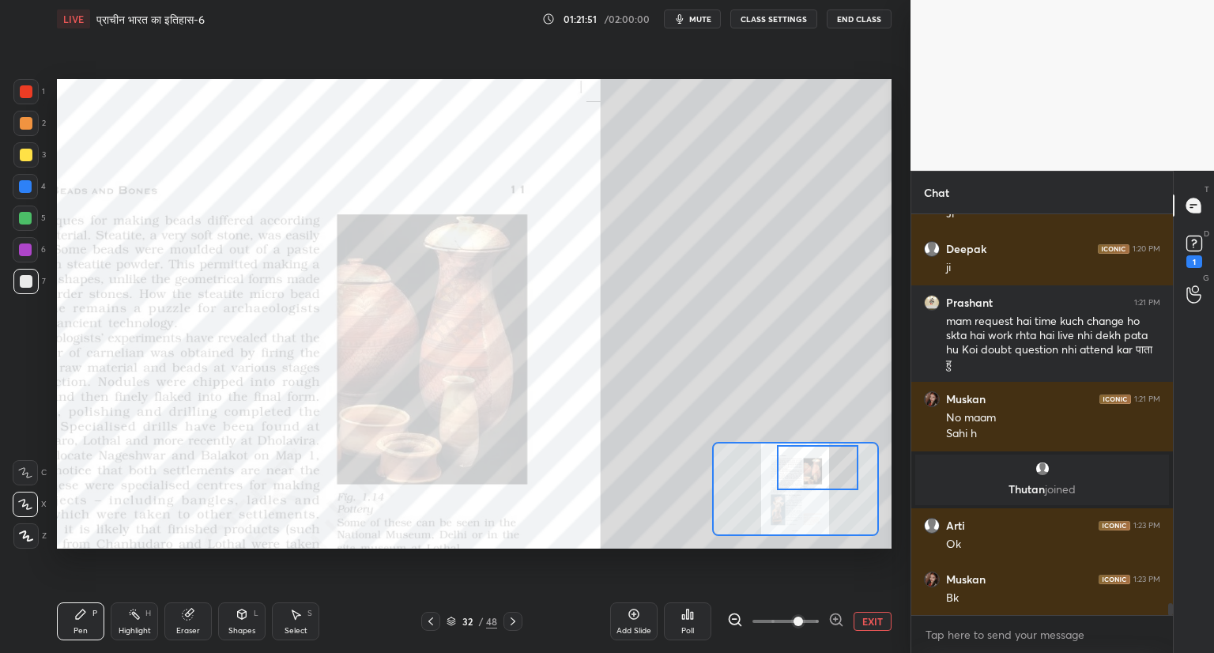
click at [714, 15] on button "mute" at bounding box center [692, 18] width 57 height 19
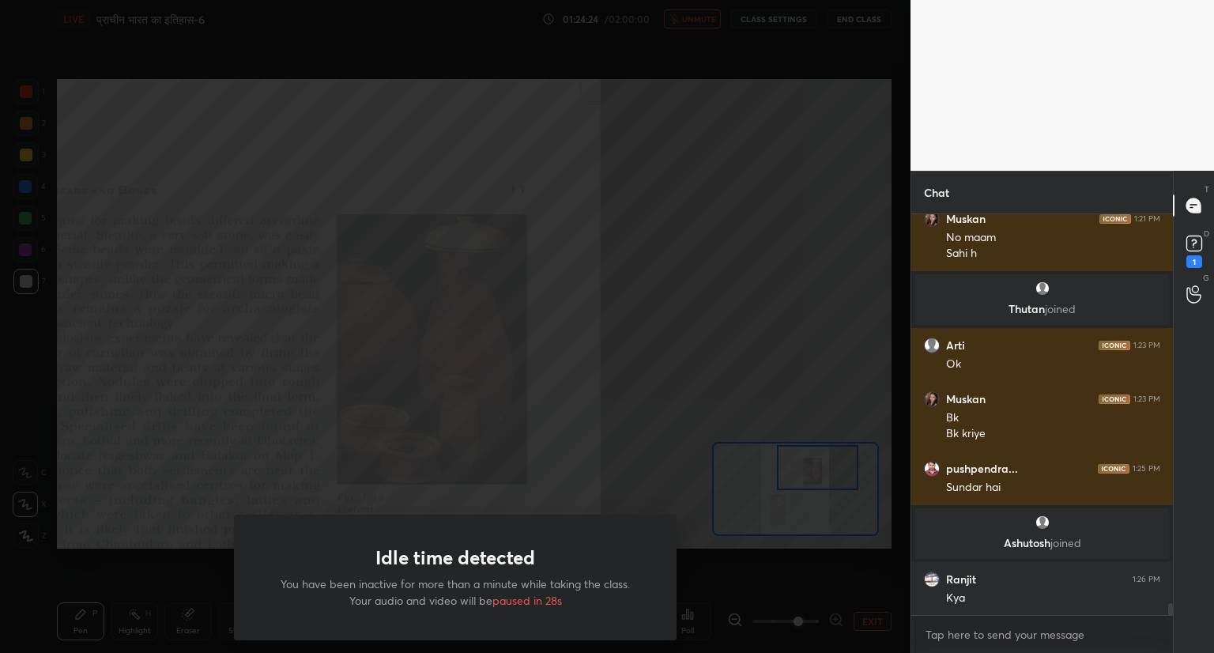
scroll to position [13139, 0]
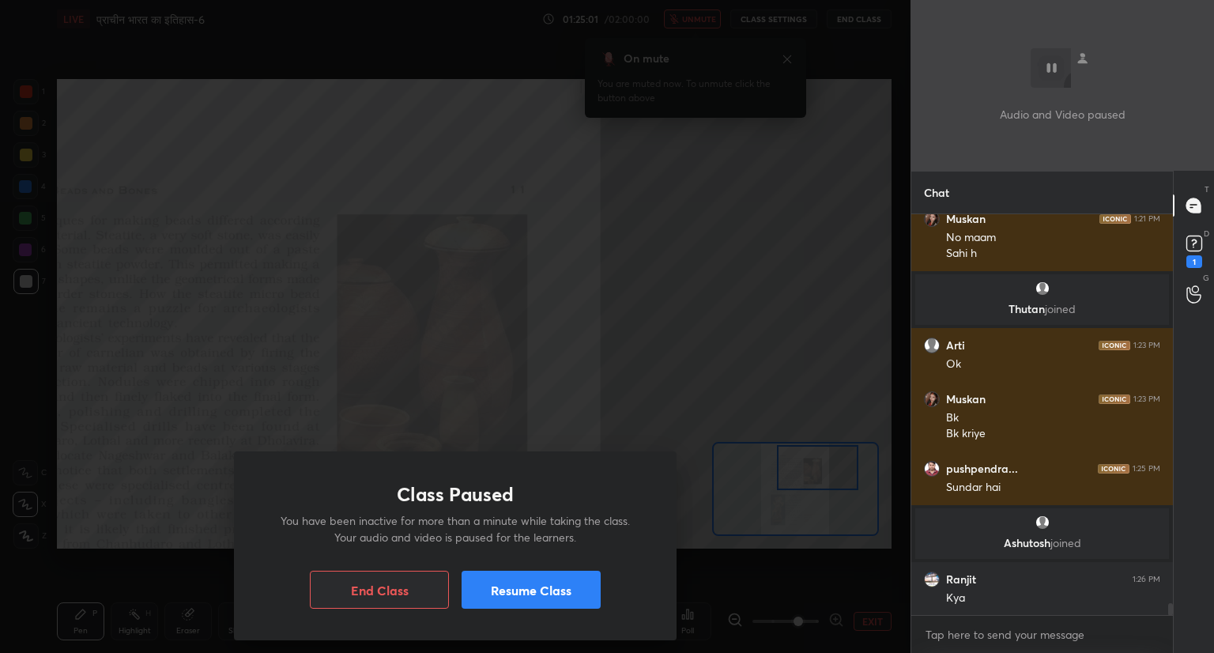
click at [552, 595] on button "Resume Class" at bounding box center [531, 590] width 139 height 38
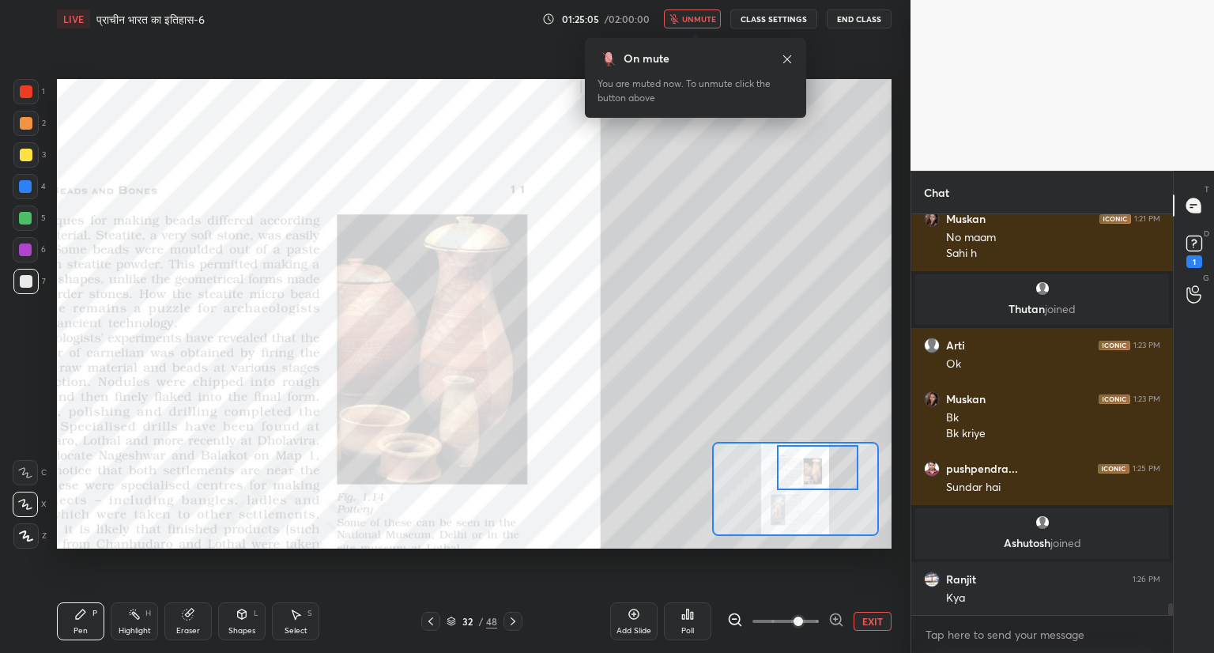
click at [692, 23] on span "unmute" at bounding box center [699, 18] width 34 height 11
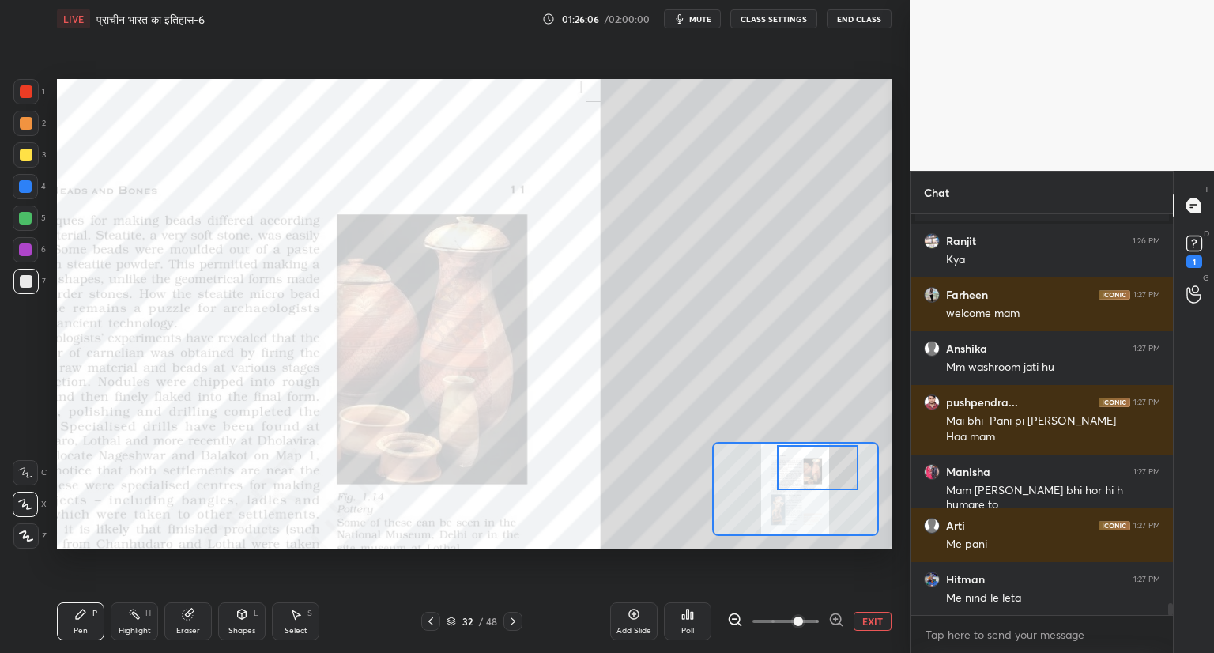
scroll to position [13531, 0]
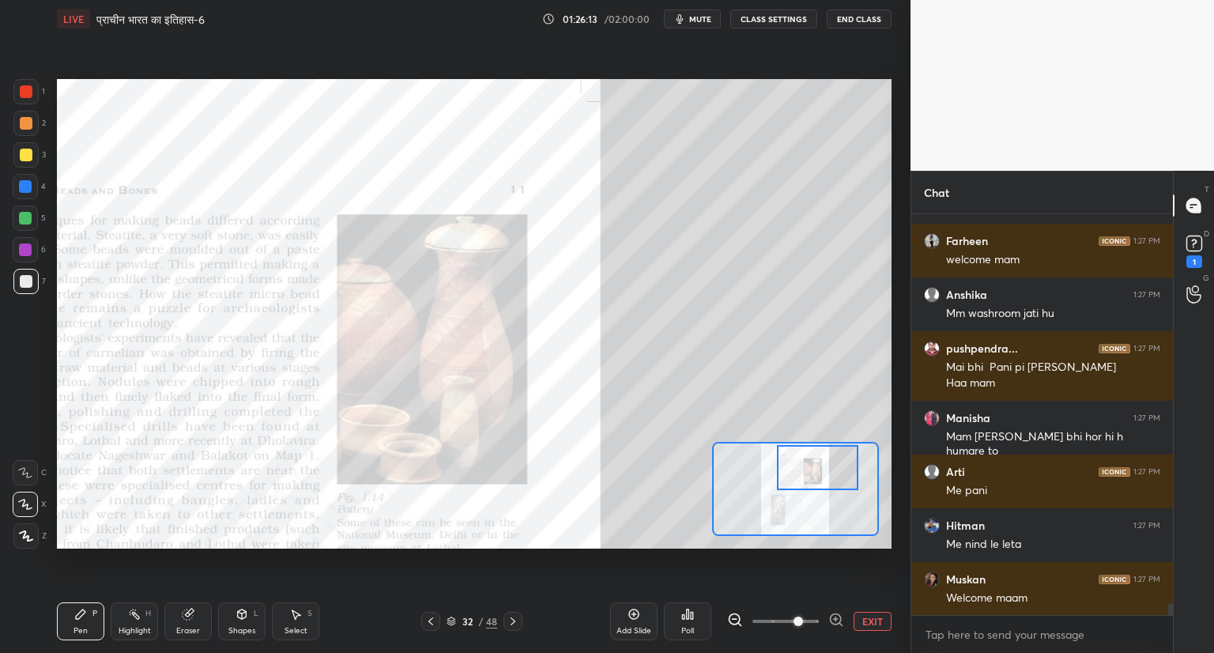
click at [836, 617] on icon at bounding box center [836, 620] width 16 height 16
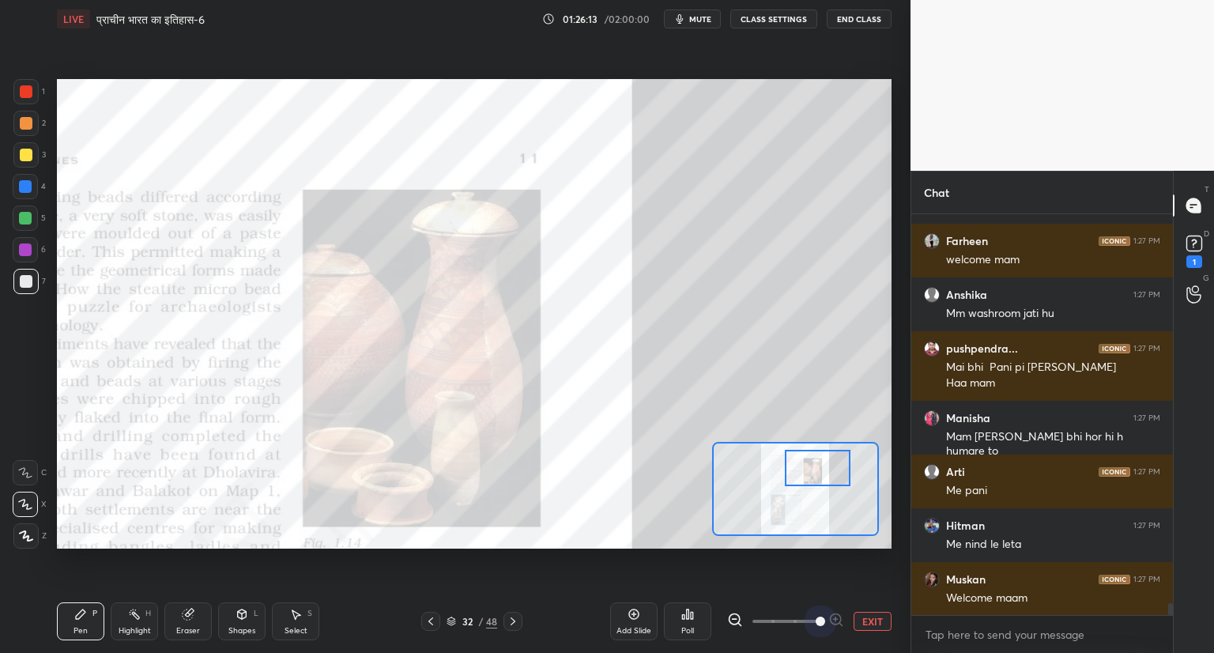
click at [838, 620] on div at bounding box center [785, 621] width 117 height 19
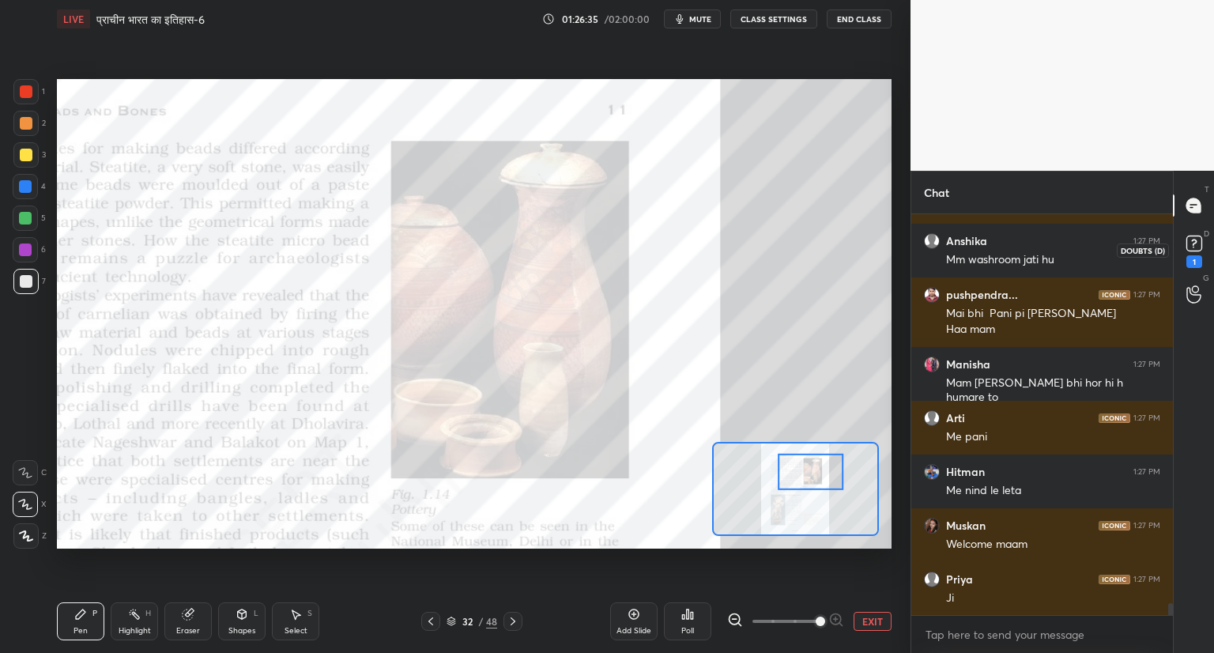
click at [1193, 254] on icon at bounding box center [1194, 244] width 24 height 24
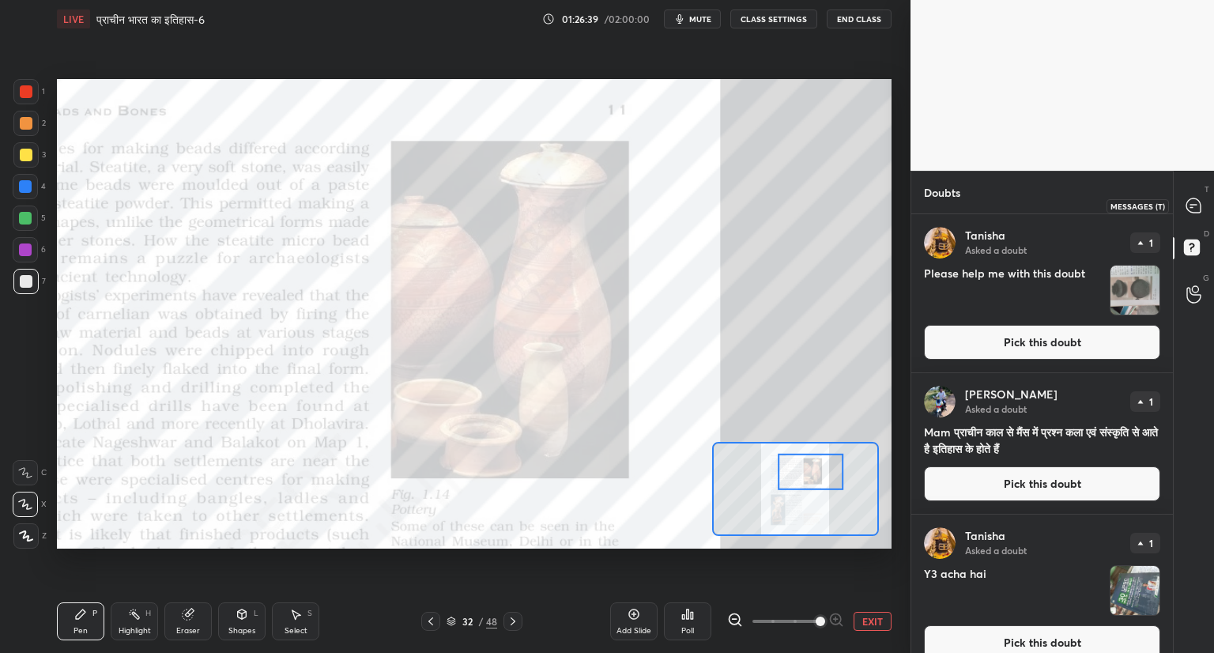
click at [1193, 203] on icon at bounding box center [1193, 205] width 14 height 14
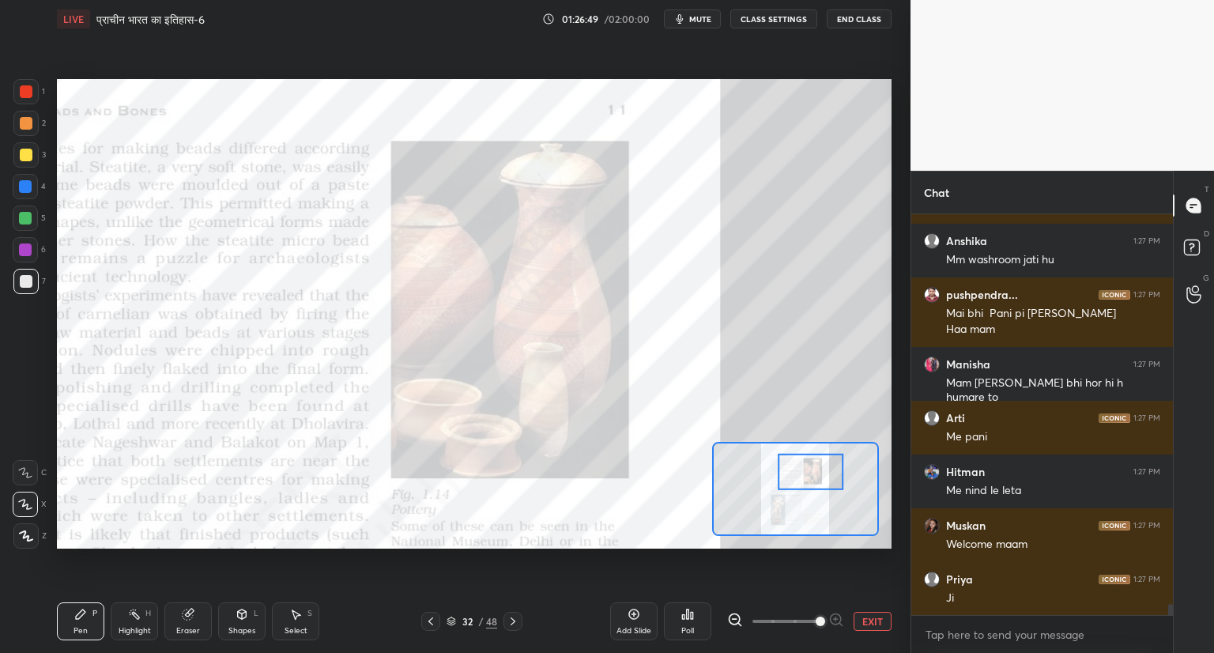
scroll to position [13986, 0]
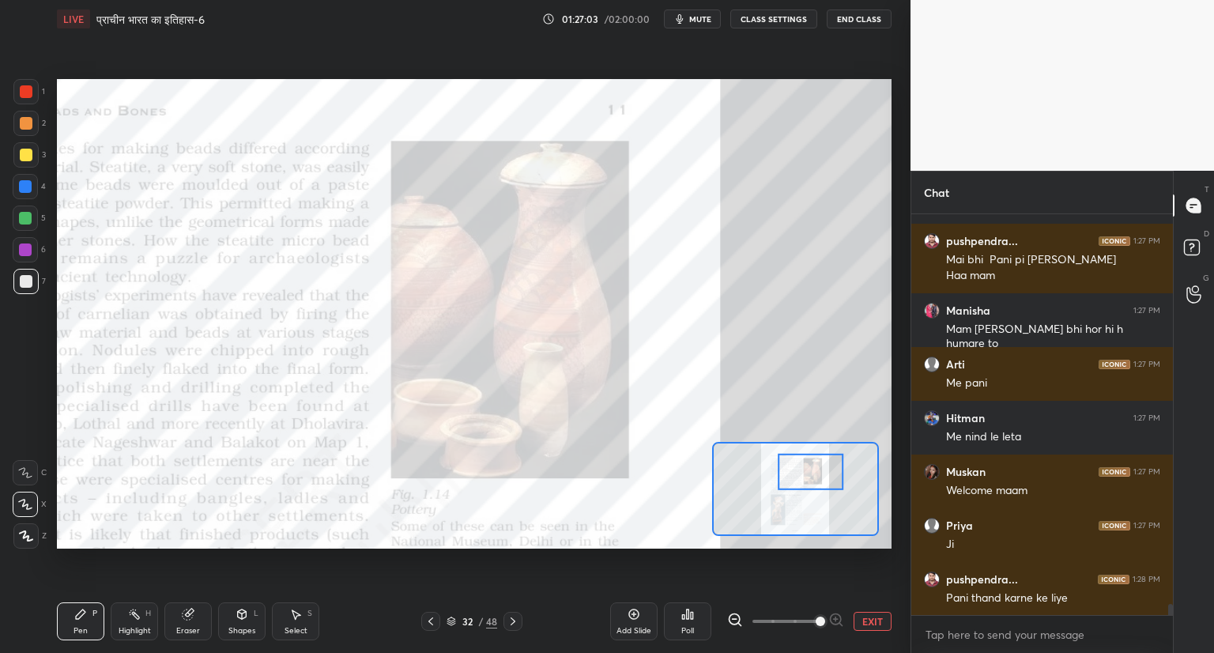
click at [450, 622] on icon at bounding box center [451, 620] width 9 height 9
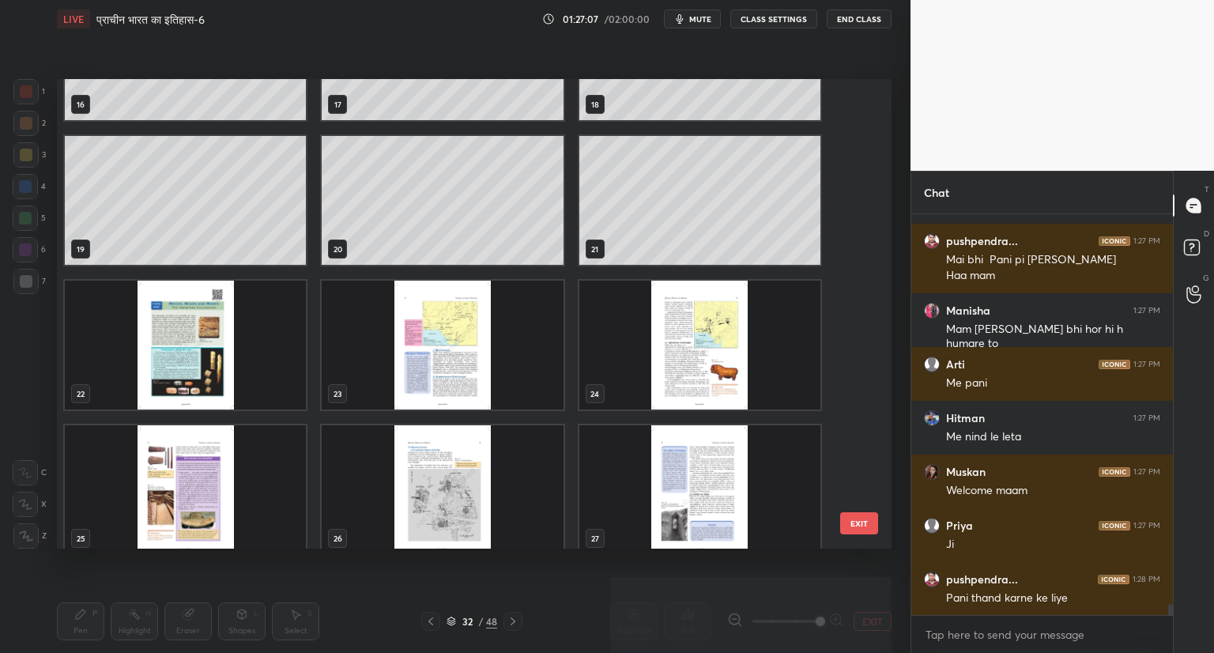
scroll to position [805, 0]
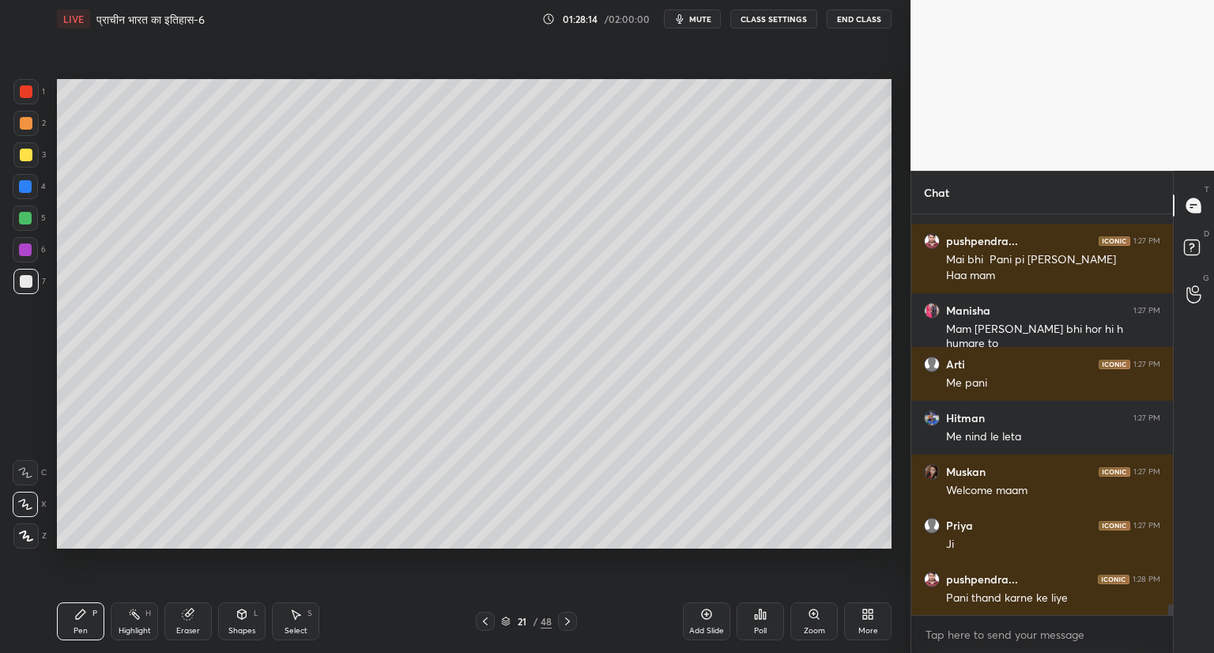
click at [707, 613] on icon at bounding box center [706, 614] width 13 height 13
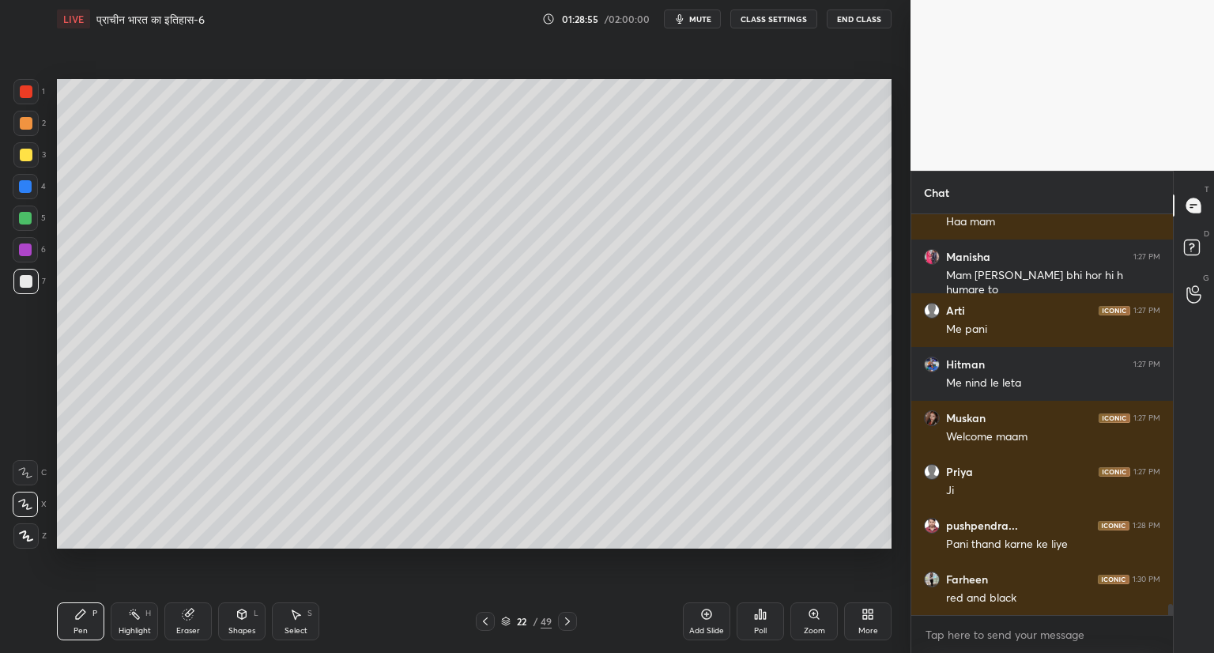
scroll to position [14093, 0]
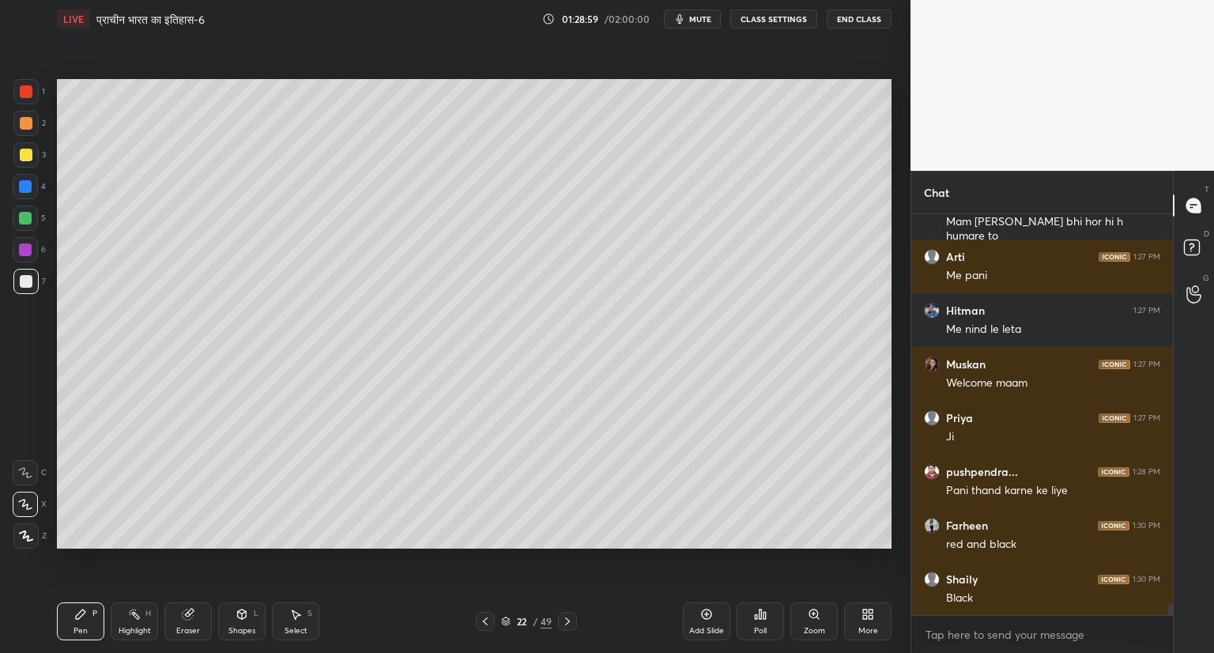
click at [508, 621] on icon at bounding box center [505, 620] width 9 height 9
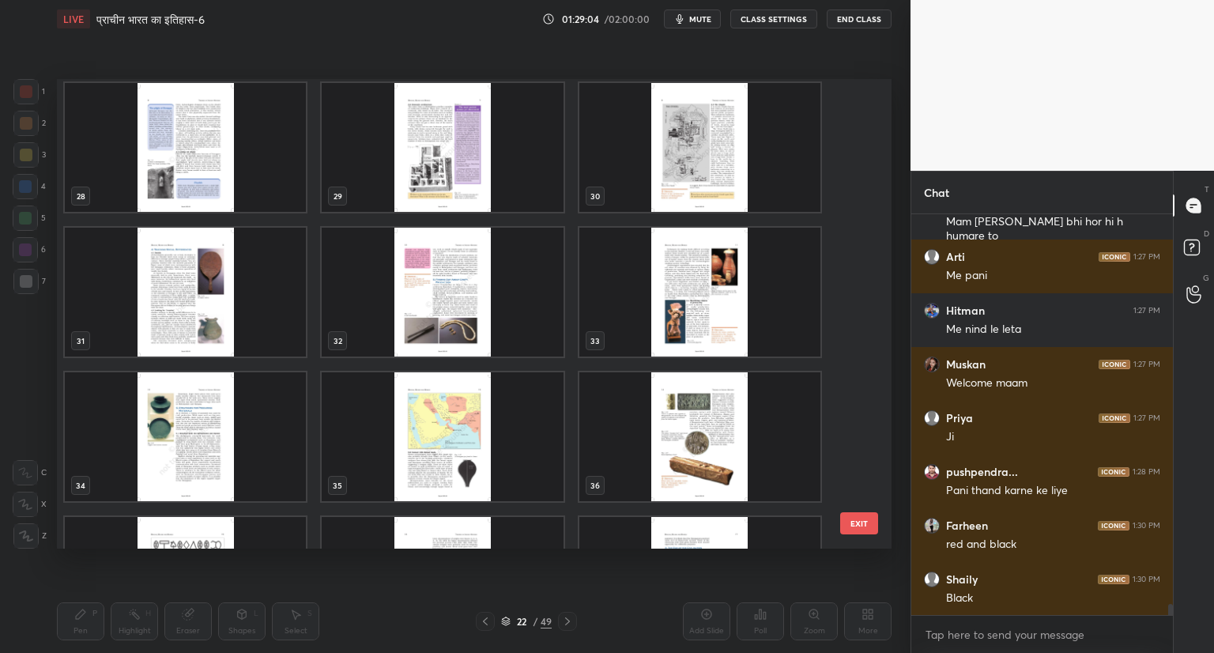
scroll to position [1310, 0]
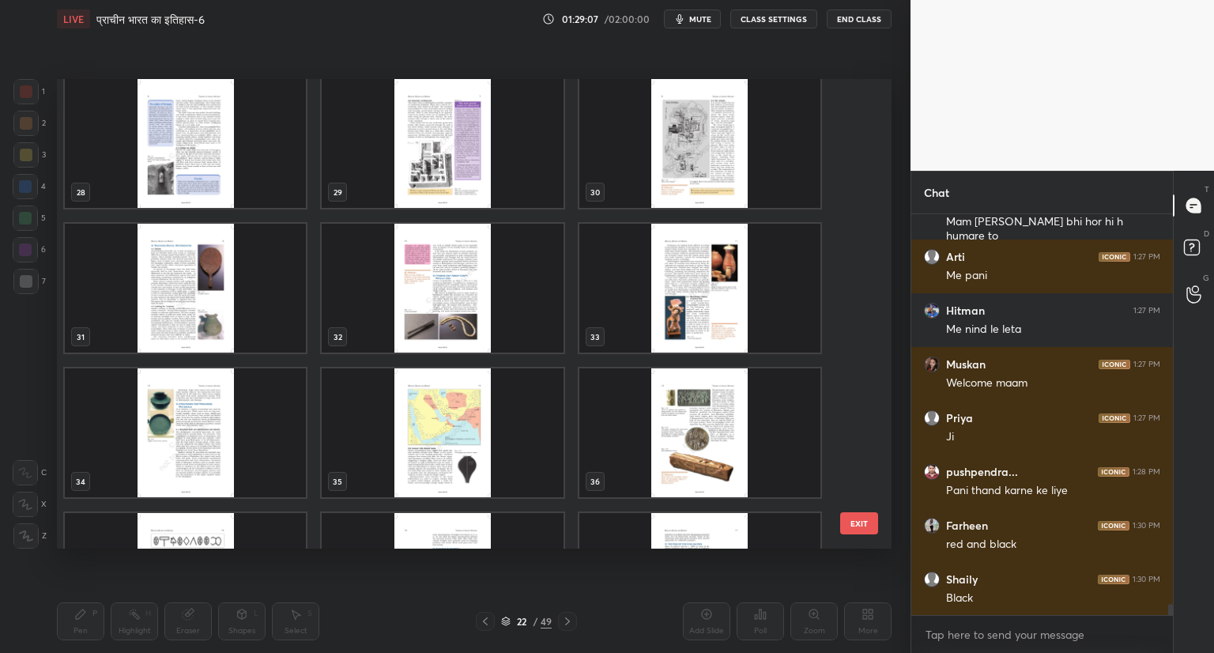
click at [451, 431] on img "grid" at bounding box center [442, 432] width 241 height 129
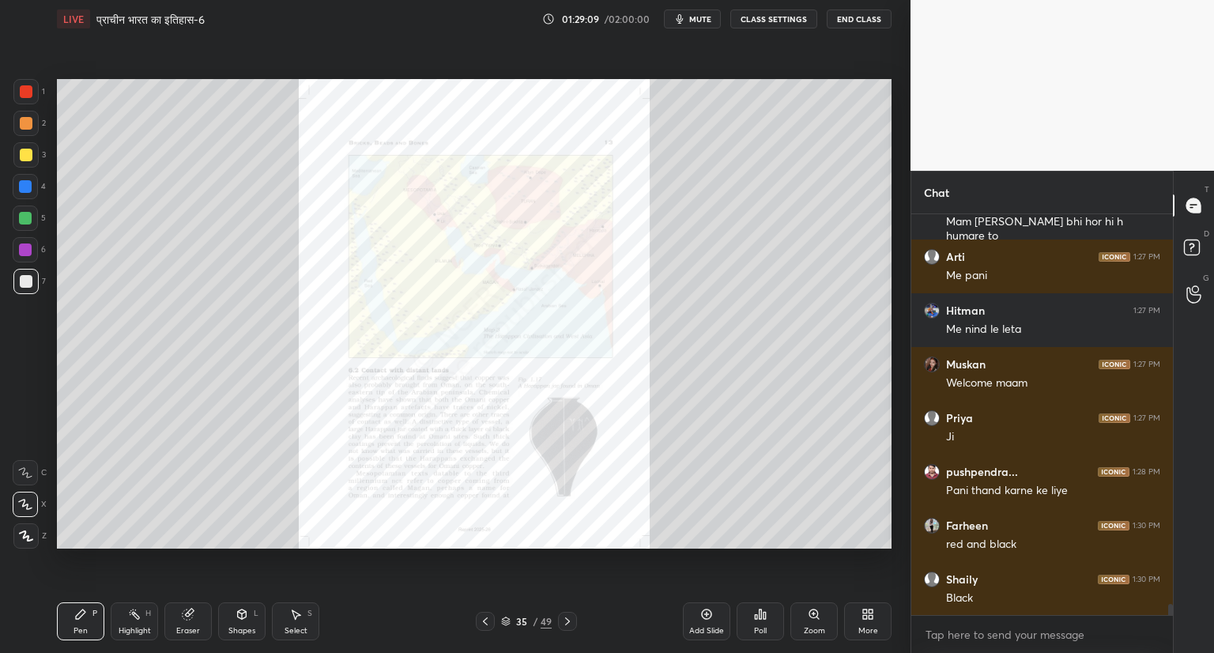
click at [816, 620] on icon at bounding box center [814, 614] width 13 height 13
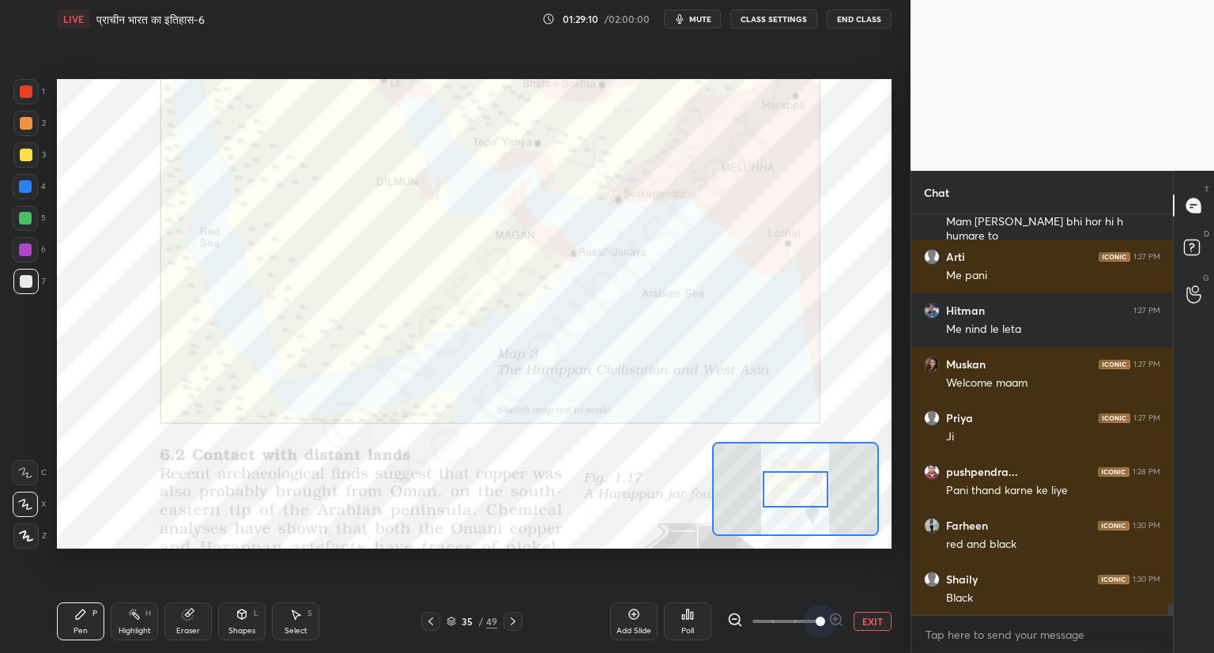
click at [816, 620] on span at bounding box center [785, 621] width 66 height 24
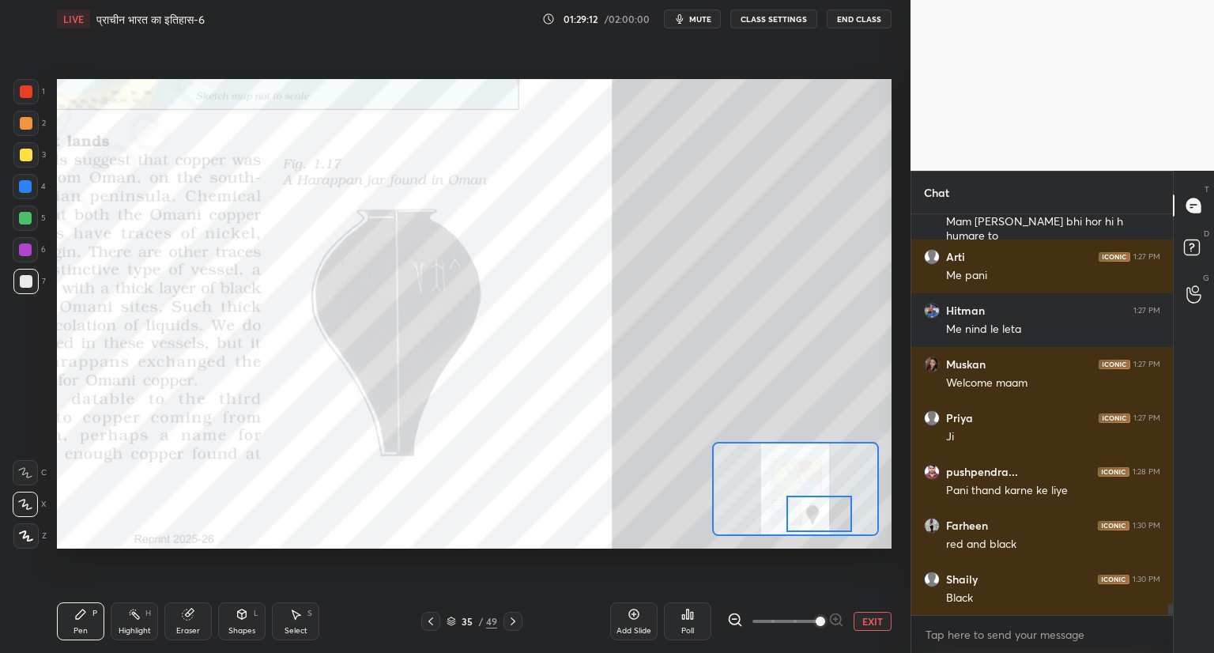
drag, startPoint x: 809, startPoint y: 488, endPoint x: 833, endPoint y: 513, distance: 34.1
click at [833, 513] on div at bounding box center [819, 514] width 66 height 36
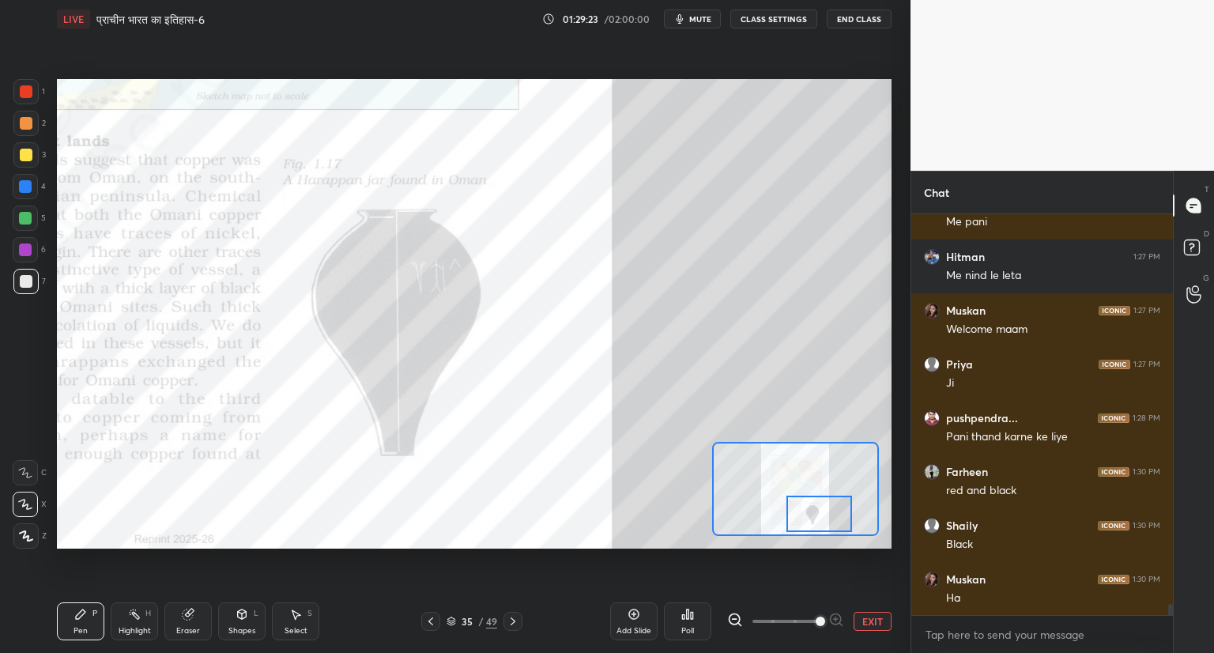
scroll to position [14201, 0]
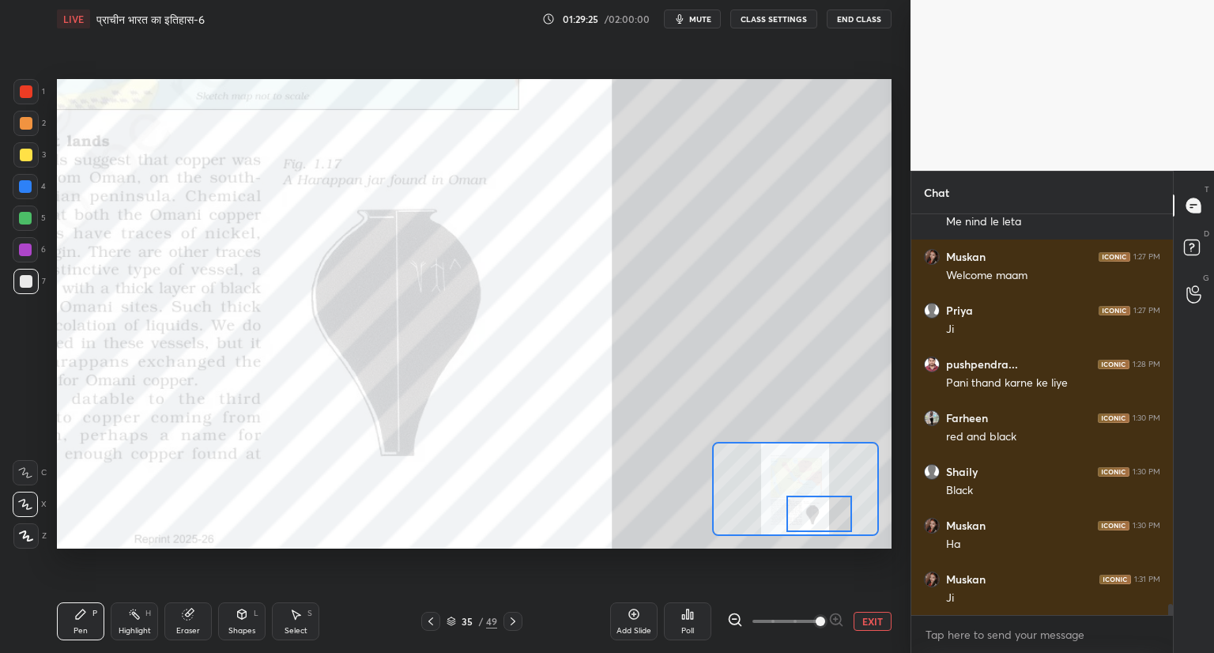
click at [25, 91] on div at bounding box center [26, 91] width 13 height 13
click at [28, 465] on div at bounding box center [25, 472] width 25 height 25
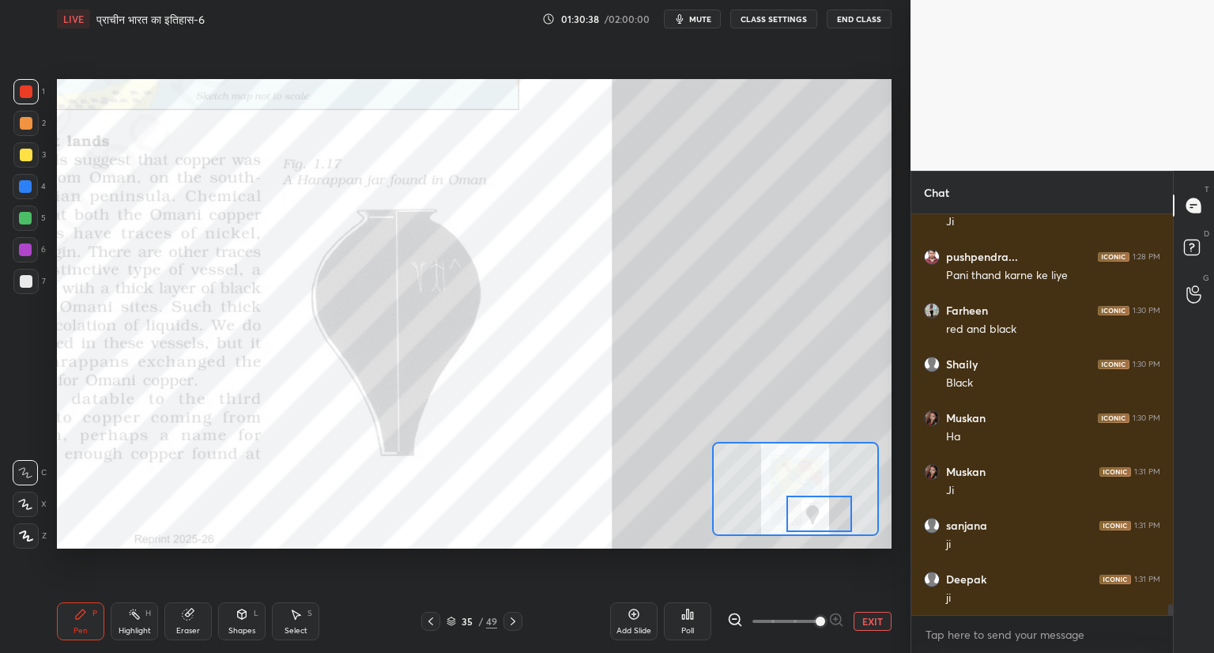
scroll to position [14362, 0]
click at [455, 617] on icon at bounding box center [451, 620] width 9 height 9
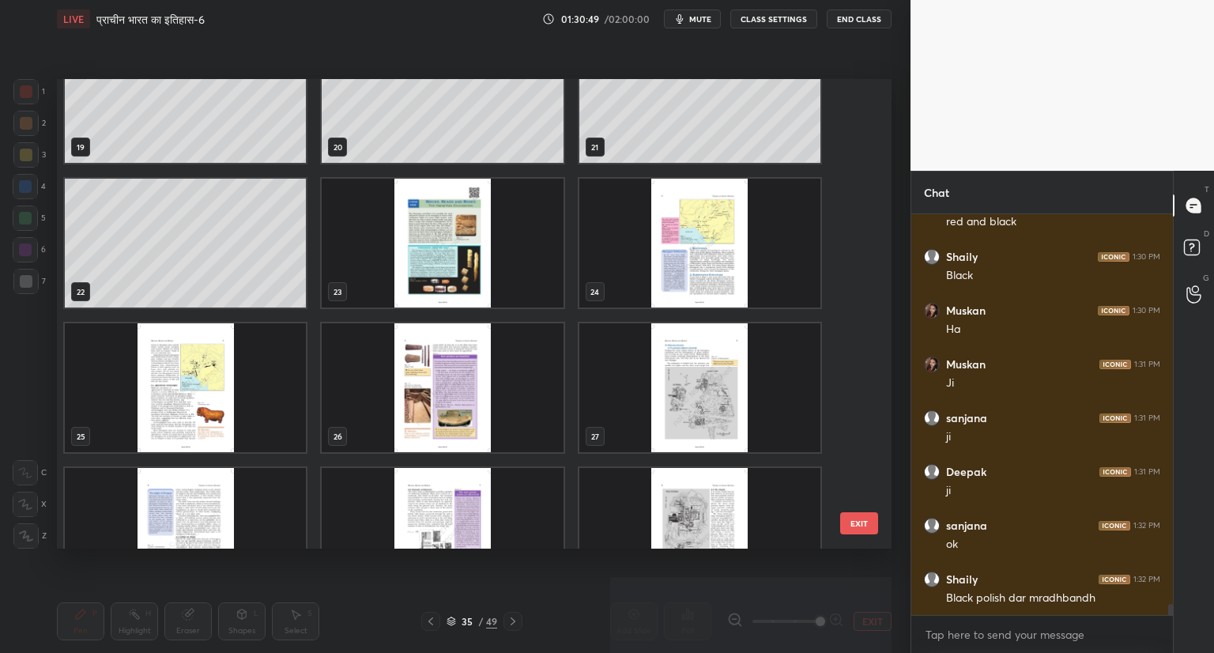
scroll to position [902, 0]
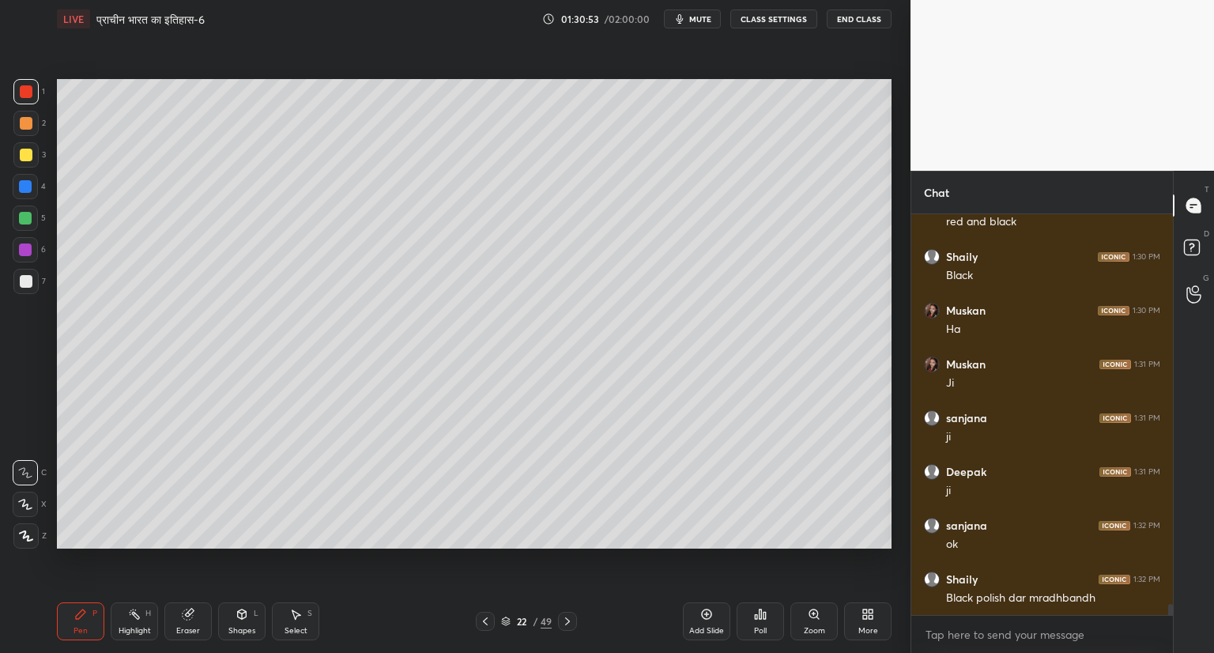
click at [28, 282] on div at bounding box center [26, 281] width 13 height 13
click at [31, 497] on div at bounding box center [25, 504] width 25 height 25
click at [708, 608] on icon at bounding box center [706, 614] width 13 height 13
click at [506, 623] on icon at bounding box center [505, 620] width 9 height 9
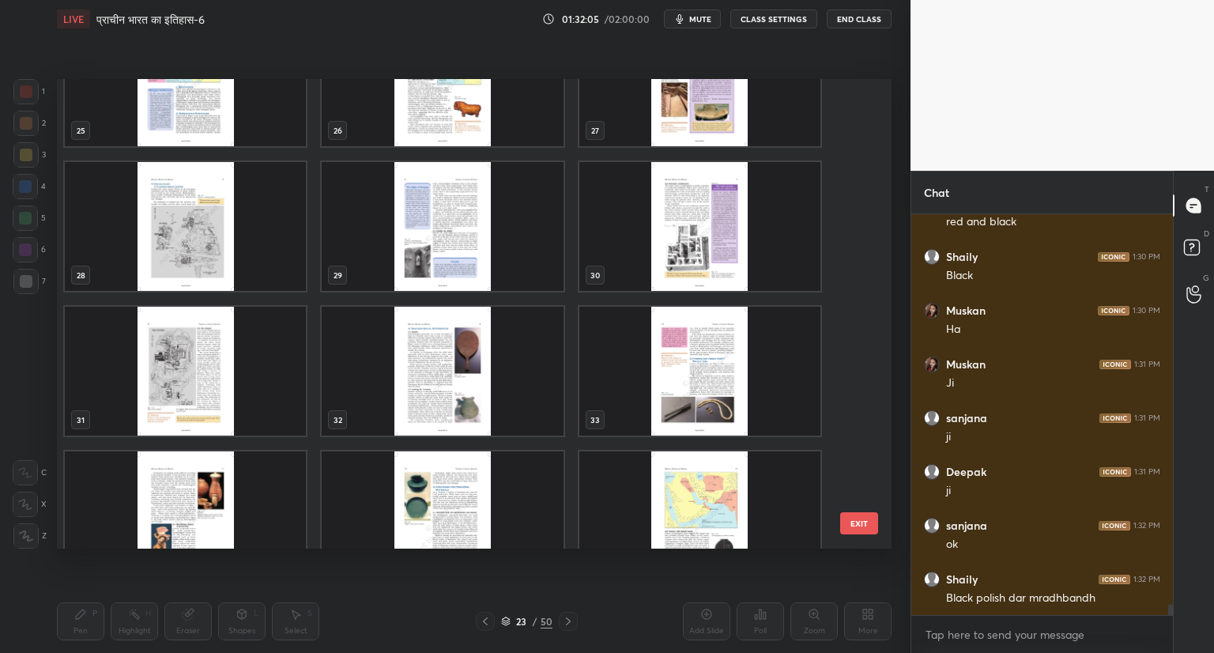
scroll to position [1193, 0]
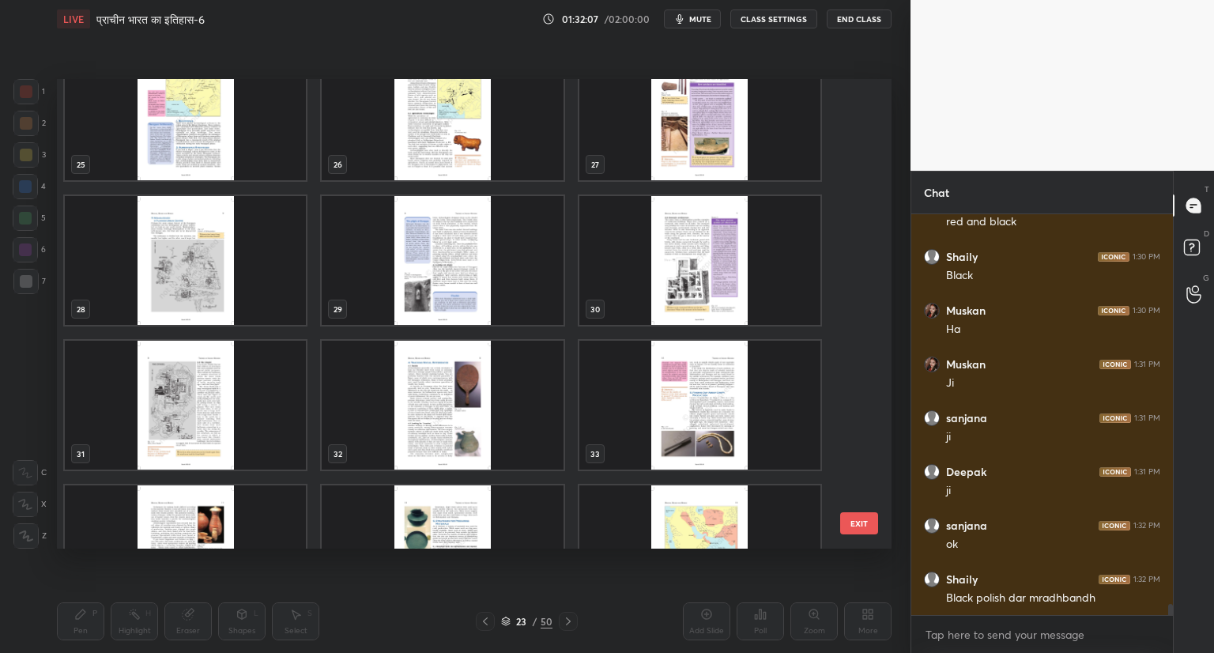
click at [458, 413] on img "grid" at bounding box center [442, 405] width 241 height 129
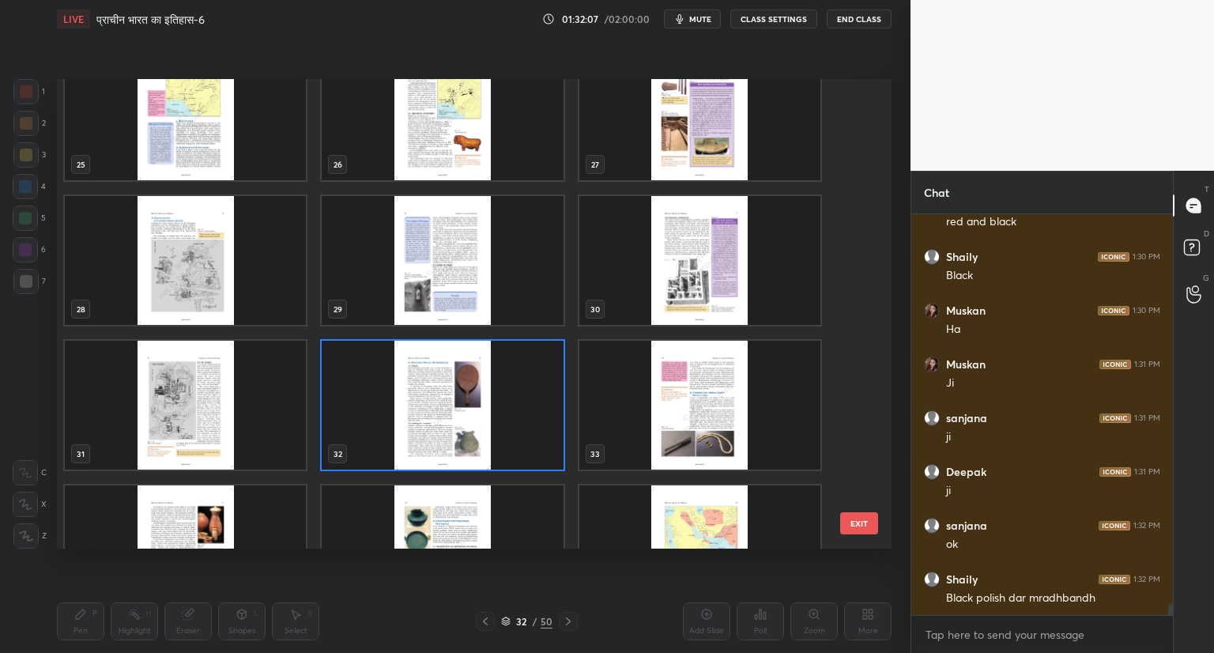
click at [458, 413] on img "grid" at bounding box center [442, 405] width 241 height 129
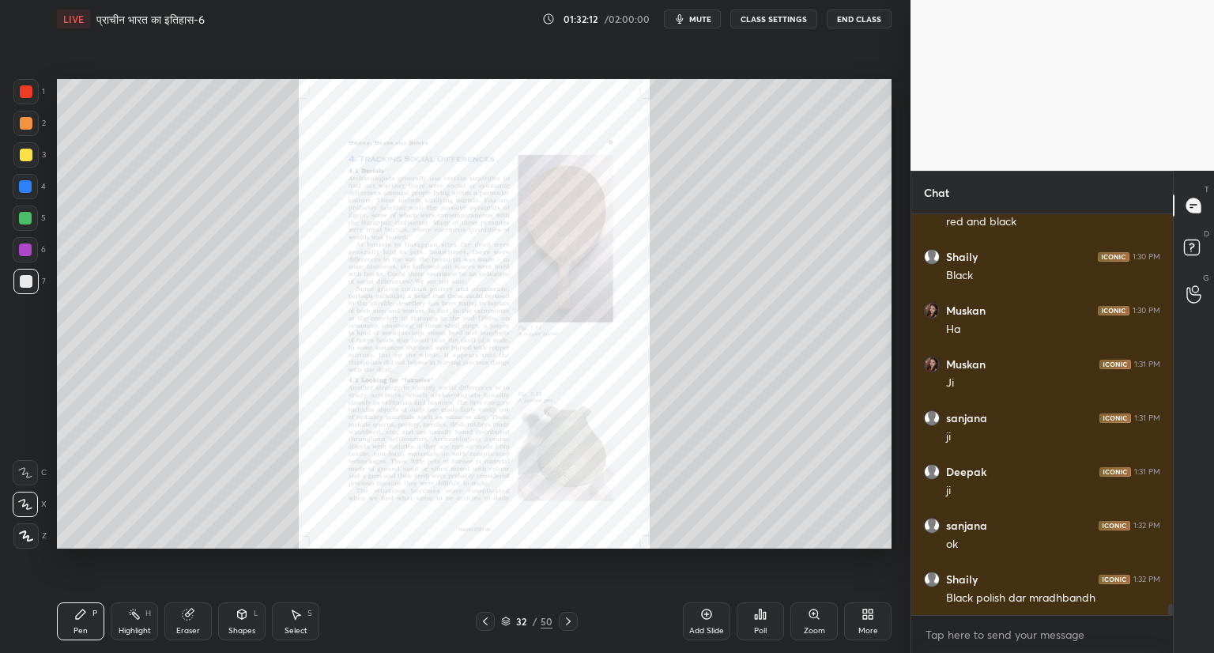
click at [812, 618] on icon at bounding box center [814, 614] width 13 height 13
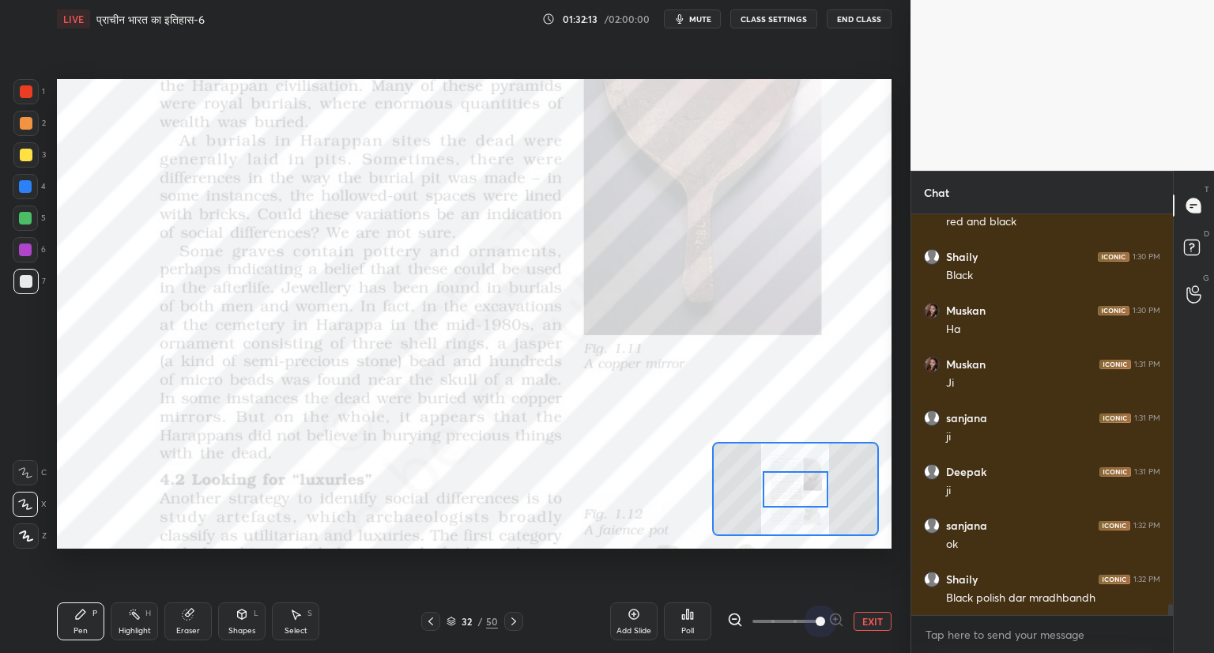
click at [812, 618] on span at bounding box center [785, 621] width 66 height 24
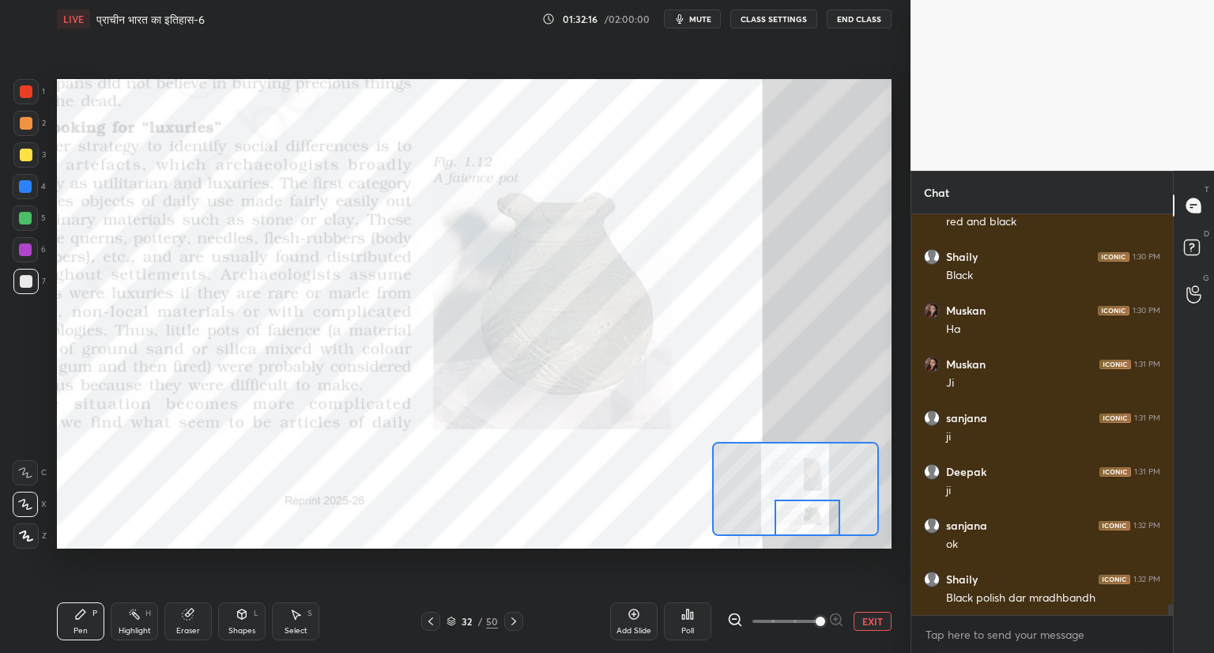
drag, startPoint x: 794, startPoint y: 481, endPoint x: 806, endPoint y: 511, distance: 32.3
click at [806, 511] on div at bounding box center [808, 517] width 66 height 36
click at [21, 96] on div at bounding box center [26, 91] width 13 height 13
click at [28, 469] on icon at bounding box center [25, 472] width 14 height 11
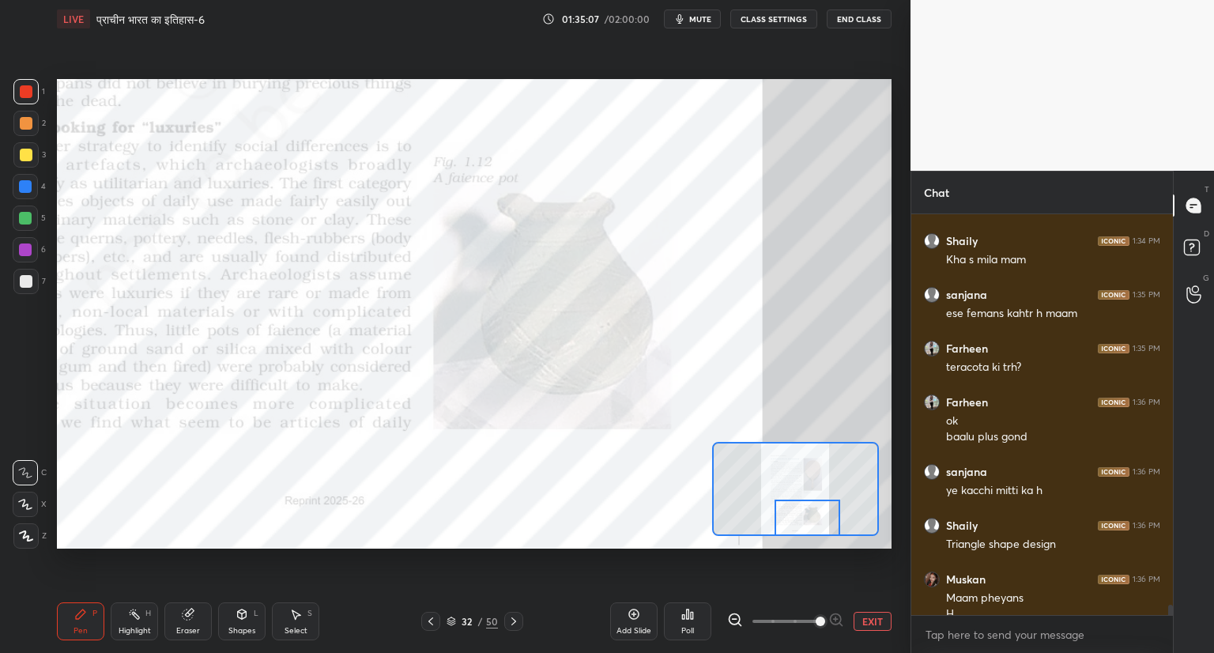
scroll to position [14877, 0]
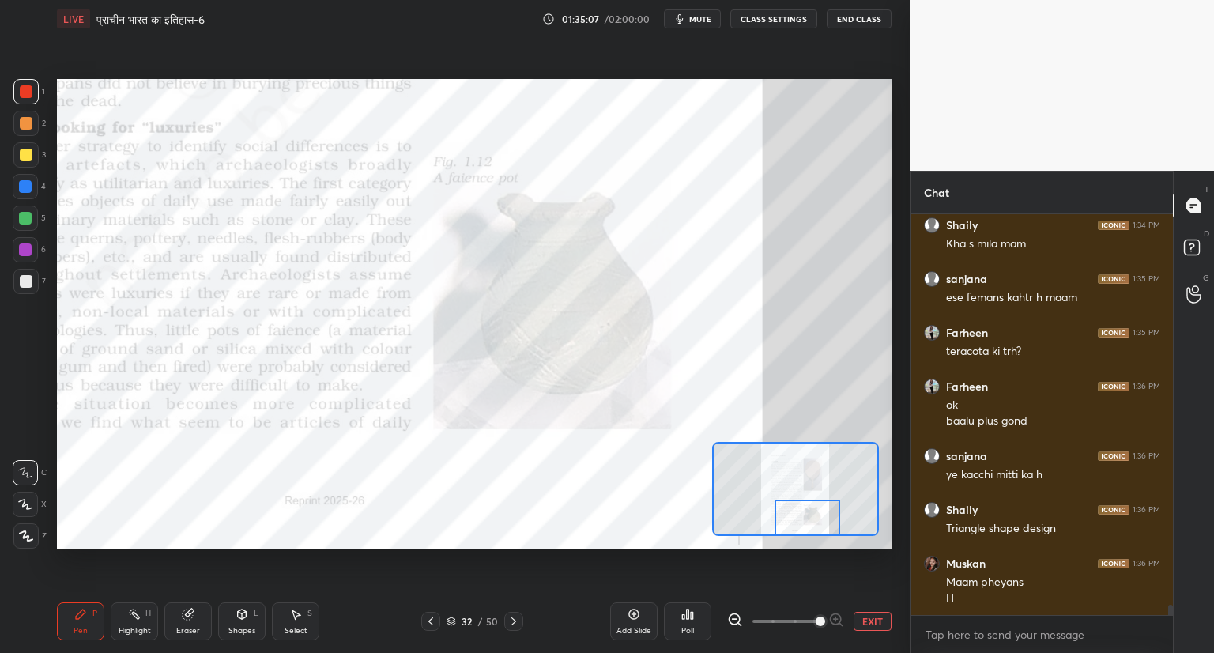
click at [454, 620] on icon at bounding box center [451, 619] width 8 height 4
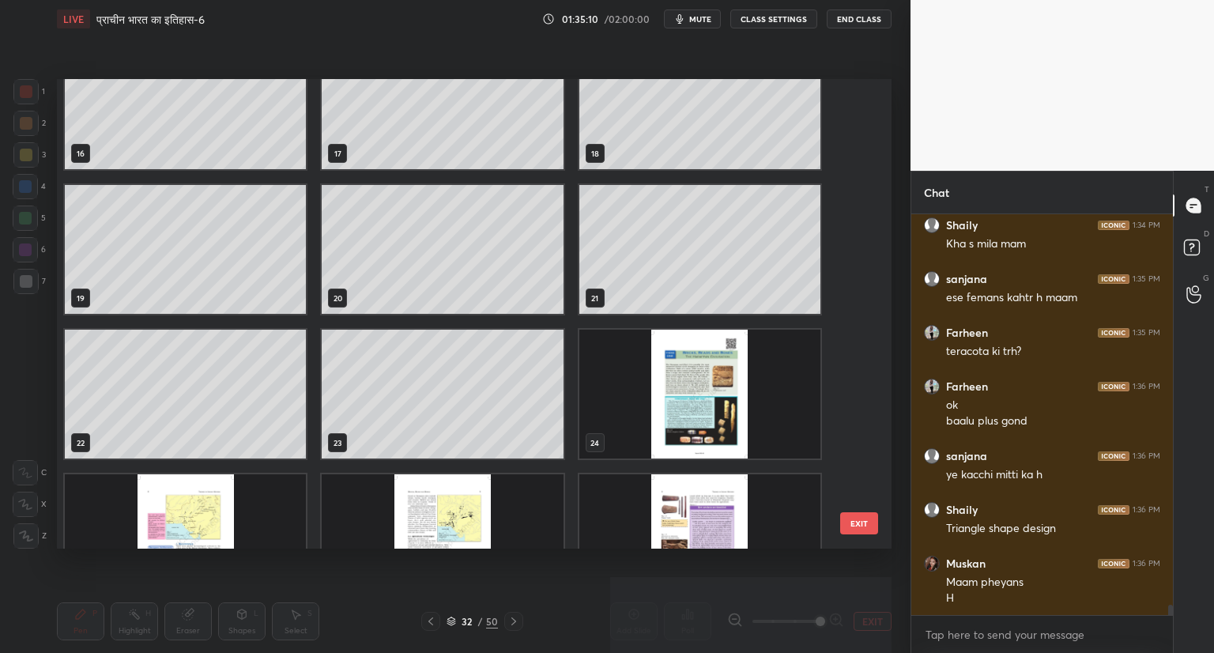
scroll to position [724, 0]
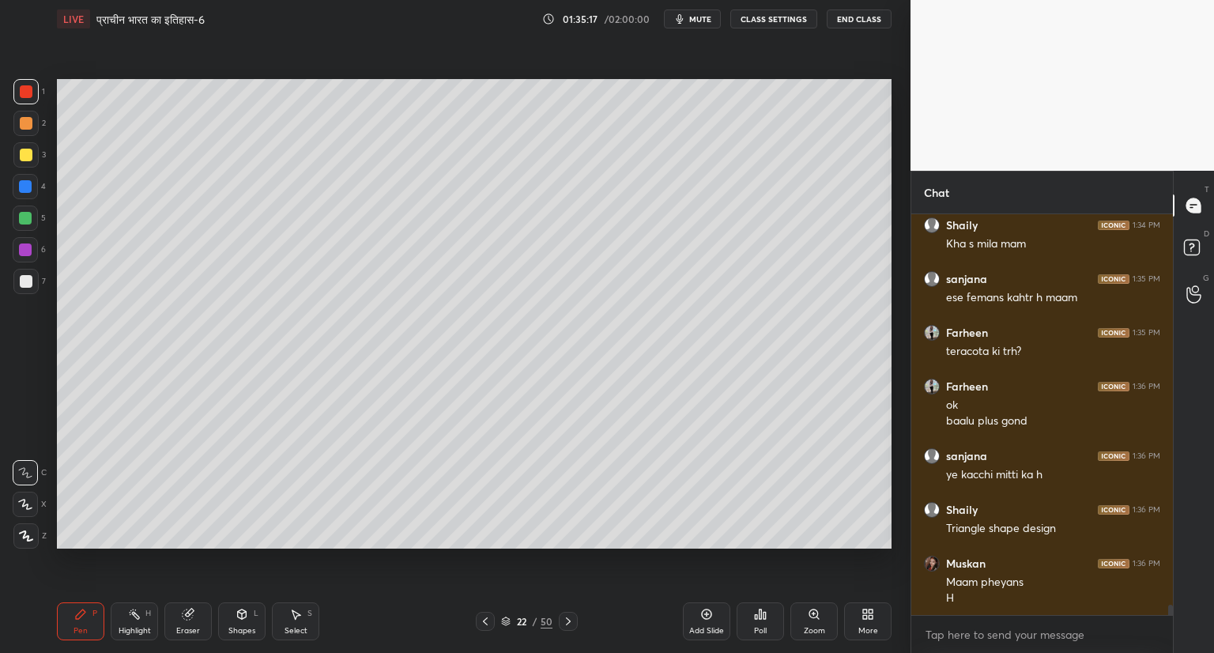
click at [32, 278] on div at bounding box center [26, 281] width 13 height 13
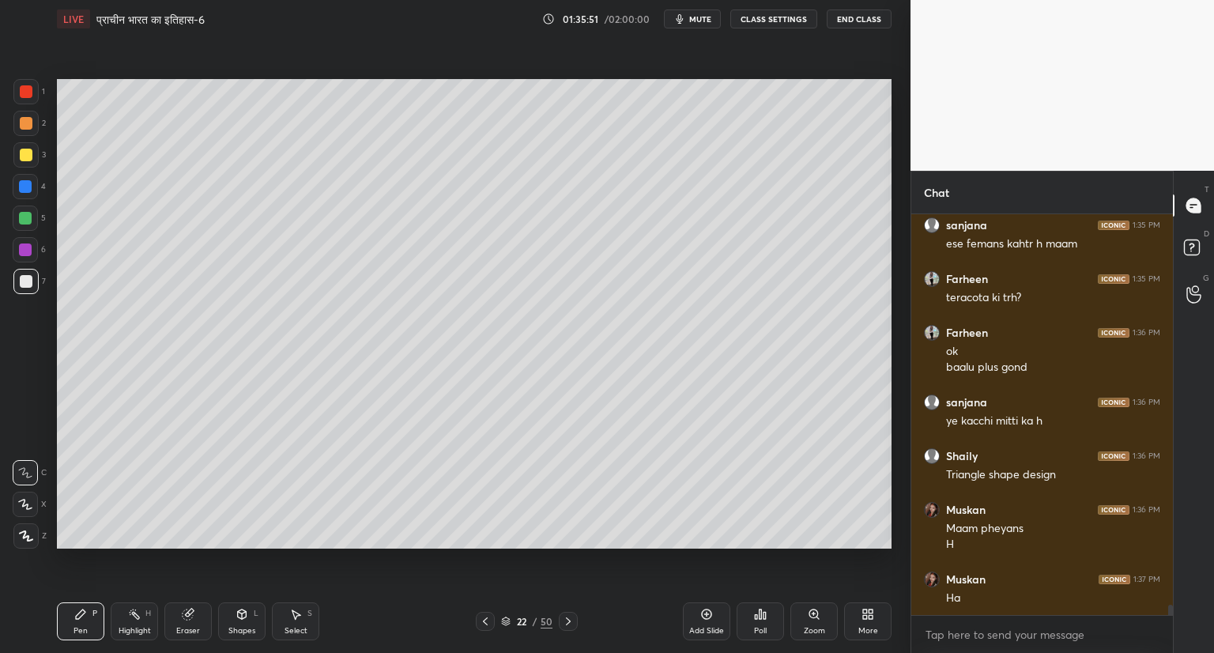
click at [507, 621] on icon at bounding box center [505, 620] width 9 height 9
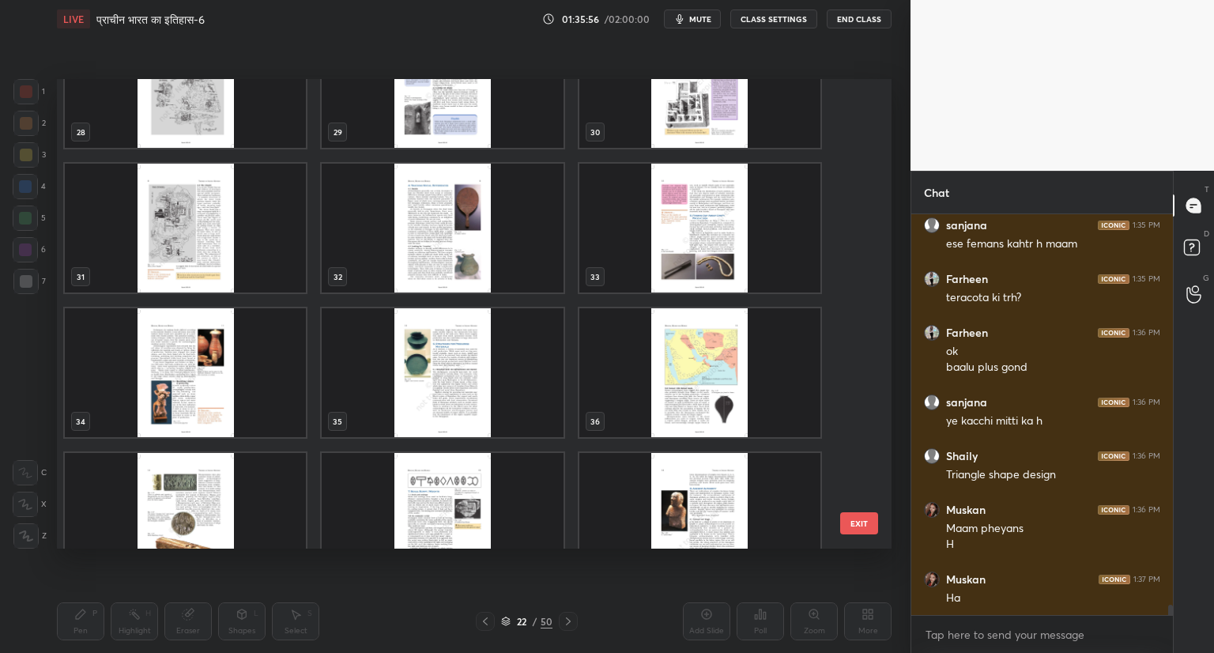
scroll to position [14985, 0]
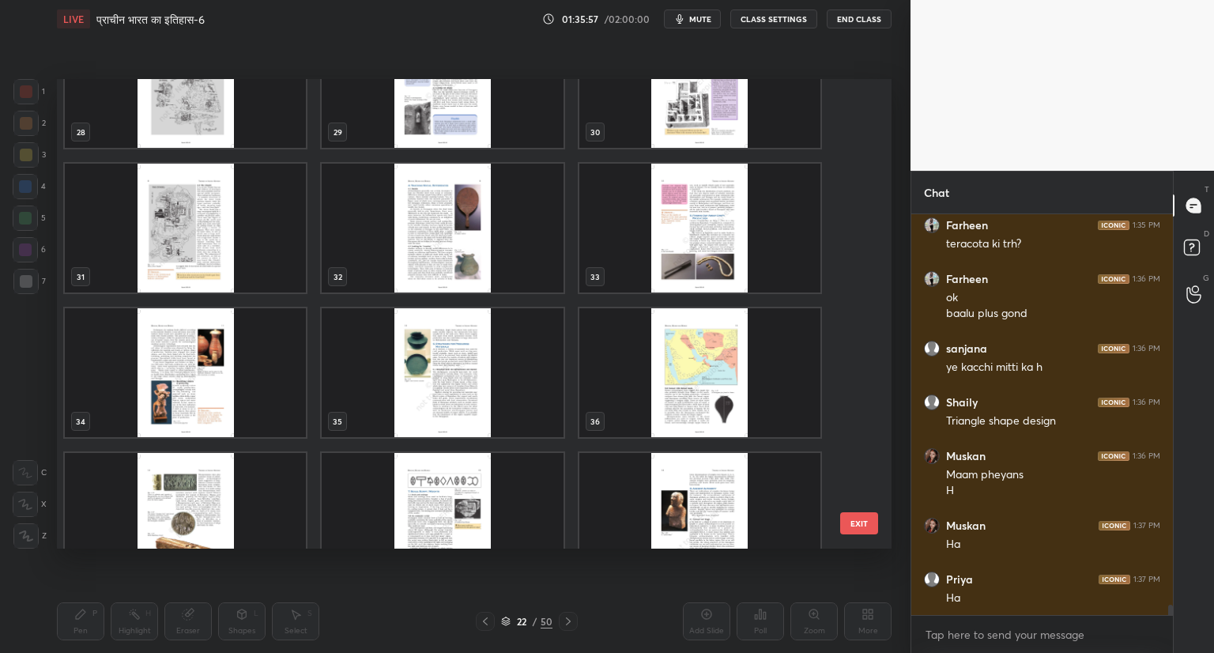
click at [206, 379] on img "grid" at bounding box center [185, 372] width 241 height 129
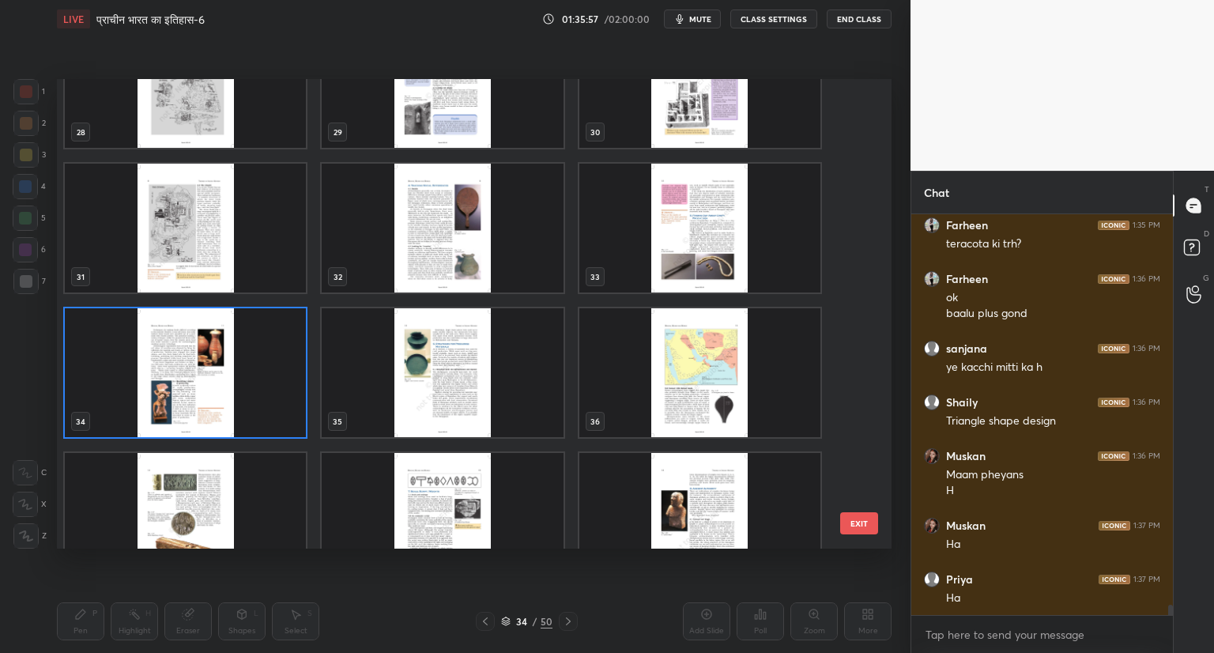
click at [206, 379] on img "grid" at bounding box center [185, 372] width 241 height 129
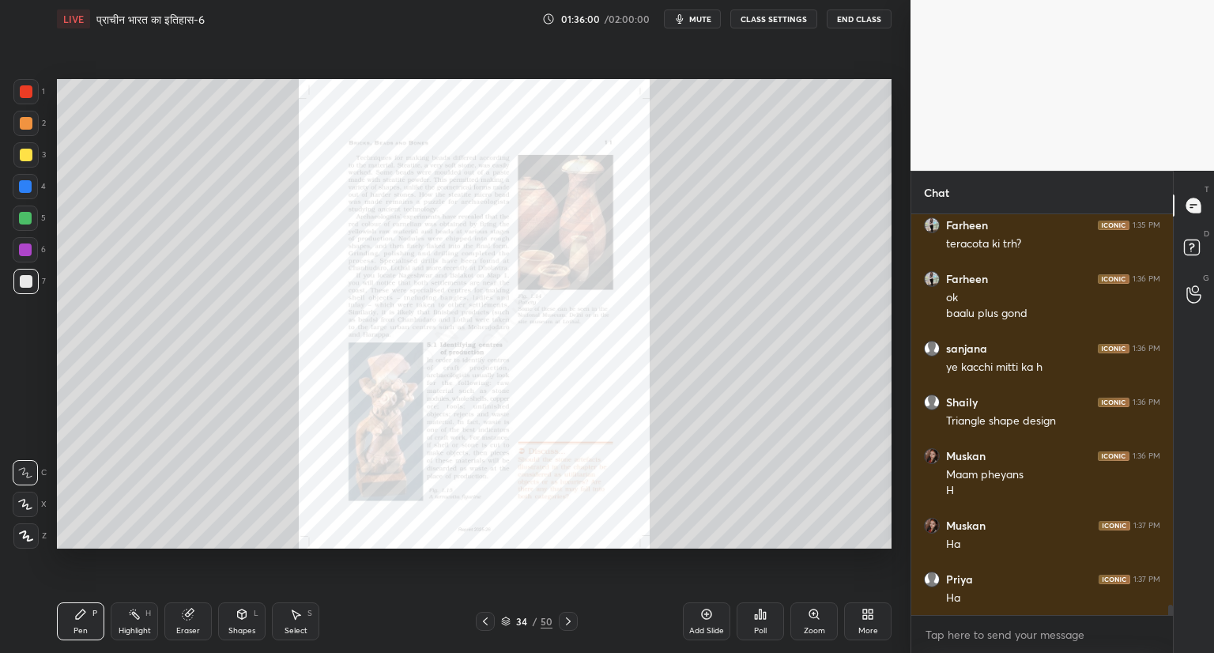
click at [816, 616] on icon at bounding box center [813, 613] width 9 height 9
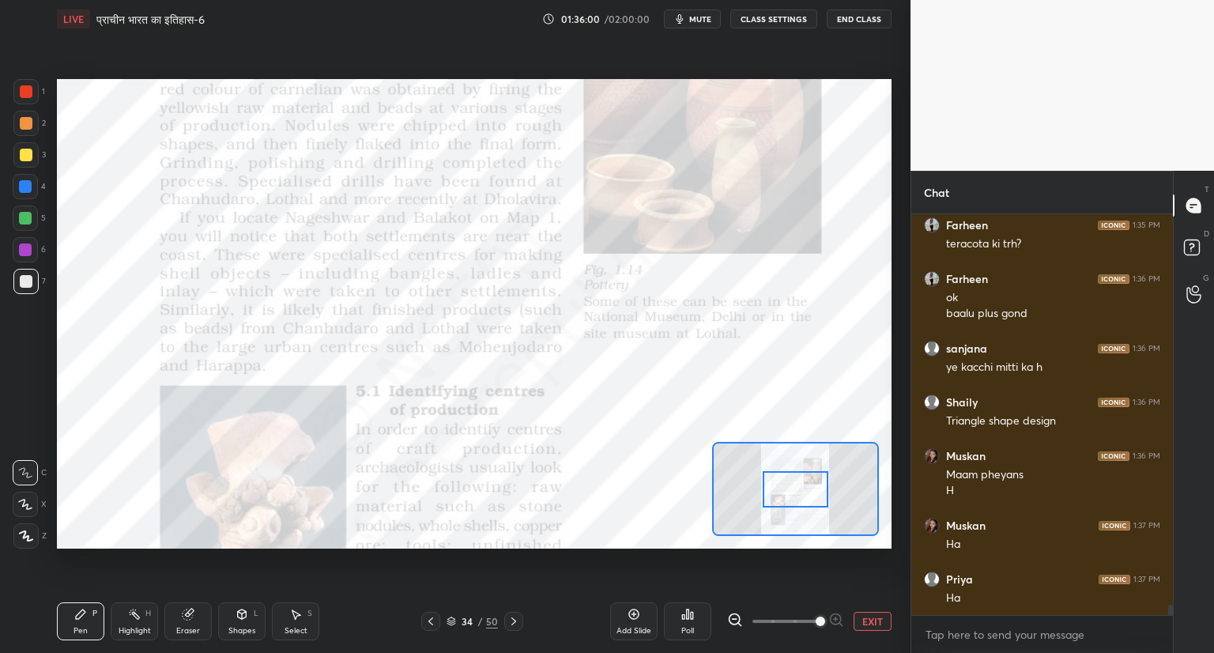
click at [816, 616] on span at bounding box center [820, 620] width 9 height 9
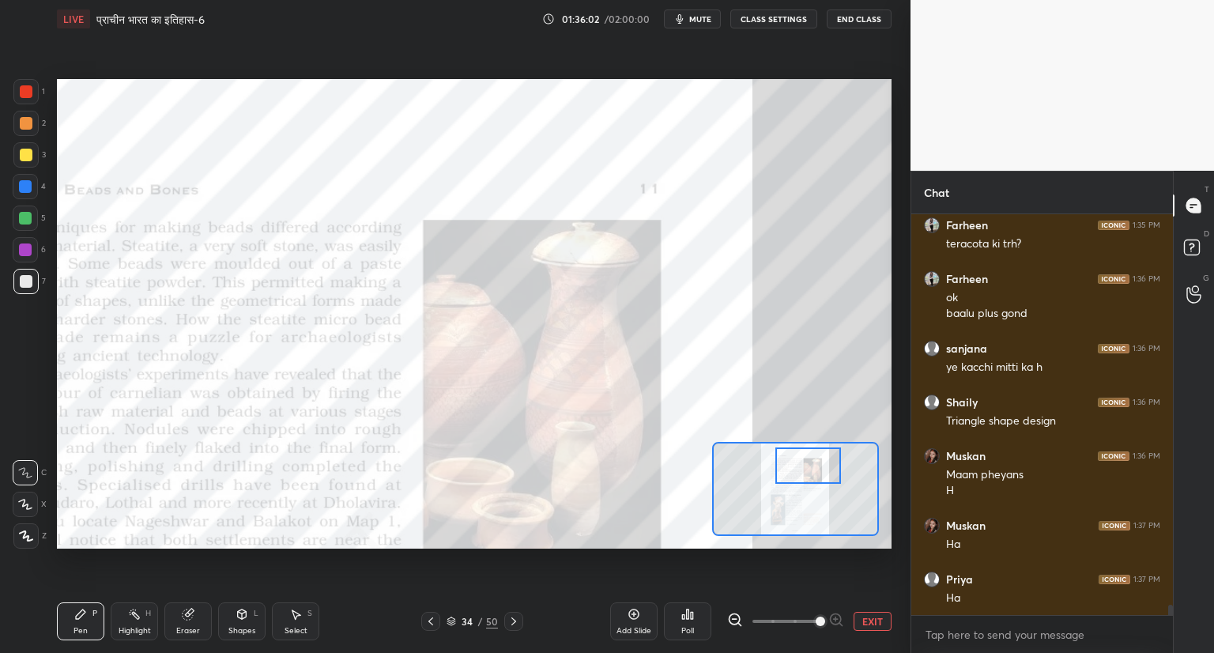
drag, startPoint x: 805, startPoint y: 484, endPoint x: 818, endPoint y: 461, distance: 26.9
click at [818, 461] on div at bounding box center [808, 465] width 66 height 36
click at [26, 91] on div at bounding box center [26, 91] width 13 height 13
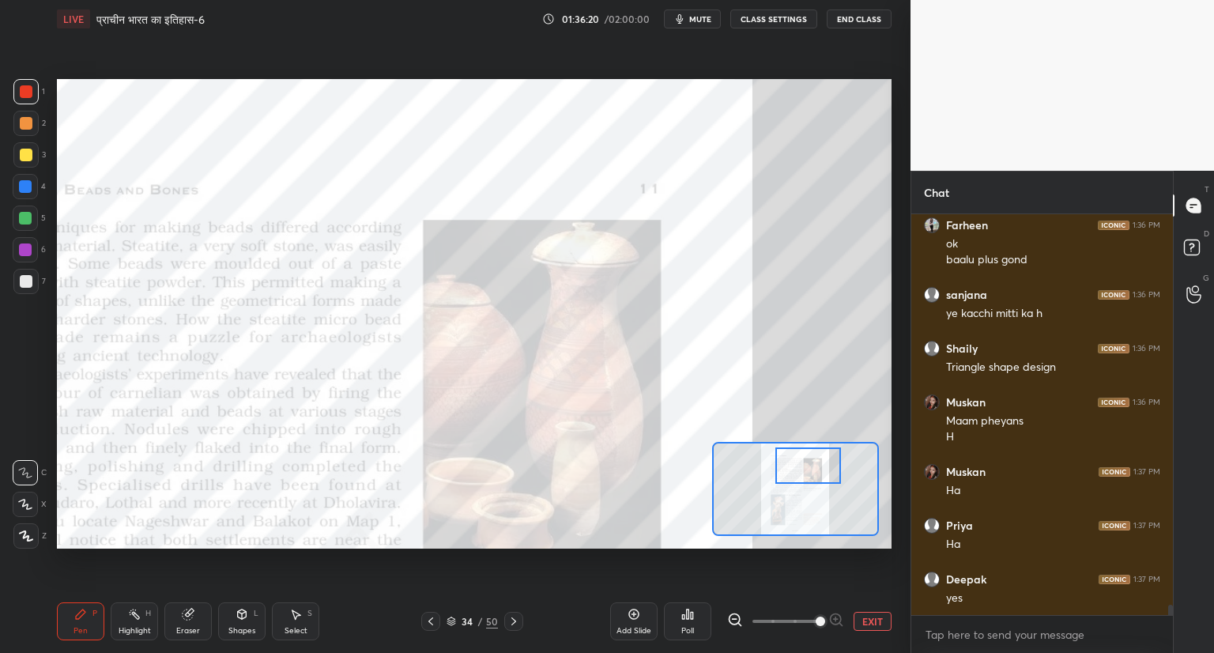
scroll to position [15092, 0]
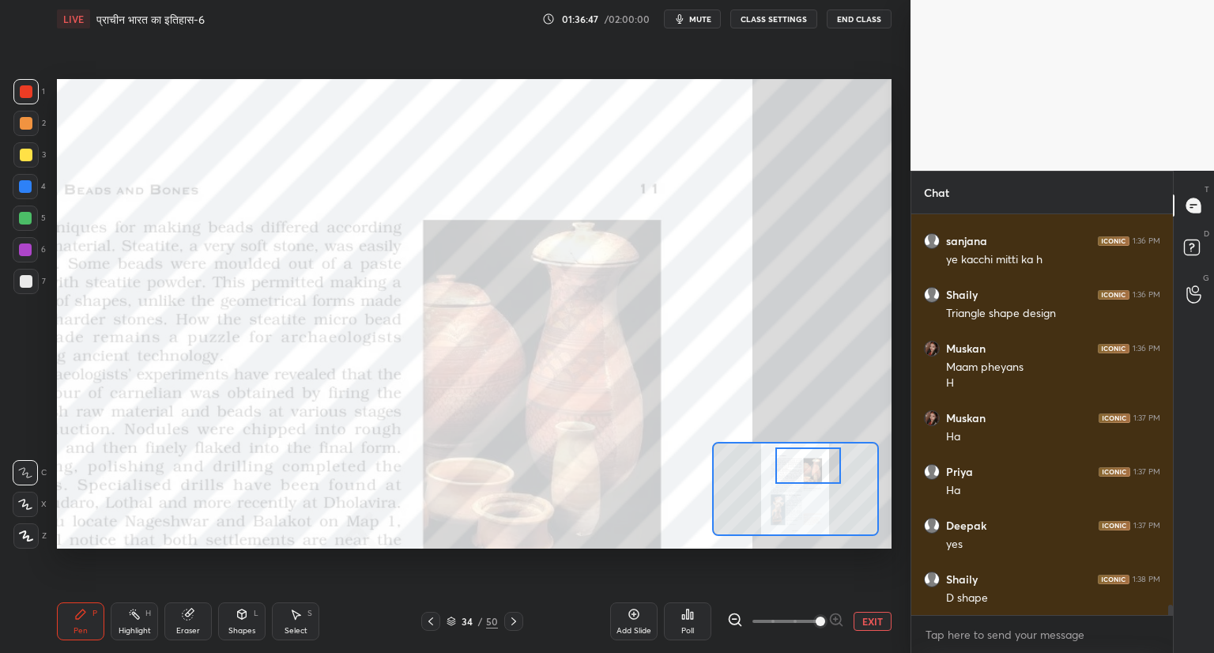
click at [455, 616] on icon at bounding box center [451, 620] width 9 height 9
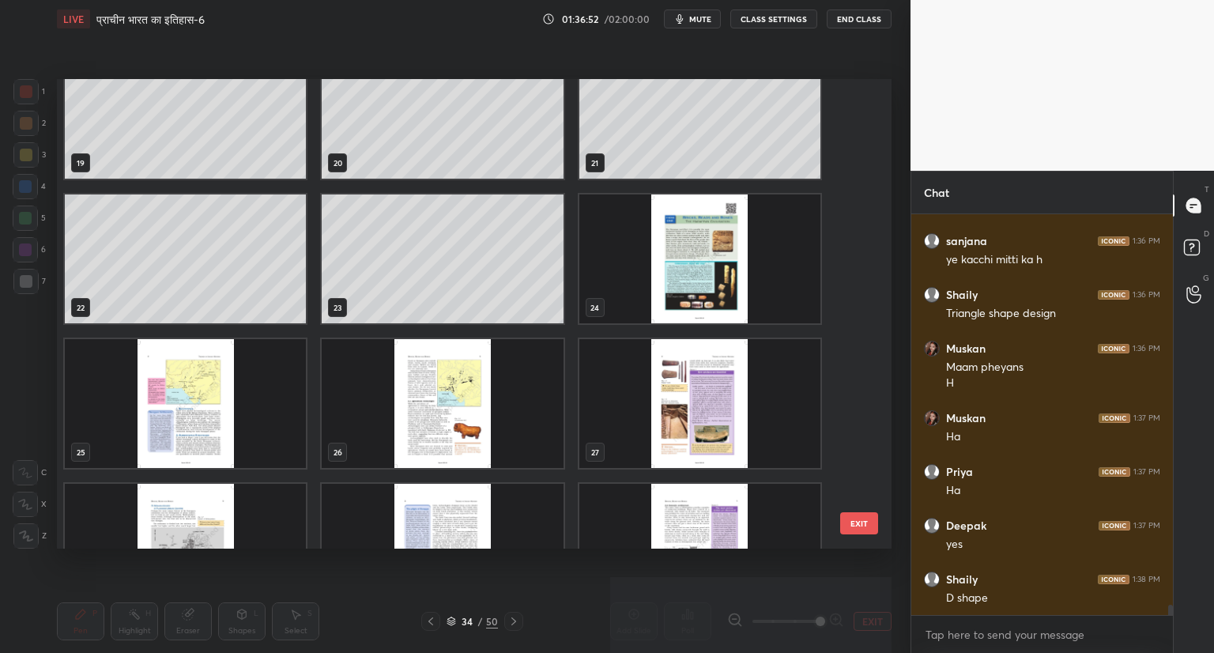
scroll to position [895, 0]
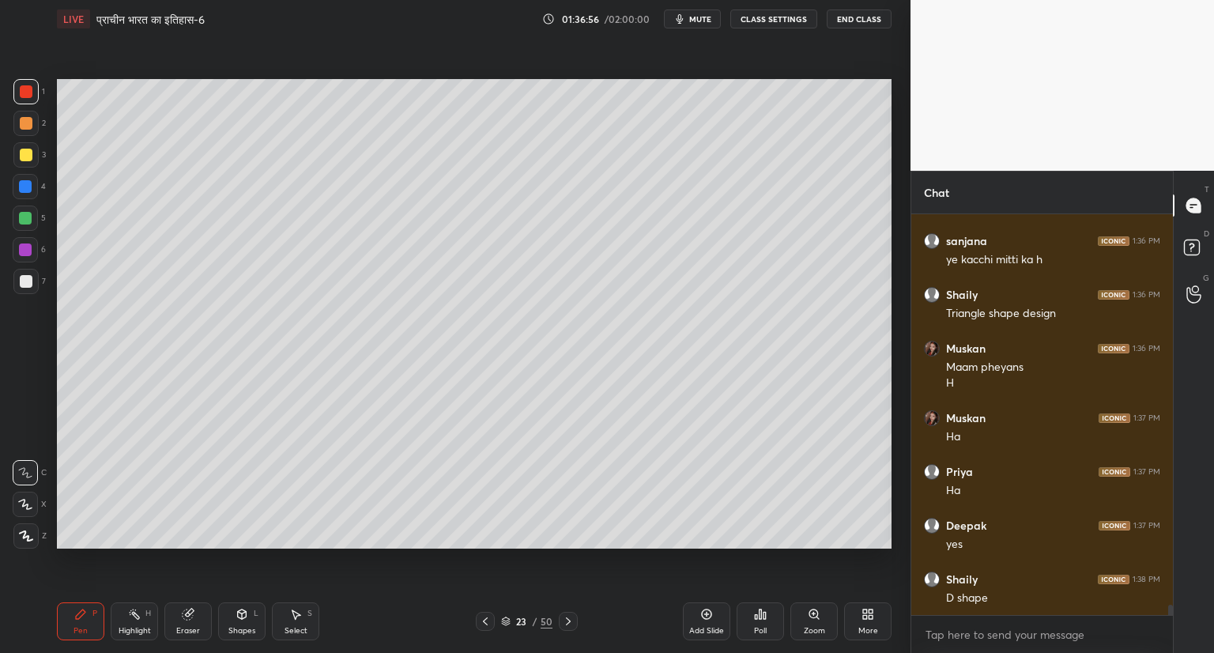
click at [22, 281] on div at bounding box center [26, 281] width 13 height 13
click at [28, 503] on icon at bounding box center [25, 504] width 14 height 11
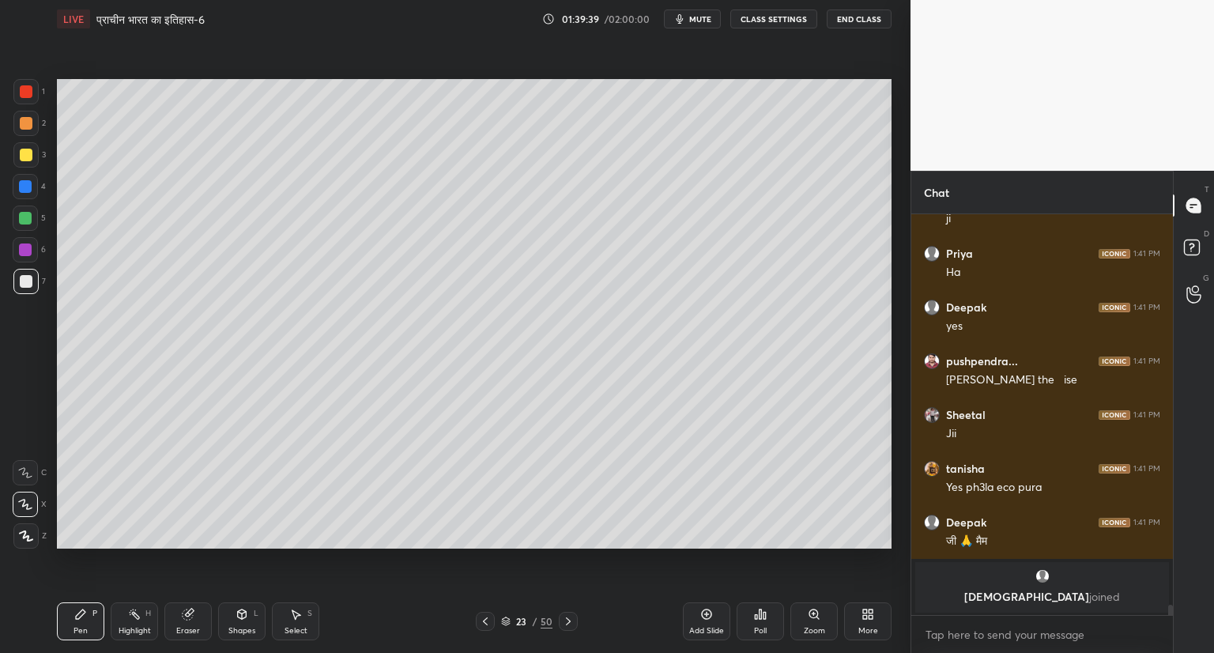
scroll to position [15510, 0]
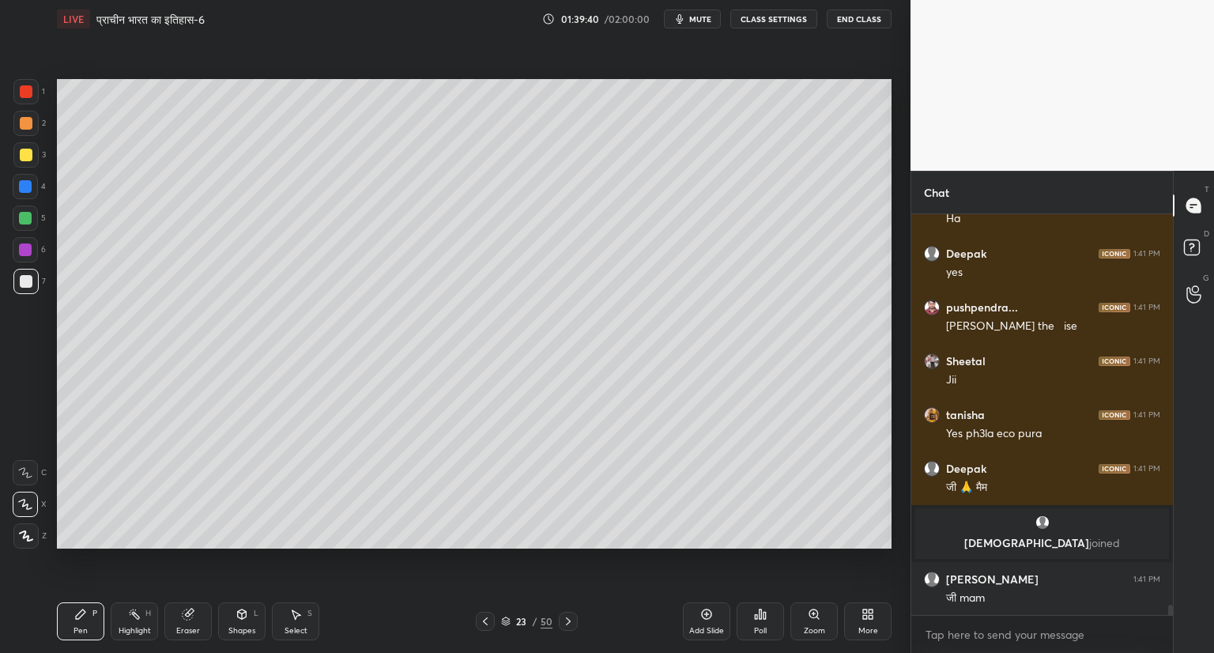
click at [704, 614] on icon at bounding box center [706, 614] width 5 height 5
click at [707, 609] on icon at bounding box center [707, 614] width 10 height 10
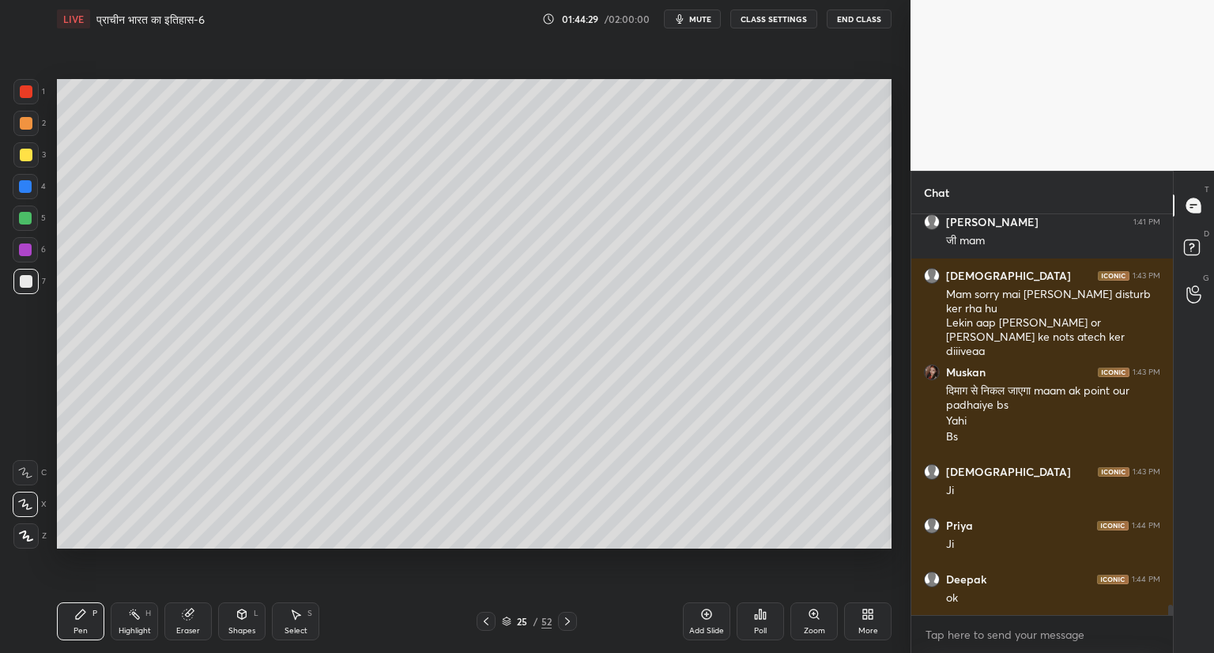
scroll to position [15921, 0]
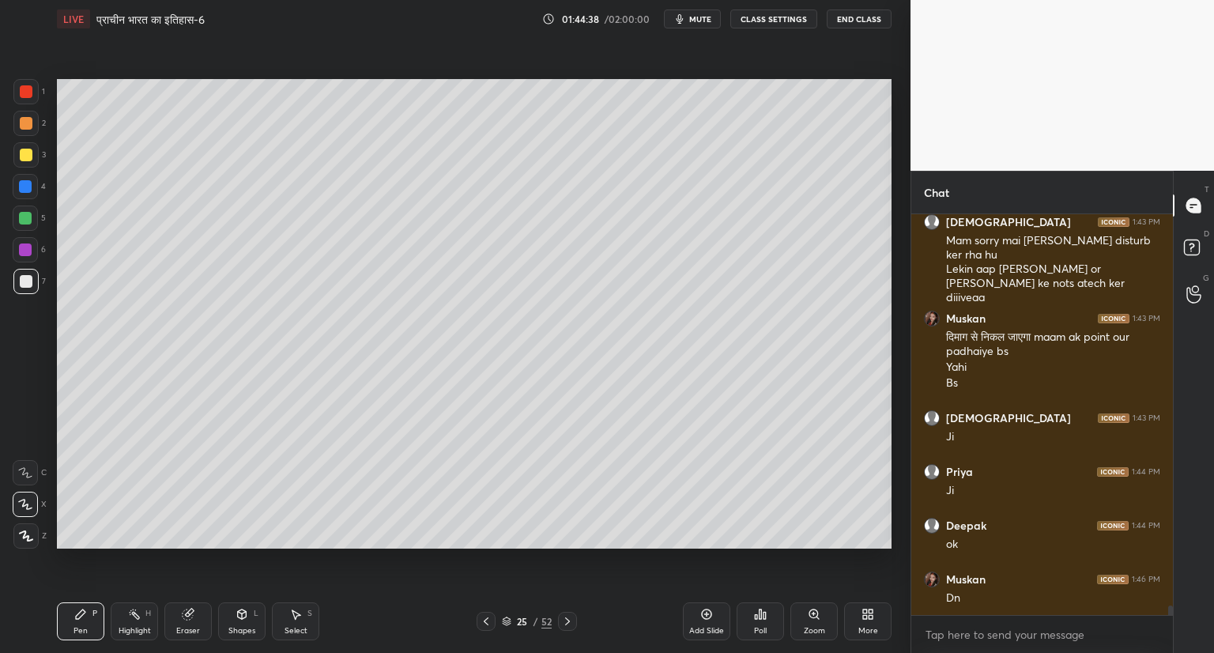
click at [708, 616] on icon at bounding box center [706, 614] width 13 height 13
click at [32, 153] on div at bounding box center [26, 155] width 13 height 13
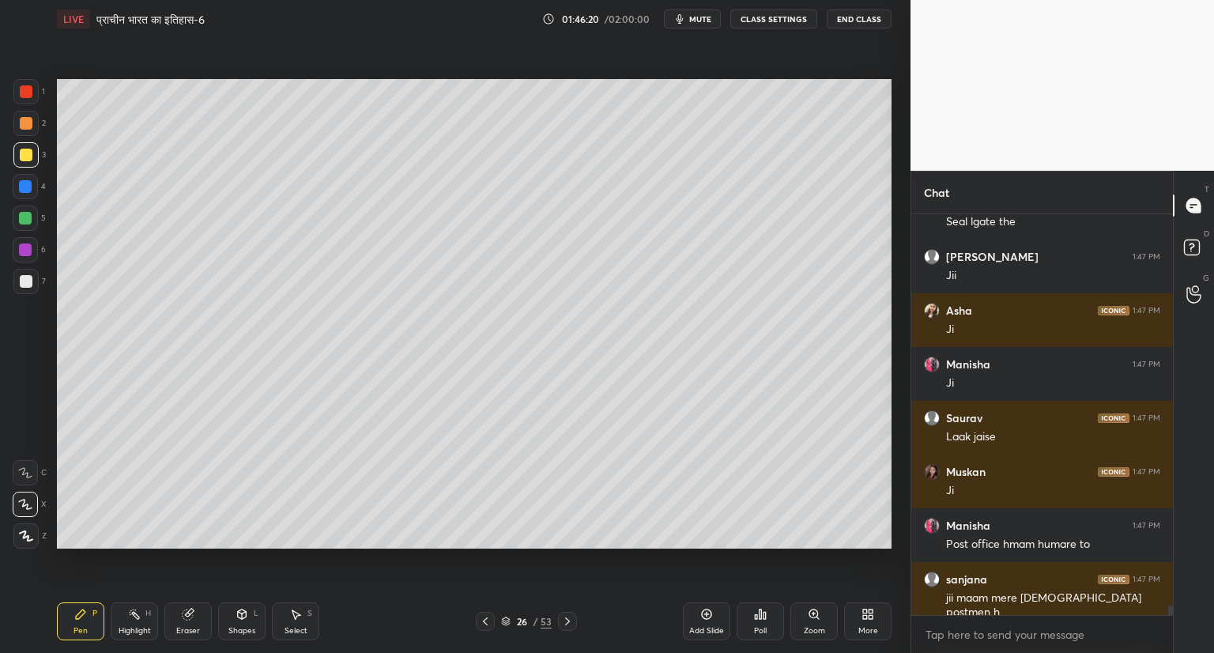
scroll to position [16458, 0]
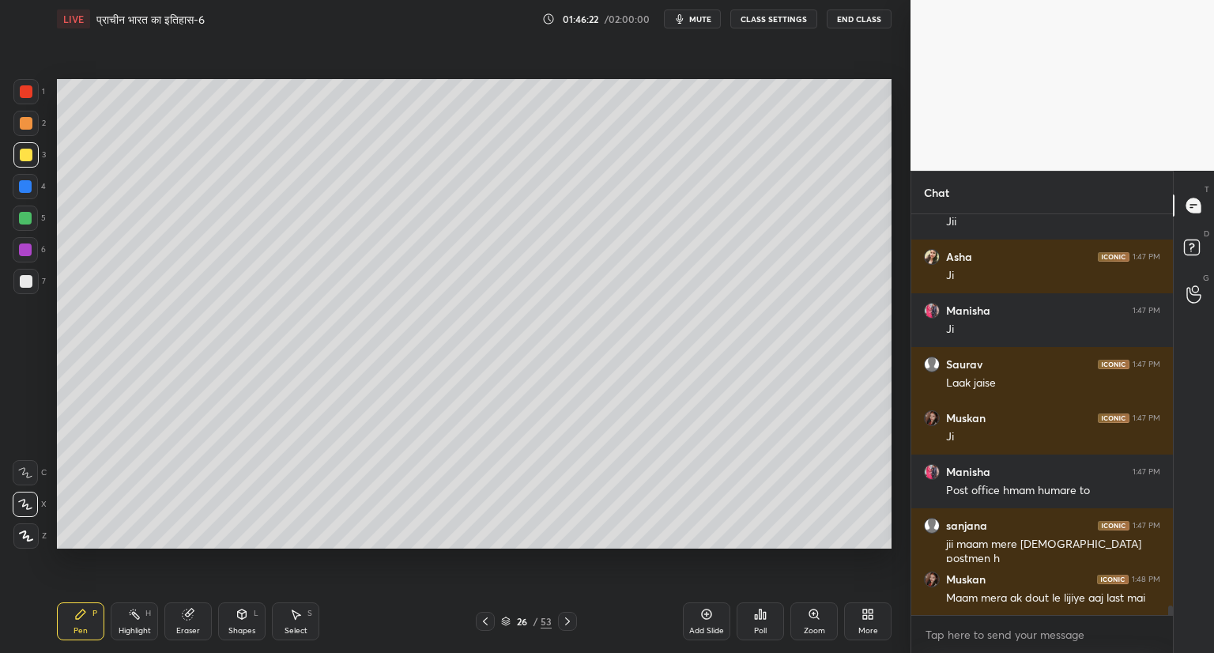
click at [506, 617] on icon at bounding box center [505, 620] width 9 height 9
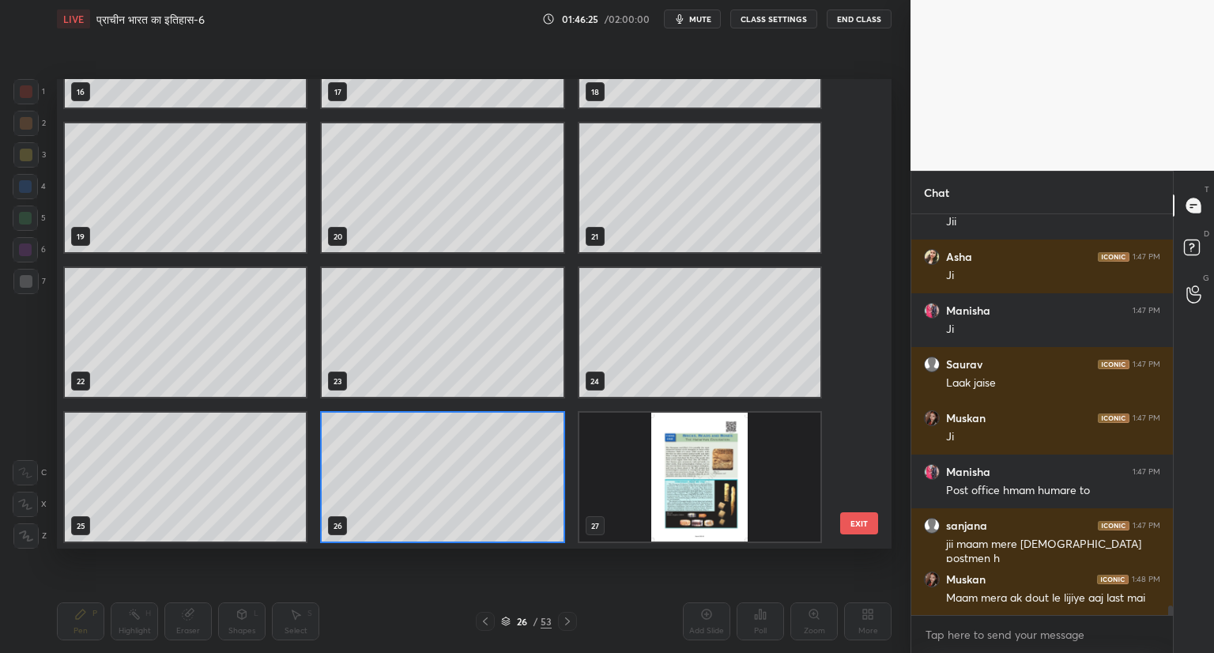
scroll to position [1223, 0]
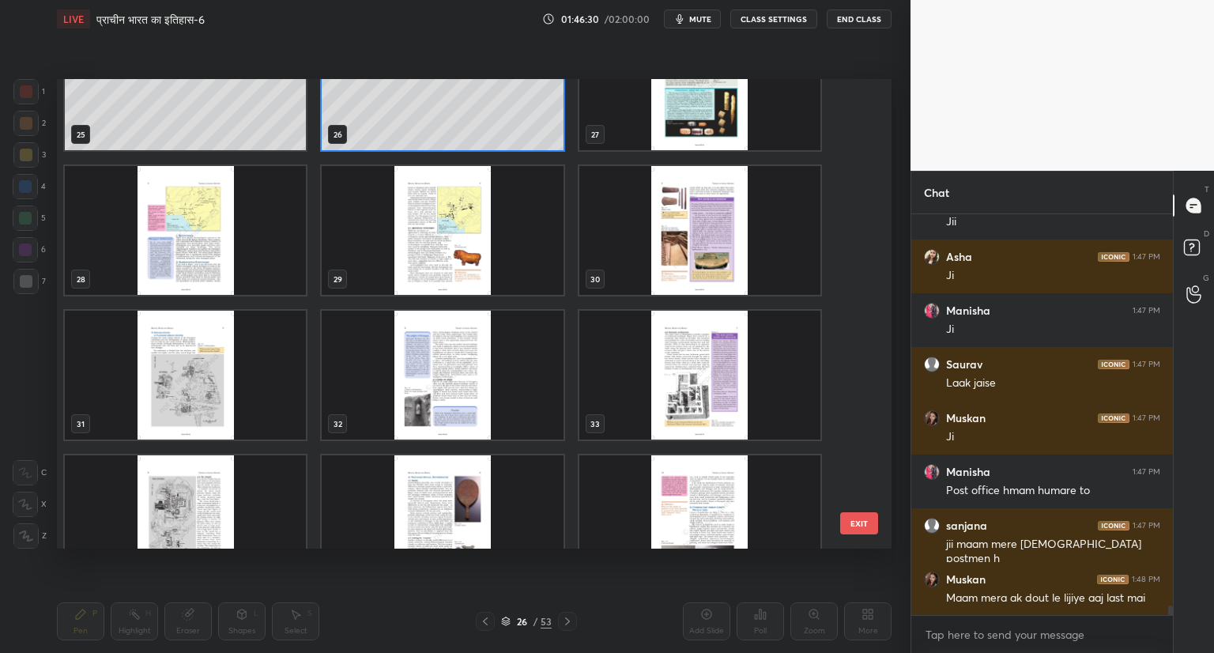
drag, startPoint x: 863, startPoint y: 337, endPoint x: 861, endPoint y: 366, distance: 28.5
click at [861, 366] on div "25 26 27 28 29 30 31 32 33 34 35 36 37 38 39" at bounding box center [460, 313] width 807 height 469
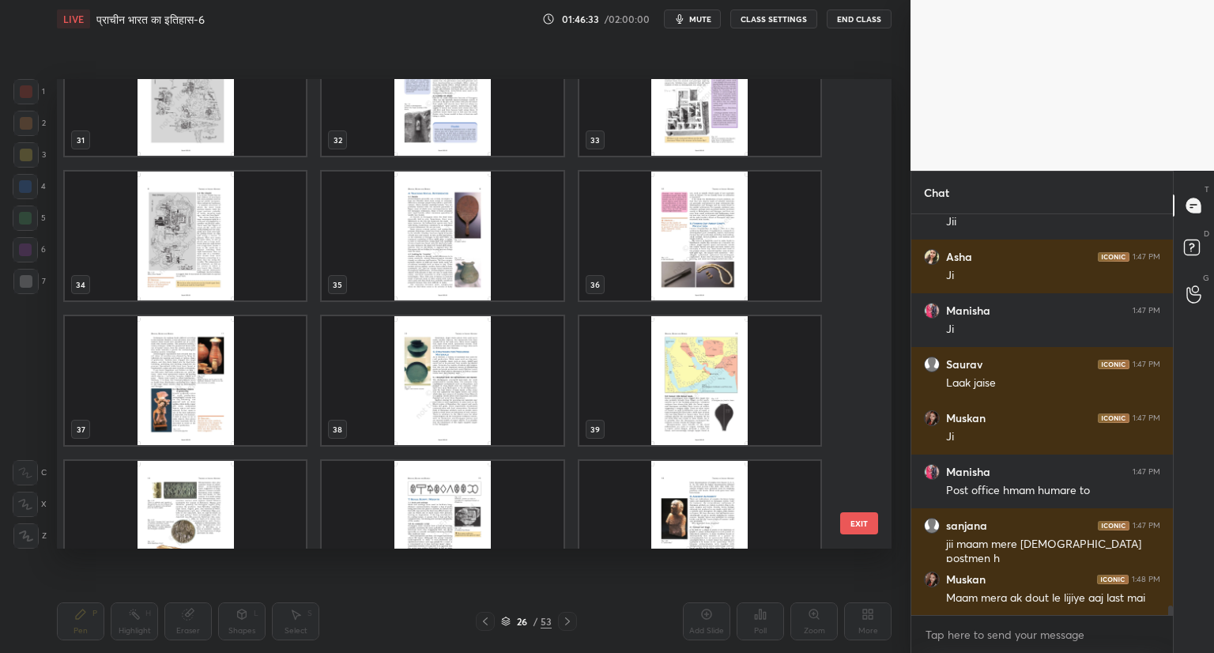
scroll to position [1167, 0]
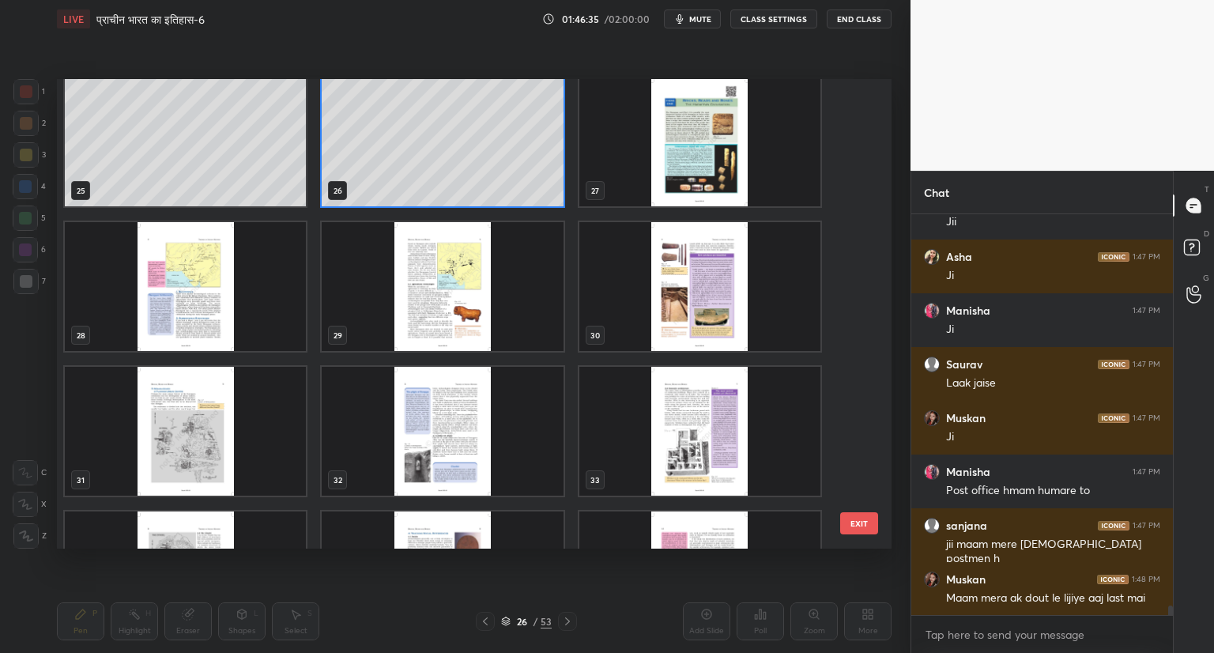
click at [726, 164] on img "grid" at bounding box center [699, 141] width 241 height 129
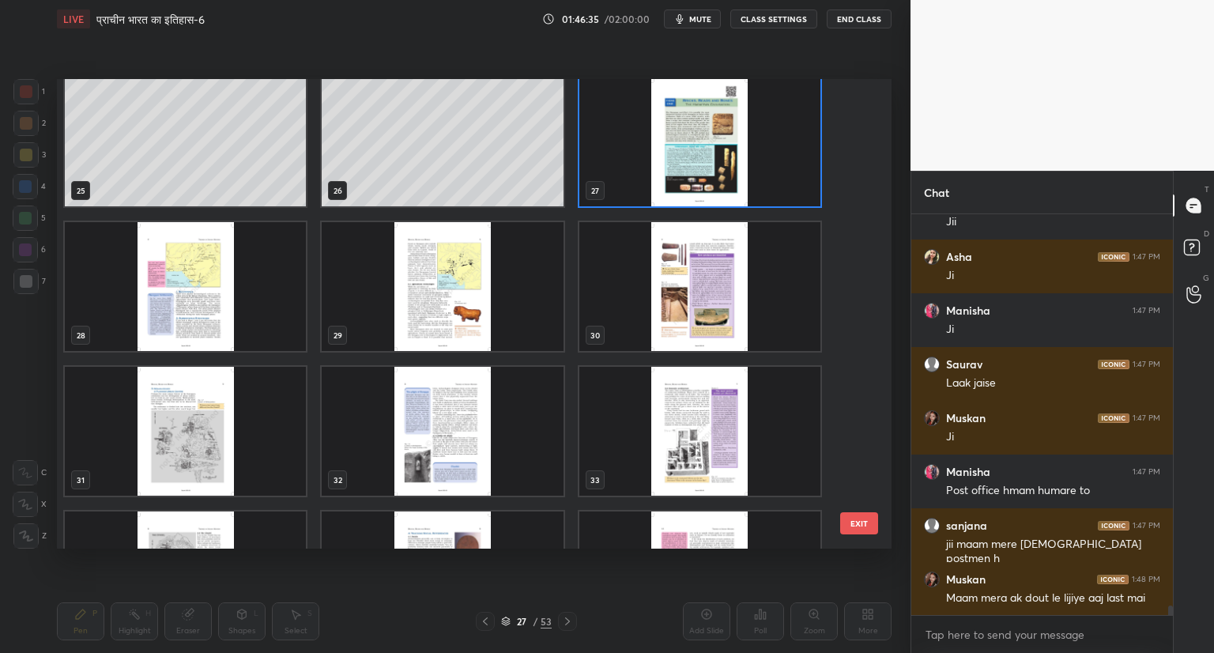
click at [726, 164] on img "grid" at bounding box center [699, 141] width 241 height 129
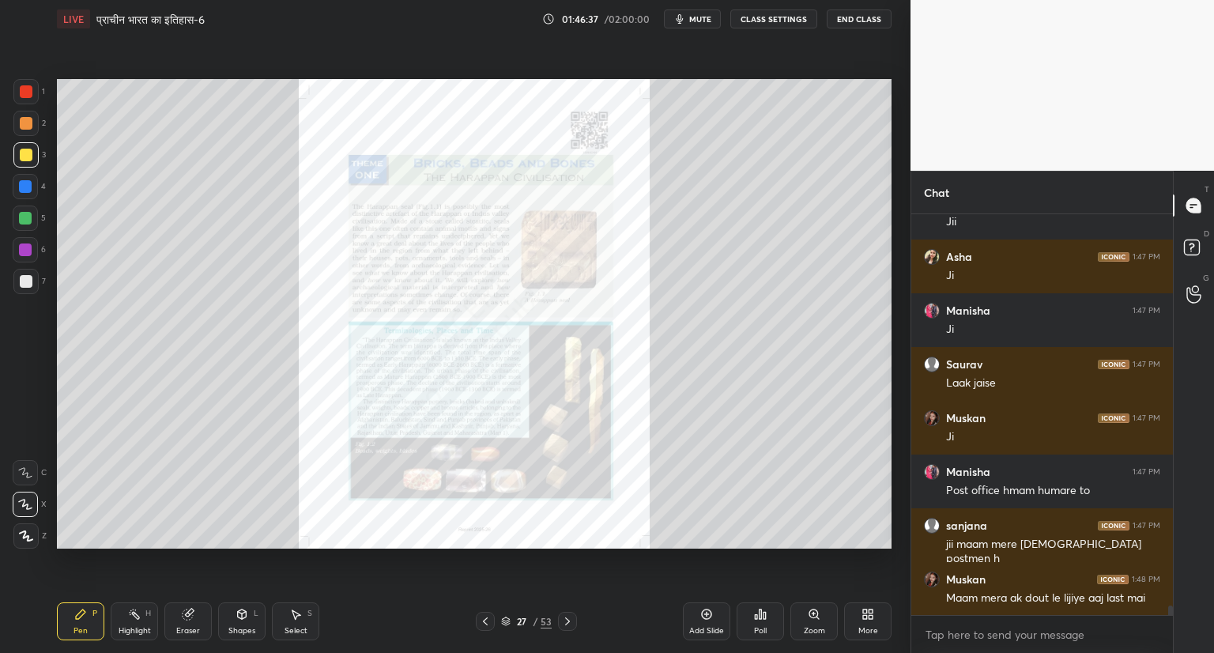
click at [812, 618] on icon at bounding box center [814, 614] width 13 height 13
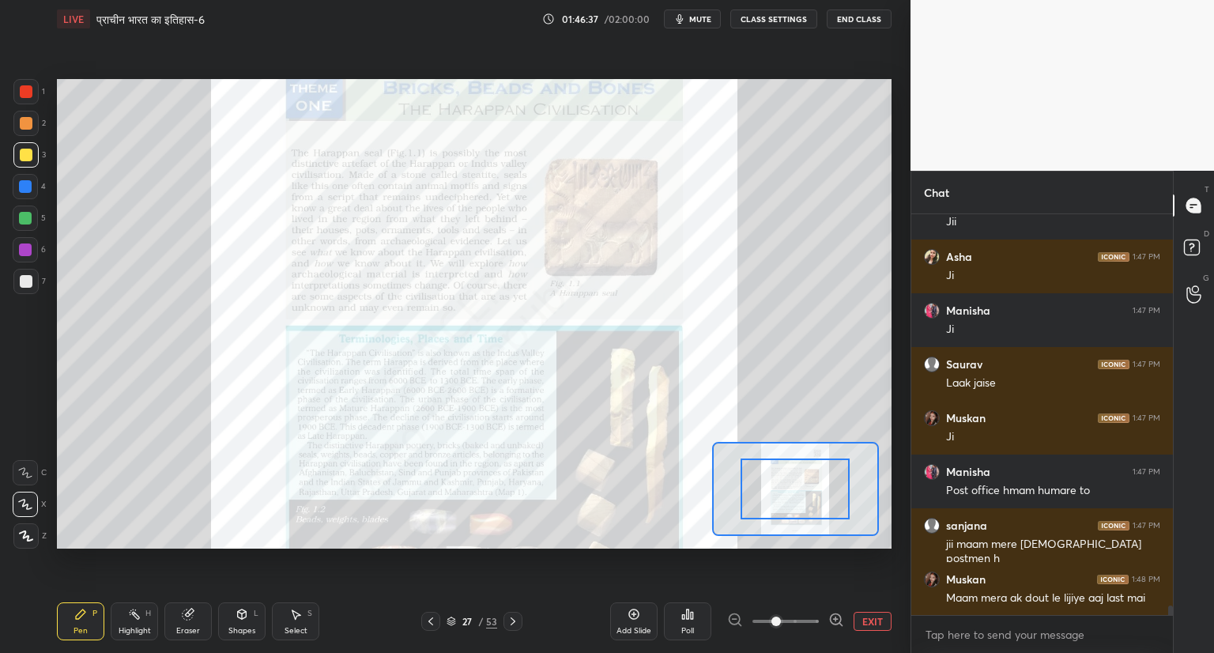
click at [812, 618] on span at bounding box center [785, 621] width 66 height 24
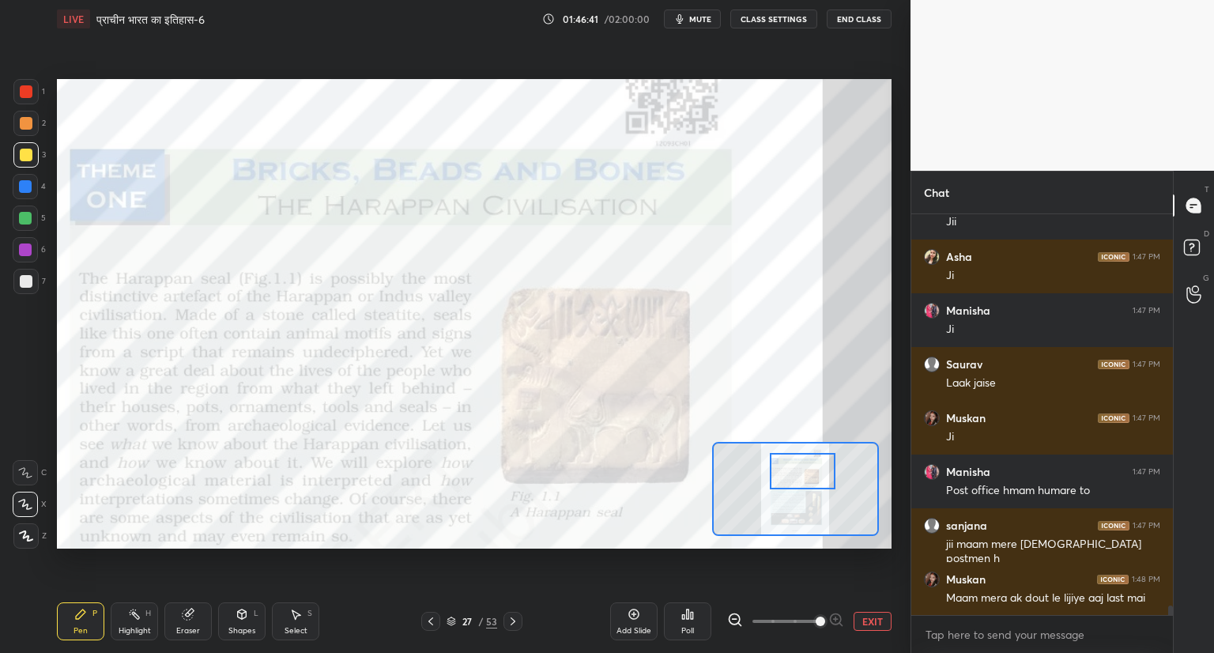
drag, startPoint x: 803, startPoint y: 476, endPoint x: 810, endPoint y: 458, distance: 19.5
click at [810, 458] on div at bounding box center [803, 471] width 66 height 36
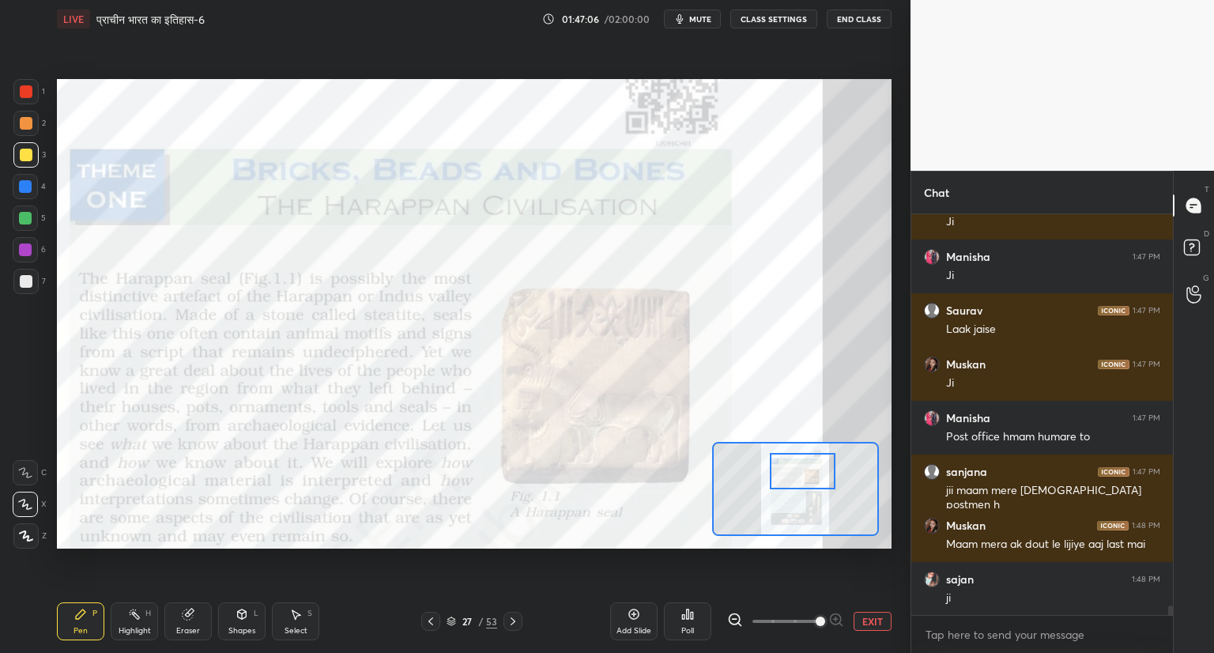
scroll to position [16565, 0]
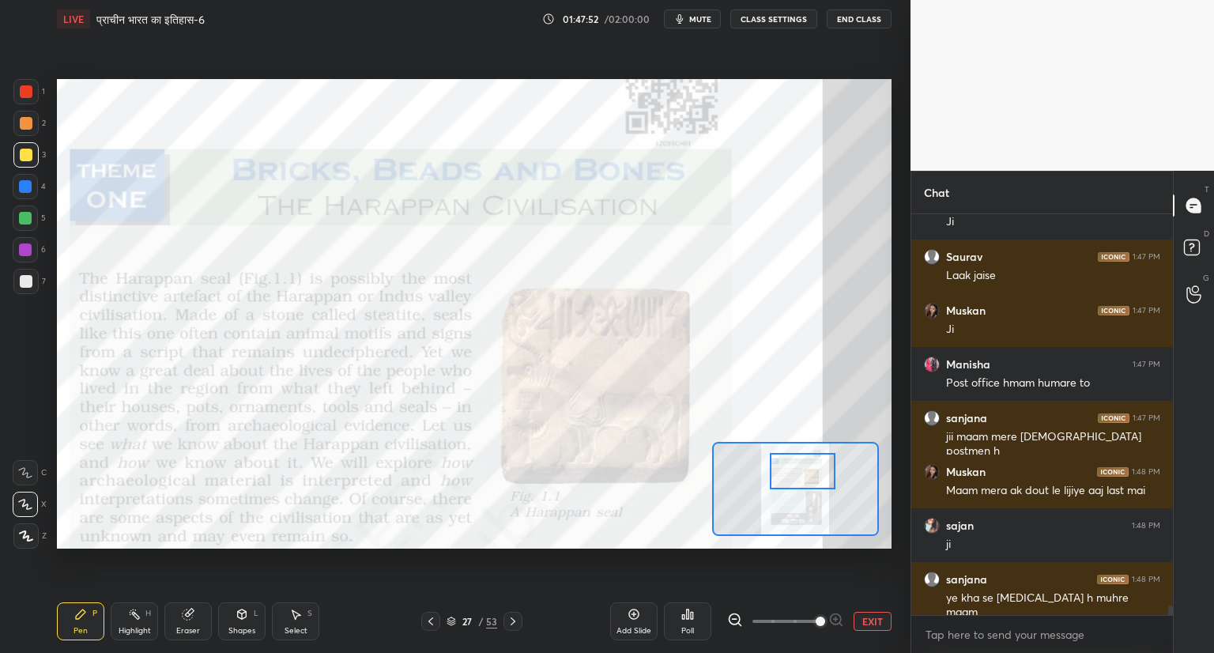
click at [447, 620] on icon at bounding box center [451, 620] width 9 height 9
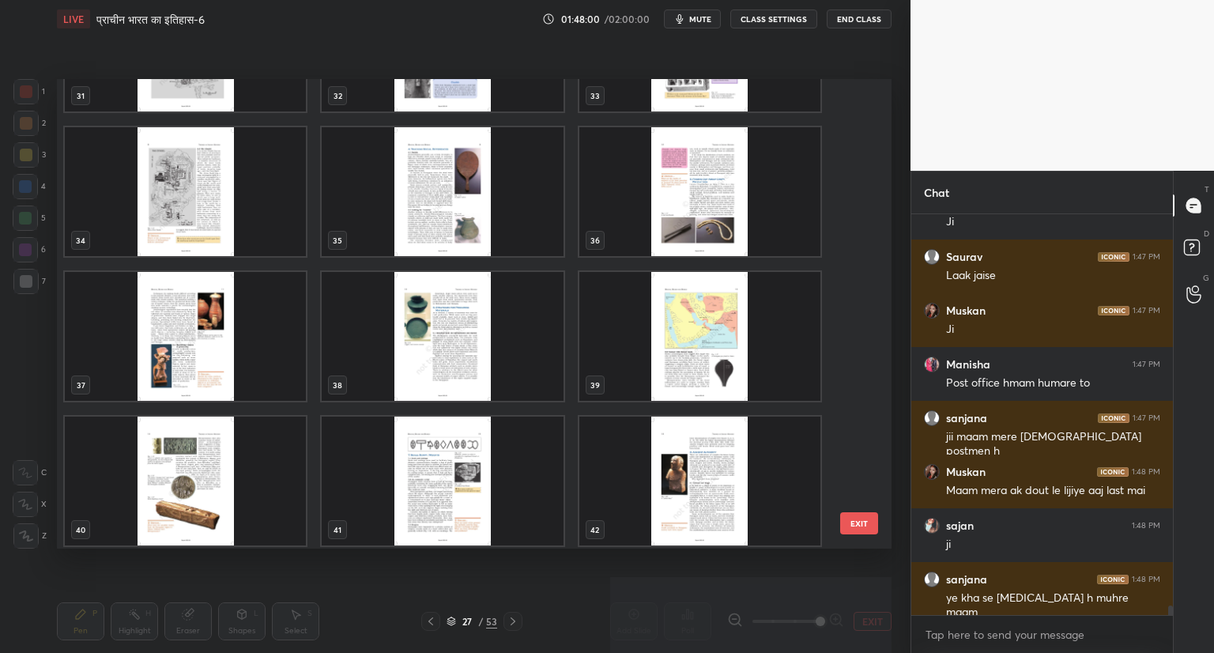
scroll to position [1562, 0]
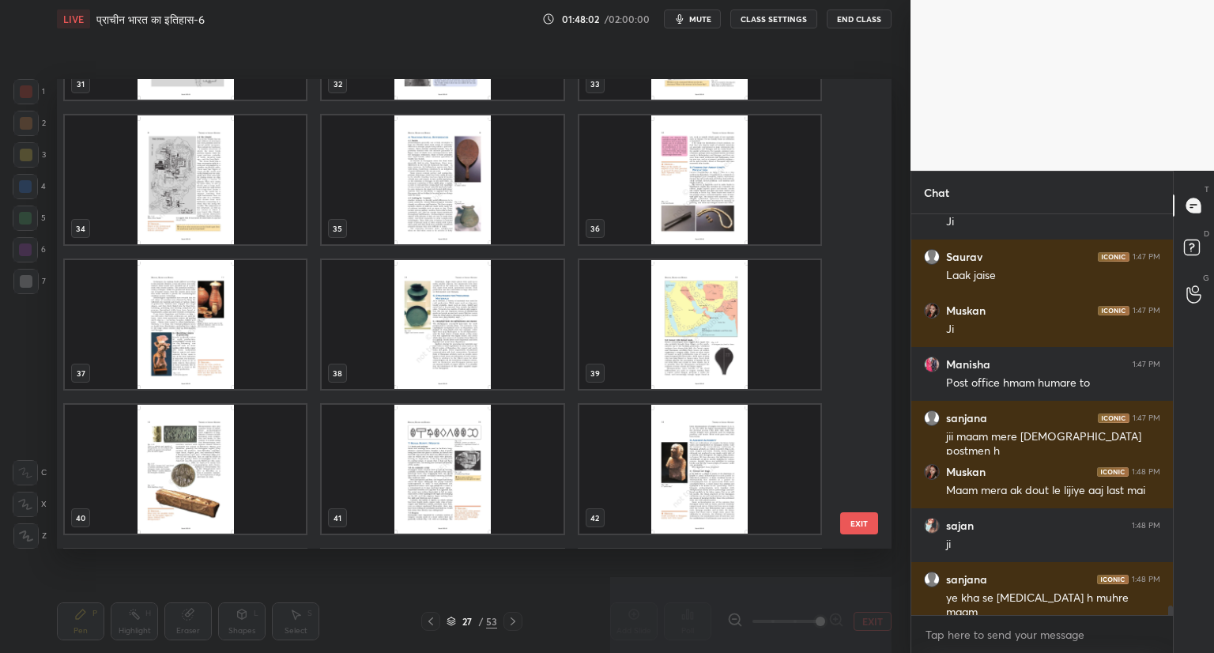
click at [188, 492] on img "grid" at bounding box center [185, 469] width 241 height 129
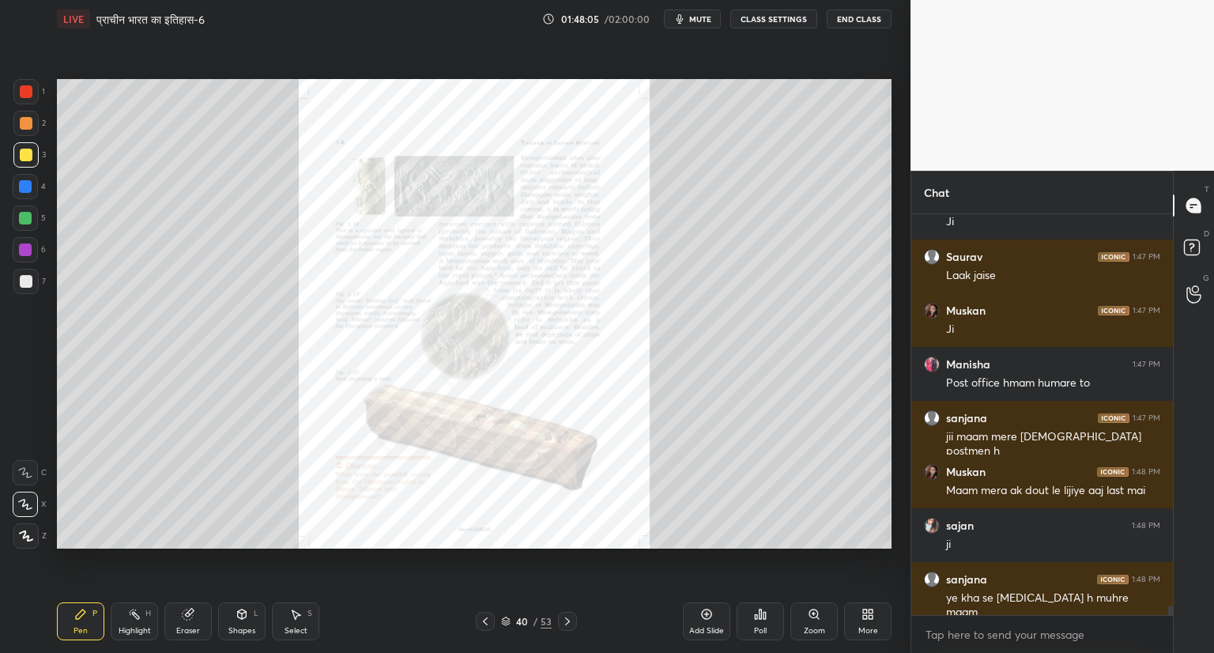
click at [814, 617] on icon at bounding box center [813, 613] width 9 height 9
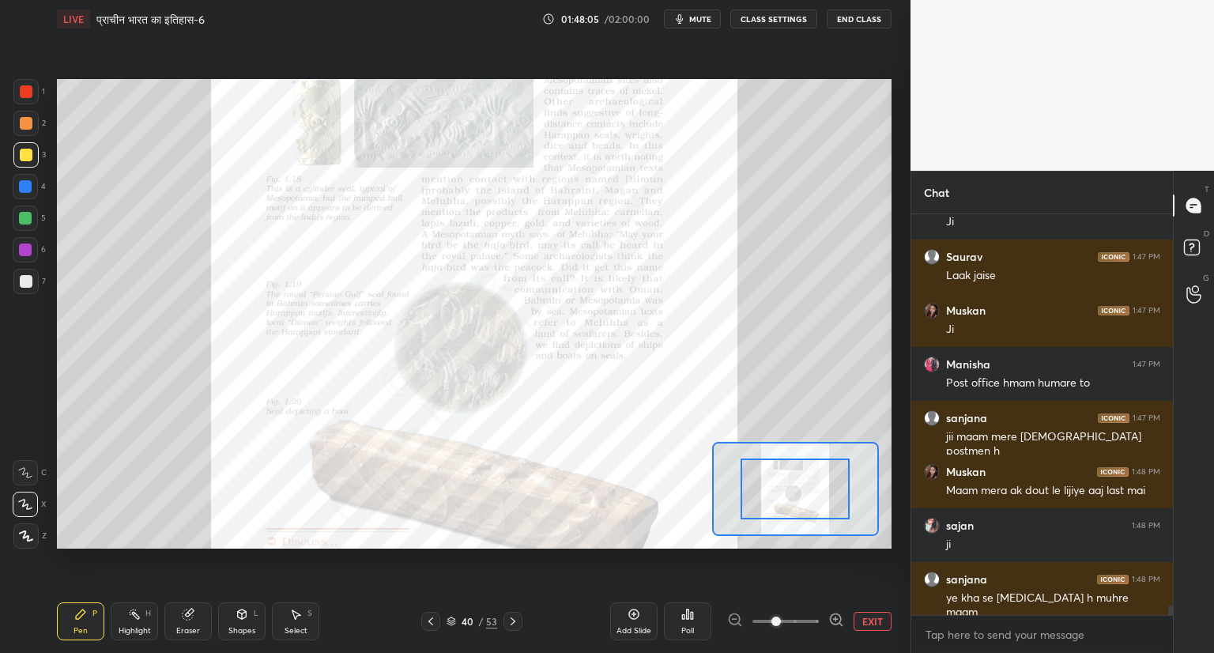
click at [814, 617] on span at bounding box center [785, 621] width 66 height 24
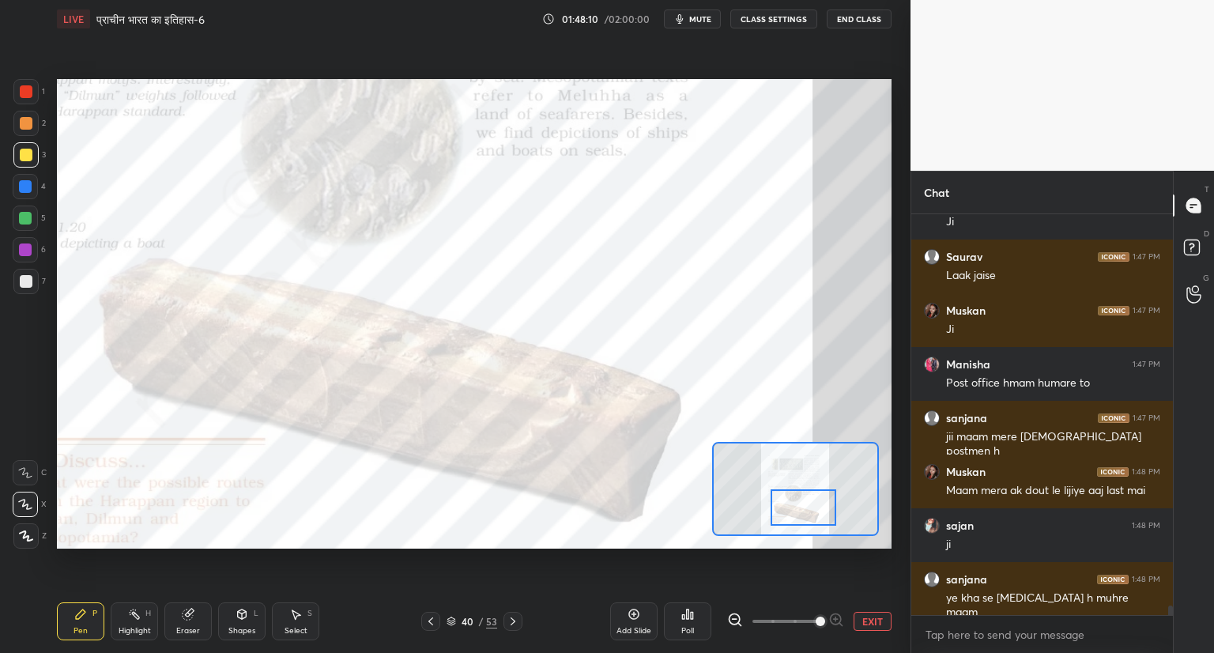
drag, startPoint x: 822, startPoint y: 484, endPoint x: 830, endPoint y: 503, distance: 19.8
click at [830, 503] on div at bounding box center [804, 507] width 66 height 36
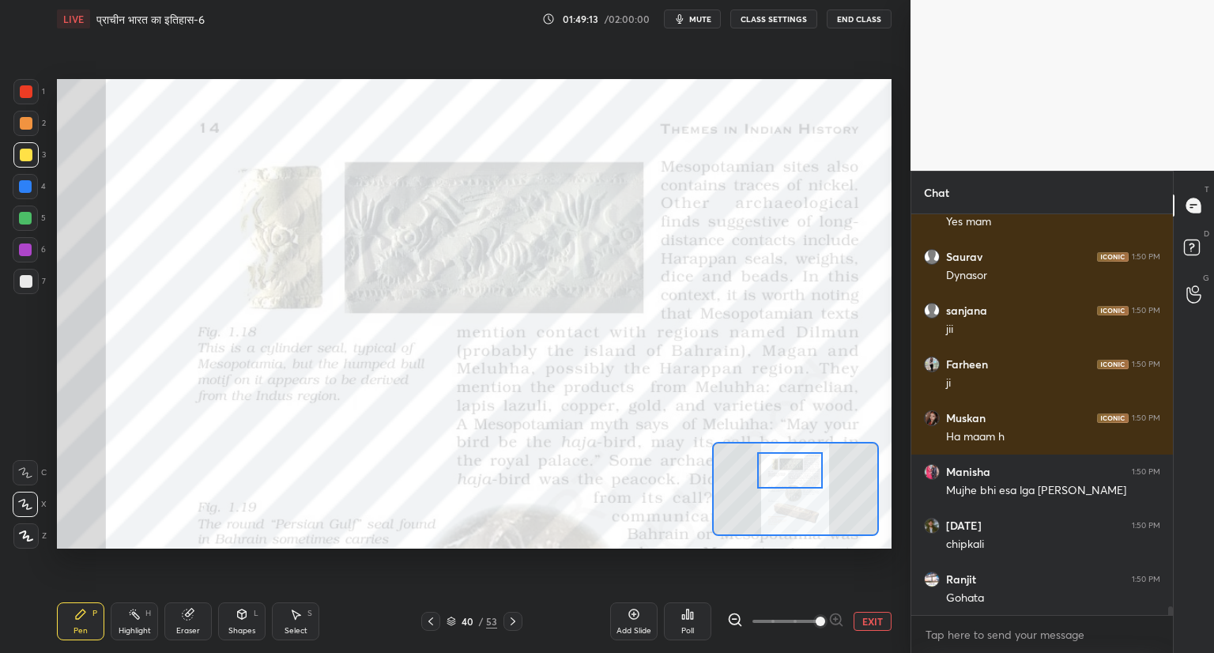
scroll to position [17372, 0]
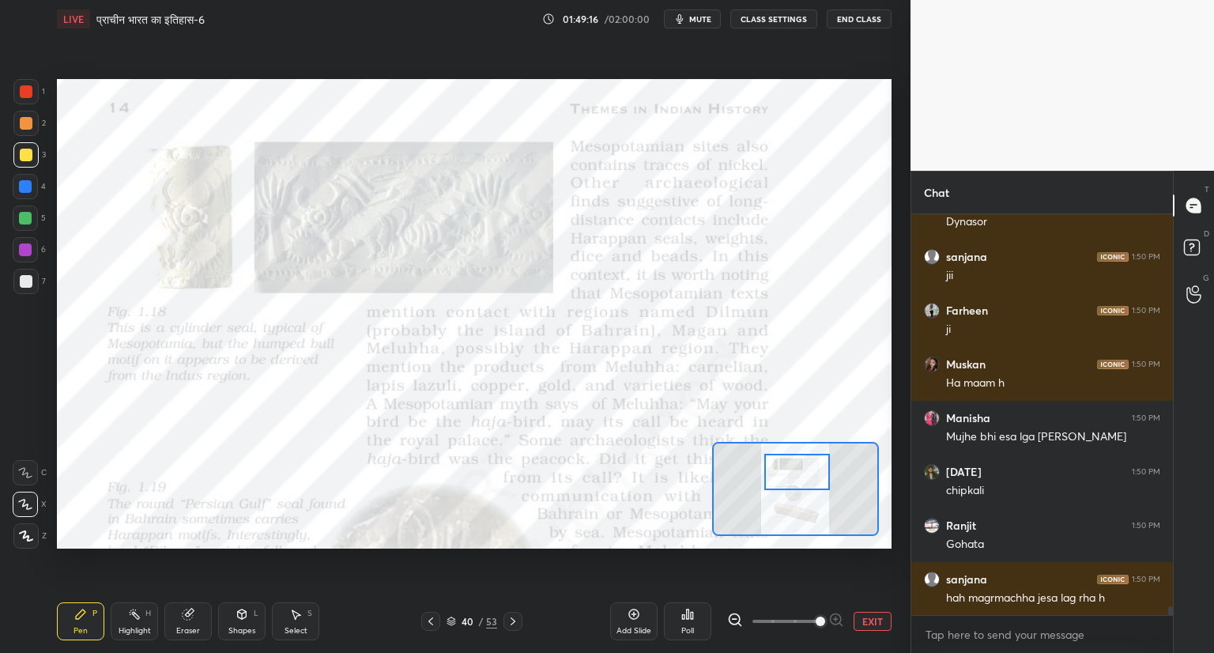
drag, startPoint x: 812, startPoint y: 509, endPoint x: 806, endPoint y: 473, distance: 36.0
click at [806, 473] on div at bounding box center [797, 472] width 66 height 36
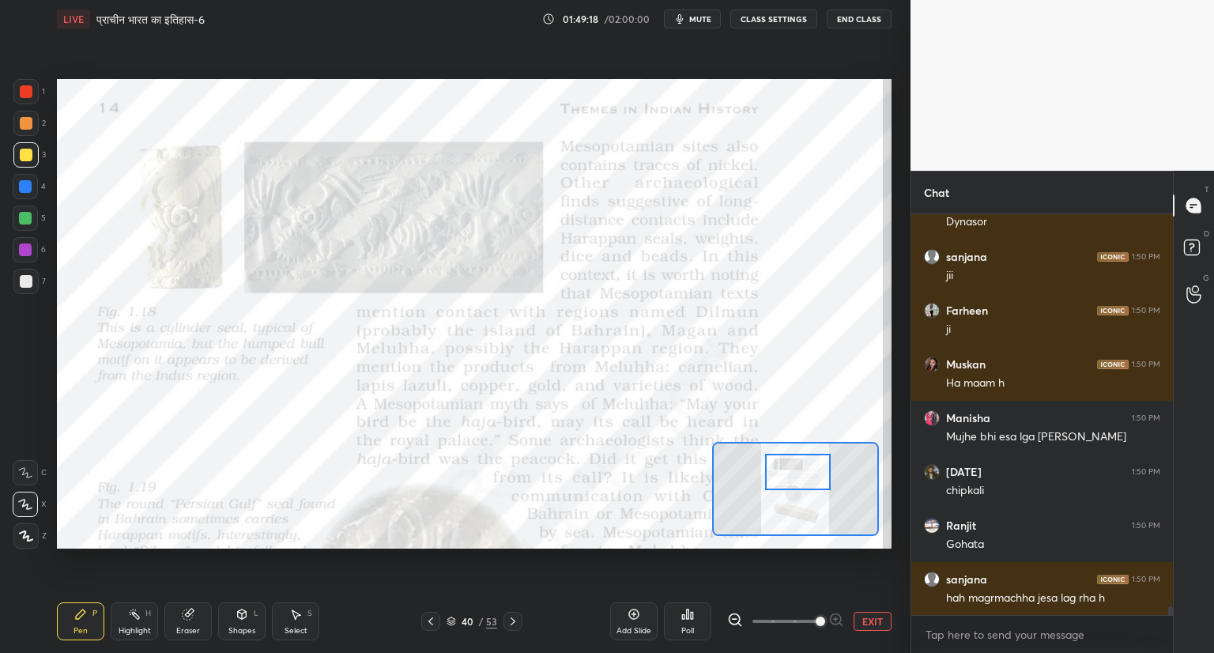
click at [454, 618] on icon at bounding box center [451, 620] width 9 height 9
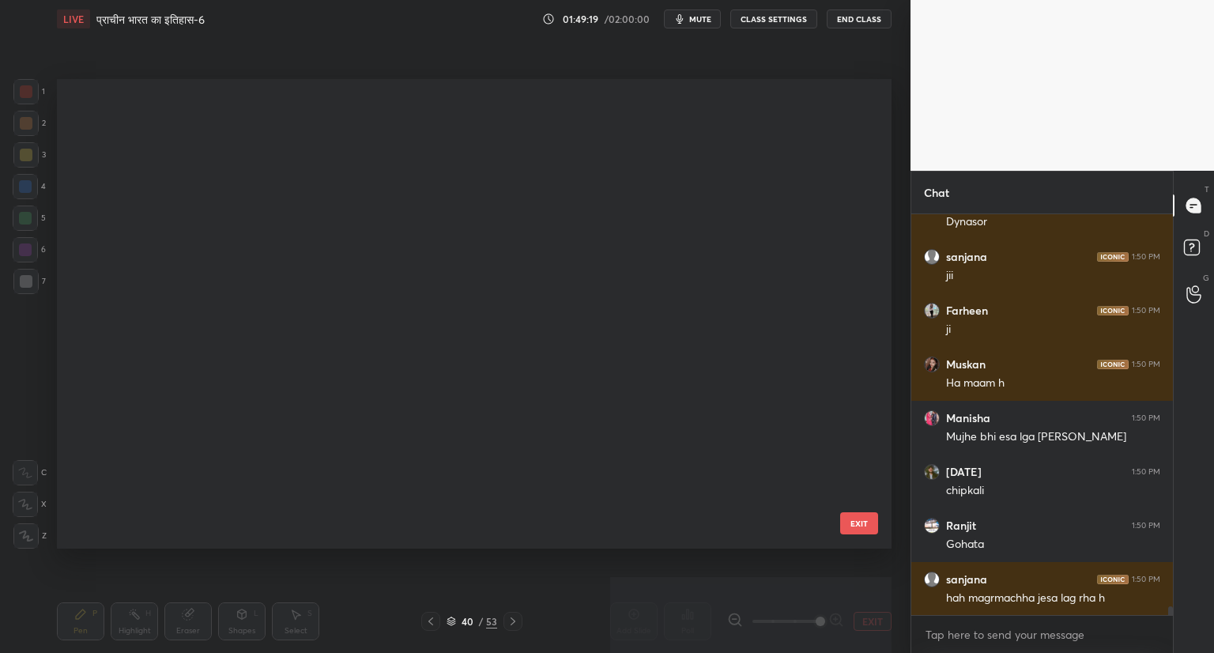
scroll to position [465, 827]
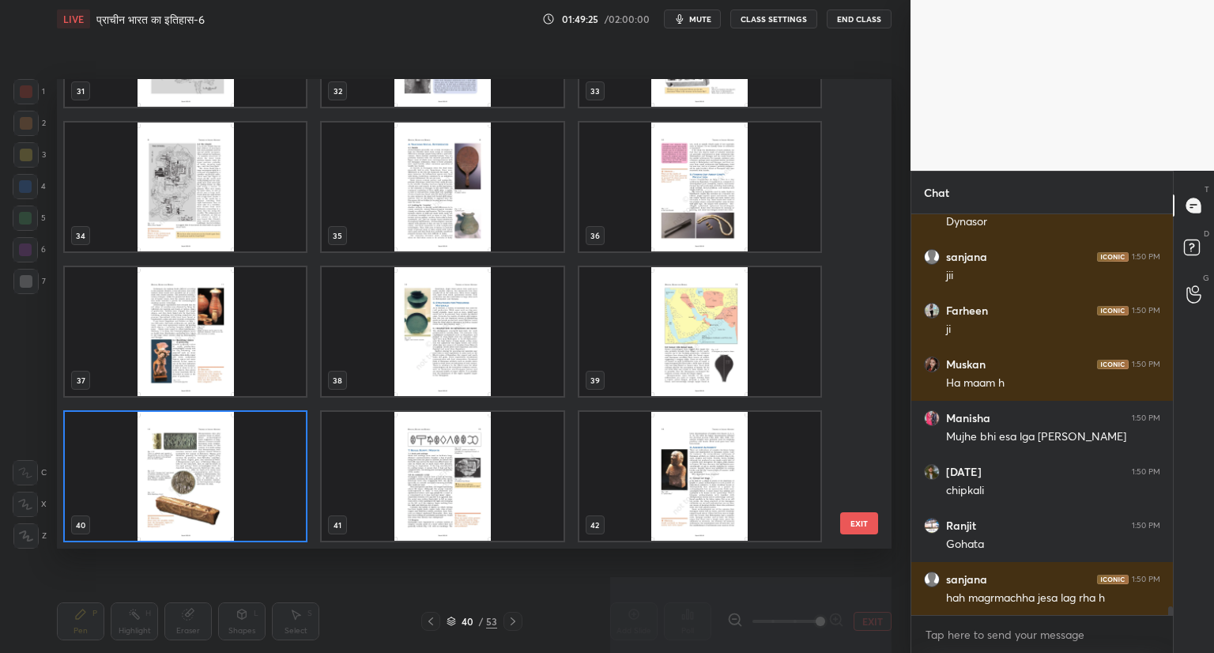
click at [445, 107] on div "32" at bounding box center [442, 42] width 244 height 132
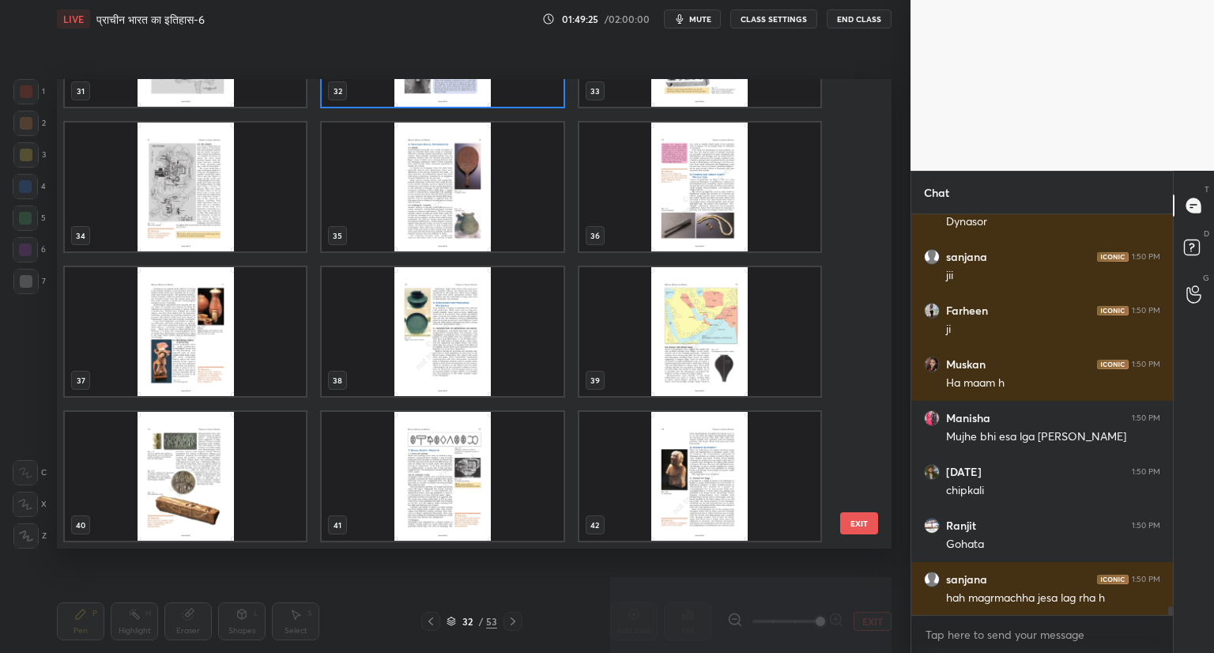
scroll to position [1446, 0]
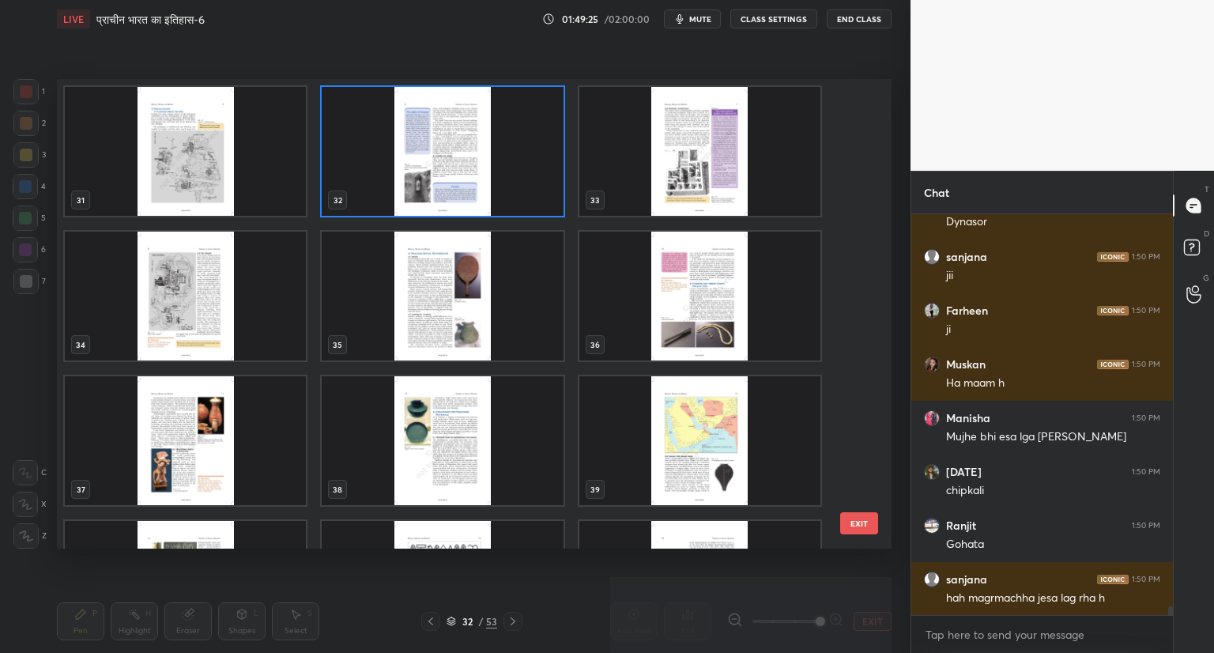
click at [445, 107] on div "31 32 33 34 35 36 37 38 39 40 41 42 43 44 45" at bounding box center [460, 313] width 807 height 469
click at [181, 144] on img "grid" at bounding box center [185, 151] width 241 height 129
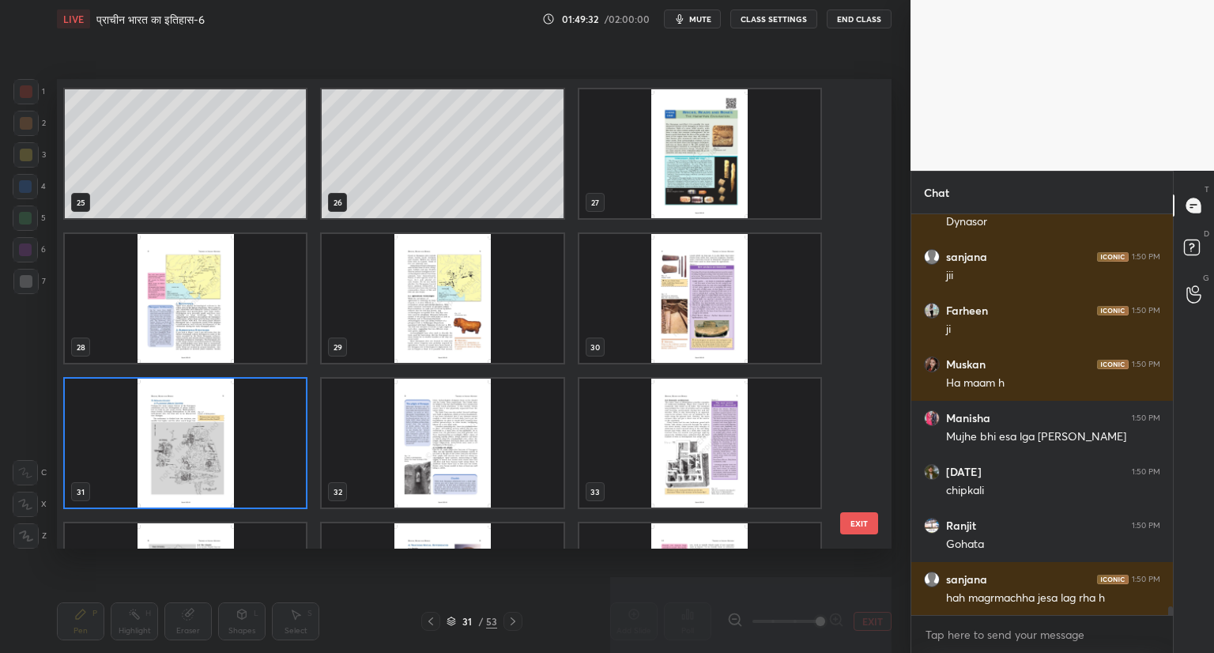
scroll to position [1151, 0]
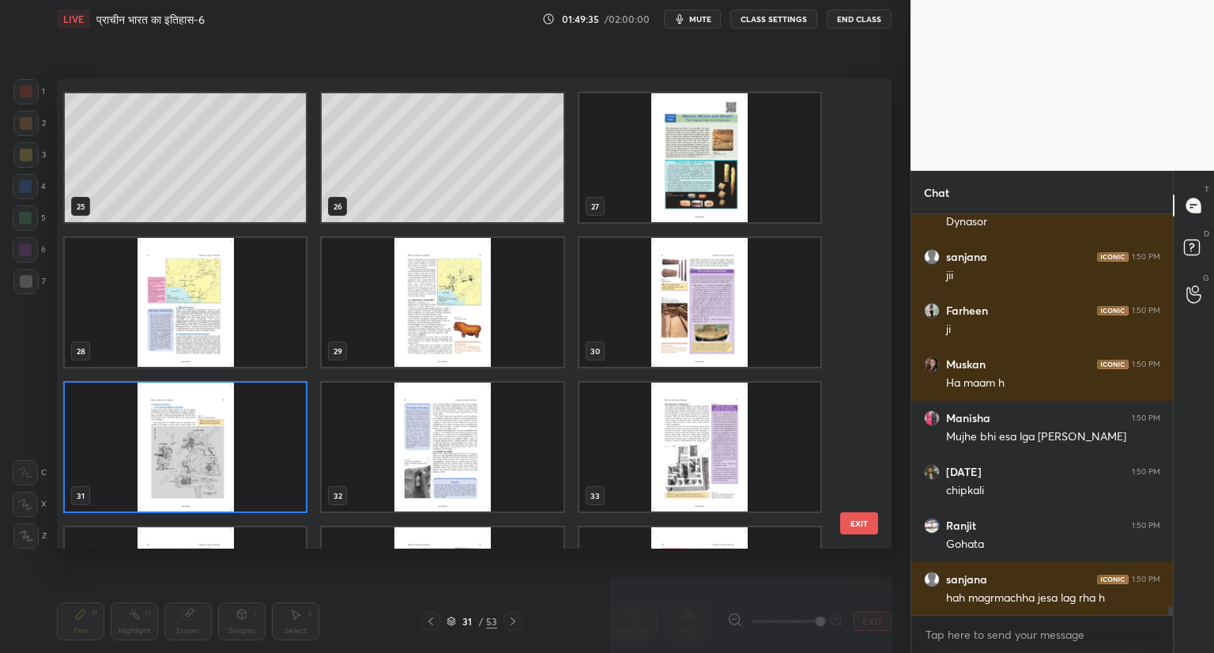
click at [718, 174] on img "grid" at bounding box center [699, 157] width 241 height 129
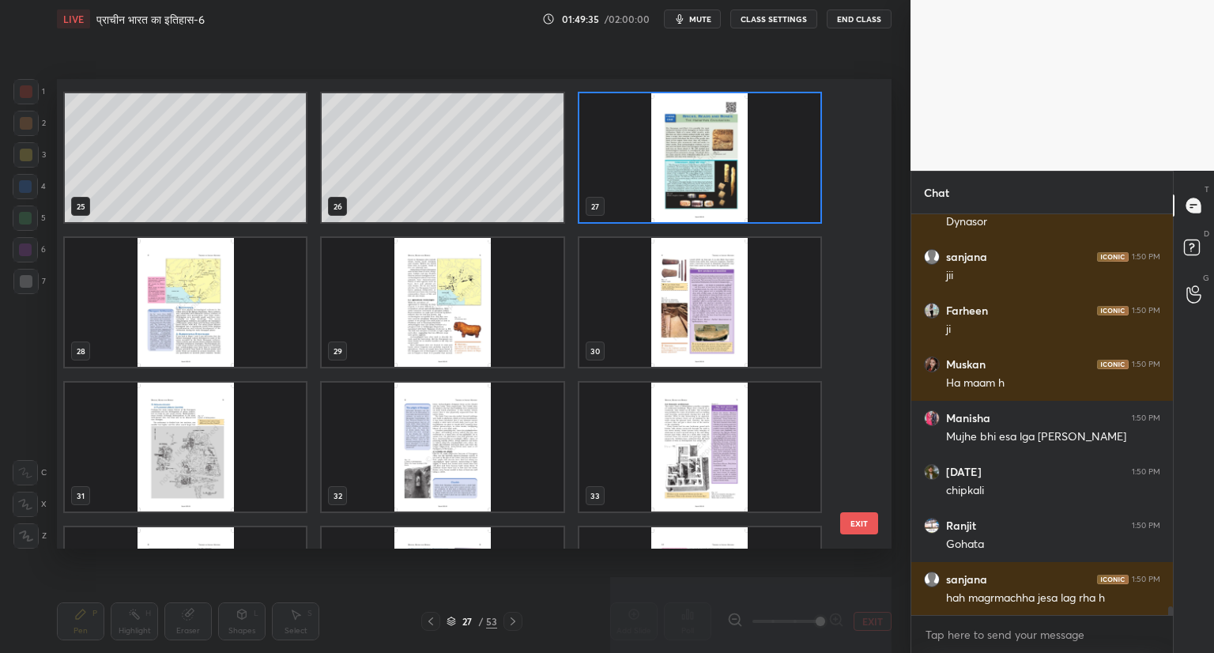
click at [718, 174] on img "grid" at bounding box center [699, 157] width 241 height 129
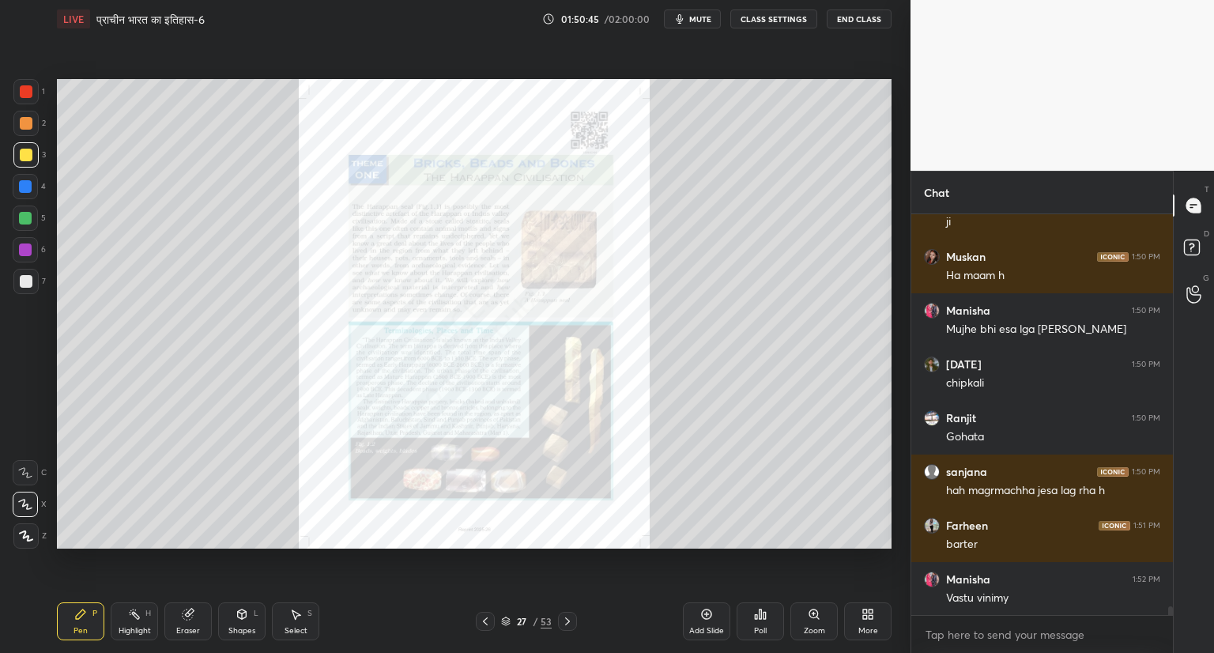
scroll to position [17533, 0]
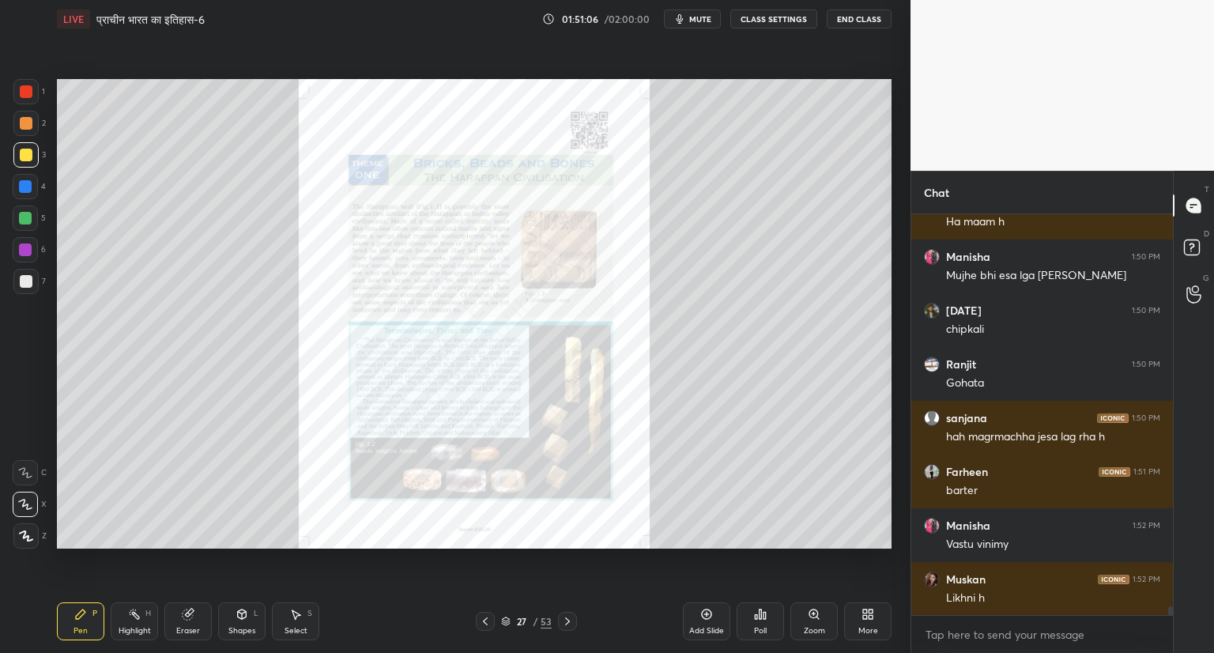
click at [507, 624] on icon at bounding box center [505, 620] width 9 height 9
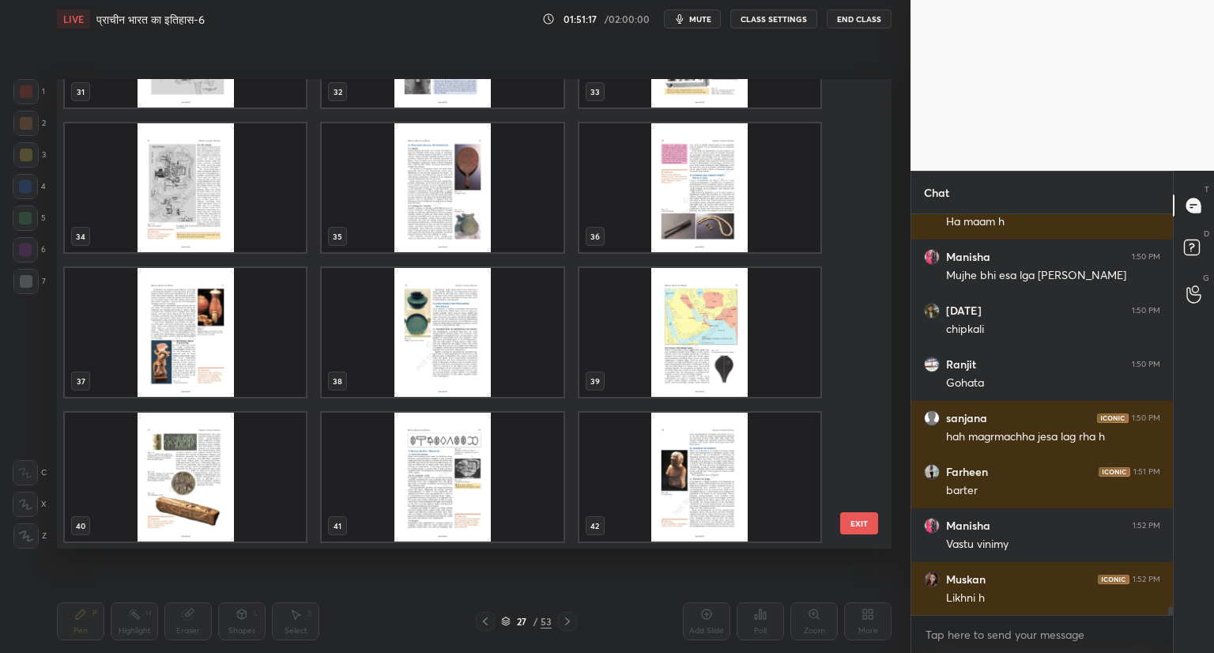
scroll to position [17587, 0]
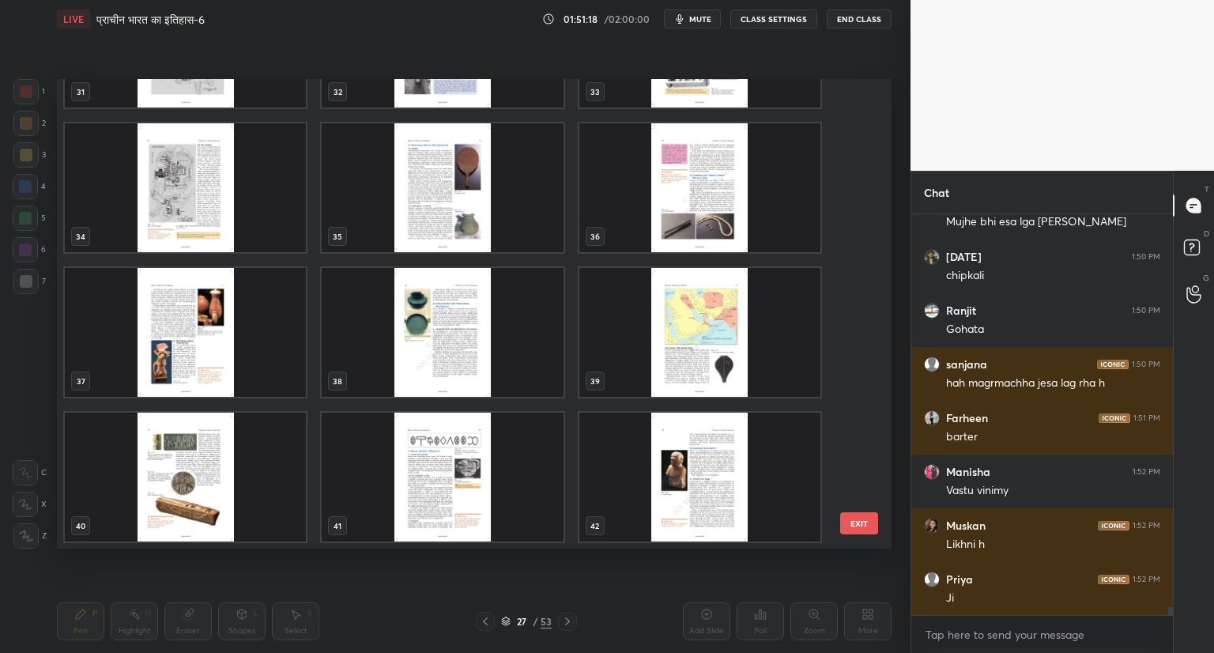
click at [701, 459] on img "grid" at bounding box center [699, 477] width 241 height 129
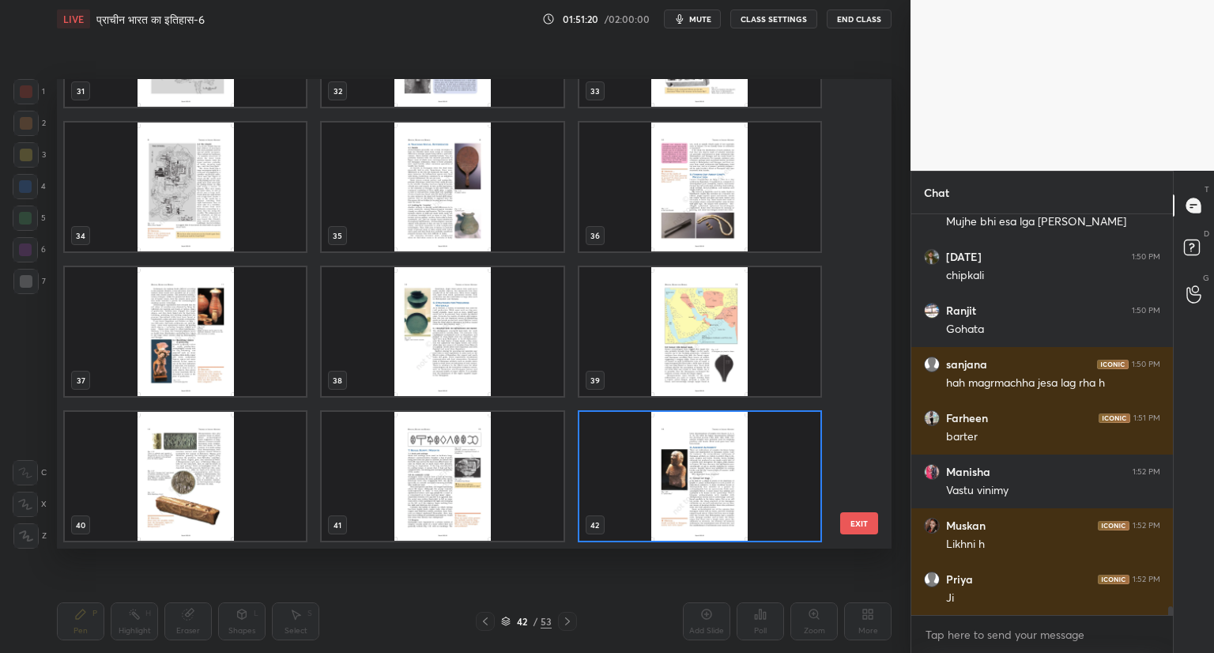
click at [701, 459] on img "grid" at bounding box center [699, 476] width 241 height 129
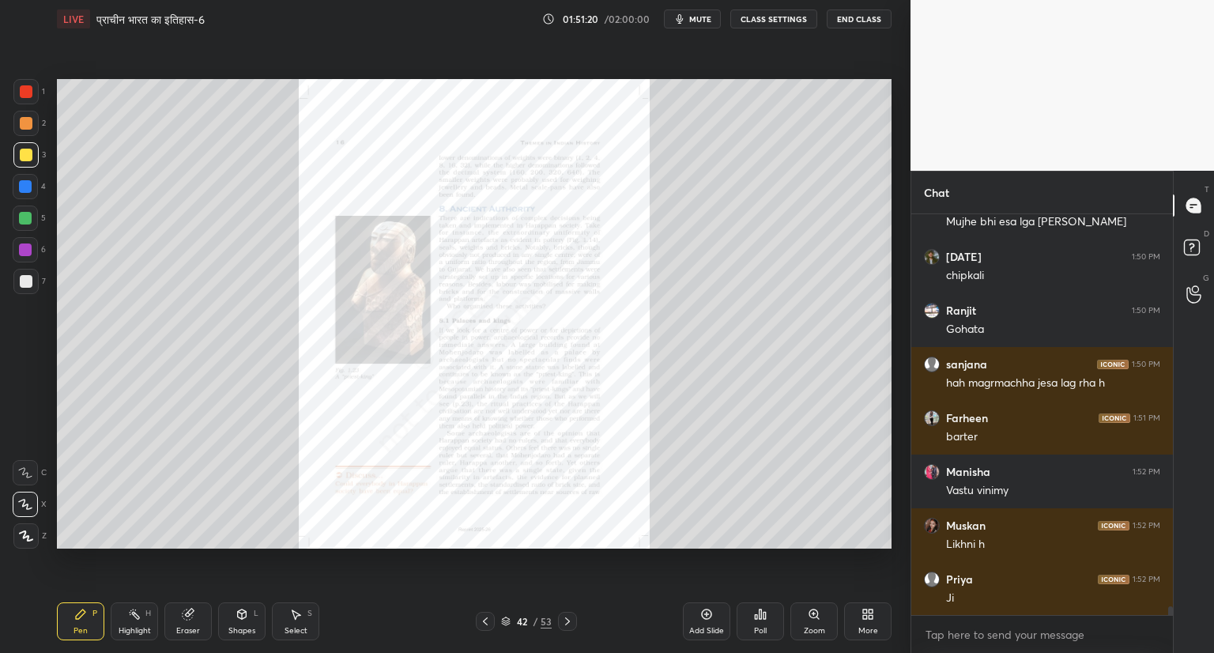
click at [701, 459] on img "grid" at bounding box center [699, 476] width 241 height 129
click at [816, 624] on div "Zoom" at bounding box center [813, 621] width 47 height 38
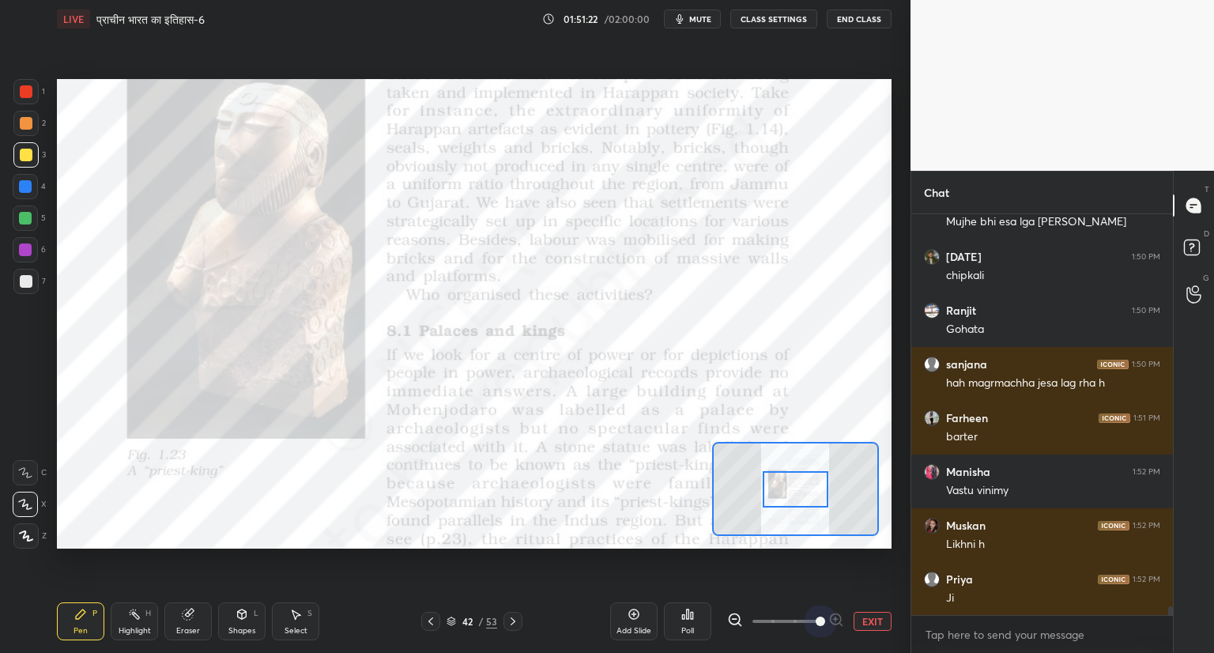
click at [816, 624] on span at bounding box center [785, 621] width 66 height 24
click at [816, 624] on span at bounding box center [820, 620] width 9 height 9
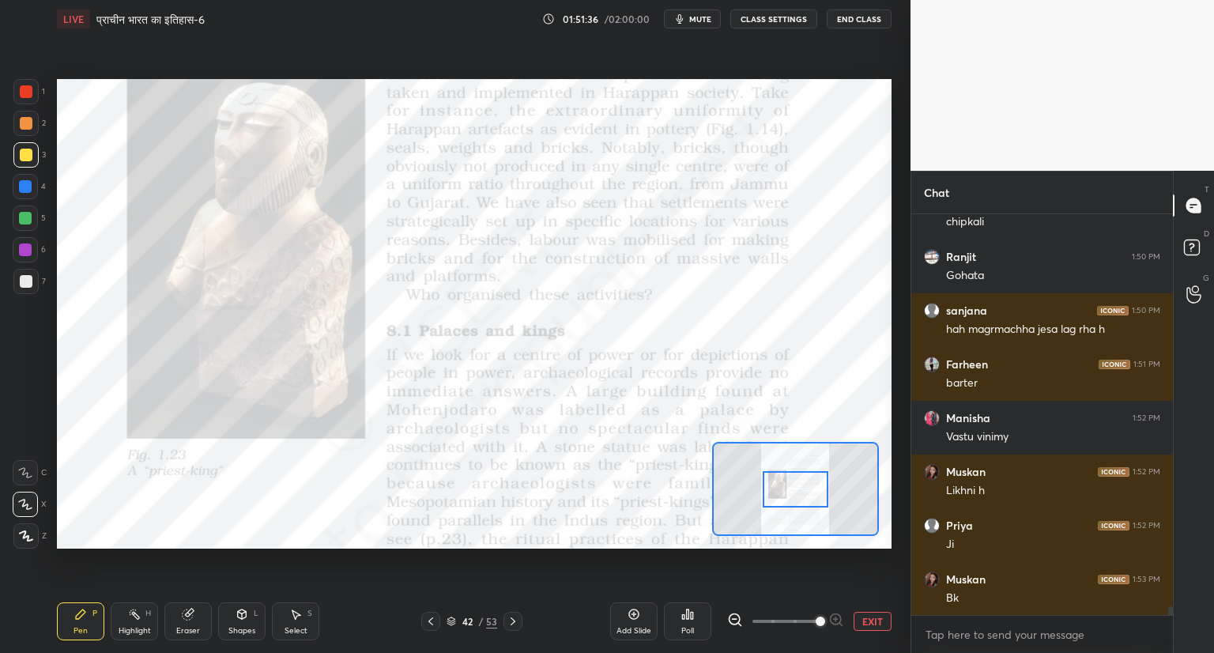
scroll to position [17694, 0]
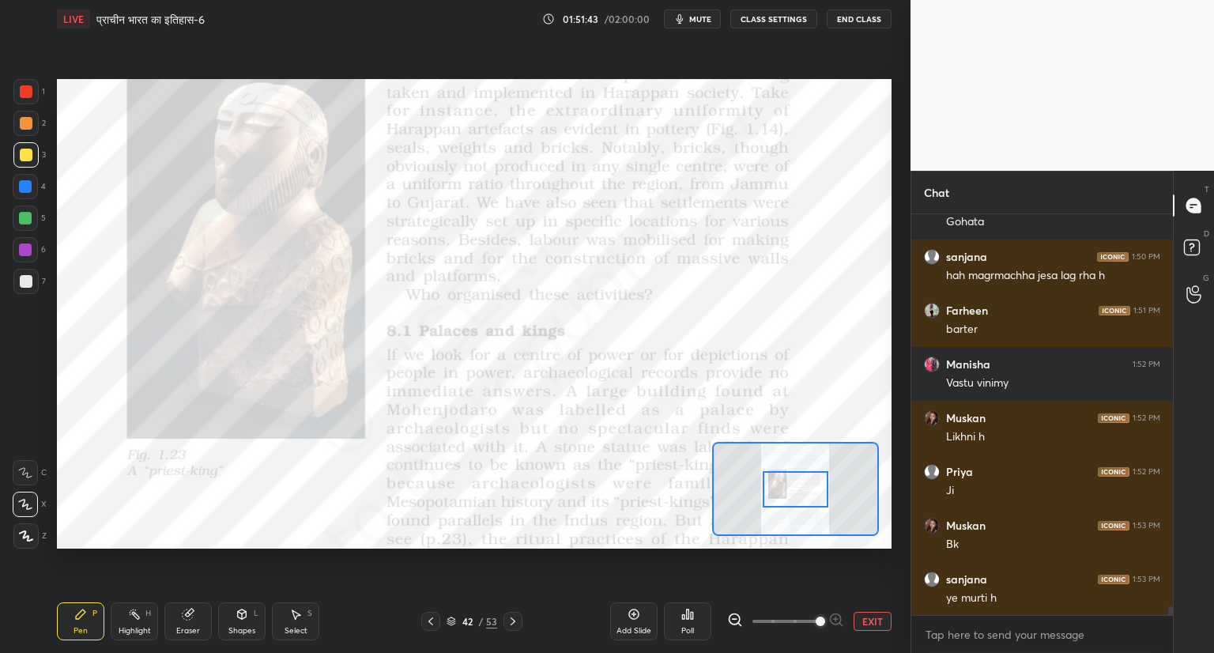
click at [449, 623] on icon at bounding box center [451, 622] width 8 height 2
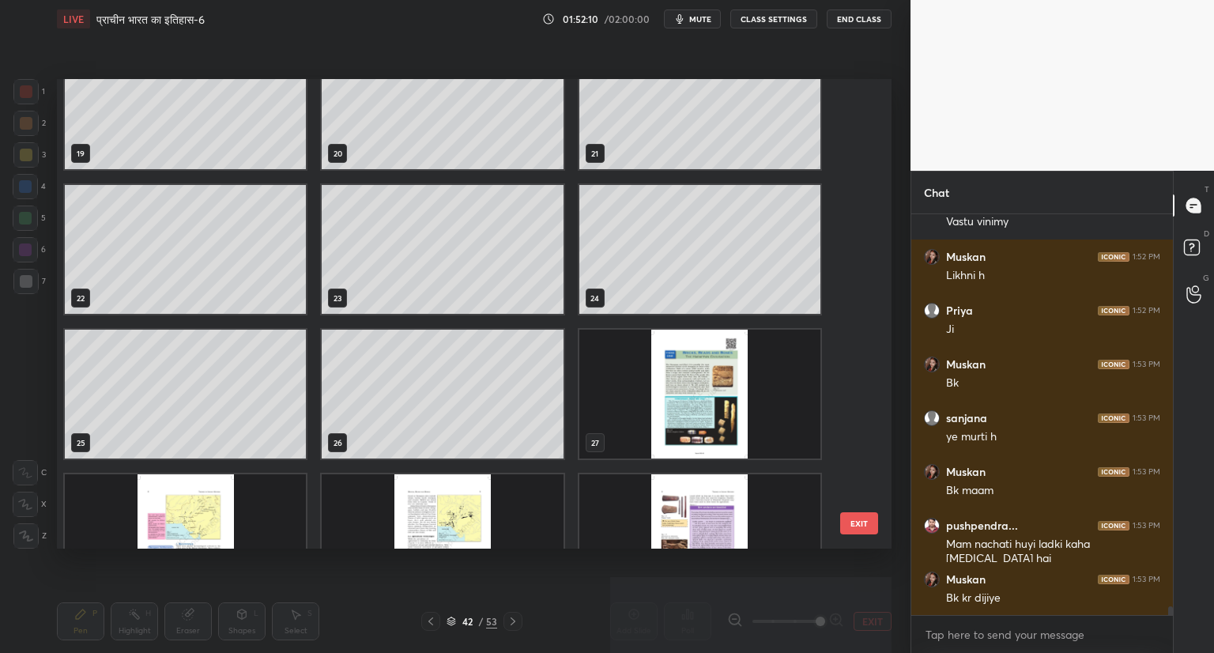
scroll to position [907, 0]
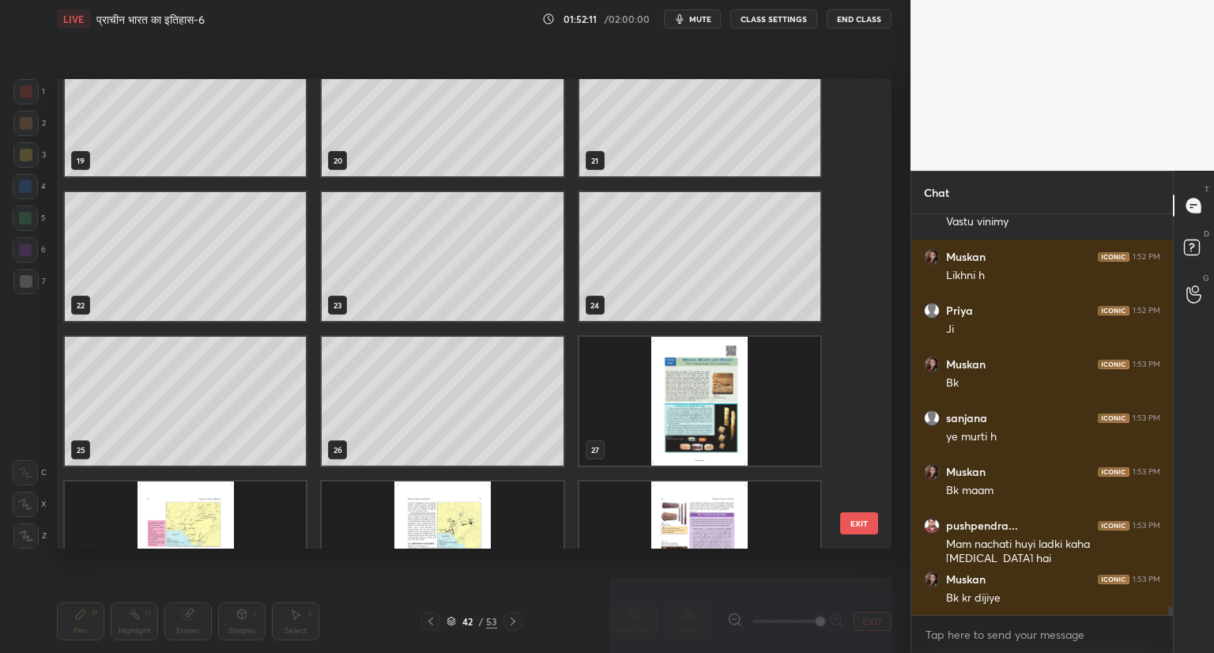
click at [704, 377] on img "grid" at bounding box center [699, 401] width 241 height 129
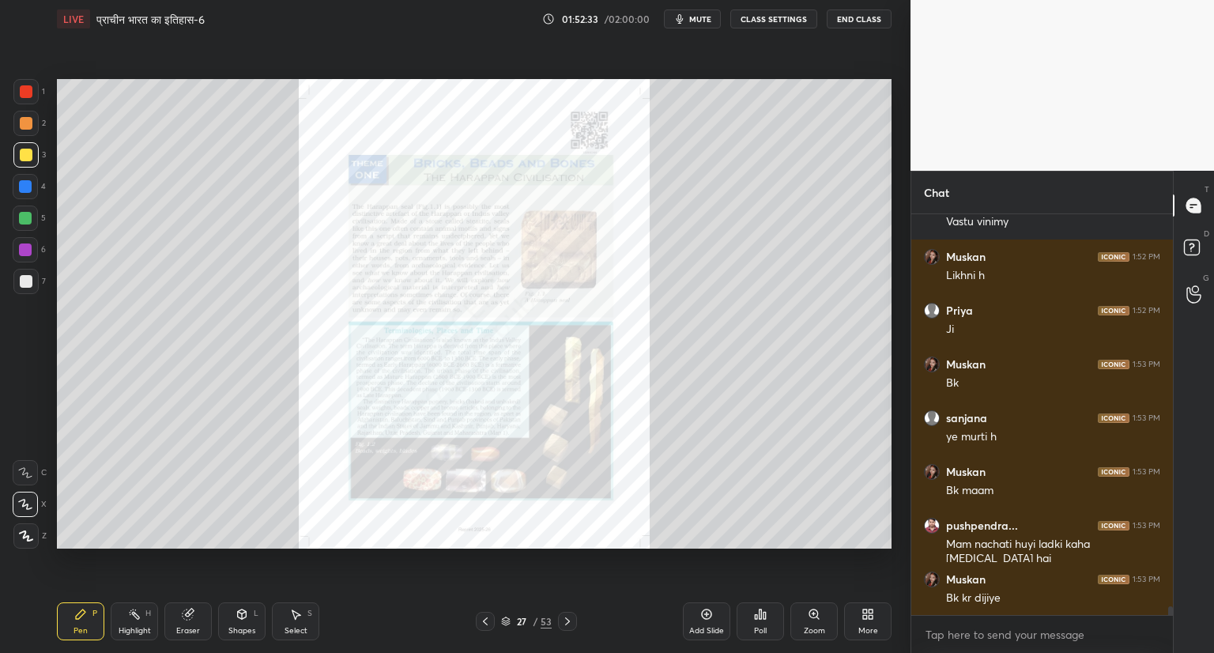
click at [815, 617] on icon at bounding box center [813, 613] width 9 height 9
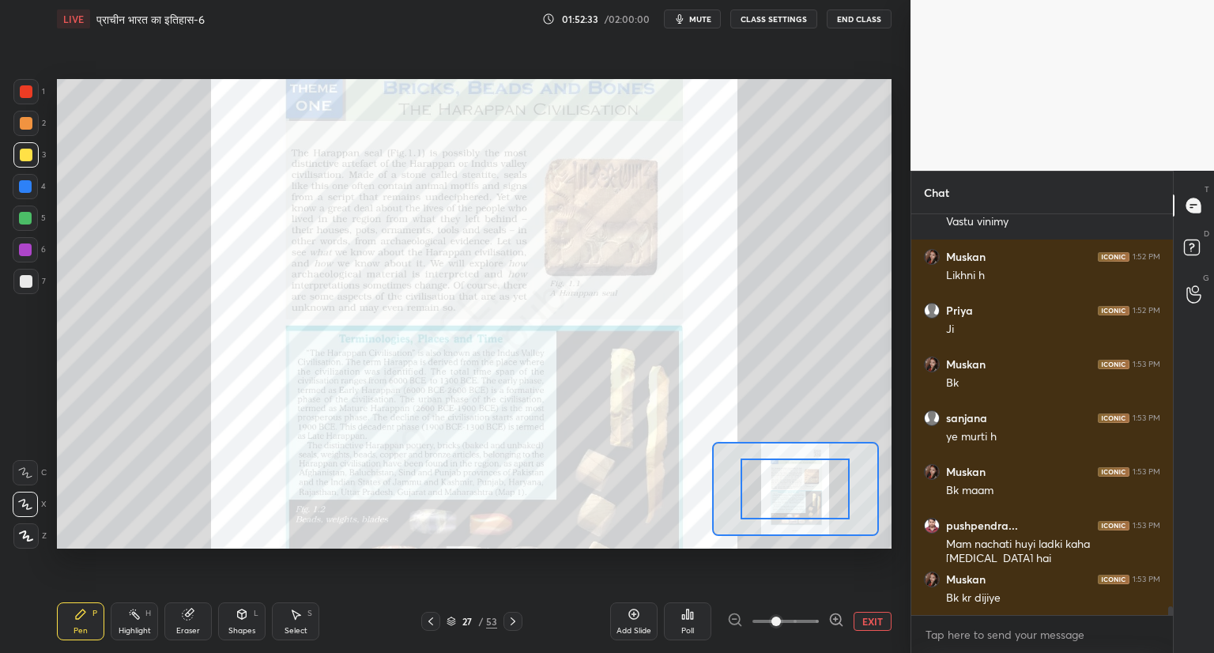
click at [781, 616] on span at bounding box center [775, 620] width 9 height 9
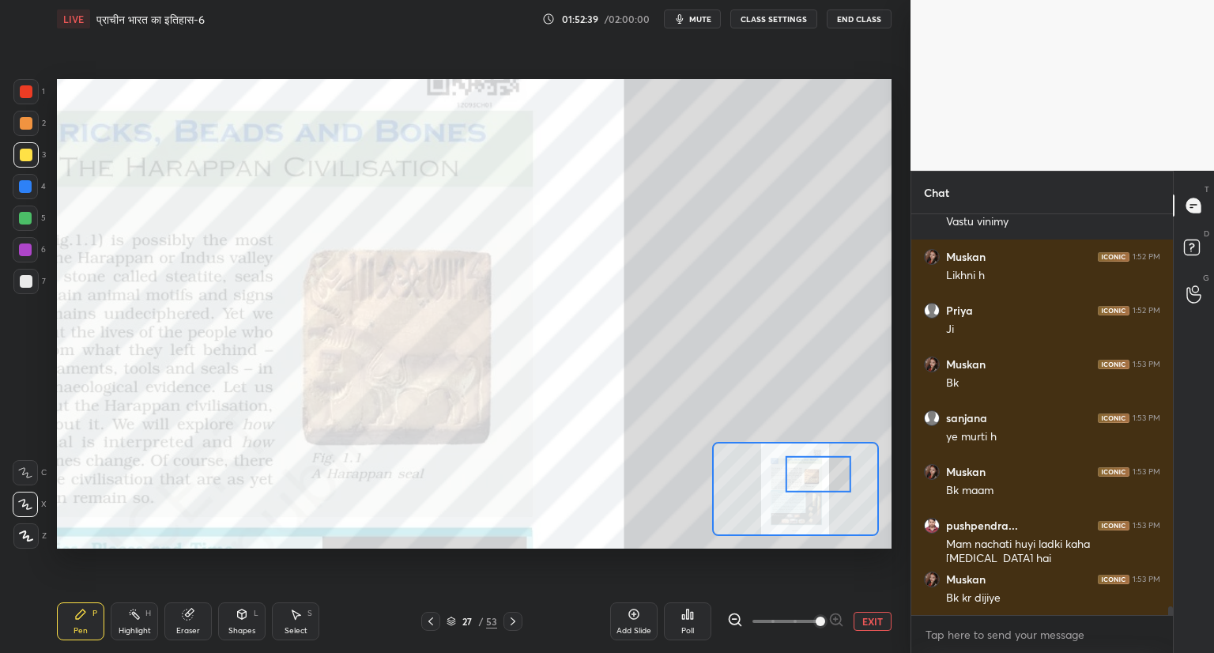
click at [882, 622] on button "EXIT" at bounding box center [873, 621] width 38 height 19
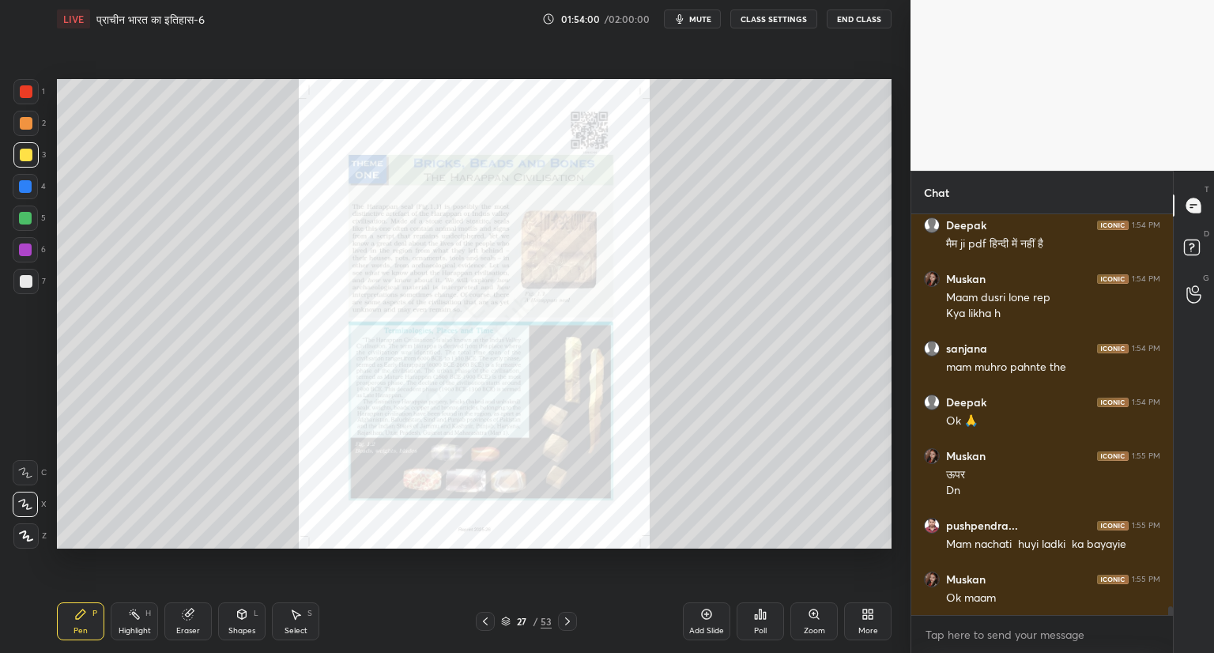
scroll to position [18279, 0]
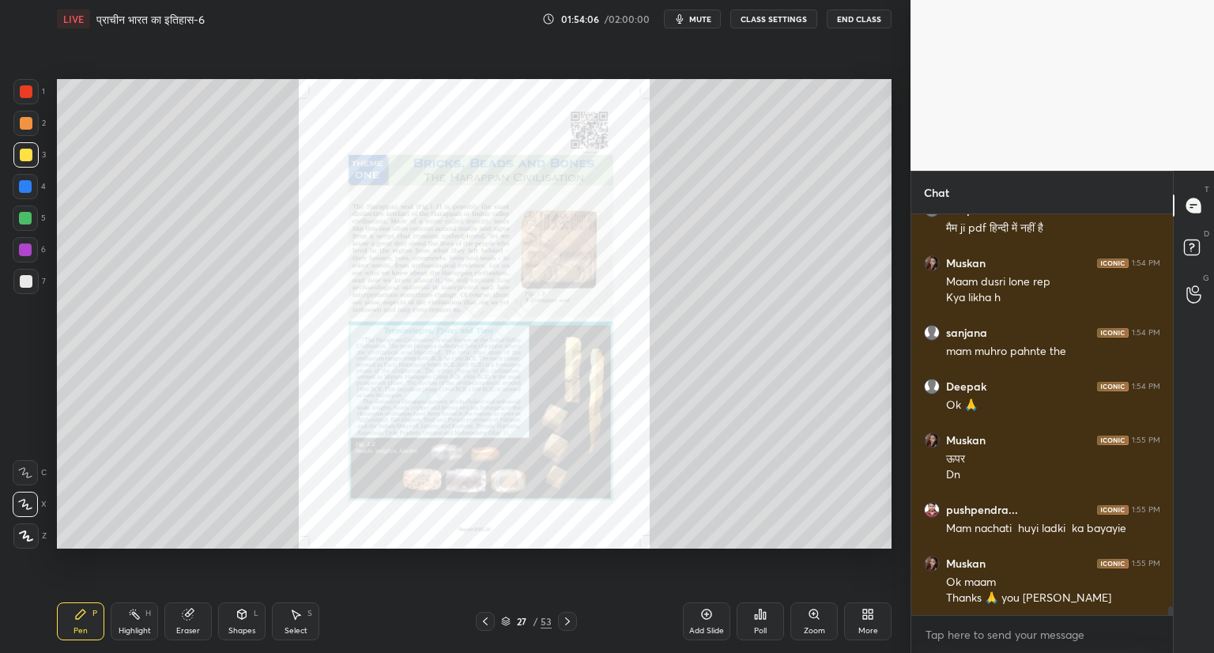
click at [485, 620] on icon at bounding box center [485, 621] width 13 height 13
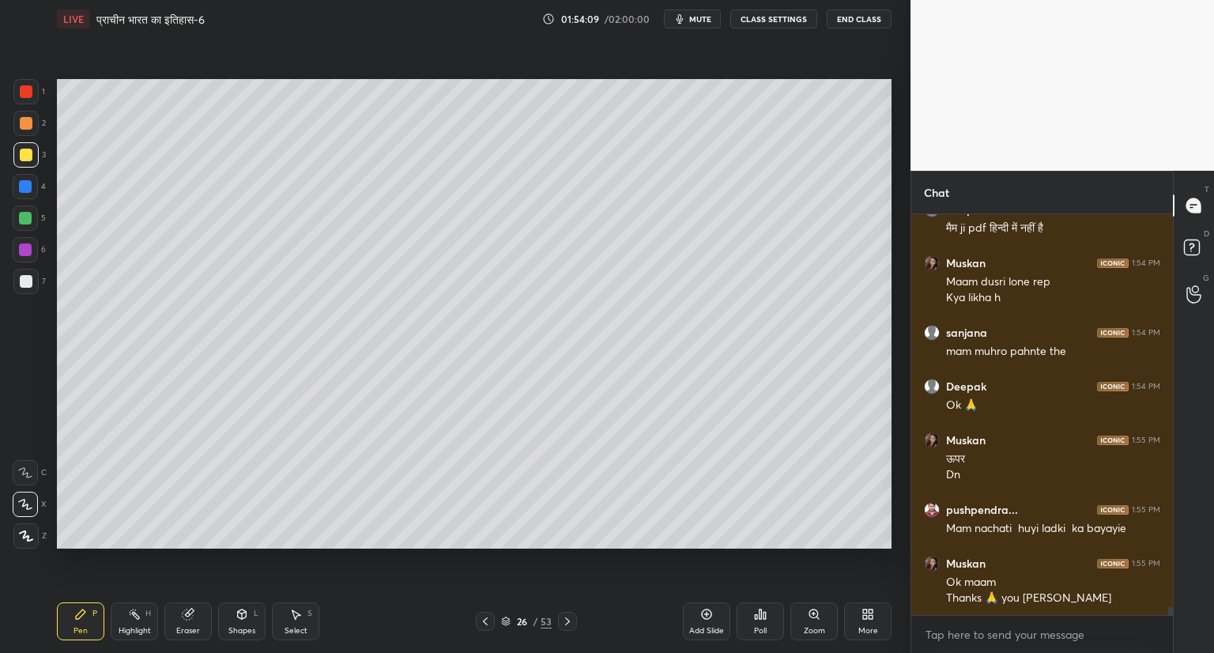
click at [485, 614] on div at bounding box center [485, 621] width 19 height 19
click at [568, 618] on icon at bounding box center [567, 621] width 13 height 13
click at [706, 618] on icon at bounding box center [706, 614] width 13 height 13
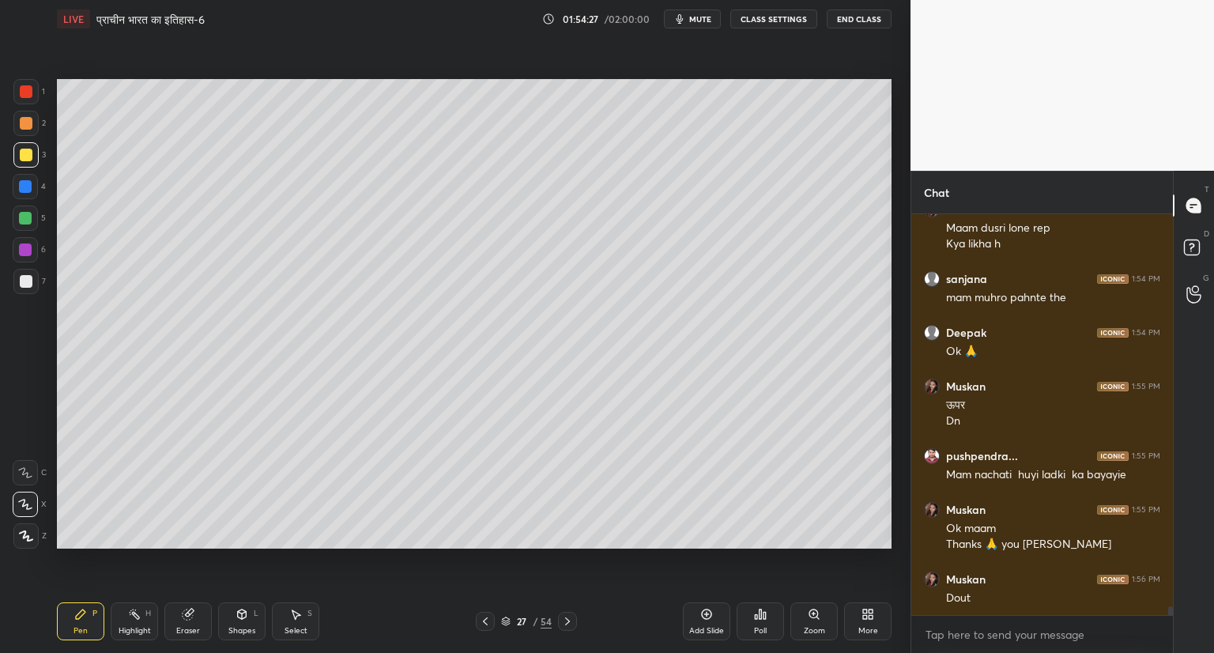
click at [569, 623] on icon at bounding box center [567, 621] width 13 height 13
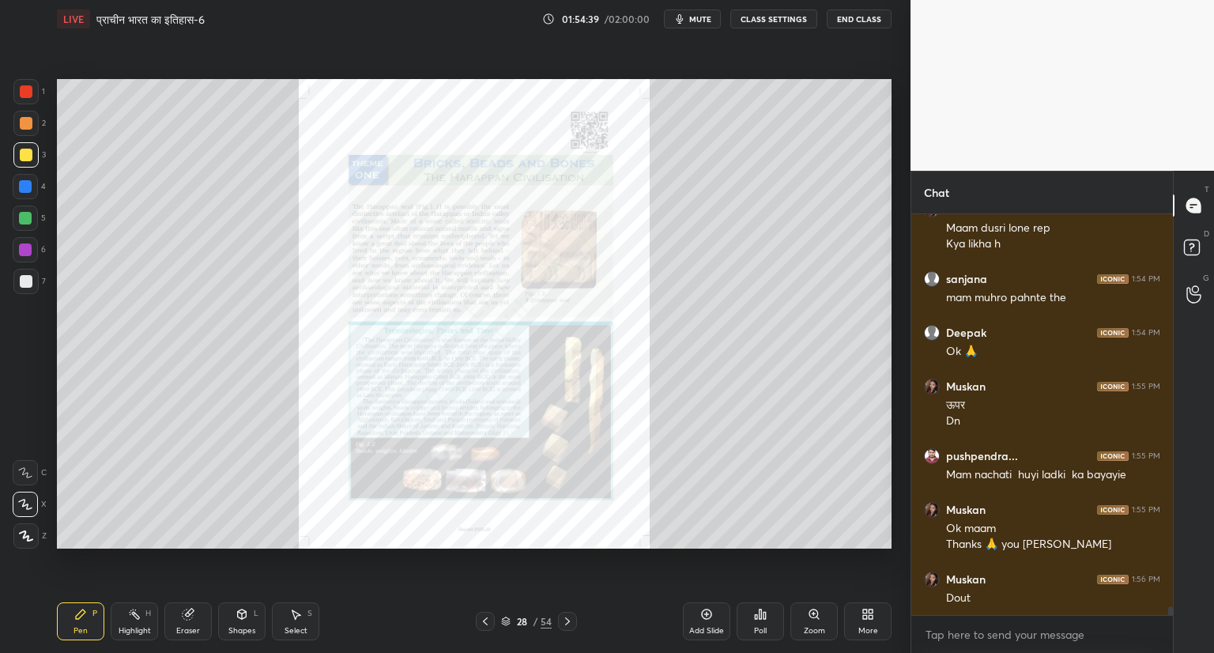
click at [570, 620] on icon at bounding box center [567, 621] width 13 height 13
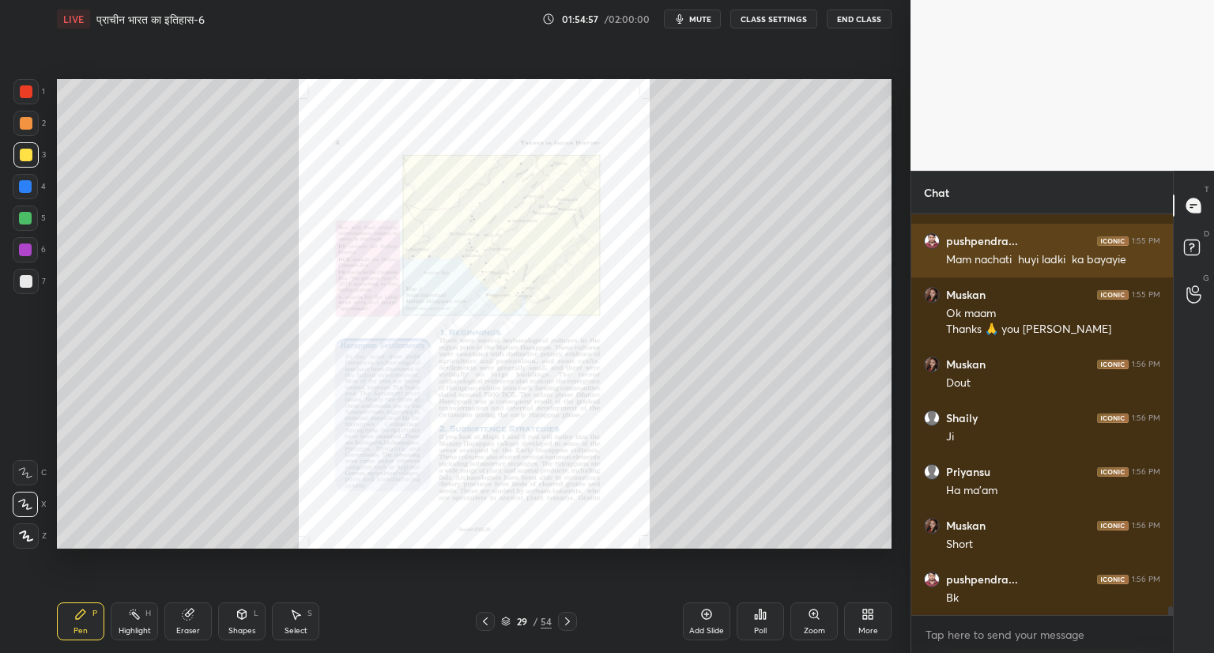
scroll to position [18601, 0]
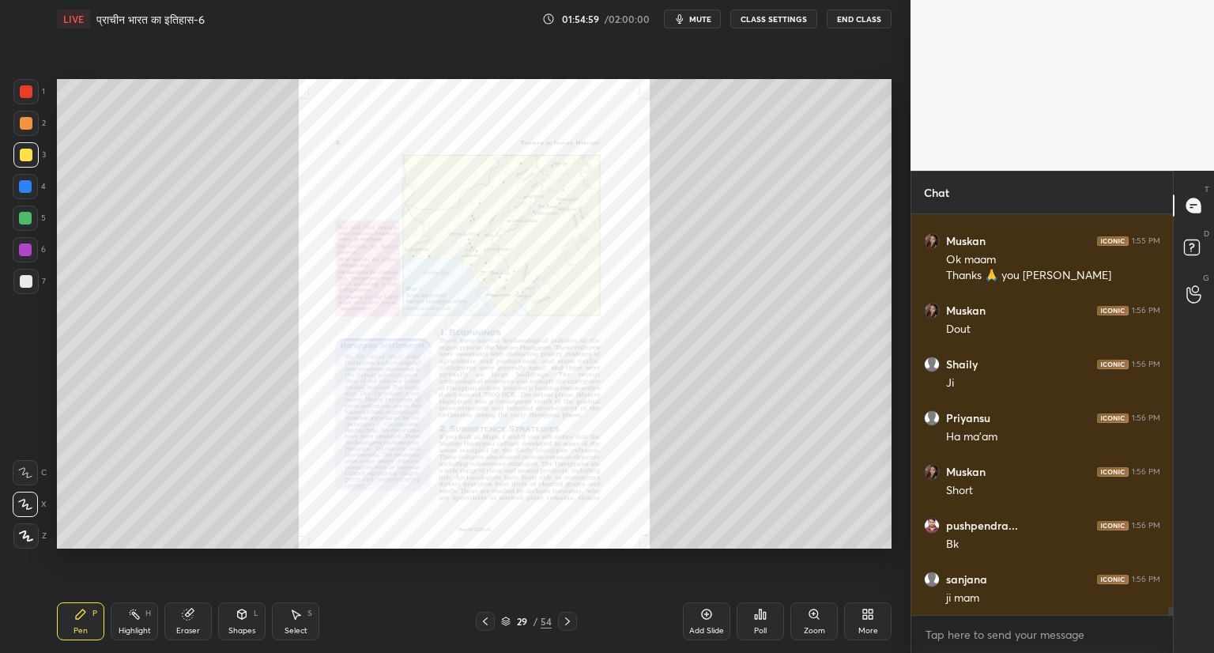
click at [485, 620] on icon at bounding box center [485, 621] width 5 height 8
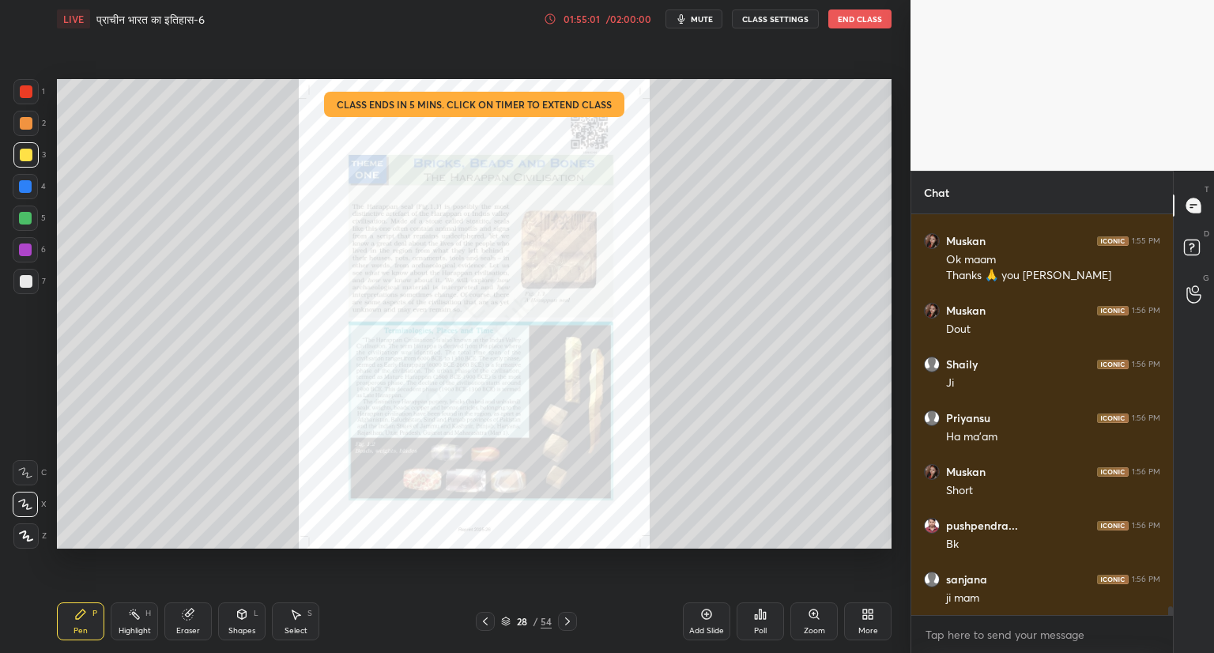
scroll to position [18655, 0]
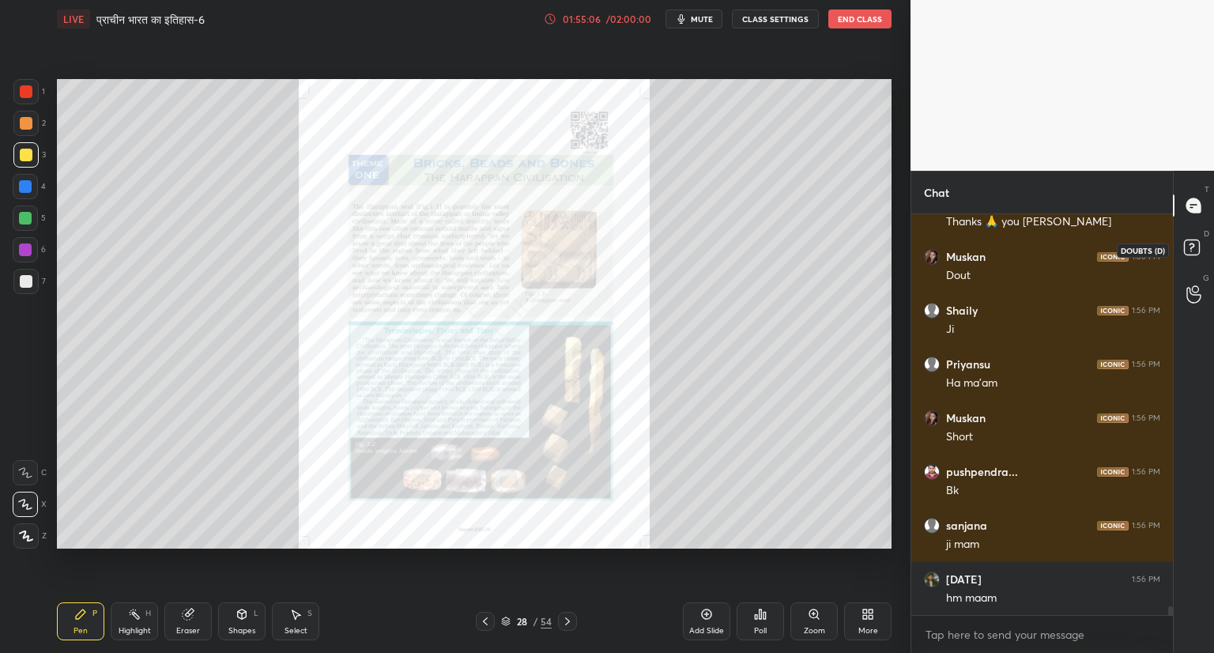
click at [1204, 247] on icon at bounding box center [1194, 250] width 28 height 28
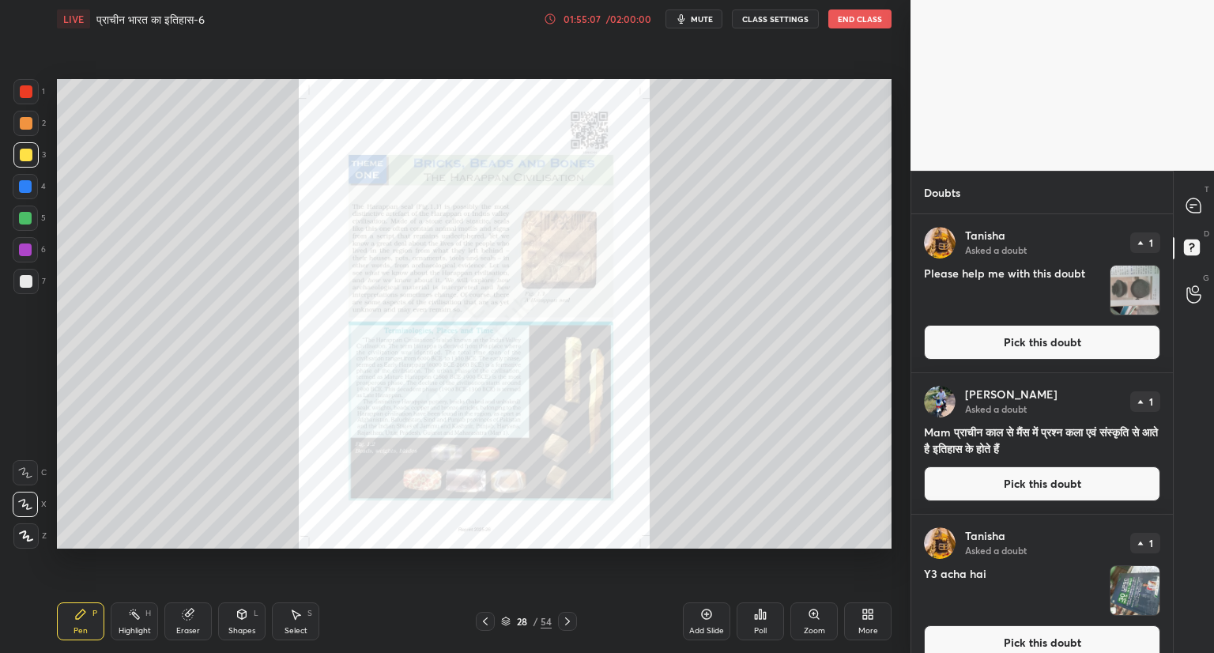
click at [1055, 337] on button "Pick this doubt" at bounding box center [1042, 342] width 236 height 35
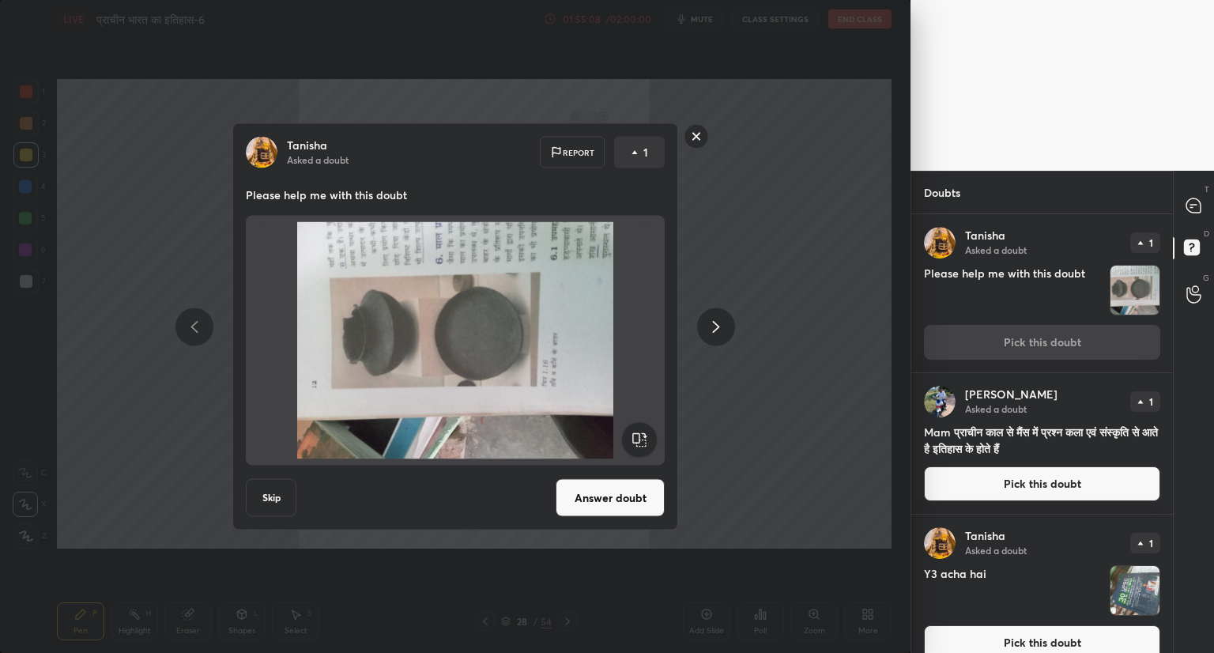
click at [627, 491] on button "Answer doubt" at bounding box center [610, 498] width 109 height 38
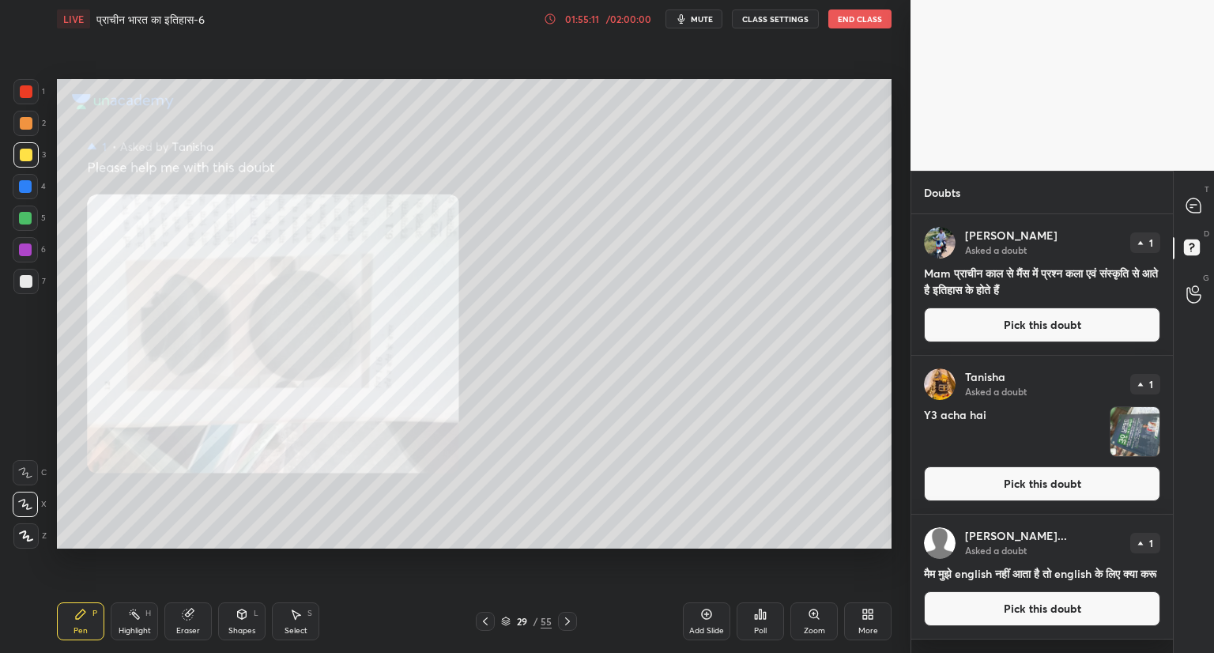
click at [1032, 322] on button "Pick this doubt" at bounding box center [1042, 324] width 236 height 35
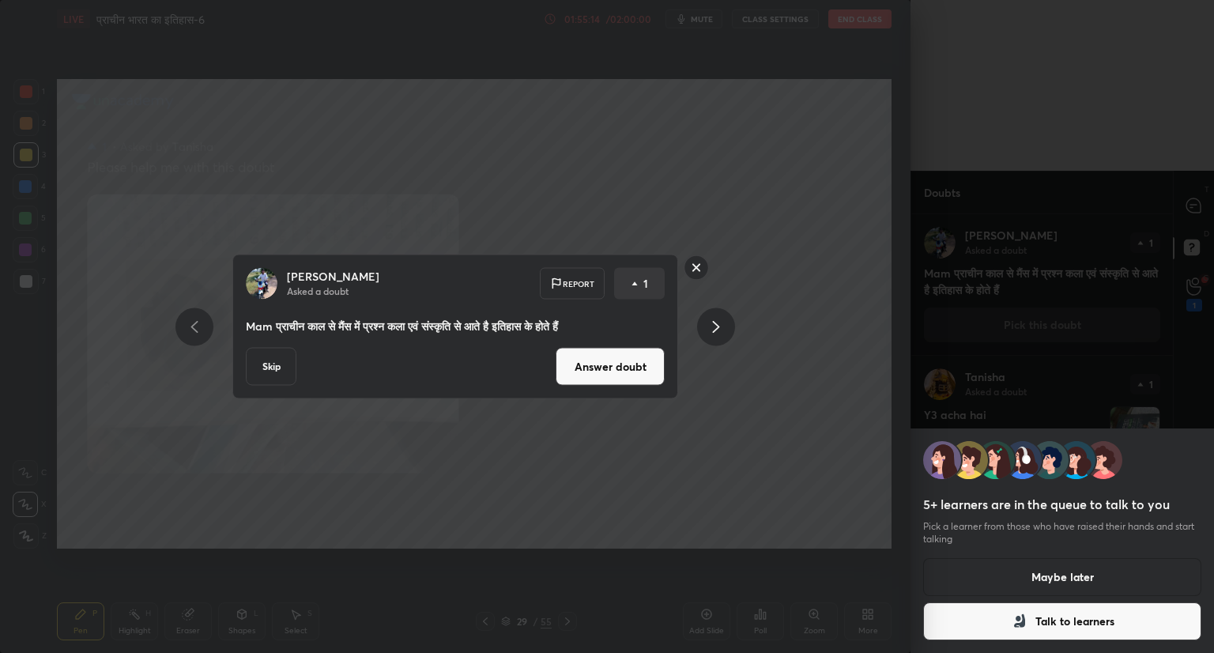
click at [619, 368] on button "Answer doubt" at bounding box center [610, 367] width 109 height 38
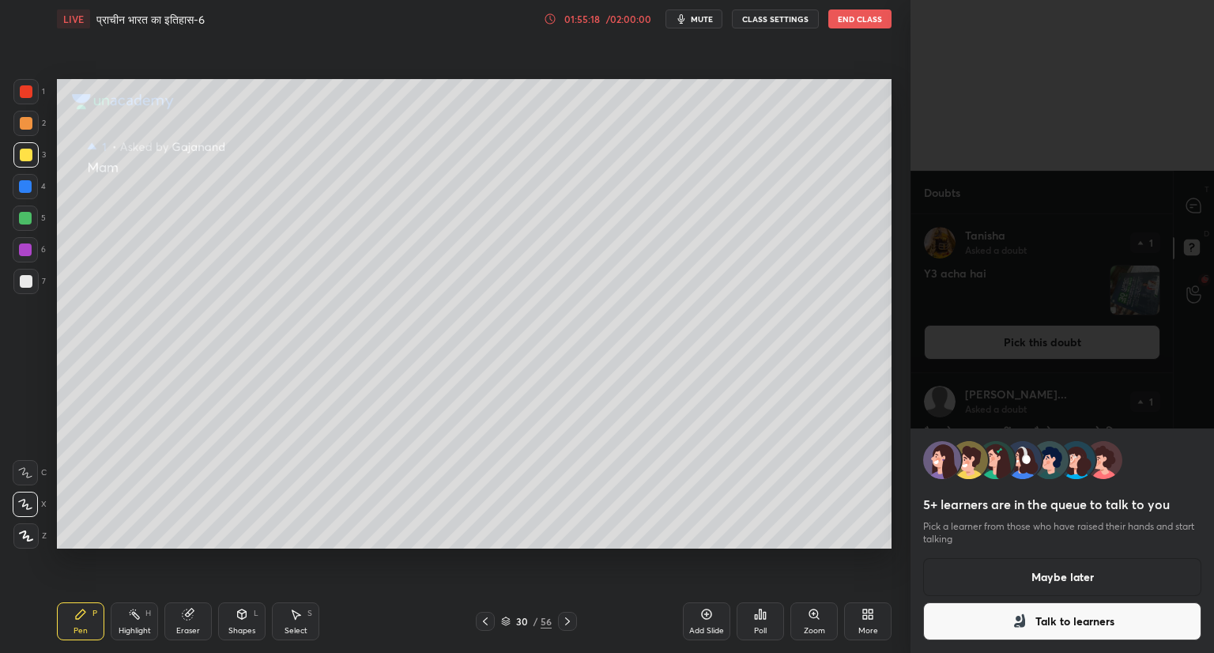
click at [1042, 626] on button "Talk to learners" at bounding box center [1062, 621] width 278 height 38
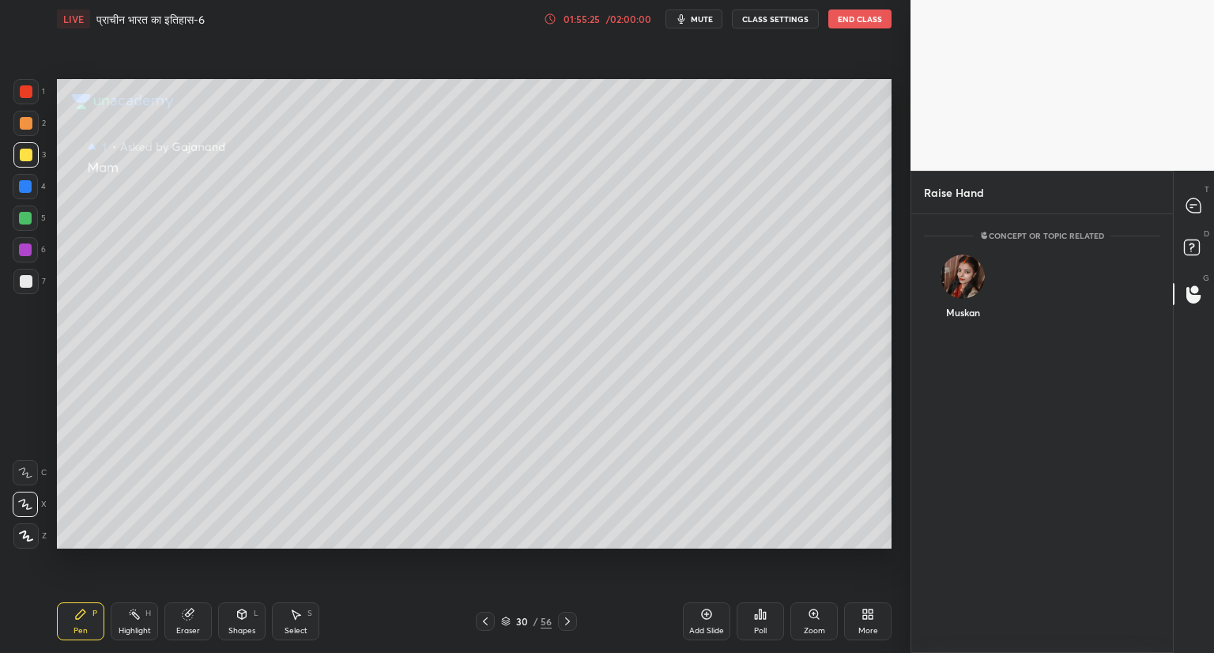
scroll to position [434, 257]
click at [957, 281] on img "grid" at bounding box center [963, 276] width 44 height 44
click at [971, 322] on button "INVITE" at bounding box center [963, 323] width 64 height 21
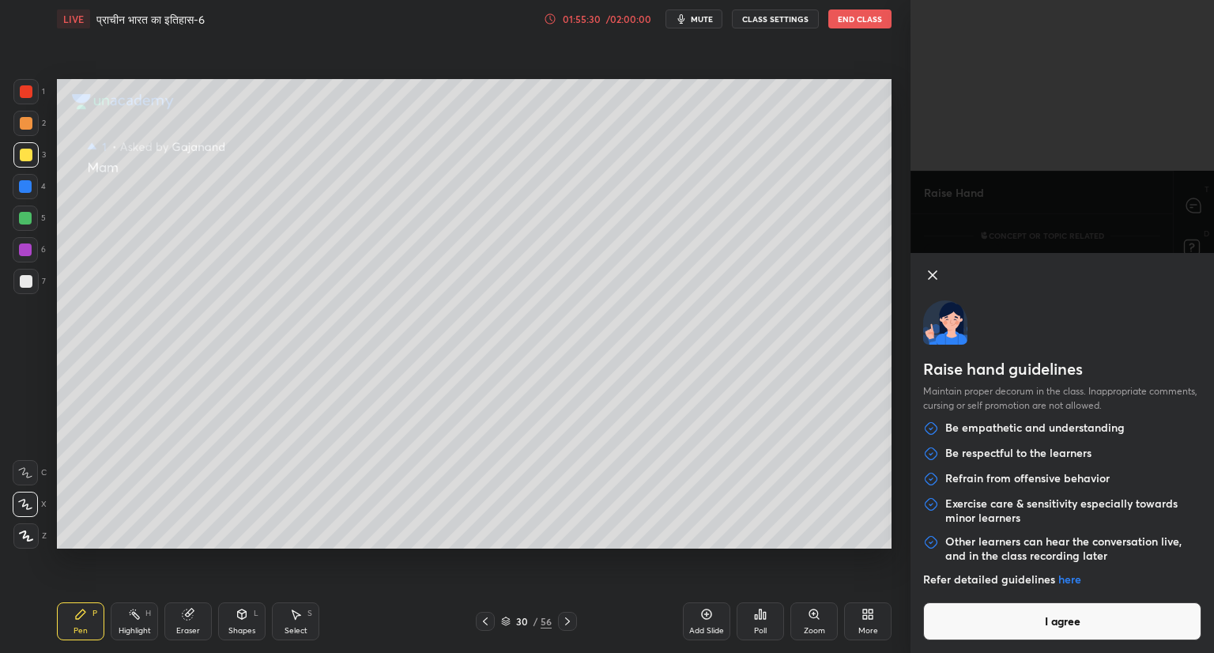
click at [1031, 616] on button "I agree" at bounding box center [1062, 621] width 278 height 38
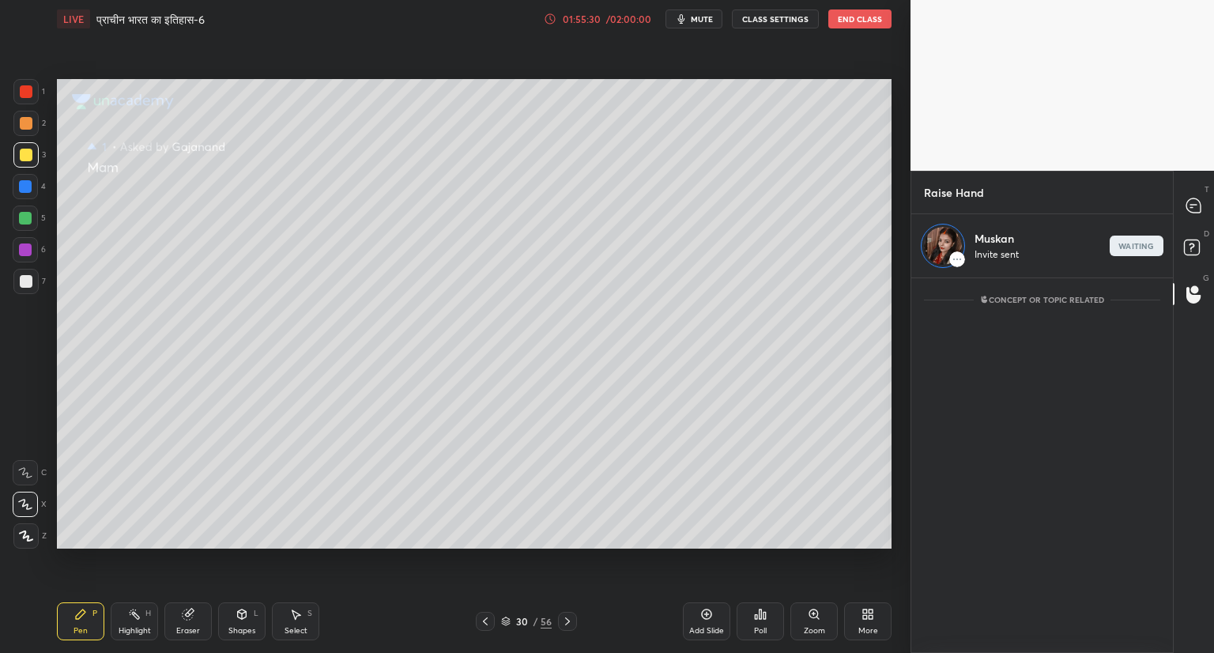
scroll to position [6, 5]
click at [1198, 204] on icon at bounding box center [1193, 205] width 14 height 14
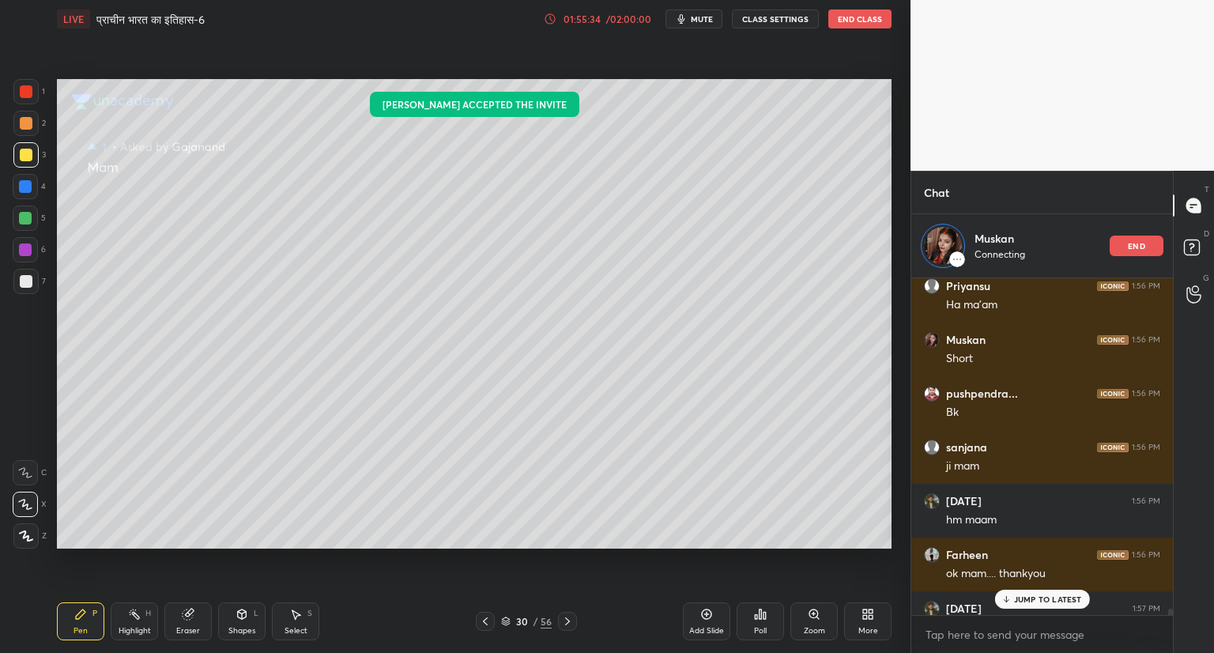
click at [1042, 594] on p "JUMP TO LATEST" at bounding box center [1048, 598] width 68 height 9
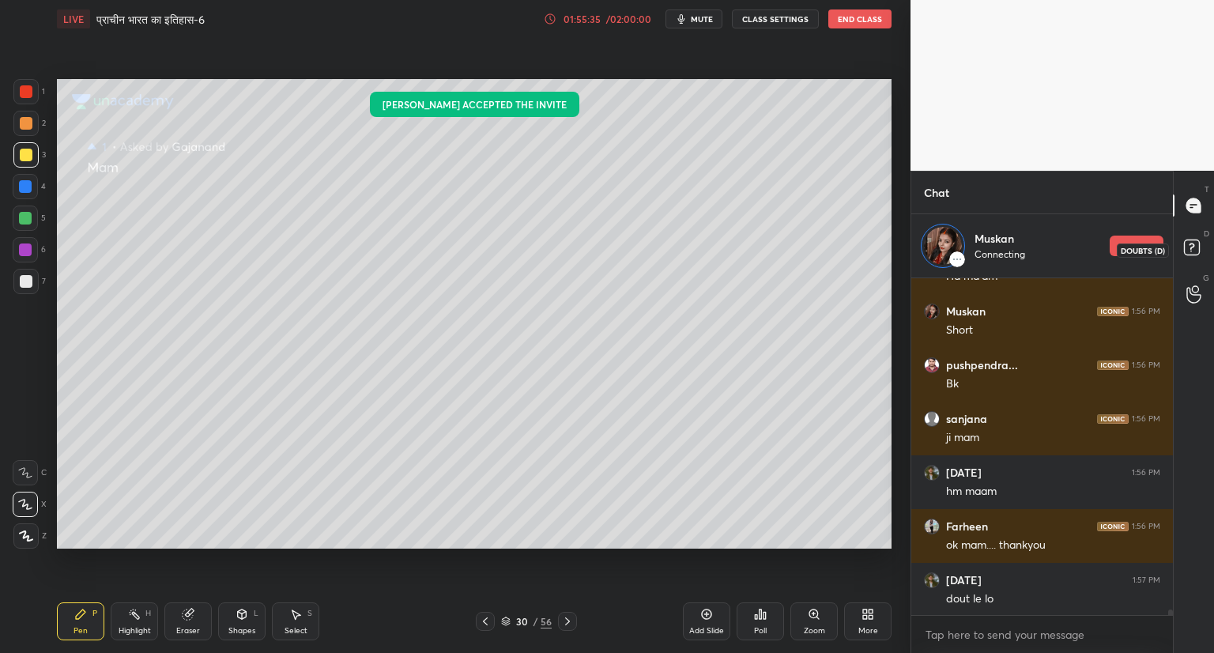
click at [1197, 247] on rect at bounding box center [1191, 247] width 15 height 15
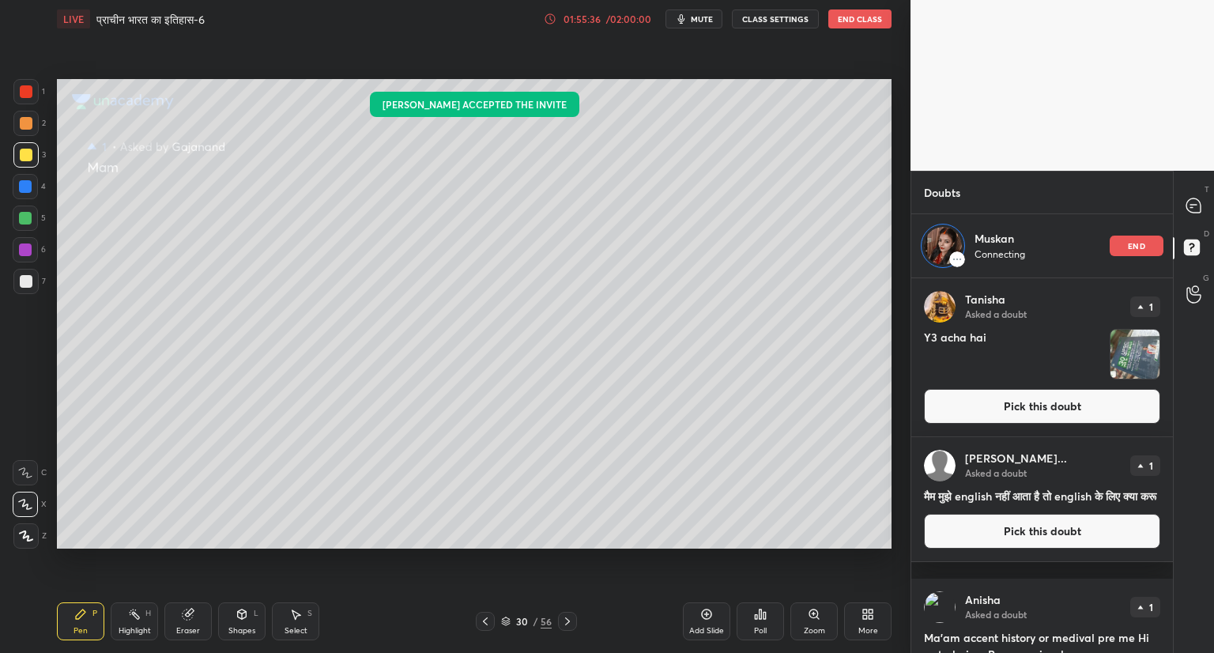
click at [1113, 404] on button "Pick this doubt" at bounding box center [1042, 406] width 236 height 35
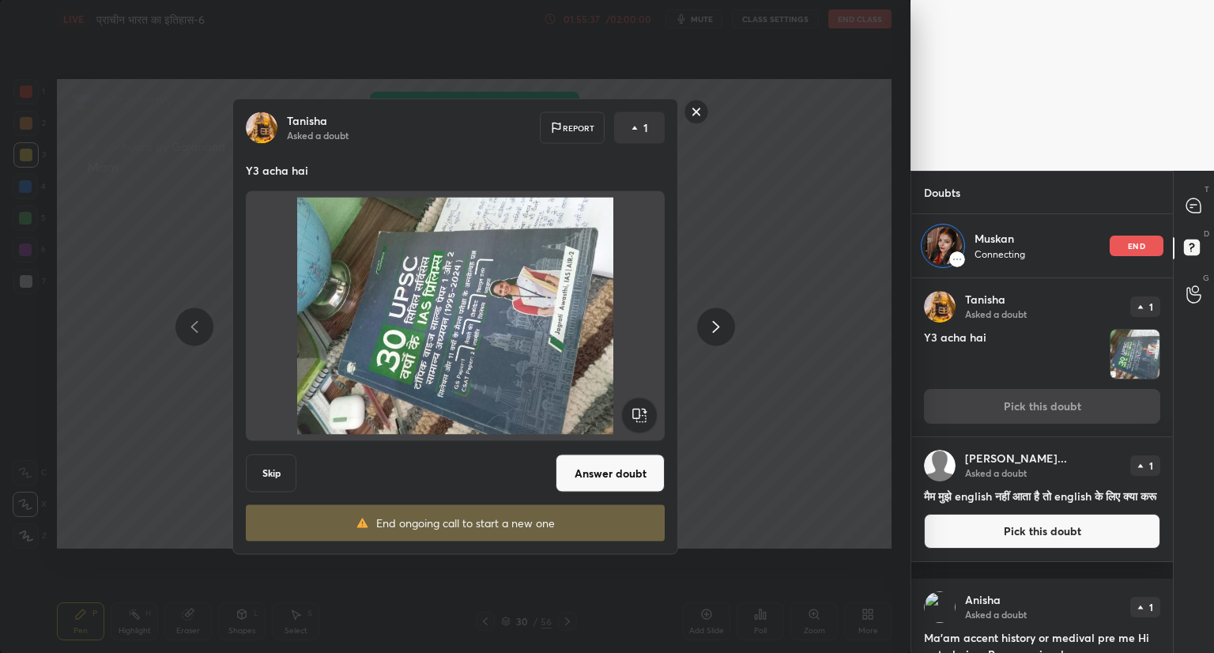
click at [642, 413] on rect at bounding box center [639, 416] width 36 height 36
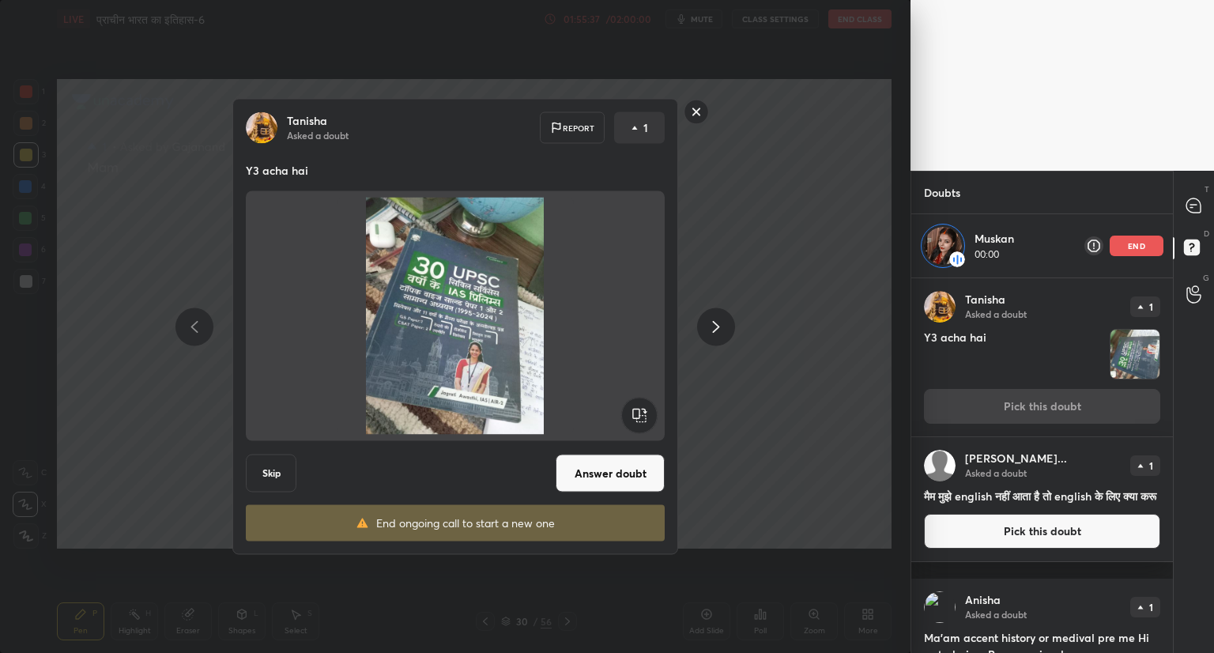
click at [629, 474] on button "Answer doubt" at bounding box center [610, 473] width 109 height 38
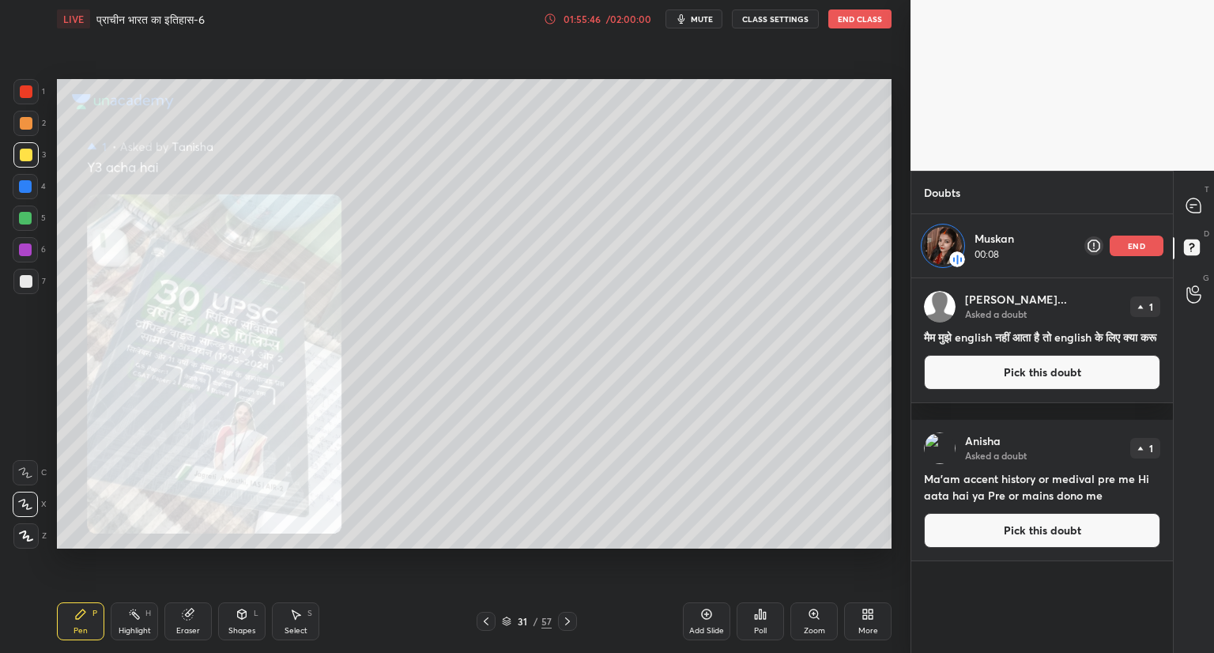
click at [992, 532] on button "Pick this doubt" at bounding box center [1042, 530] width 236 height 35
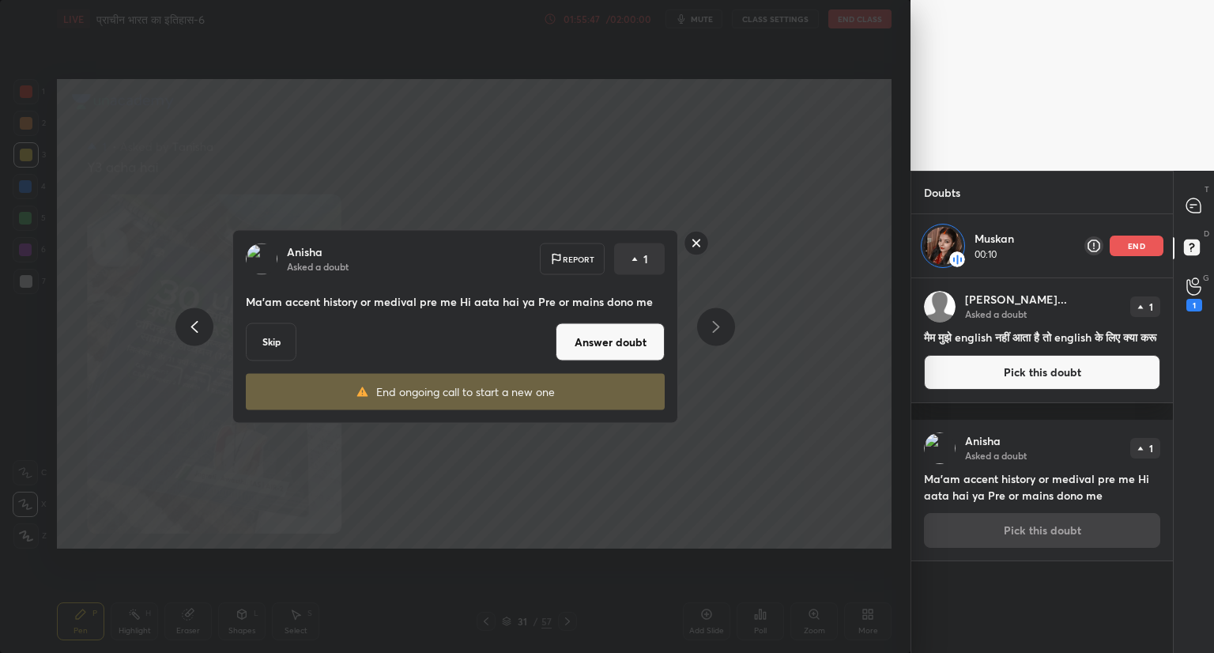
click at [642, 346] on button "Answer doubt" at bounding box center [610, 342] width 109 height 38
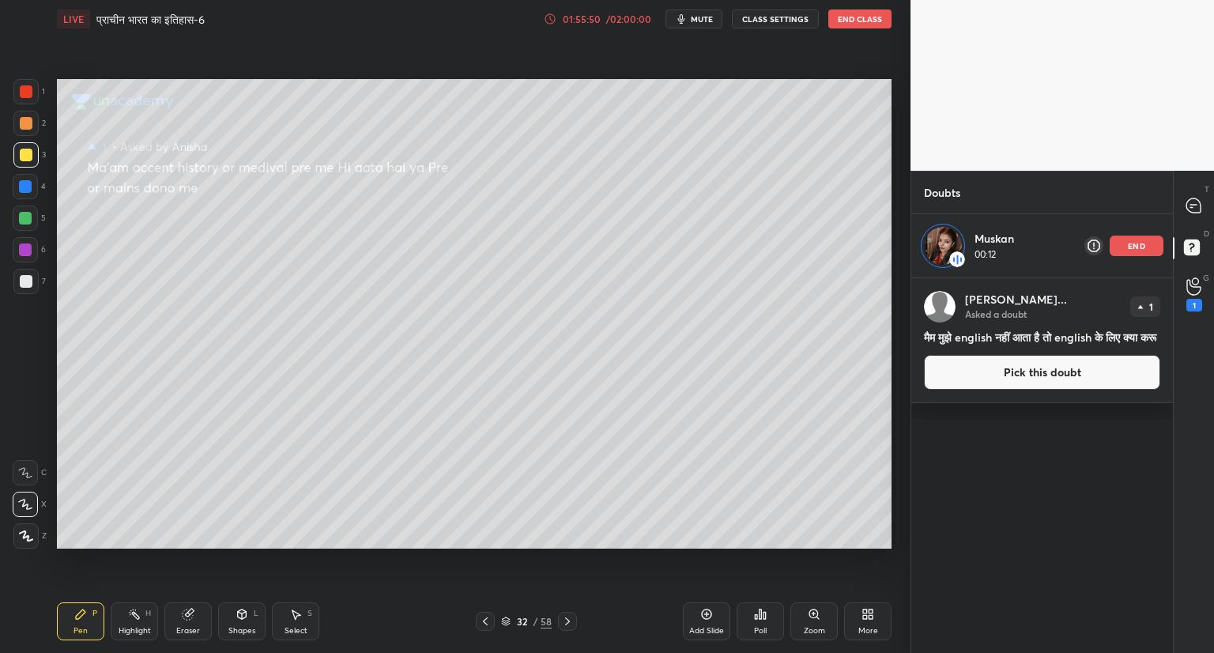
click at [1004, 384] on button "Pick this doubt" at bounding box center [1042, 372] width 236 height 35
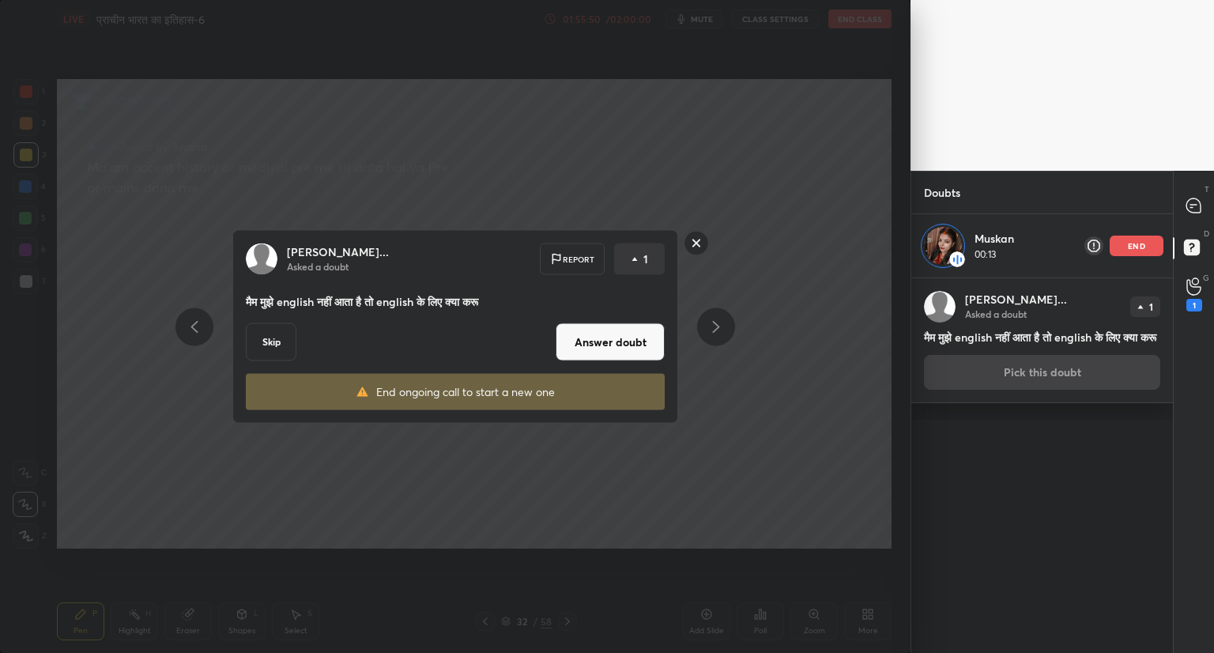
click at [628, 338] on button "Answer doubt" at bounding box center [610, 342] width 109 height 38
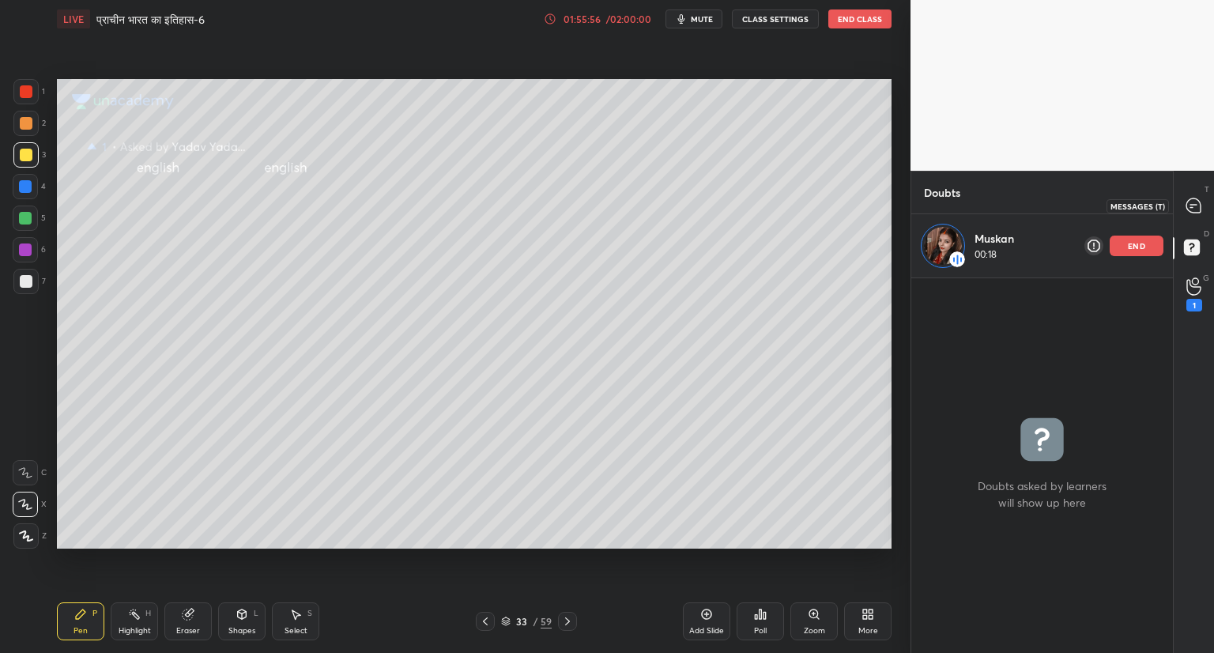
click at [1198, 198] on icon at bounding box center [1194, 206] width 17 height 17
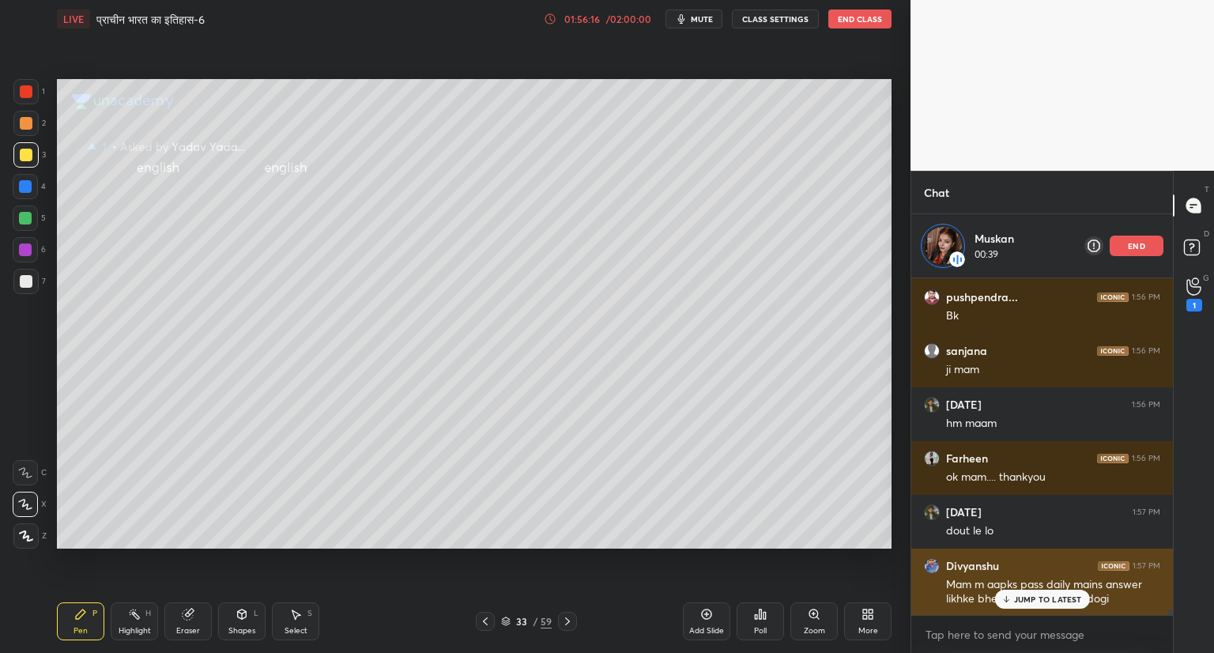
click at [1045, 595] on p "JUMP TO LATEST" at bounding box center [1048, 598] width 68 height 9
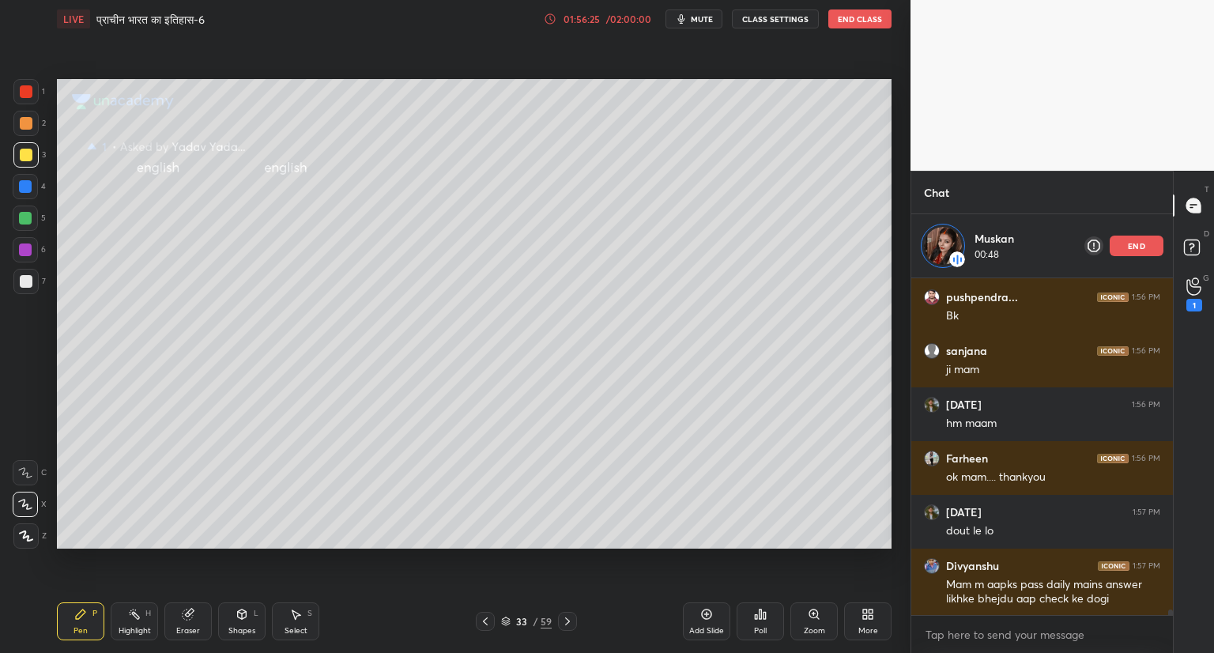
scroll to position [19088, 0]
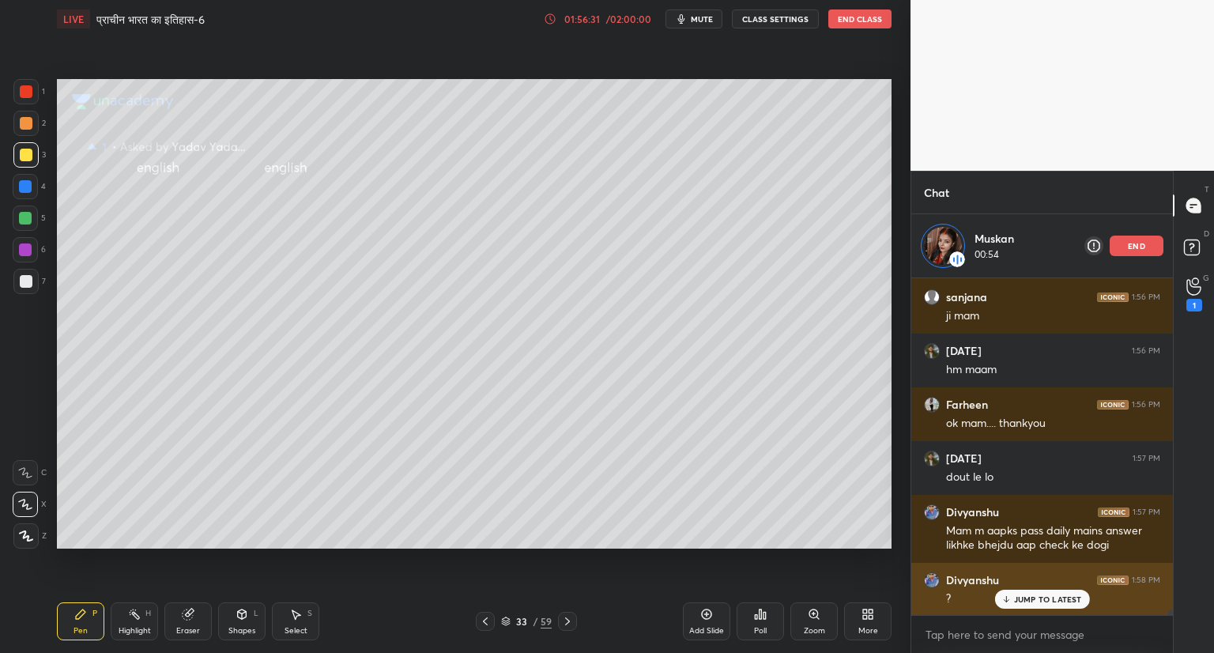
click at [1042, 599] on p "JUMP TO LATEST" at bounding box center [1048, 598] width 68 height 9
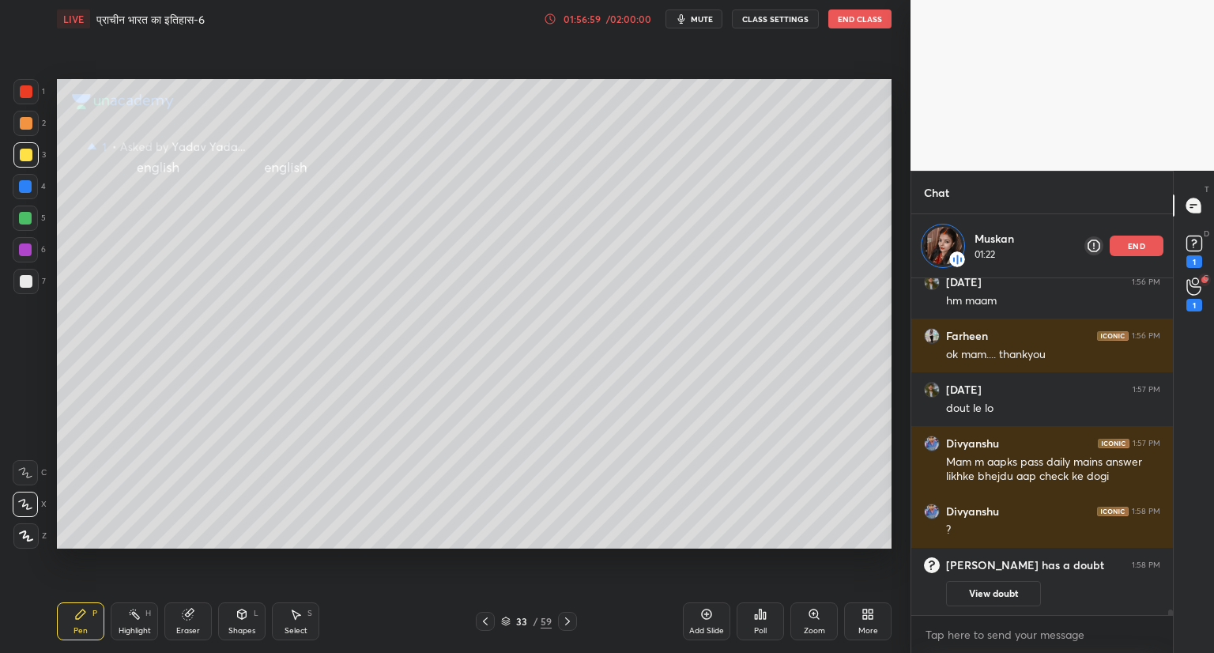
scroll to position [17963, 0]
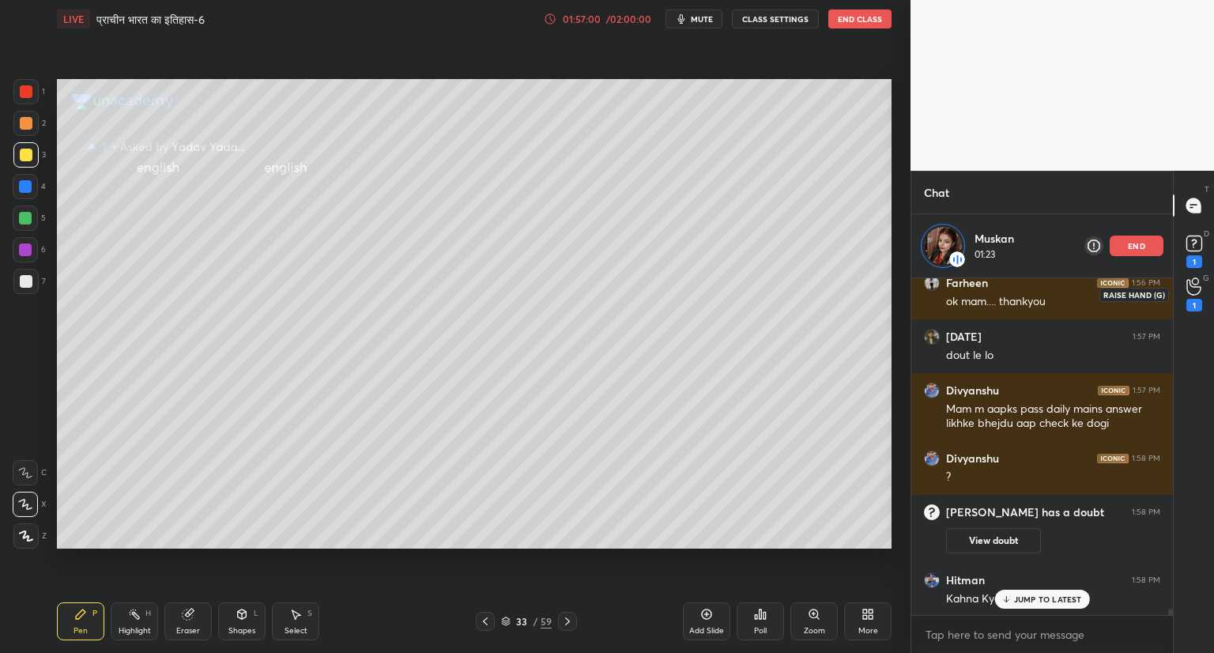
click at [1195, 291] on icon at bounding box center [1193, 286] width 15 height 18
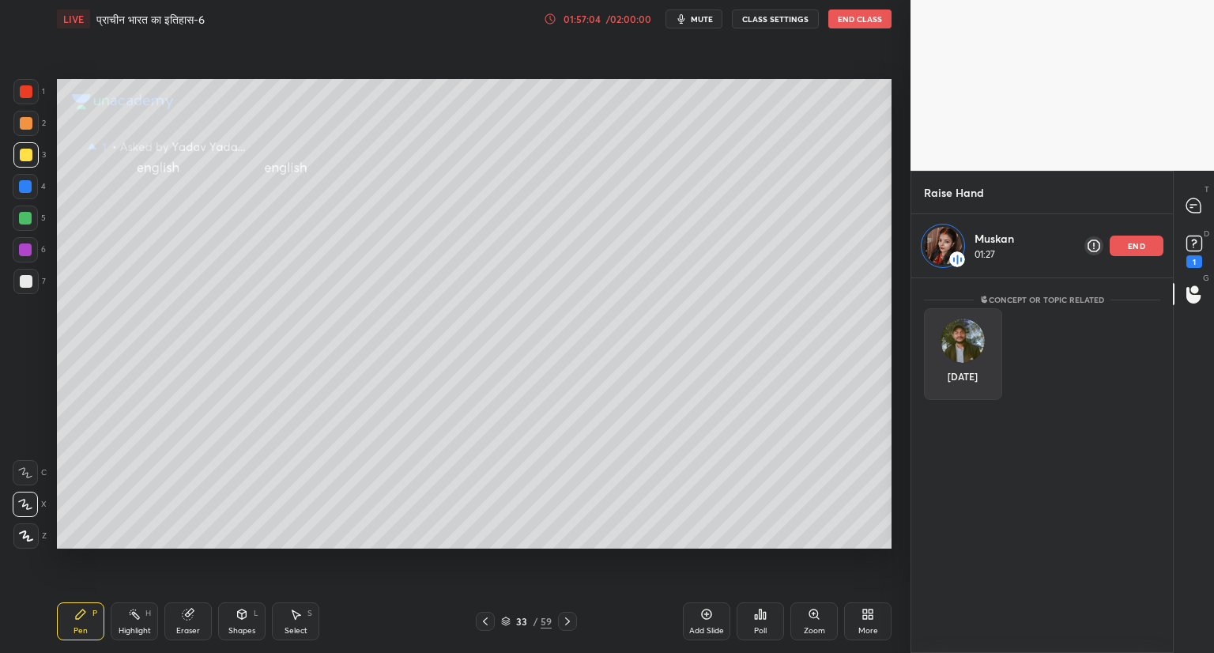
click at [961, 334] on img "grid" at bounding box center [963, 341] width 44 height 44
click at [948, 351] on img "grid" at bounding box center [963, 341] width 44 height 44
click at [1137, 242] on p "end" at bounding box center [1136, 246] width 17 height 8
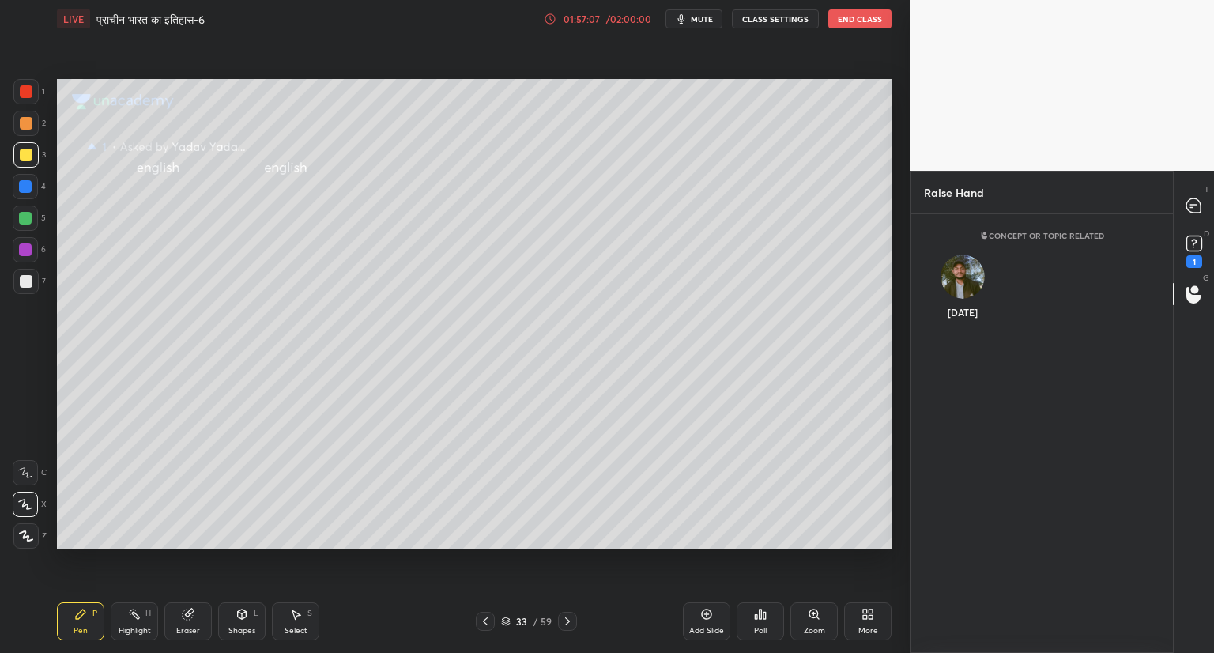
scroll to position [434, 257]
click at [971, 279] on img "grid" at bounding box center [963, 276] width 44 height 44
click at [969, 320] on button "INVITE" at bounding box center [963, 323] width 64 height 21
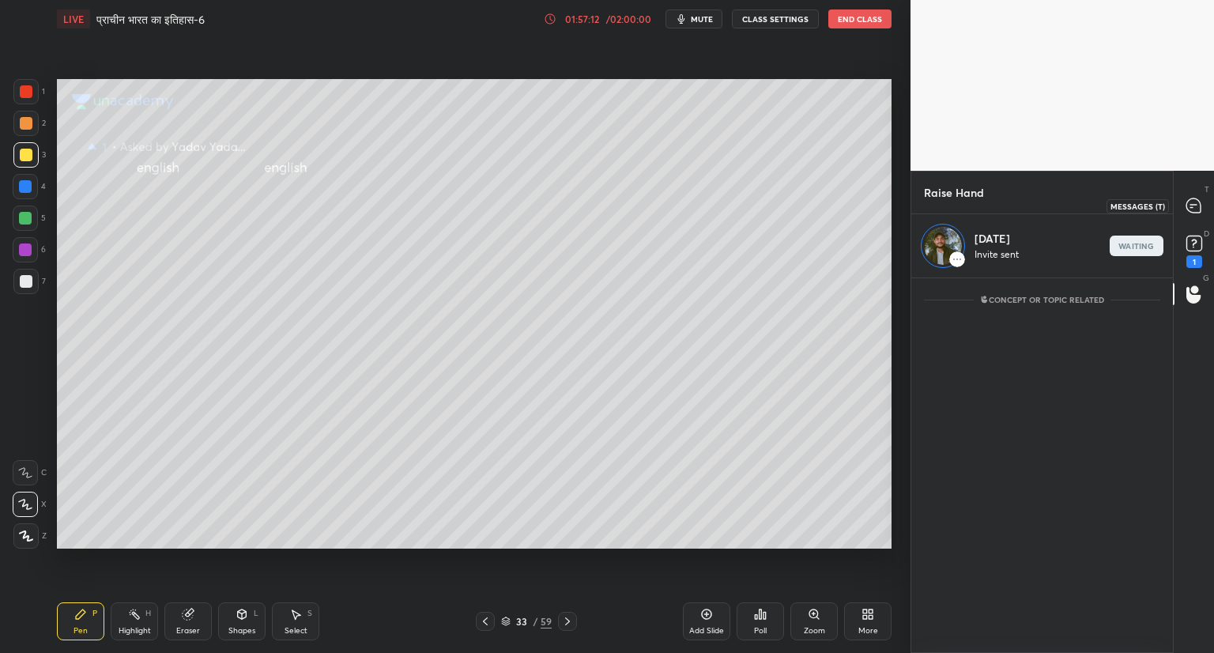
click at [1201, 203] on icon at bounding box center [1194, 206] width 17 height 17
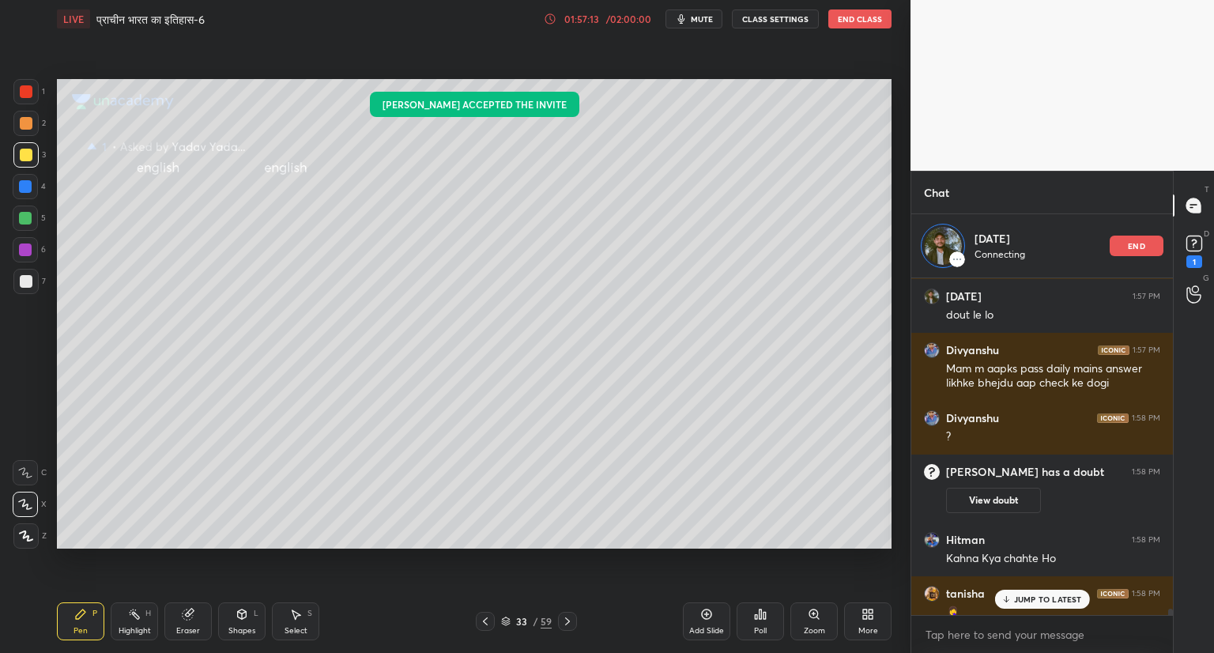
click at [1054, 601] on p "JUMP TO LATEST" at bounding box center [1048, 598] width 68 height 9
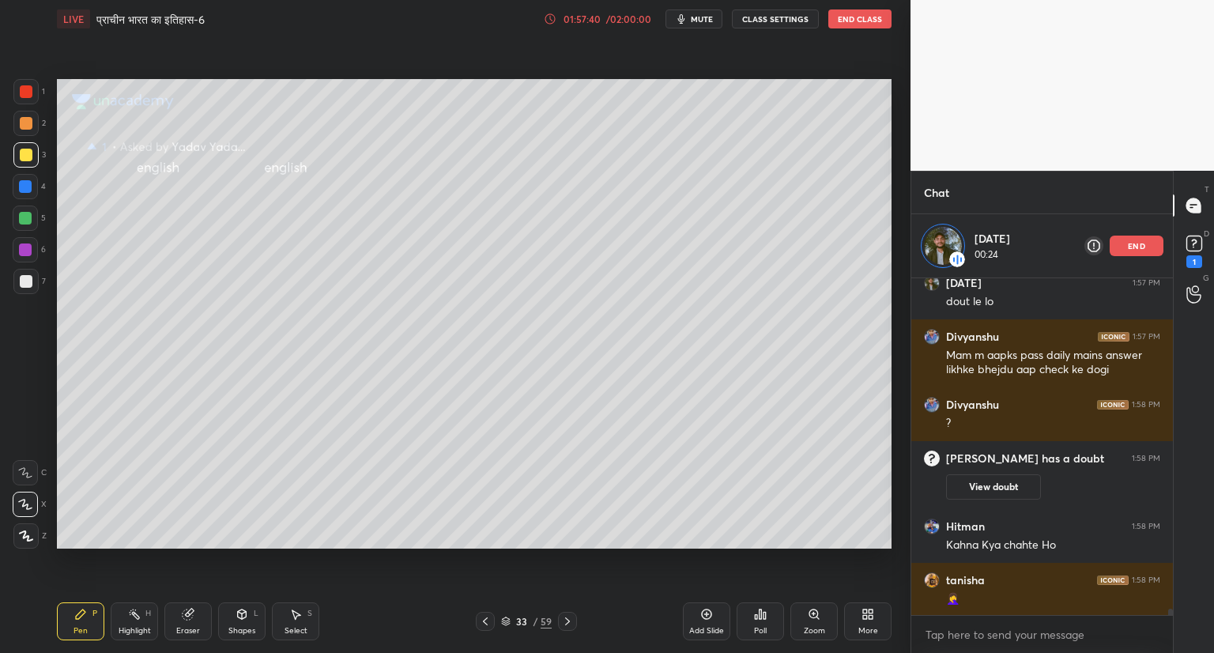
scroll to position [18361, 0]
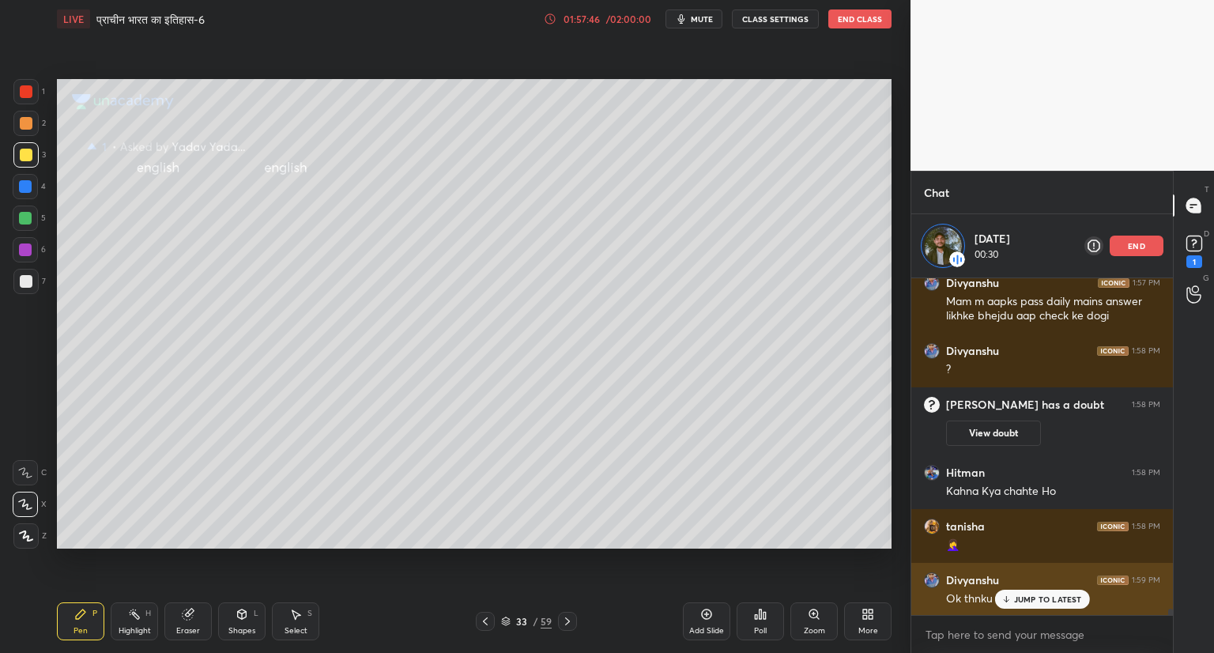
click at [1050, 595] on p "JUMP TO LATEST" at bounding box center [1048, 598] width 68 height 9
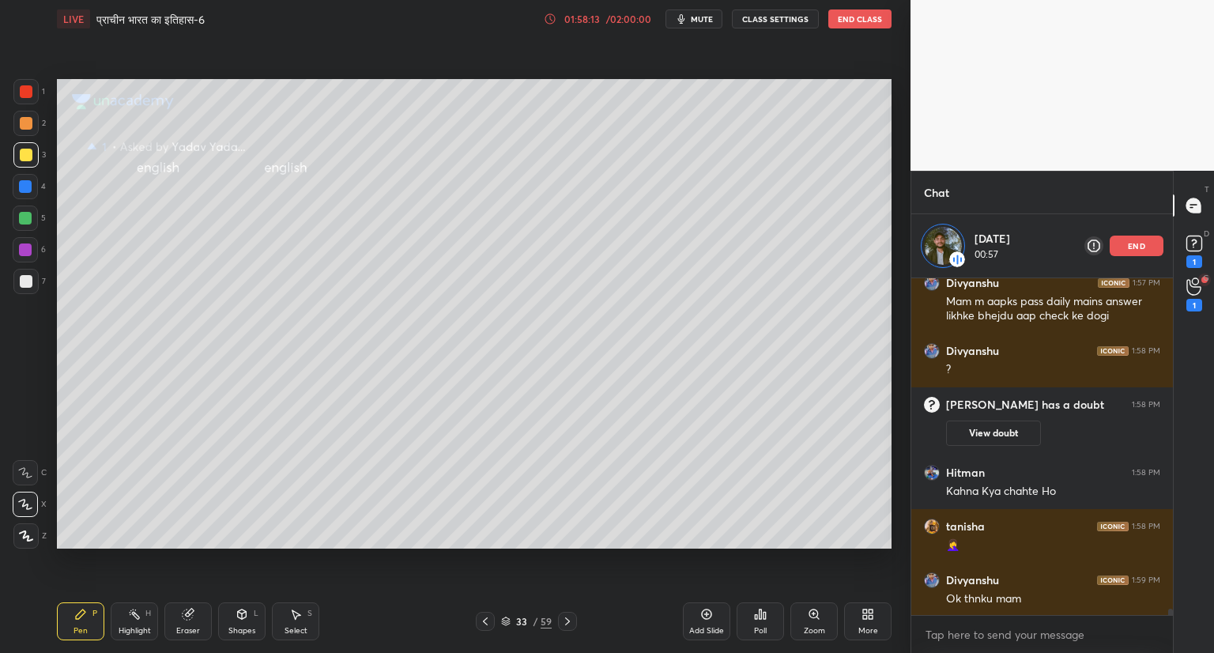
scroll to position [18415, 0]
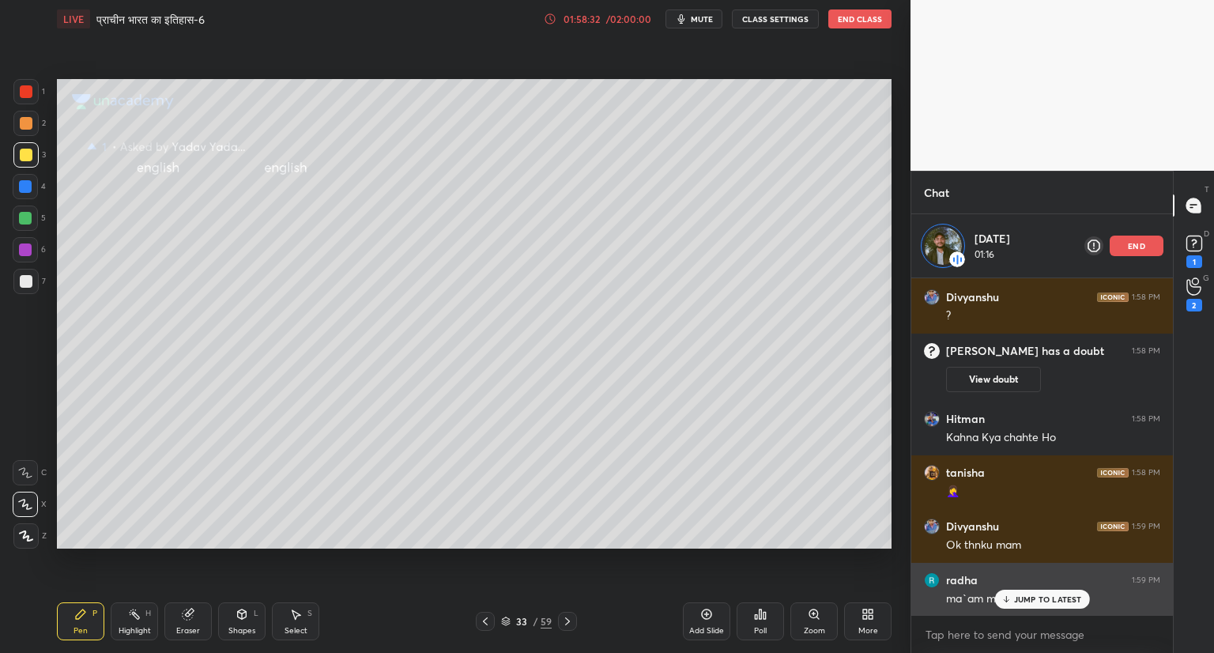
click at [1040, 599] on p "JUMP TO LATEST" at bounding box center [1048, 598] width 68 height 9
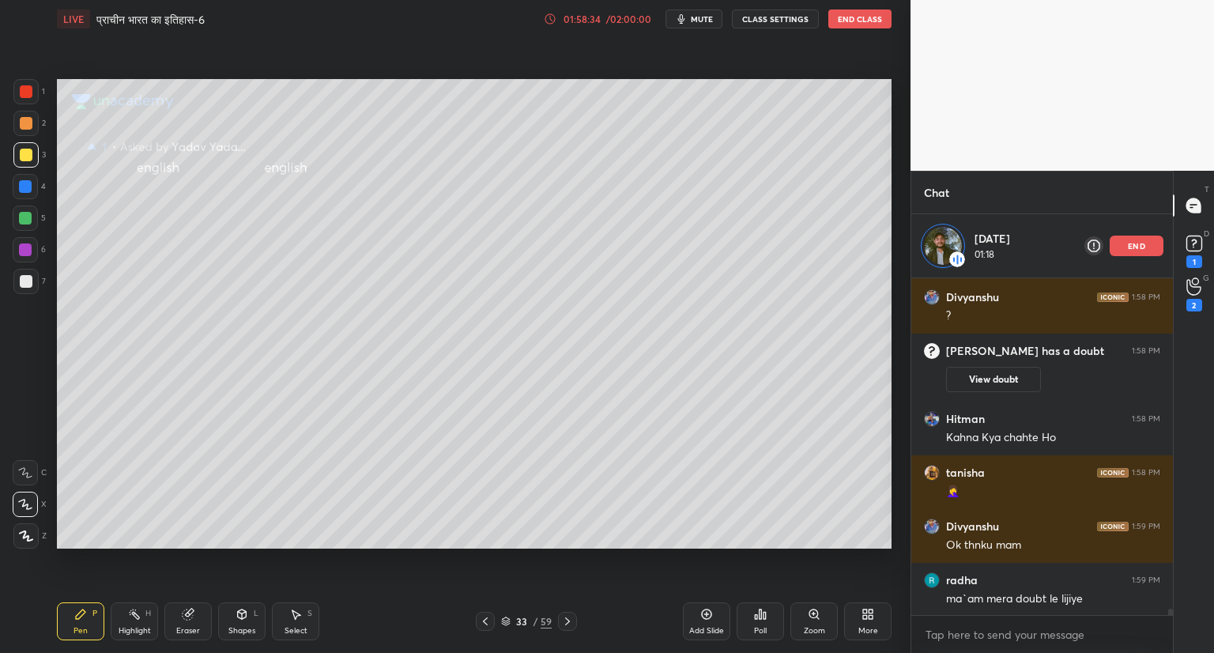
scroll to position [18469, 0]
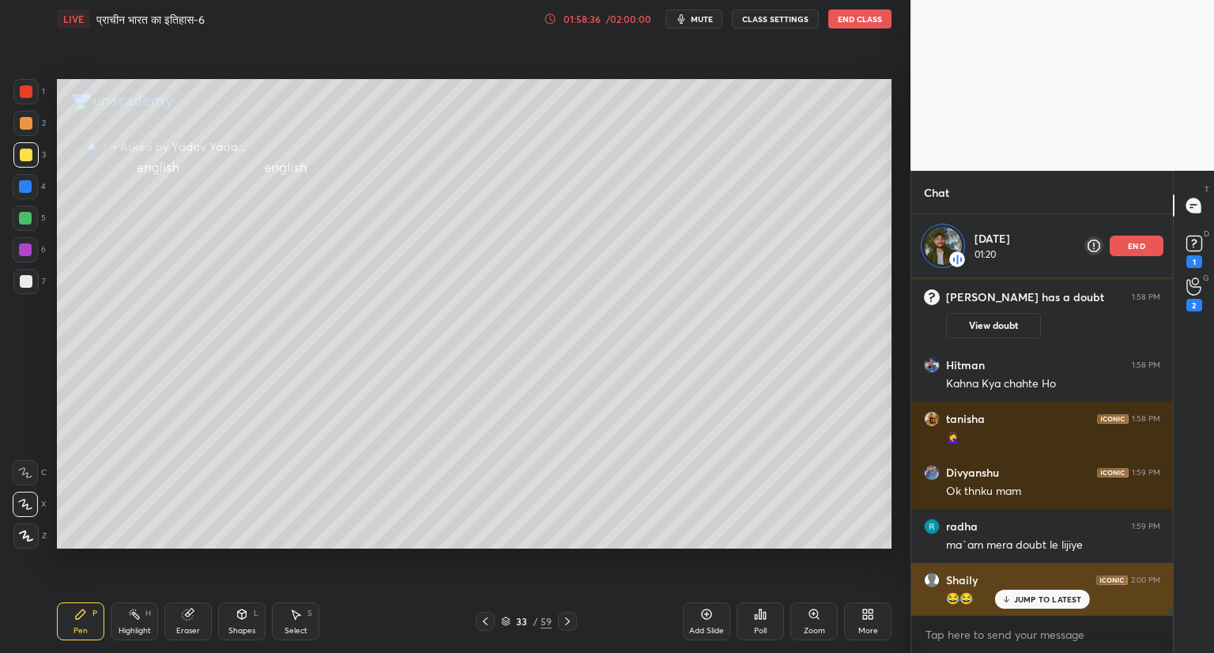
click at [1022, 597] on p "JUMP TO LATEST" at bounding box center [1048, 598] width 68 height 9
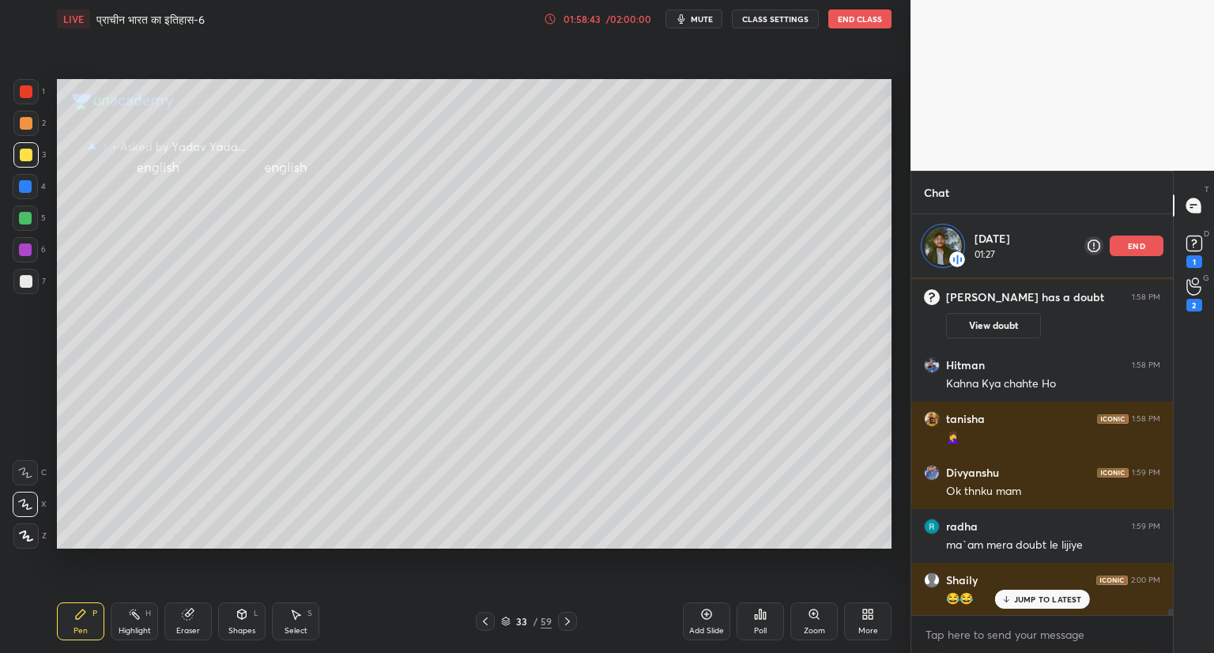
scroll to position [18522, 0]
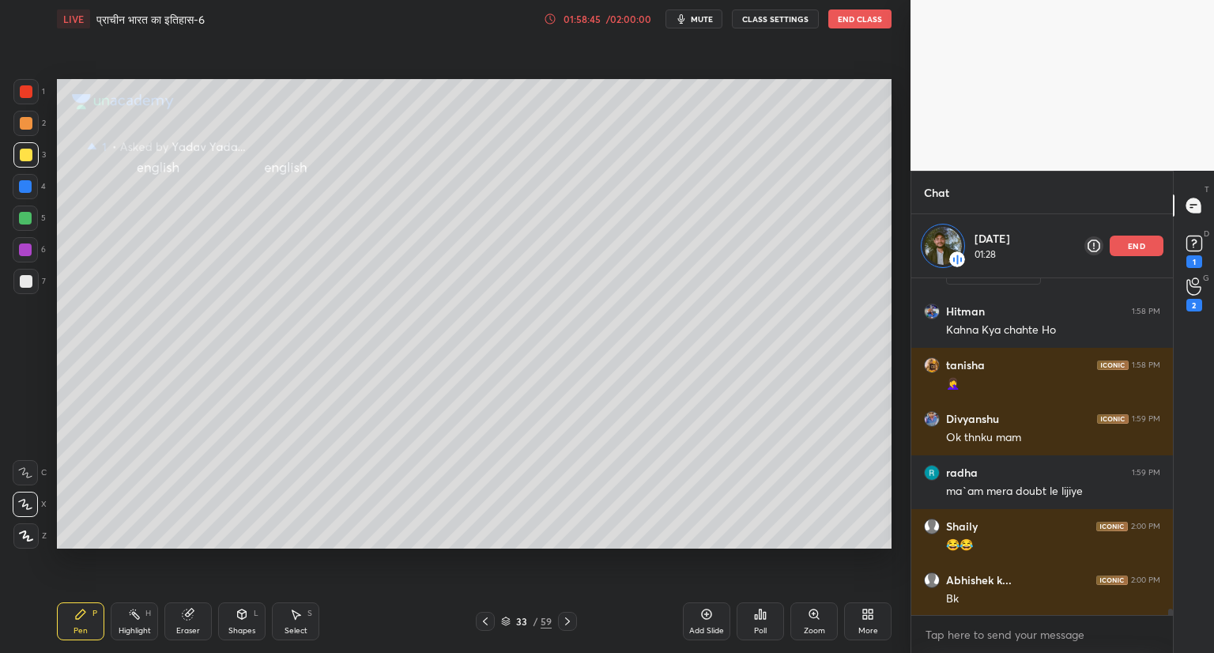
click at [1031, 595] on div "[PERSON_NAME] has a doubt 1:58 PM View doubt Hitman 1:58 PM [PERSON_NAME] Kya c…" at bounding box center [1042, 446] width 262 height 337
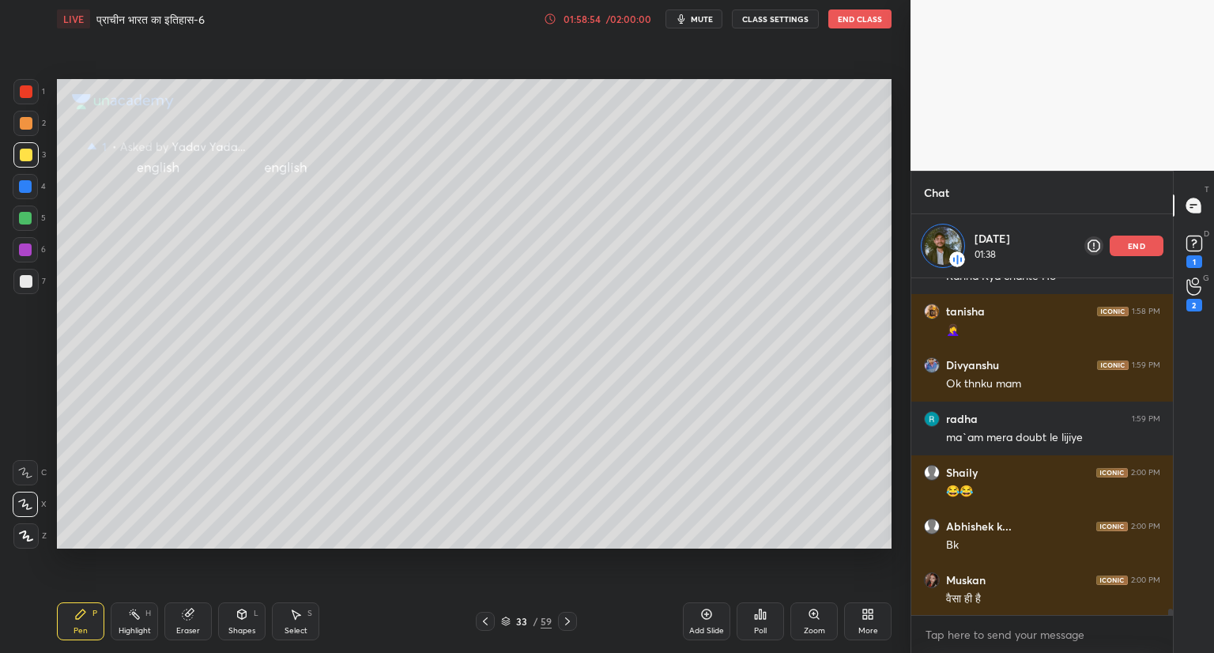
scroll to position [18630, 0]
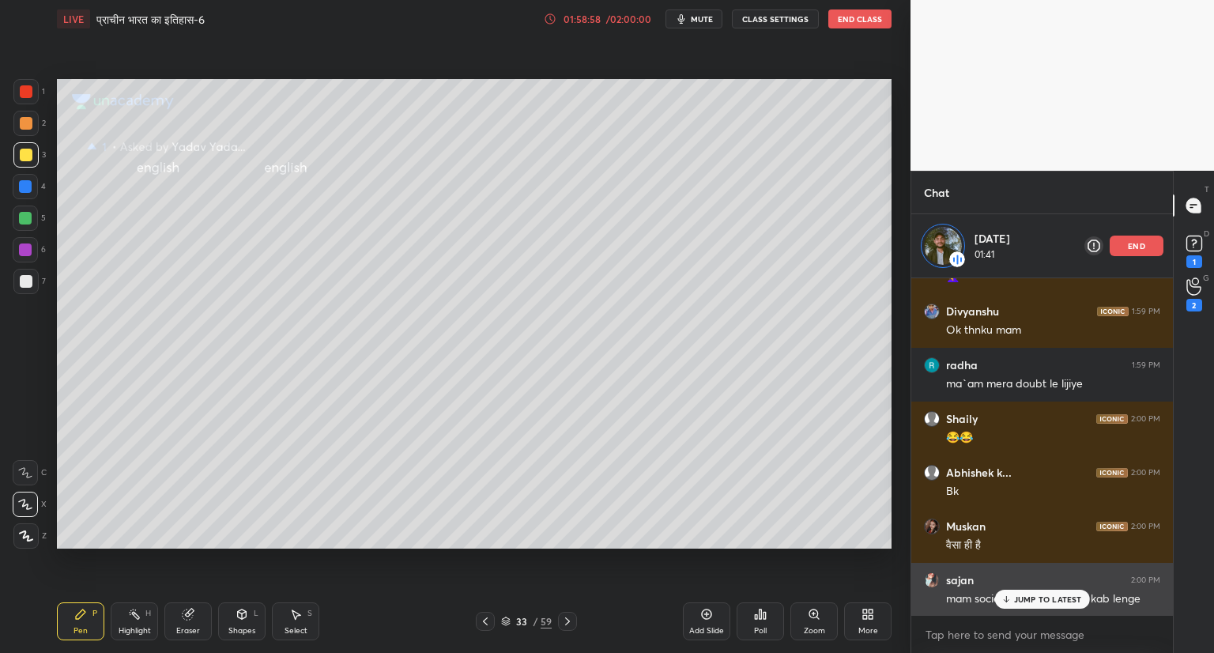
click at [1026, 600] on p "JUMP TO LATEST" at bounding box center [1048, 598] width 68 height 9
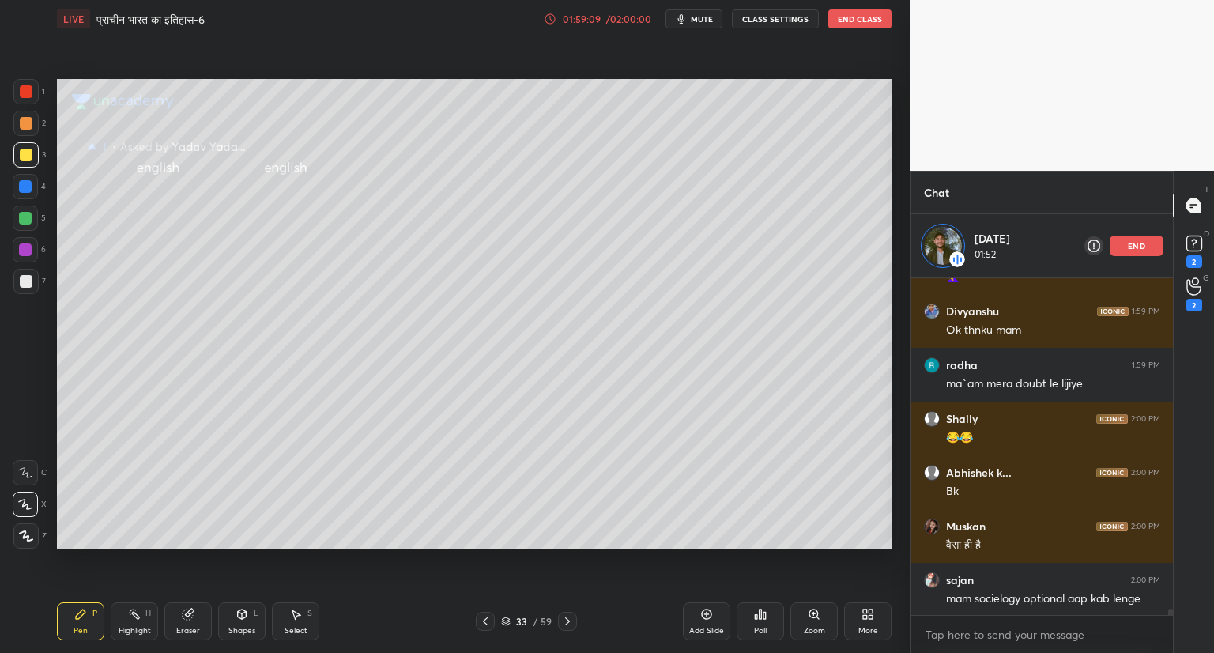
scroll to position [18699, 0]
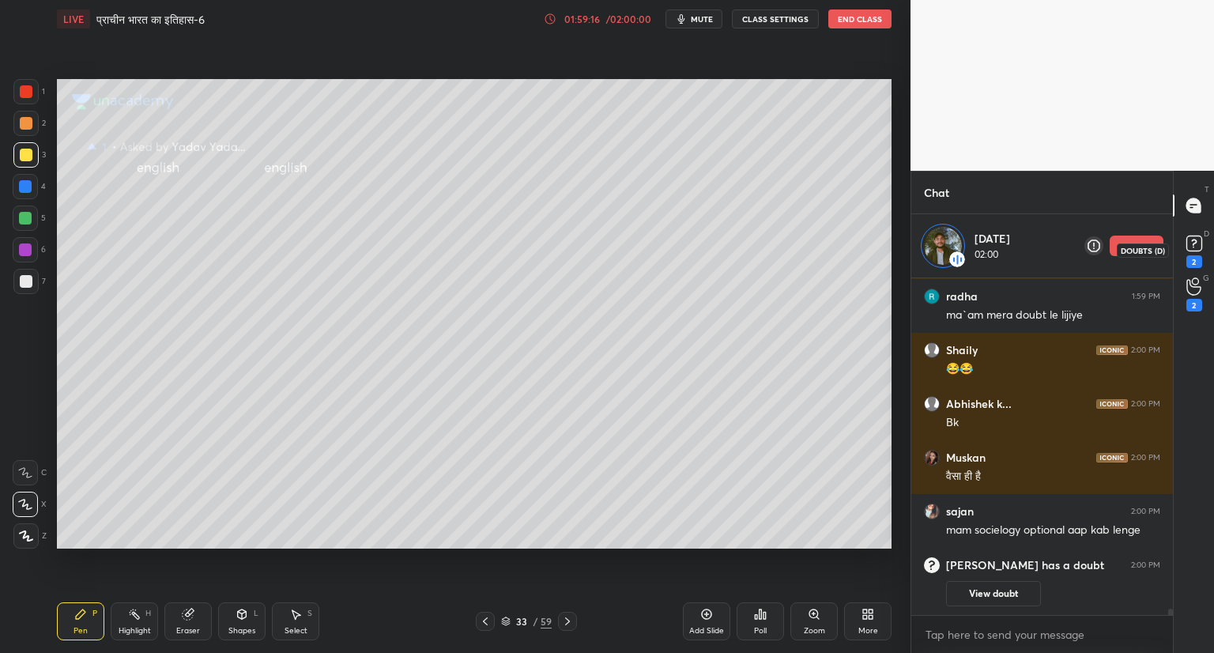
click at [1195, 241] on rect at bounding box center [1193, 243] width 15 height 15
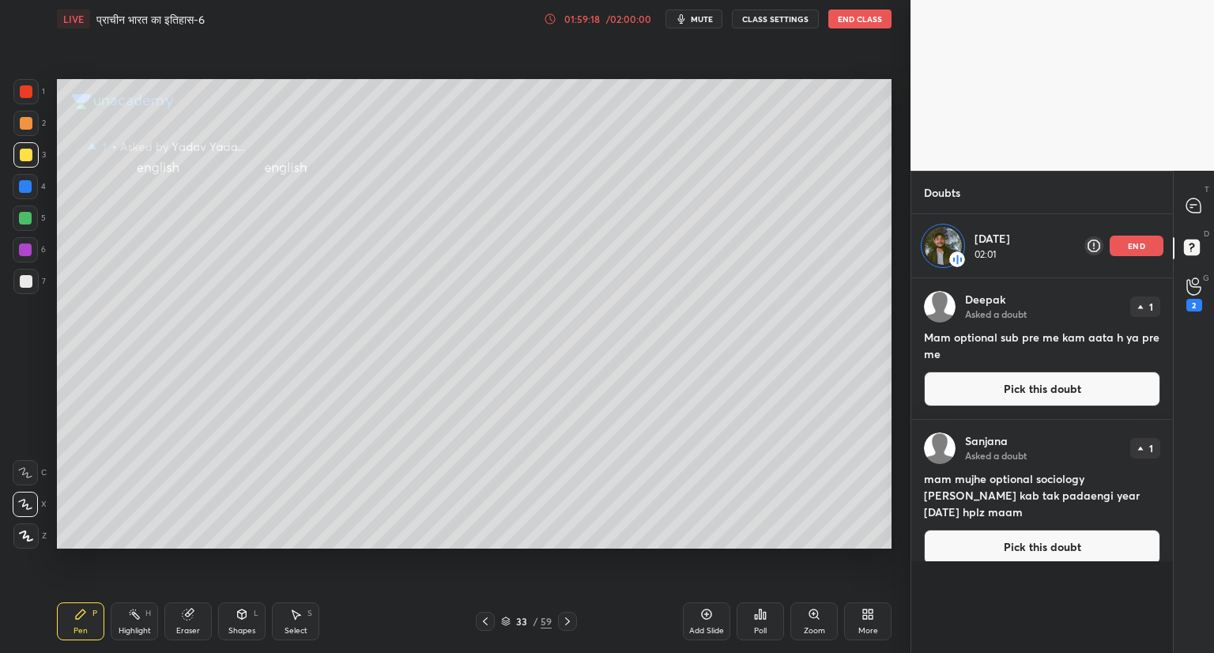
click at [1021, 371] on button "Pick this doubt" at bounding box center [1042, 388] width 236 height 35
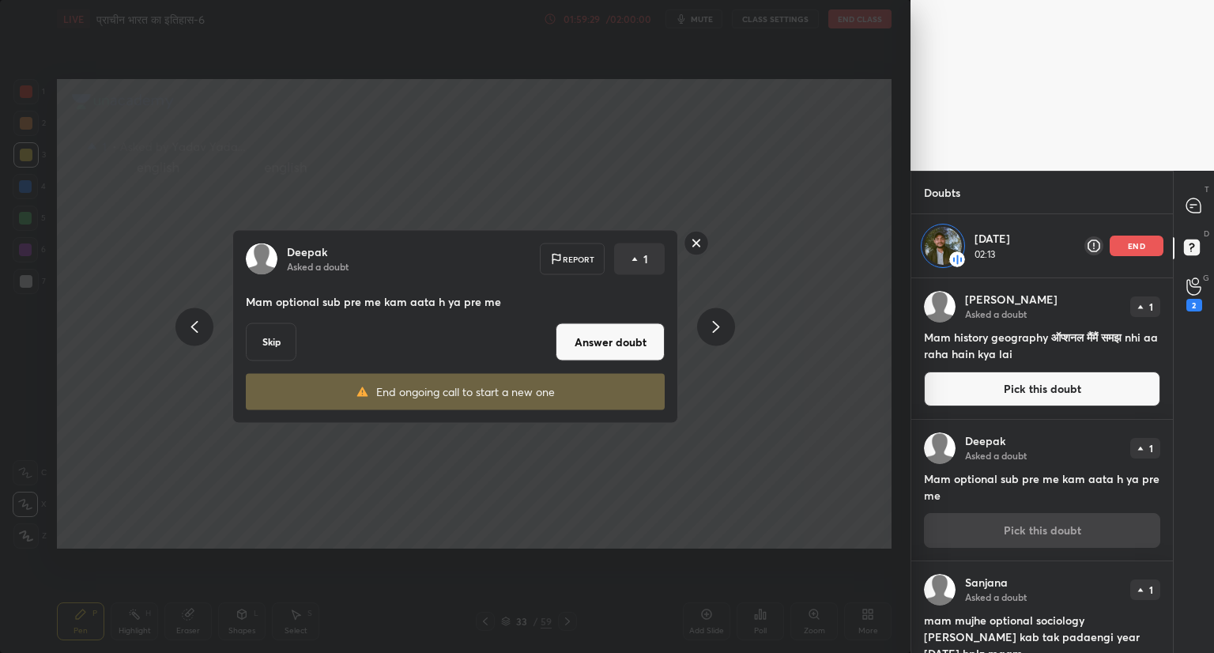
click at [616, 339] on button "Answer doubt" at bounding box center [610, 342] width 109 height 38
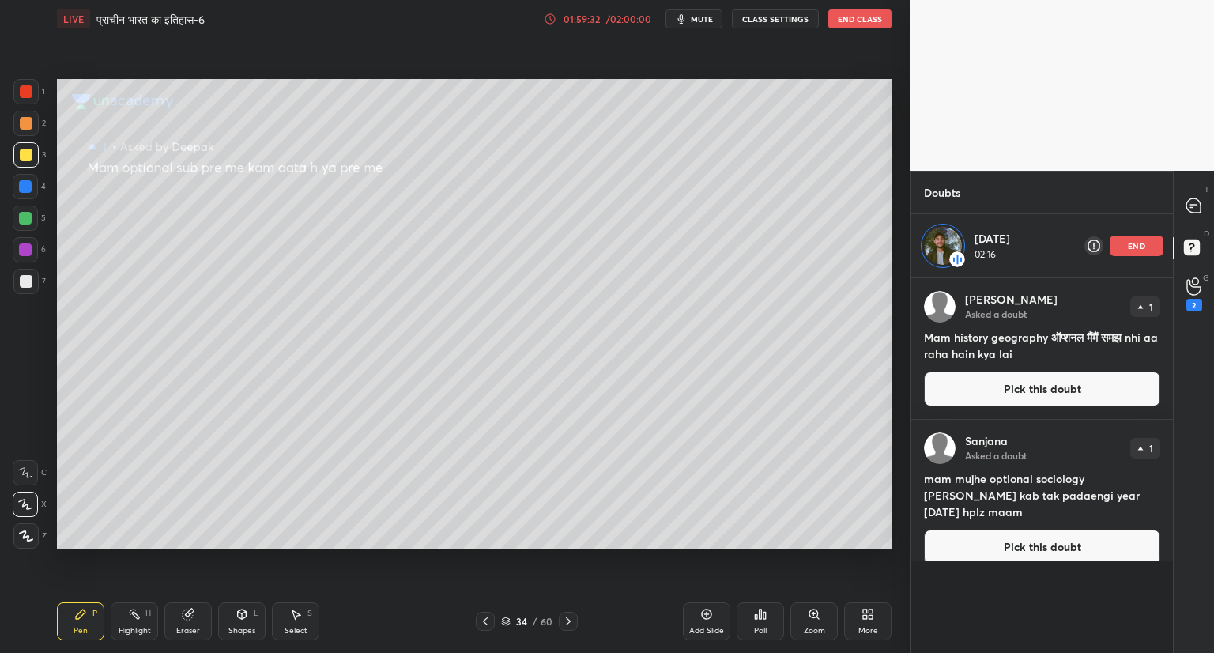
click at [1142, 238] on div "end" at bounding box center [1137, 246] width 54 height 21
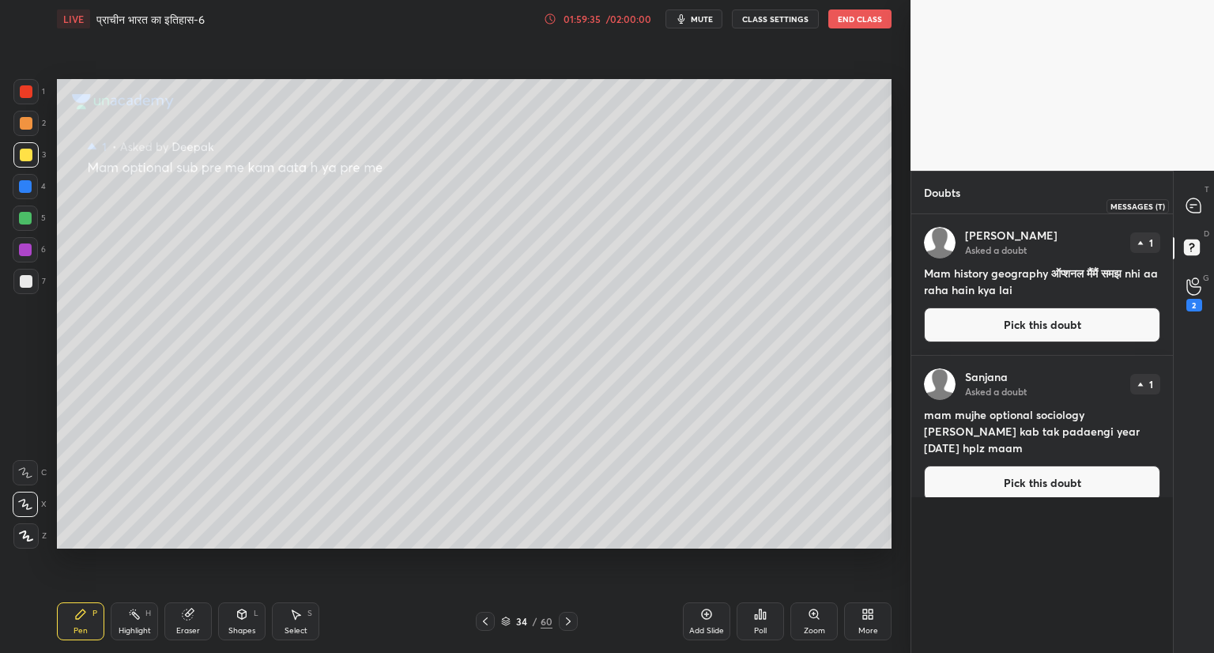
click at [1202, 203] on div at bounding box center [1194, 205] width 32 height 28
type textarea "x"
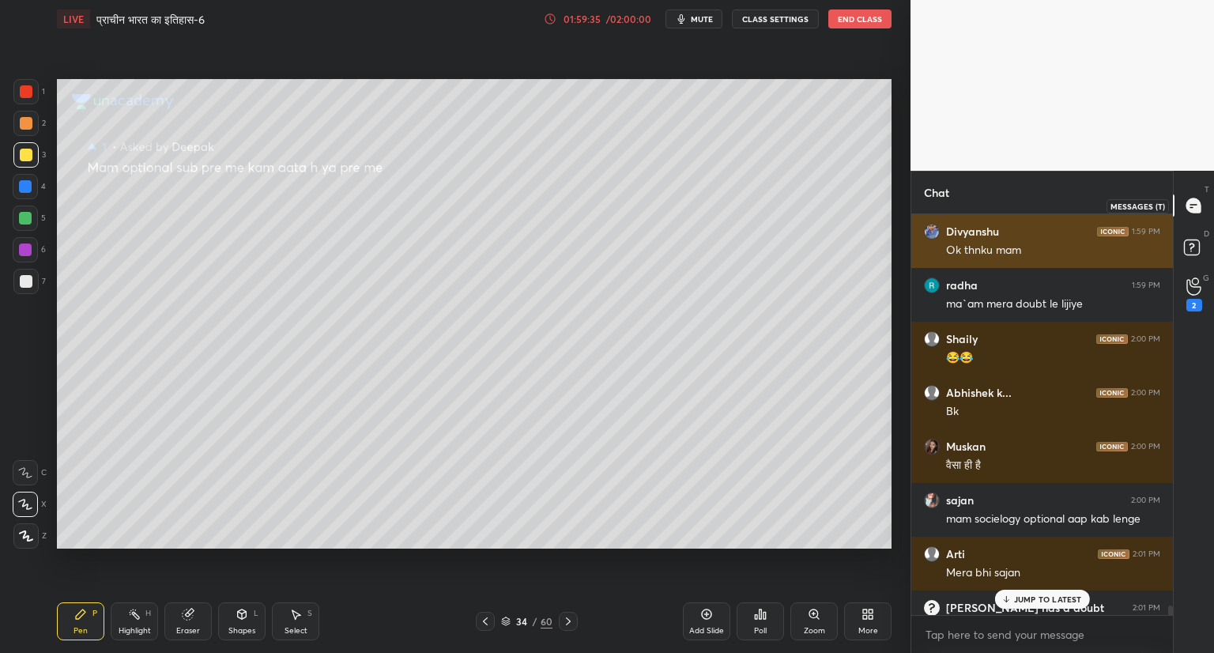
scroll to position [396, 257]
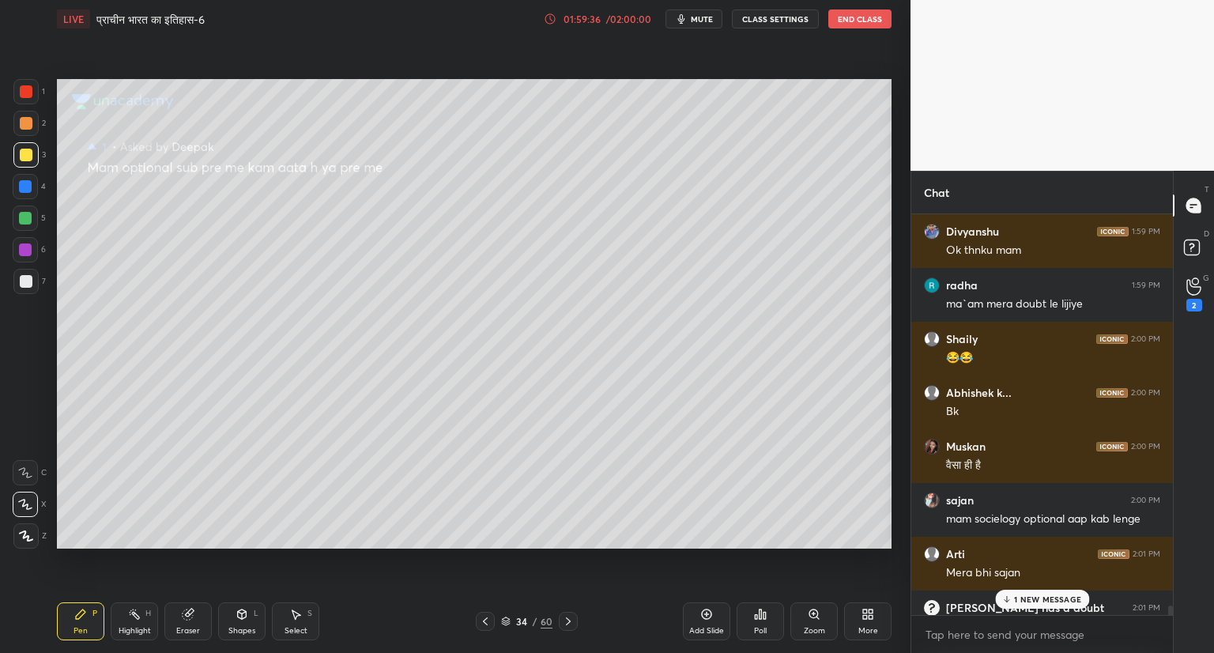
click at [1050, 604] on p "1 NEW MESSAGE" at bounding box center [1047, 598] width 67 height 9
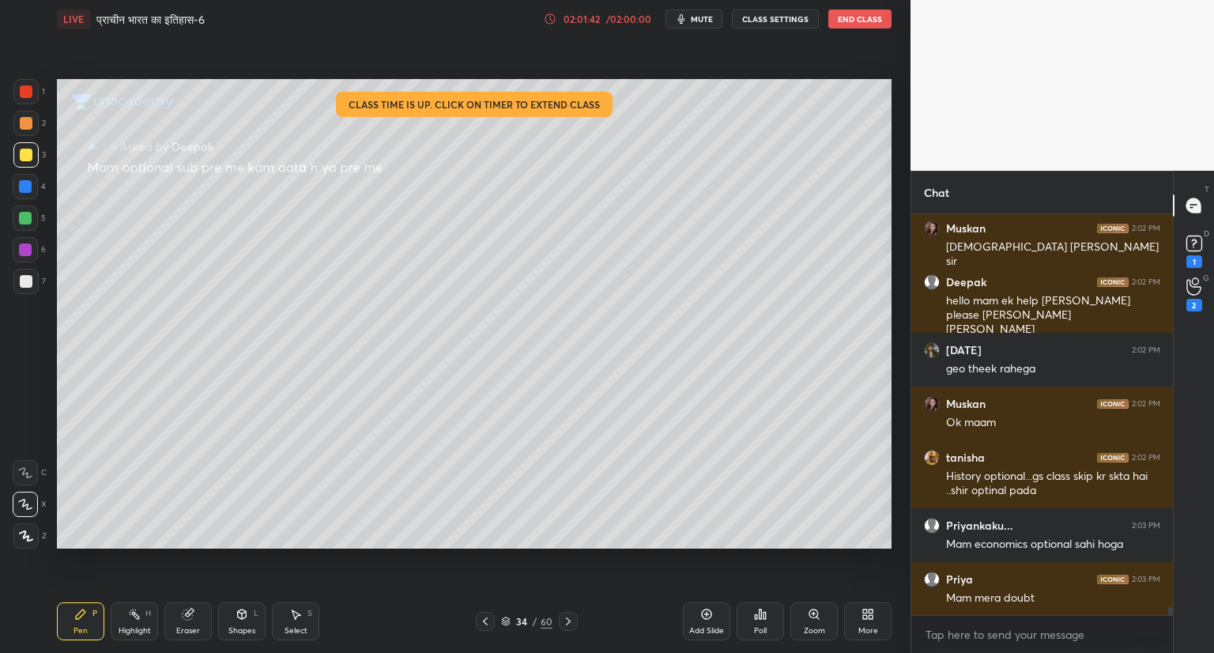
scroll to position [19071, 0]
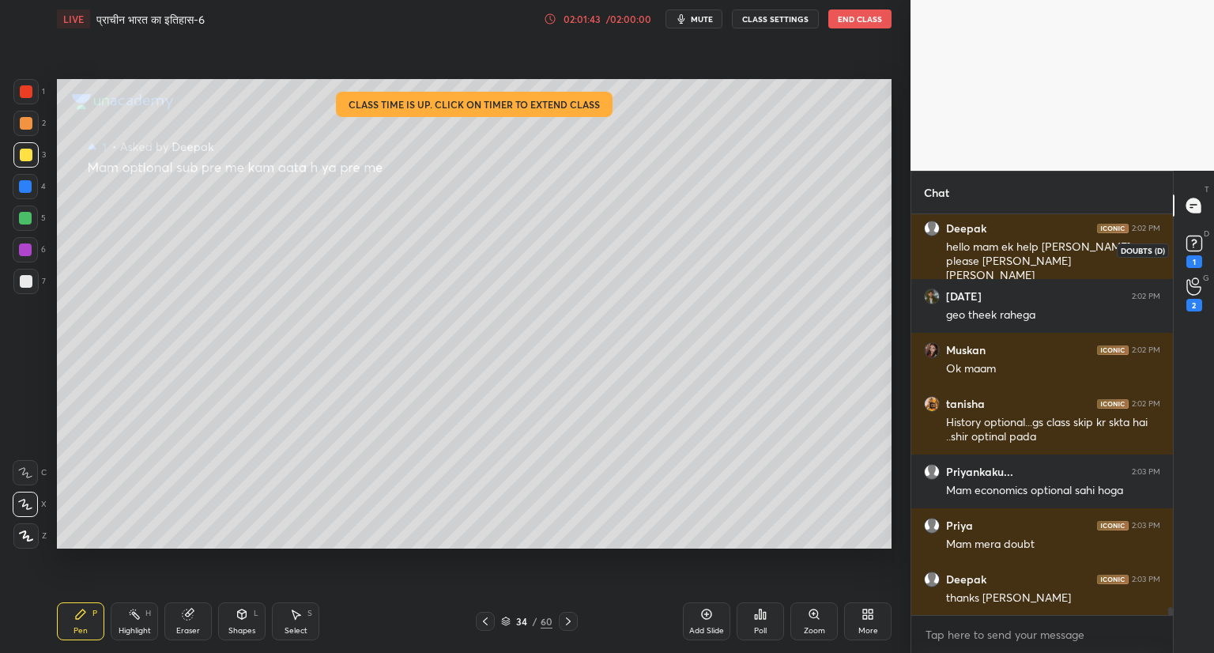
click at [1197, 247] on rect at bounding box center [1193, 243] width 15 height 15
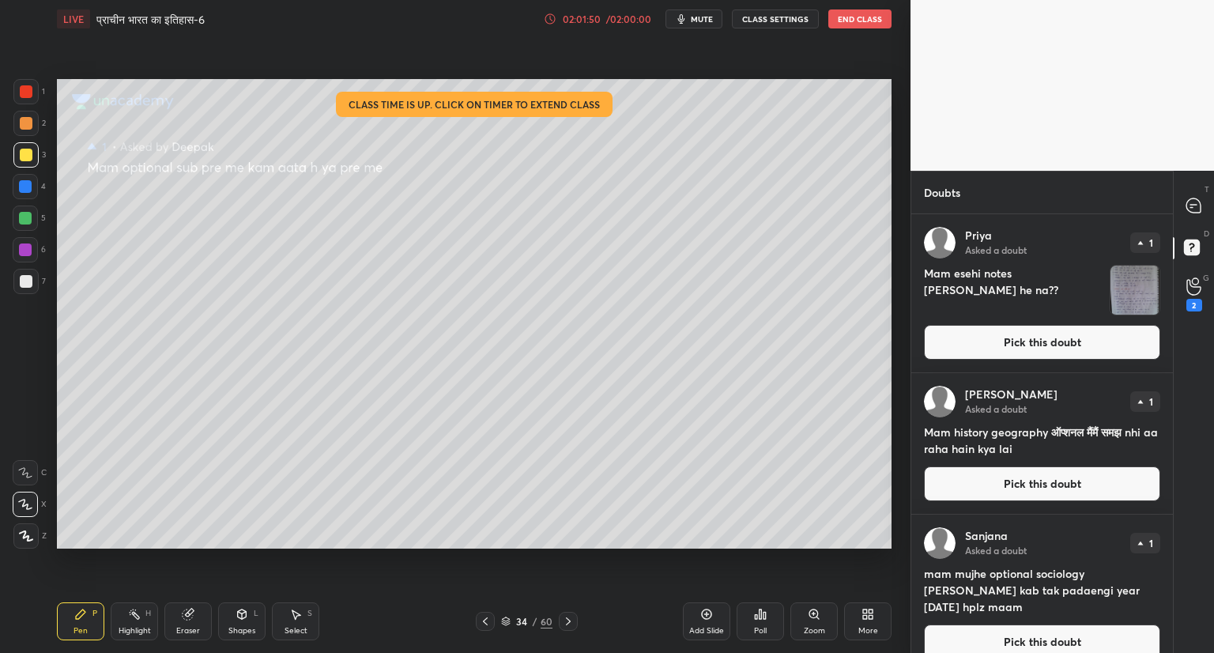
click at [857, 17] on button "End Class" at bounding box center [859, 18] width 63 height 19
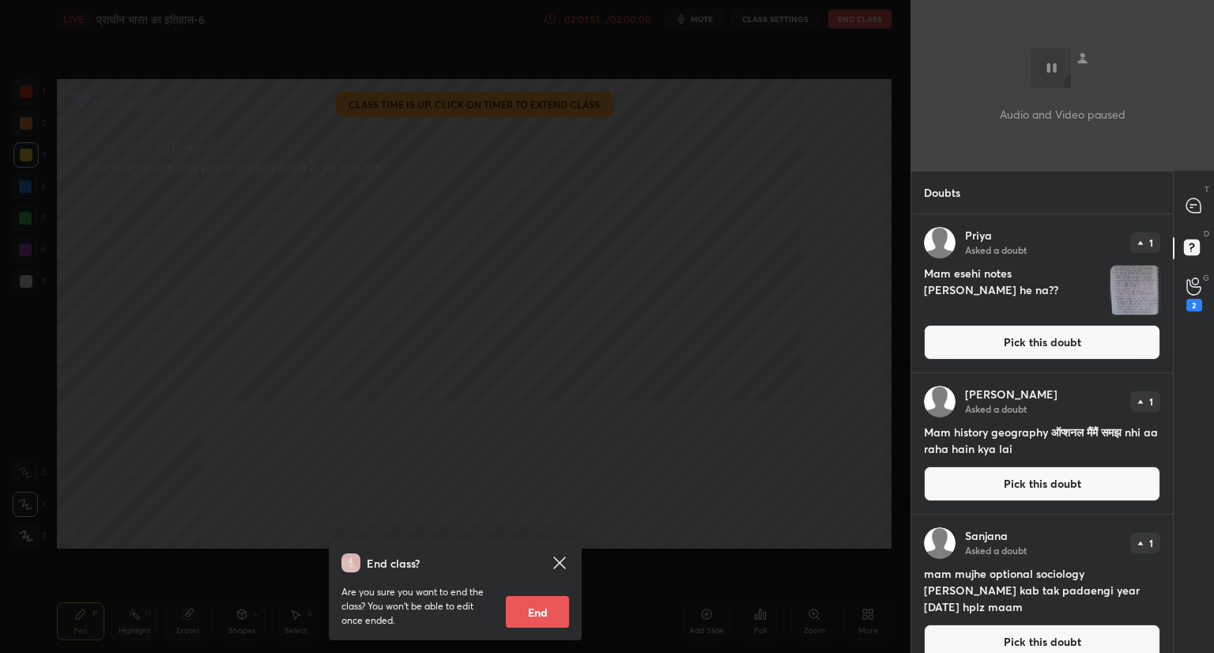
click at [538, 607] on button "End" at bounding box center [537, 612] width 63 height 32
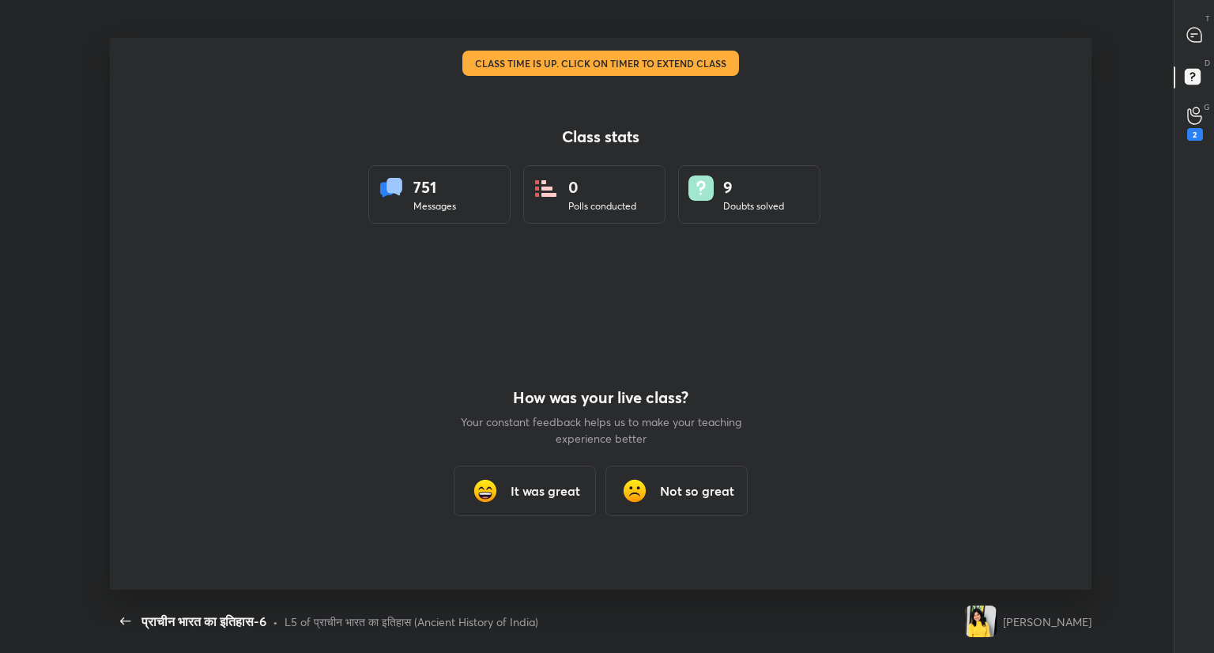
scroll to position [78481, 77833]
